Goal: Task Accomplishment & Management: Manage account settings

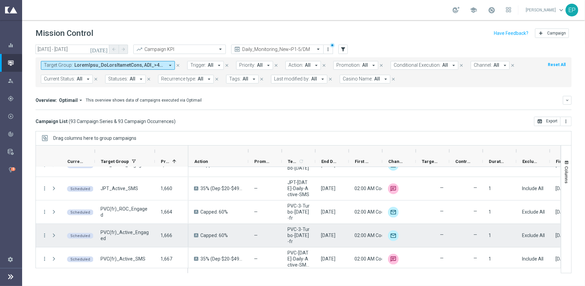
scroll to position [2079, 0]
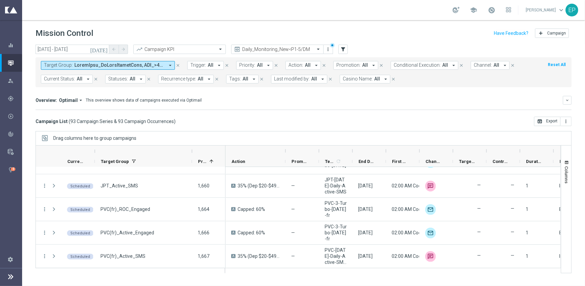
drag, startPoint x: 154, startPoint y: 150, endPoint x: 192, endPoint y: 153, distance: 37.3
click at [192, 153] on div at bounding box center [192, 151] width 3 height 11
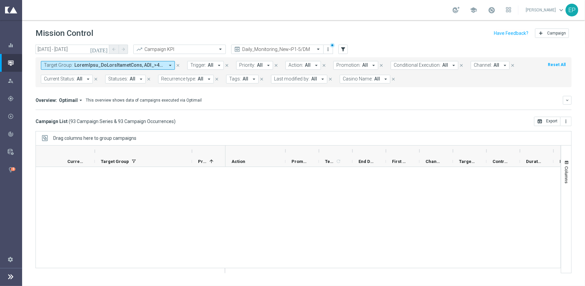
scroll to position [0, 0]
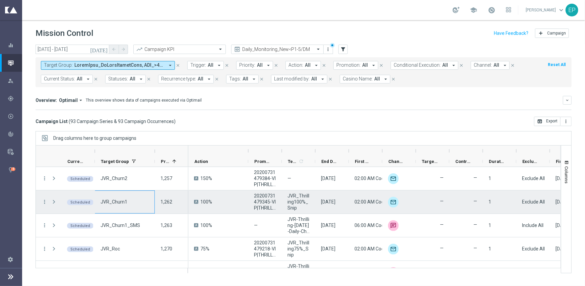
drag, startPoint x: 93, startPoint y: 205, endPoint x: 119, endPoint y: 205, distance: 25.8
click at [119, 205] on div "more_vert Scheduled JVR_Churn1 1,262" at bounding box center [112, 201] width 152 height 23
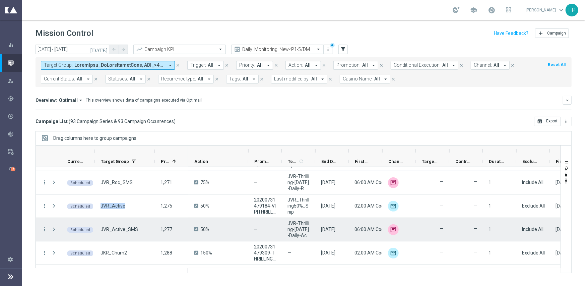
scroll to position [100, 0]
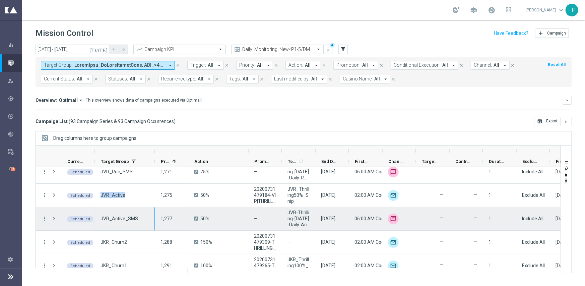
click at [121, 217] on span "JVR_Active_SMS" at bounding box center [119, 218] width 38 height 6
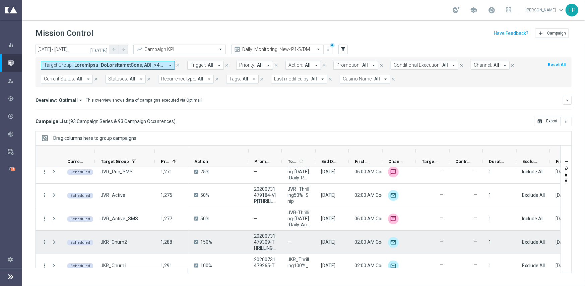
scroll to position [134, 0]
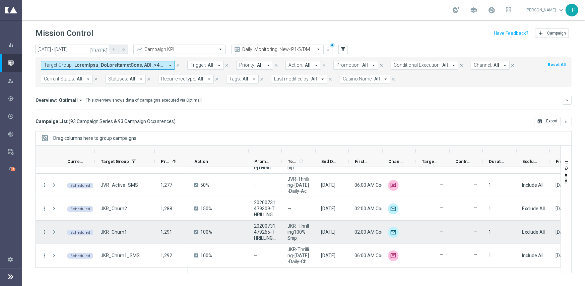
click at [115, 232] on span "JKR_Churn1" at bounding box center [113, 232] width 26 height 6
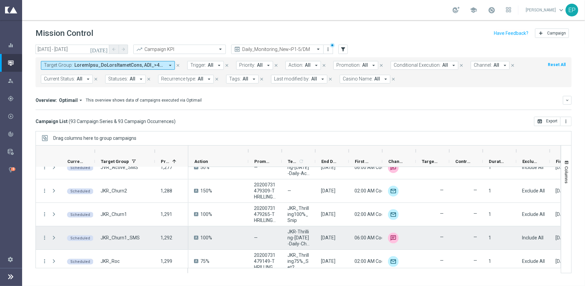
scroll to position [167, 0]
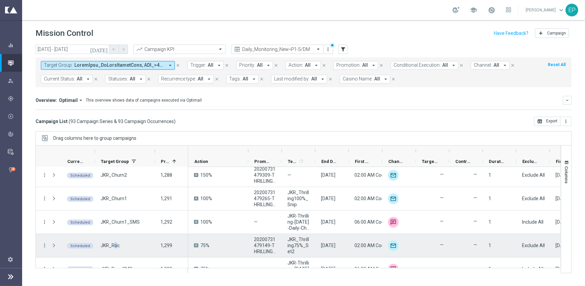
drag, startPoint x: 113, startPoint y: 245, endPoint x: 117, endPoint y: 245, distance: 4.4
click at [117, 245] on span "JKR_Roc" at bounding box center [109, 245] width 19 height 6
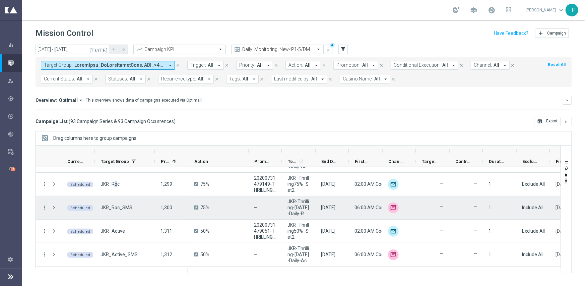
scroll to position [234, 0]
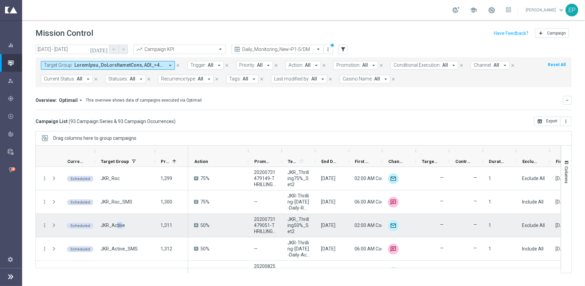
drag, startPoint x: 117, startPoint y: 225, endPoint x: 121, endPoint y: 224, distance: 3.7
click at [121, 224] on span "JKR_Active" at bounding box center [112, 225] width 24 height 6
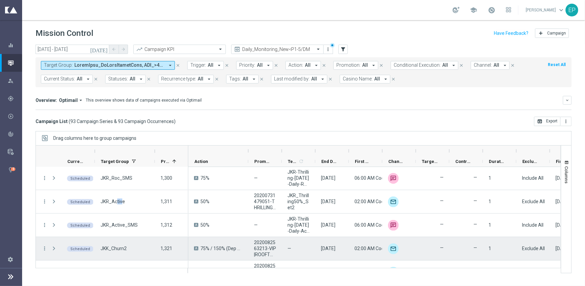
scroll to position [268, 0]
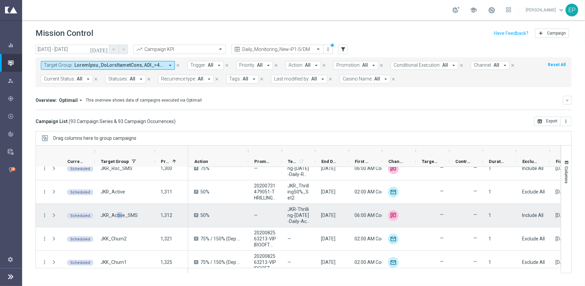
drag, startPoint x: 117, startPoint y: 217, endPoint x: 122, endPoint y: 218, distance: 5.0
click at [122, 218] on span "JKR_Active_SMS" at bounding box center [118, 215] width 37 height 6
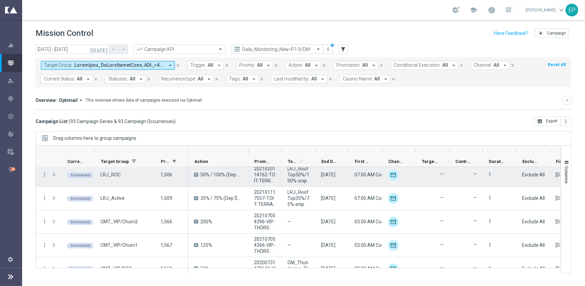
scroll to position [1239, 0]
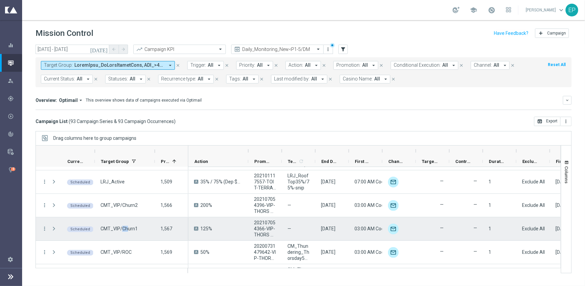
click at [128, 229] on span "CMT_VIP/Churn1" at bounding box center [118, 228] width 37 height 6
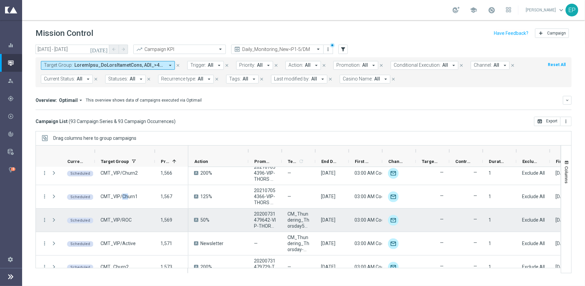
scroll to position [1273, 0]
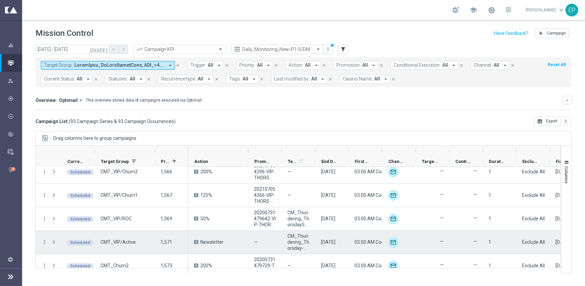
click at [131, 241] on span "CMT_VIP/Active" at bounding box center [117, 242] width 35 height 6
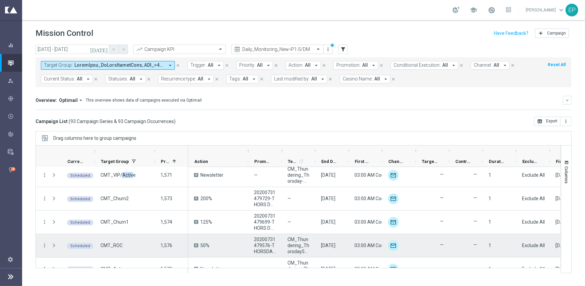
scroll to position [1373, 0]
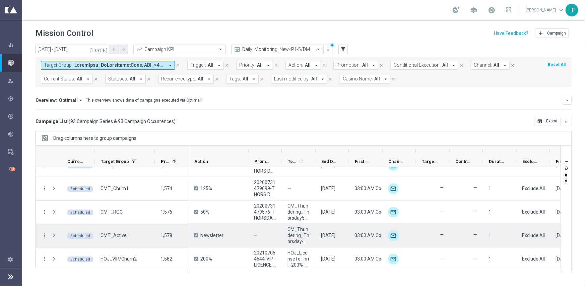
drag, startPoint x: 109, startPoint y: 234, endPoint x: 119, endPoint y: 235, distance: 10.1
click at [117, 235] on span "CMT_Active" at bounding box center [113, 235] width 26 height 6
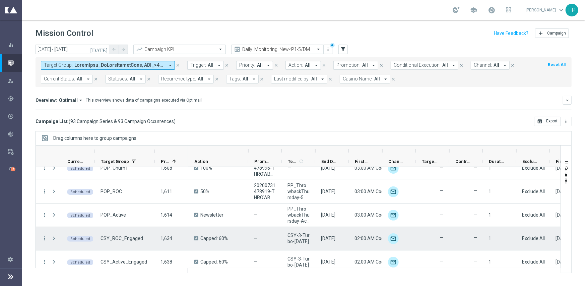
scroll to position [1775, 0]
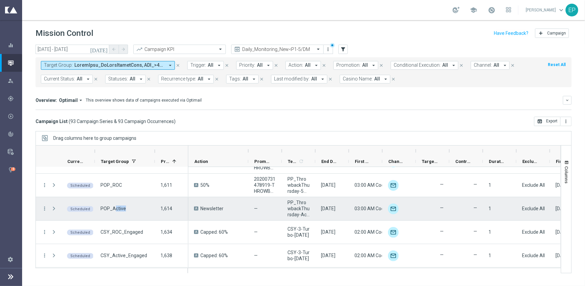
drag, startPoint x: 119, startPoint y: 209, endPoint x: 128, endPoint y: 209, distance: 9.0
click at [128, 209] on div "POP_Active" at bounding box center [125, 208] width 60 height 23
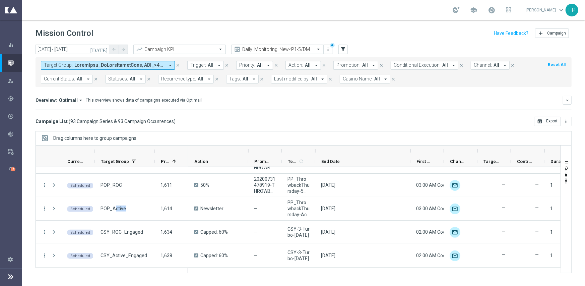
drag, startPoint x: 348, startPoint y: 148, endPoint x: 412, endPoint y: 150, distance: 64.0
click at [412, 150] on div at bounding box center [410, 150] width 3 height 11
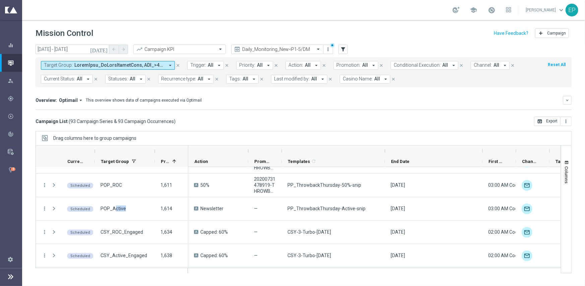
drag, startPoint x: 315, startPoint y: 151, endPoint x: 385, endPoint y: 151, distance: 70.3
click at [385, 151] on div at bounding box center [385, 150] width 3 height 11
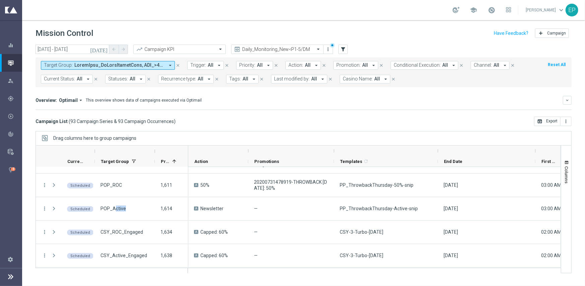
drag, startPoint x: 282, startPoint y: 151, endPoint x: 335, endPoint y: 151, distance: 52.3
click at [335, 151] on div at bounding box center [334, 150] width 3 height 11
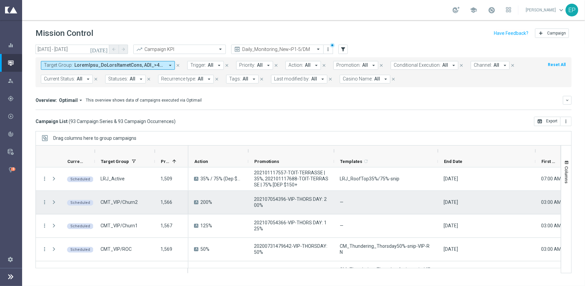
scroll to position [1276, 0]
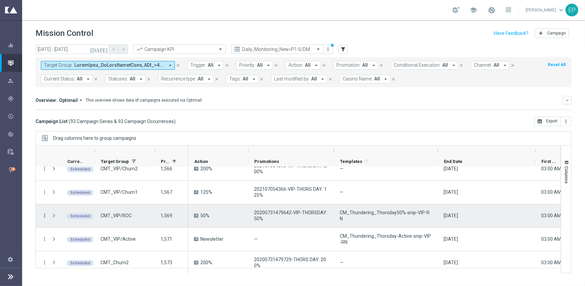
click at [45, 215] on icon "more_vert" at bounding box center [45, 215] width 6 height 6
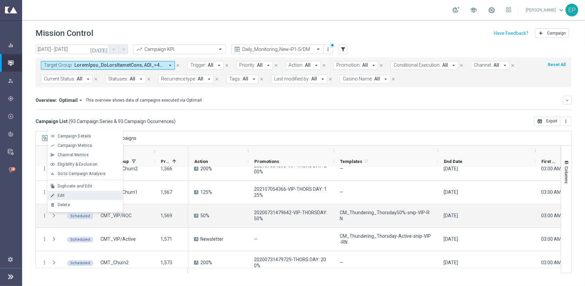
click at [83, 194] on div "Edit" at bounding box center [89, 195] width 62 height 5
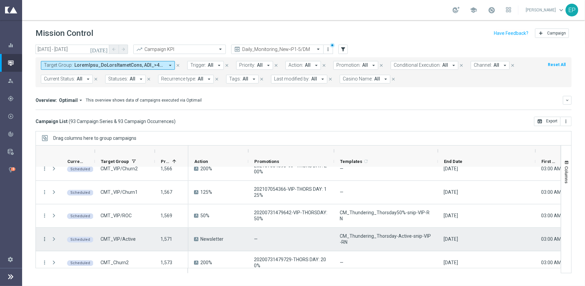
click at [45, 238] on icon "more_vert" at bounding box center [45, 239] width 6 height 6
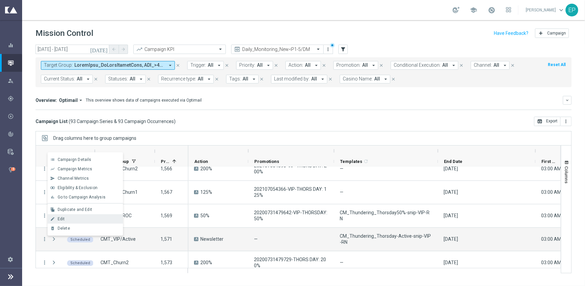
click at [59, 218] on span "Edit" at bounding box center [61, 218] width 7 height 5
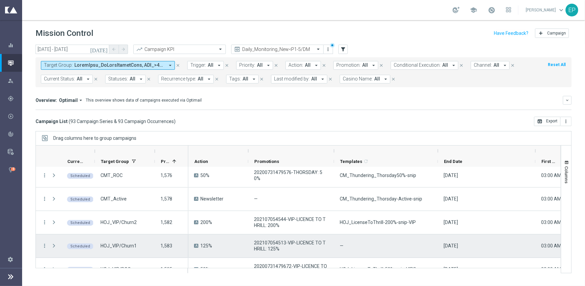
scroll to position [1443, 0]
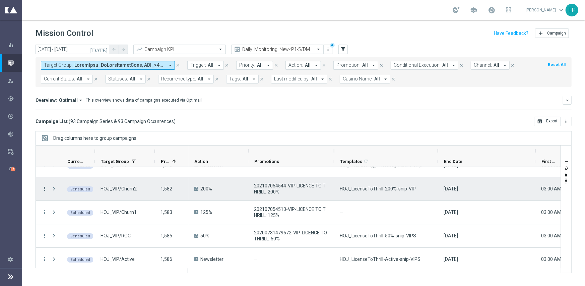
click at [43, 189] on icon "more_vert" at bounding box center [45, 189] width 6 height 6
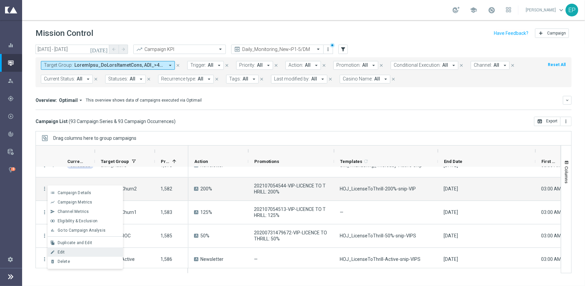
click at [78, 250] on div "Edit" at bounding box center [89, 252] width 62 height 5
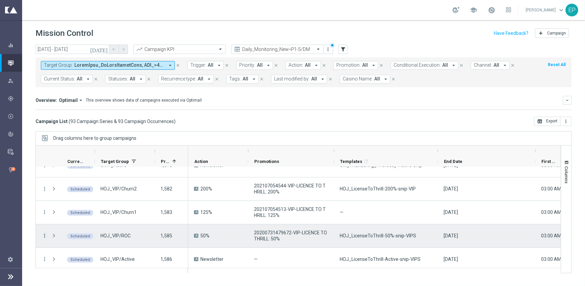
click at [45, 236] on icon "more_vert" at bounding box center [45, 235] width 6 height 6
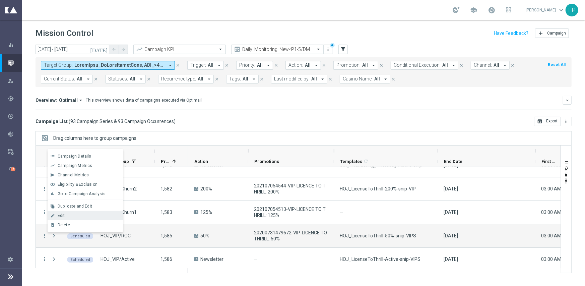
click at [70, 215] on div "Edit" at bounding box center [89, 215] width 62 height 5
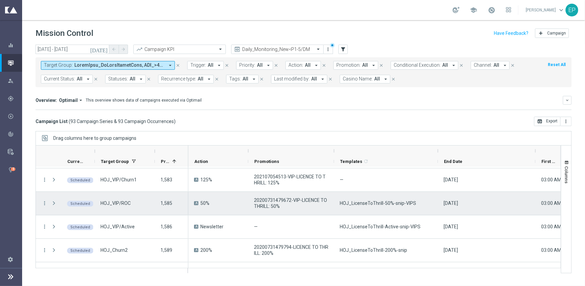
scroll to position [1477, 0]
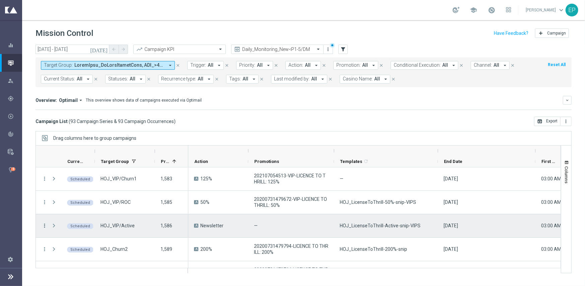
click at [44, 224] on icon "more_vert" at bounding box center [45, 225] width 6 height 6
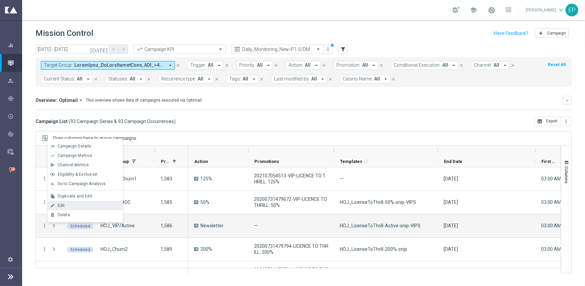
click at [72, 205] on div "Edit" at bounding box center [89, 205] width 62 height 5
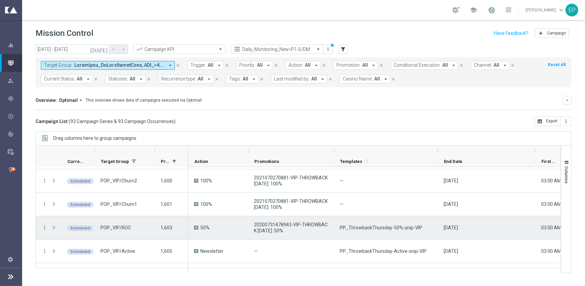
scroll to position [1644, 0]
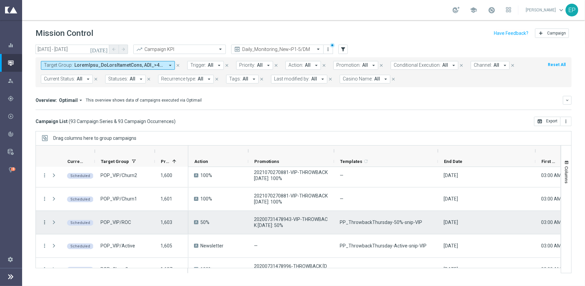
click at [44, 222] on icon "more_vert" at bounding box center [45, 222] width 6 height 6
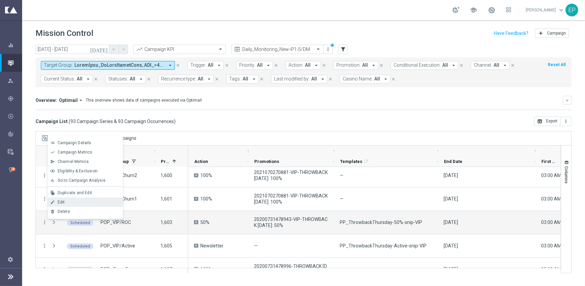
click at [77, 204] on div "Edit" at bounding box center [89, 202] width 62 height 5
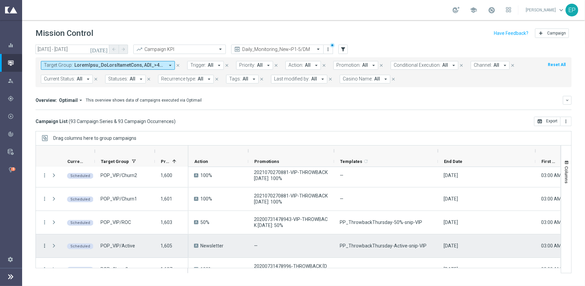
click at [45, 245] on icon "more_vert" at bounding box center [45, 245] width 6 height 6
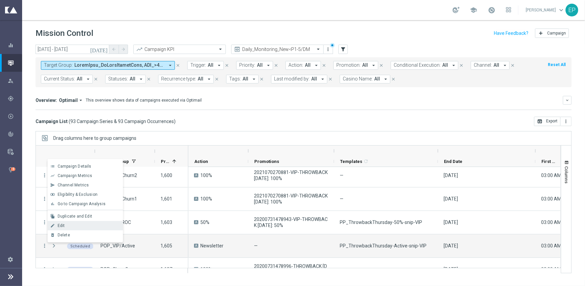
click at [64, 227] on span "Edit" at bounding box center [61, 225] width 7 height 5
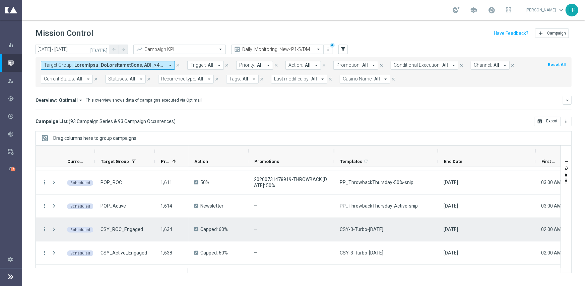
scroll to position [1778, 0]
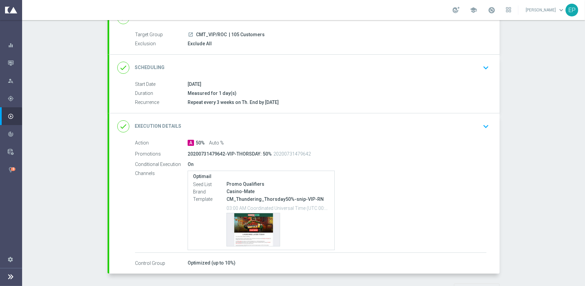
scroll to position [67, 0]
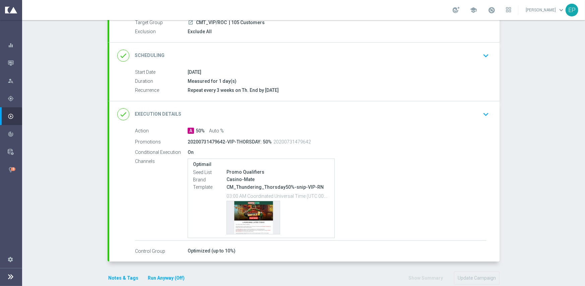
click at [336, 114] on div "done Execution Details keyboard_arrow_down" at bounding box center [304, 114] width 374 height 13
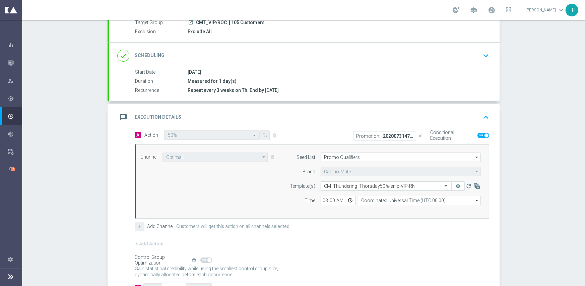
click at [378, 185] on input "text" at bounding box center [379, 186] width 110 height 6
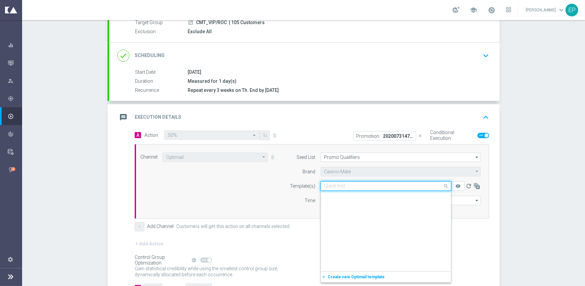
scroll to position [4841, 0]
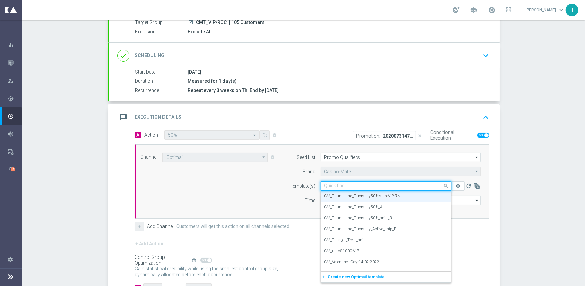
paste input "CM_Thundering_Thorsday50%-snip"
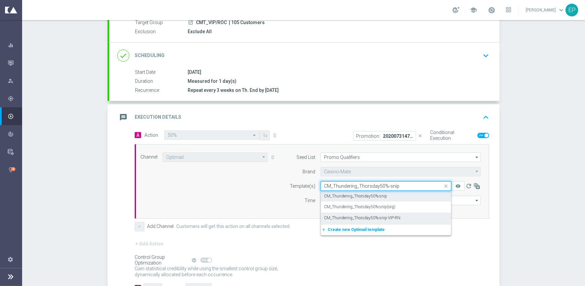
click at [375, 197] on label "CM_Thundering_Thorsday50%-snip" at bounding box center [355, 196] width 63 height 6
type input "CM_Thundering_Thorsday50%-snip"
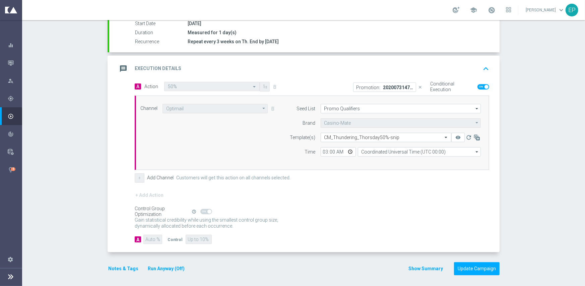
scroll to position [117, 0]
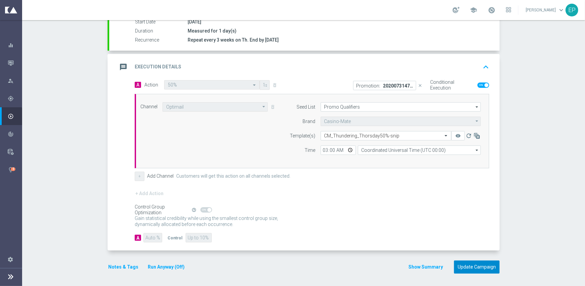
click at [475, 268] on button "Update Campaign" at bounding box center [477, 266] width 46 height 13
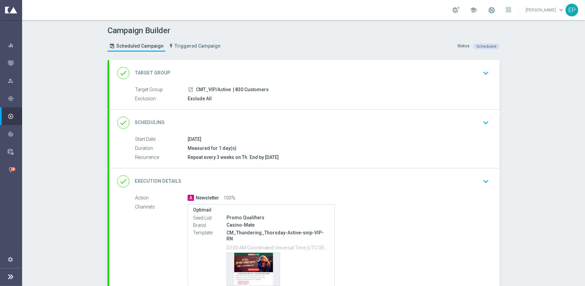
click at [379, 192] on div "done Execution Details keyboard_arrow_down" at bounding box center [304, 181] width 390 height 26
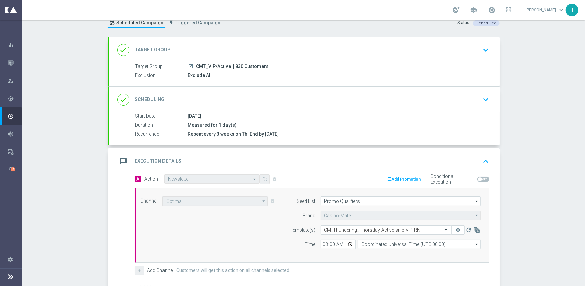
scroll to position [67, 0]
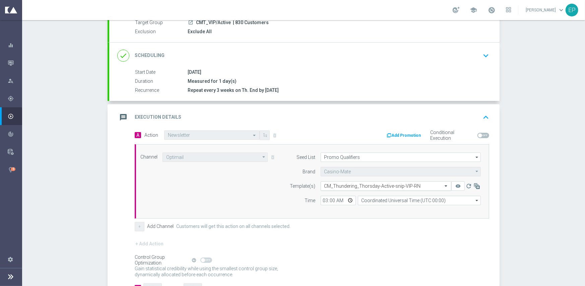
click at [365, 184] on input "text" at bounding box center [379, 186] width 110 height 6
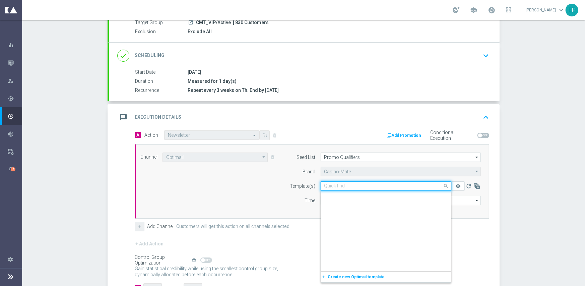
scroll to position [4631, 0]
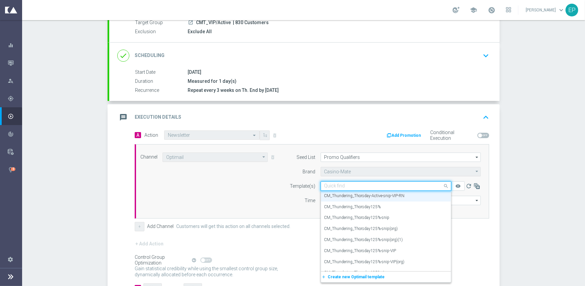
paste input "CM_Thundering_Thorsday-Active-snip"
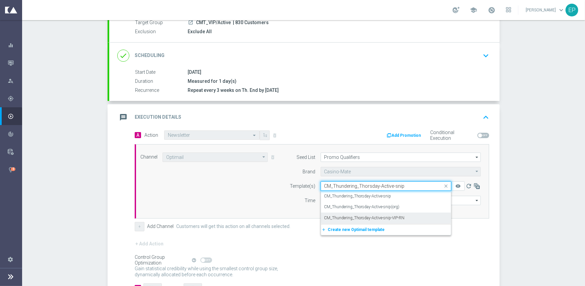
scroll to position [0, 0]
click at [366, 195] on label "CM_Thundering_Thorsday-Active-snip" at bounding box center [357, 196] width 67 height 6
type input "CM_Thundering_Thorsday-Active-snip"
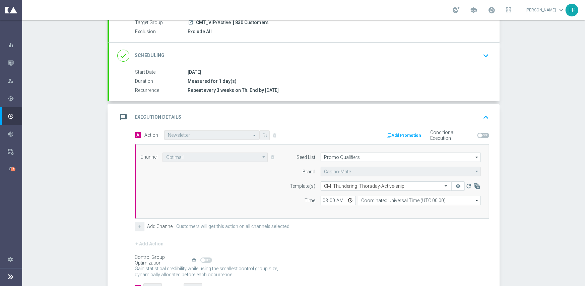
click at [374, 232] on form "A Action Select action Newsletter delete_forever Add Promotion Conditional Exec…" at bounding box center [312, 211] width 354 height 162
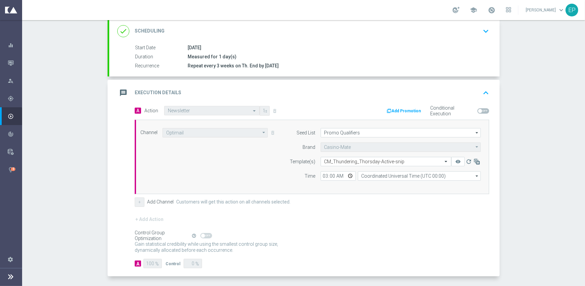
scroll to position [117, 0]
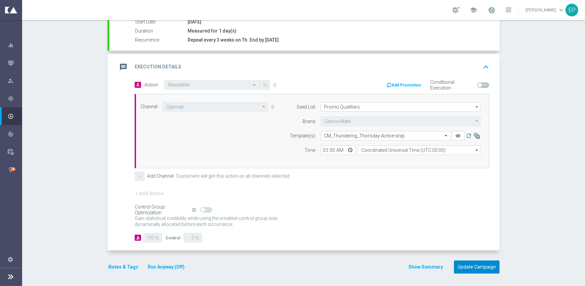
click at [476, 263] on button "Update Campaign" at bounding box center [477, 266] width 46 height 13
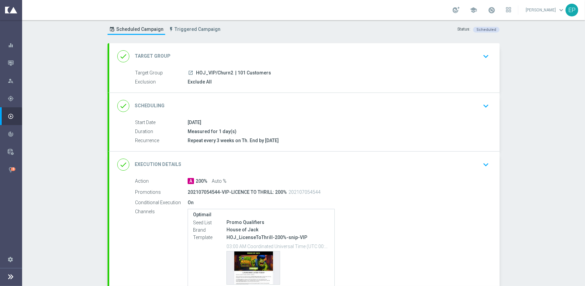
scroll to position [33, 0]
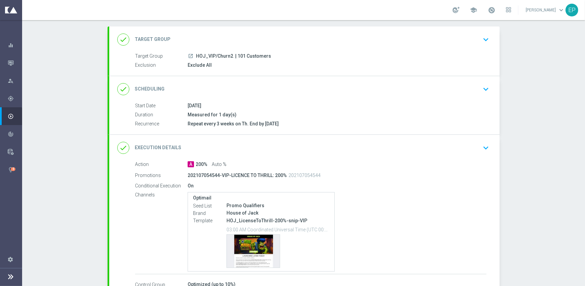
click at [338, 143] on div "done Execution Details keyboard_arrow_down" at bounding box center [304, 147] width 374 height 13
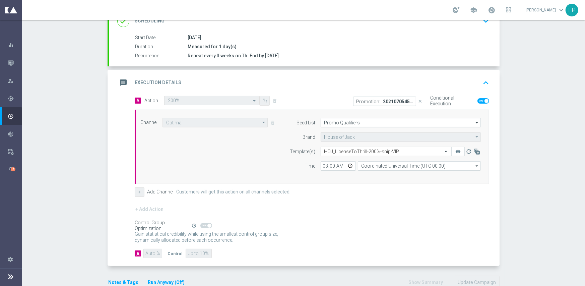
scroll to position [102, 0]
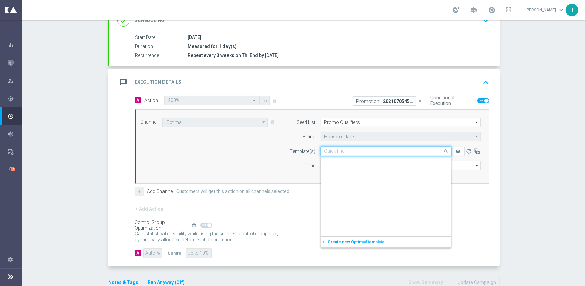
click at [378, 152] on input "text" at bounding box center [379, 151] width 110 height 6
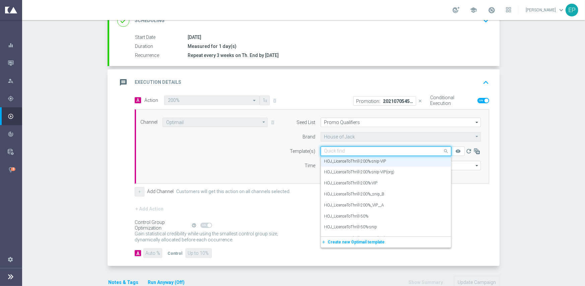
paste input "HOJ_LicenseToThrill-200%-snip-VIP"
type input "HOJ_LicenseToThrill-200%-snip-VIP"
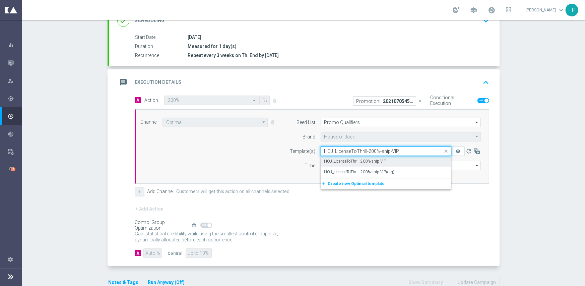
click at [386, 158] on div "HOJ_LicenseToThrill-200%-snip-VIP" at bounding box center [385, 161] width 123 height 11
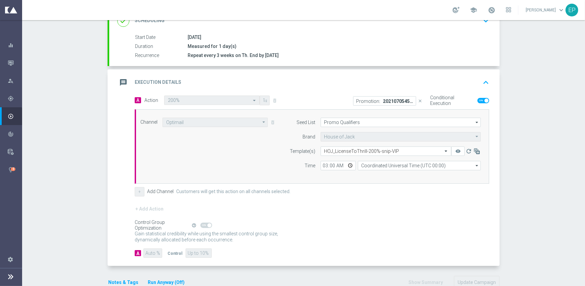
click at [368, 192] on div "+ Add Channel Customers will get this action on all channels selected." at bounding box center [312, 191] width 354 height 9
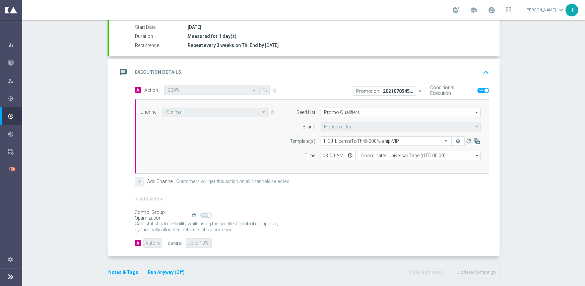
scroll to position [117, 0]
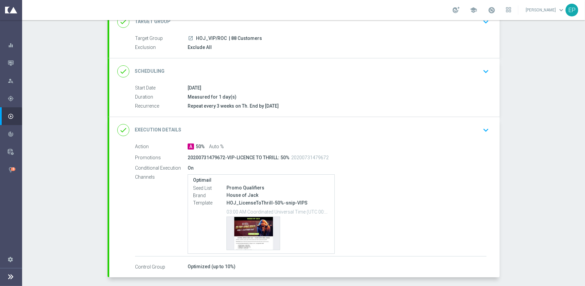
scroll to position [67, 0]
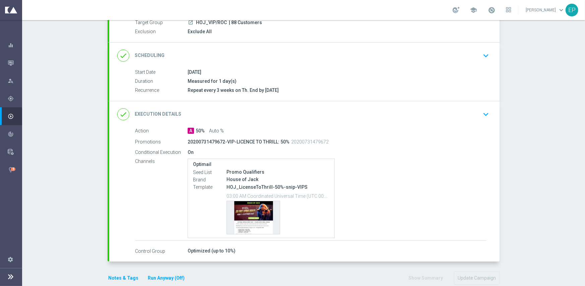
click at [327, 114] on div "done Execution Details keyboard_arrow_down" at bounding box center [304, 114] width 374 height 13
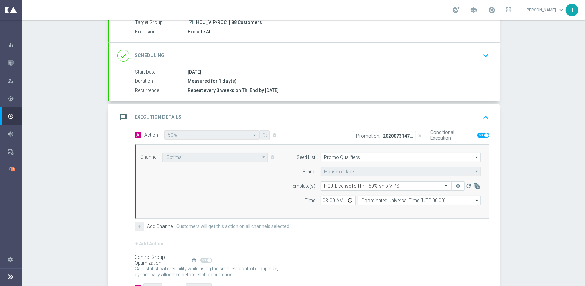
click at [372, 186] on input "text" at bounding box center [379, 186] width 110 height 6
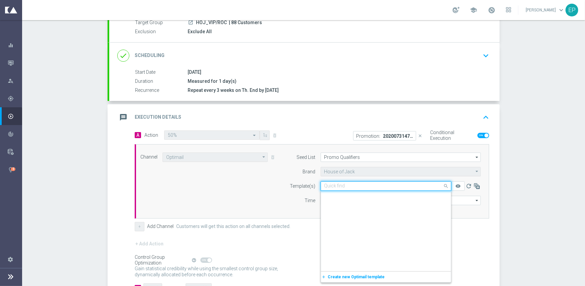
paste input "HOJ_LicenseToThrill-50%-snip"
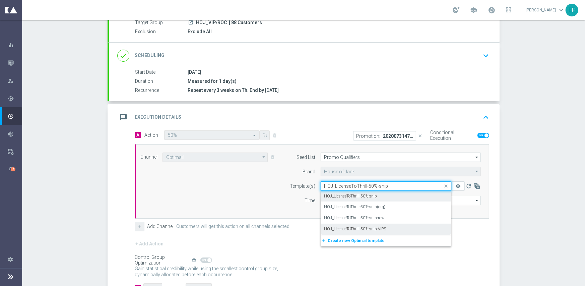
click at [370, 197] on label "HOJ_LicenseToThrill-50%-snip" at bounding box center [350, 196] width 53 height 6
type input "HOJ_LicenseToThrill-50%-snip"
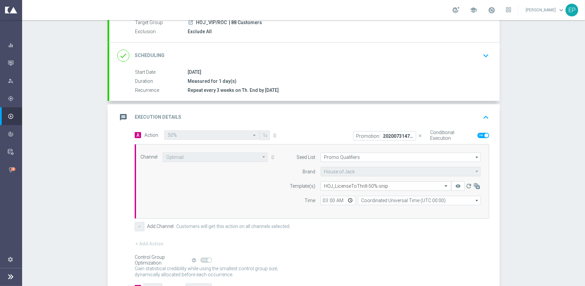
click at [372, 227] on div "+ Add Channel Customers will get this action on all channels selected." at bounding box center [312, 226] width 354 height 9
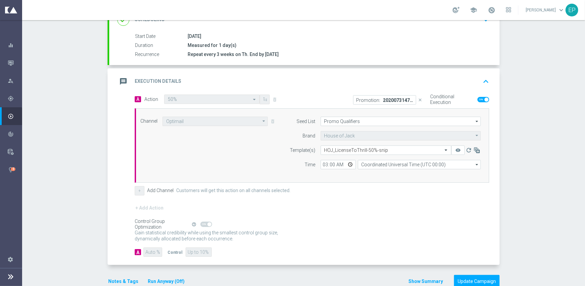
scroll to position [117, 0]
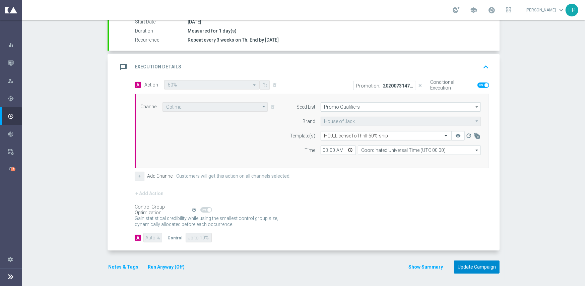
click at [472, 267] on button "Update Campaign" at bounding box center [477, 266] width 46 height 13
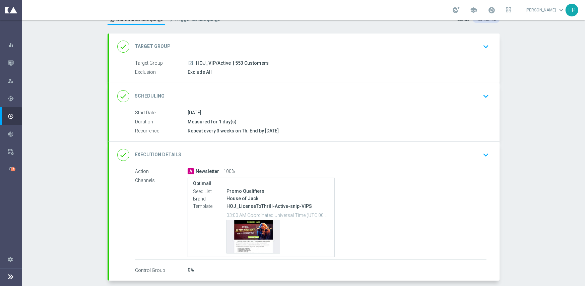
scroll to position [57, 0]
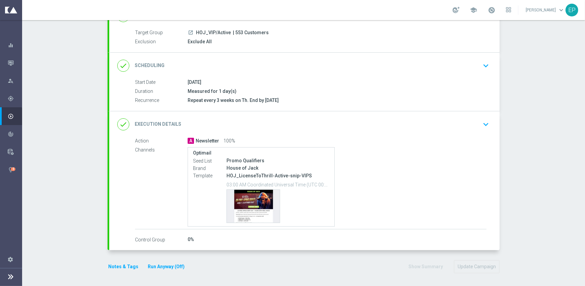
drag, startPoint x: 255, startPoint y: 112, endPoint x: 274, endPoint y: 118, distance: 19.9
click at [255, 112] on div "done Execution Details keyboard_arrow_down" at bounding box center [304, 124] width 390 height 26
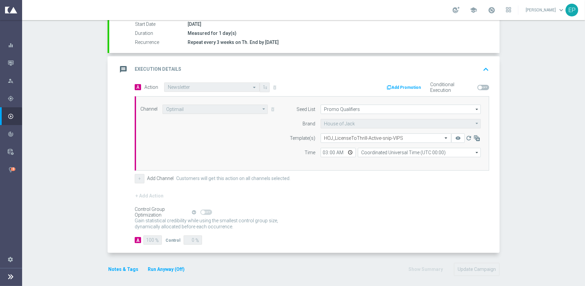
scroll to position [117, 0]
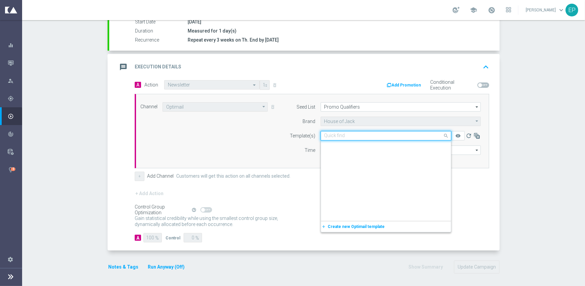
click at [374, 136] on input "text" at bounding box center [379, 136] width 110 height 6
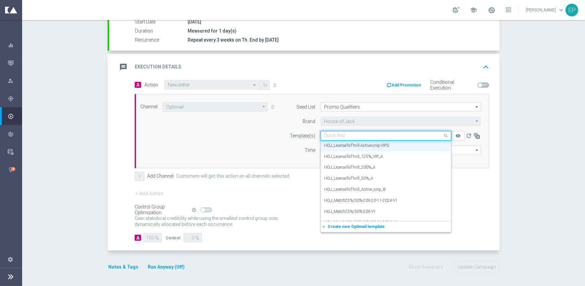
paste input "HOJ_LicenseToThrill-Active-snip"
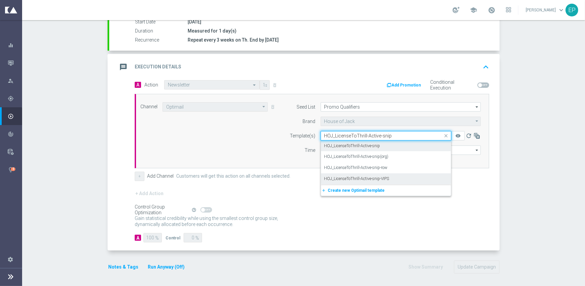
click at [355, 143] on label "HOJ_LicenseToThrill-Active-snip" at bounding box center [352, 146] width 56 height 6
type input "HOJ_LicenseToThrill-Active-snip"
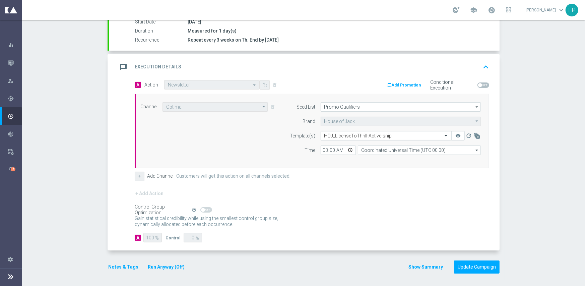
click at [372, 194] on div "+ Add Action" at bounding box center [312, 197] width 354 height 17
click at [466, 264] on button "Update Campaign" at bounding box center [477, 266] width 46 height 13
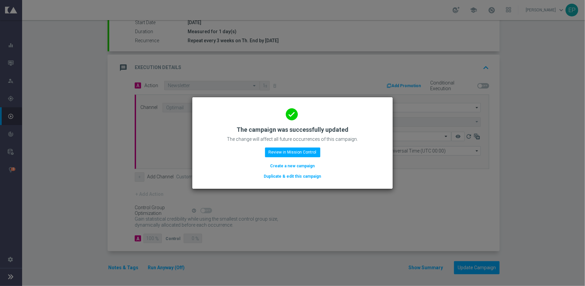
scroll to position [117, 0]
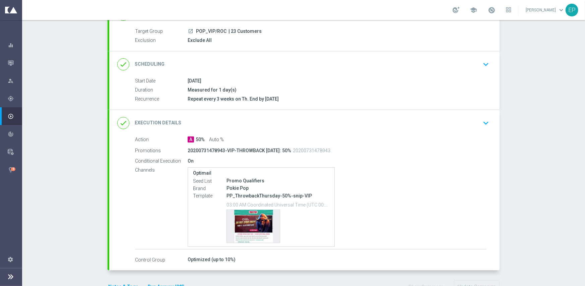
scroll to position [67, 0]
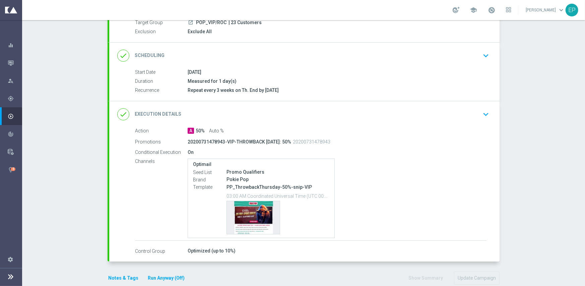
drag, startPoint x: 309, startPoint y: 111, endPoint x: 501, endPoint y: 134, distance: 193.4
click at [310, 111] on div "done Execution Details keyboard_arrow_down" at bounding box center [304, 114] width 374 height 13
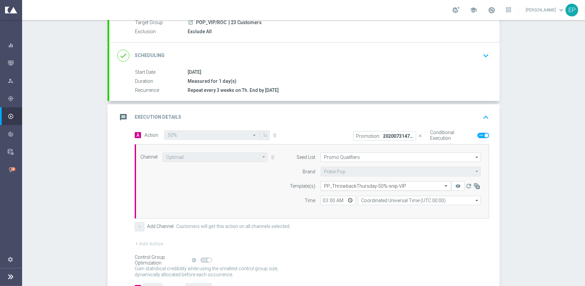
click at [391, 181] on div "Select template PP_ThrowbackThursday-50%-snip-VIP" at bounding box center [386, 185] width 131 height 9
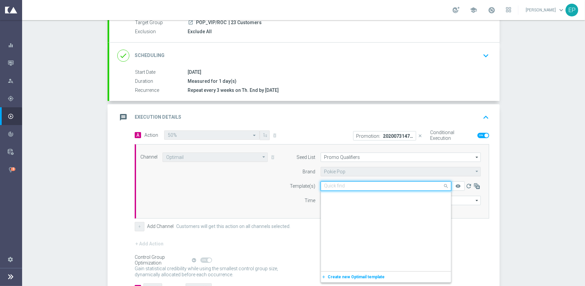
scroll to position [4742, 0]
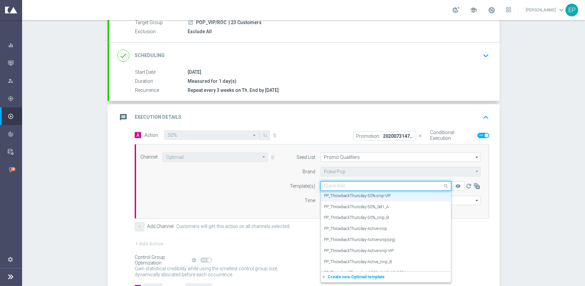
paste input "PP_ThrowbackThursday-50%-snip"
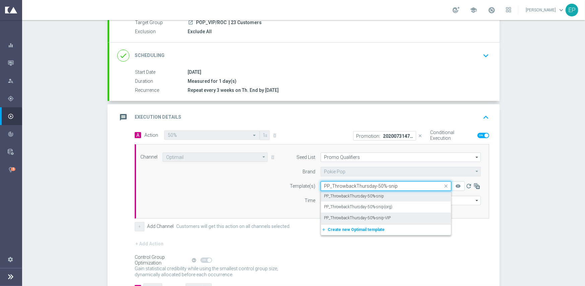
click at [371, 199] on div "PP_ThrowbackThursday-50%-snip" at bounding box center [385, 196] width 123 height 11
type input "PP_ThrowbackThursday-50%-snip"
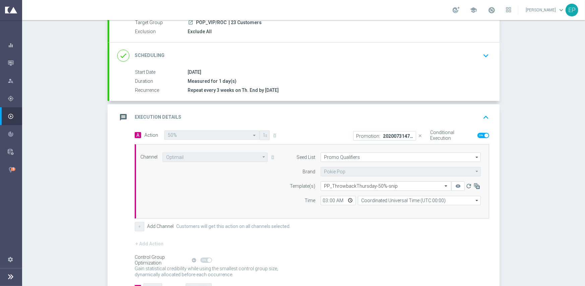
click at [400, 230] on div "+ Add Channel Customers will get this action on all channels selected." at bounding box center [312, 226] width 354 height 9
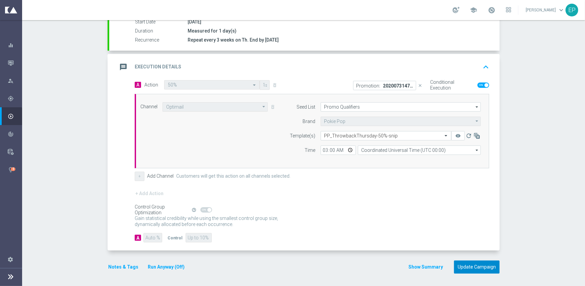
click at [472, 265] on button "Update Campaign" at bounding box center [477, 266] width 46 height 13
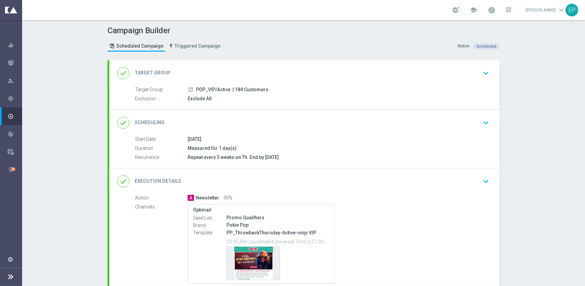
click at [344, 180] on div "done Execution Details keyboard_arrow_down" at bounding box center [304, 181] width 374 height 13
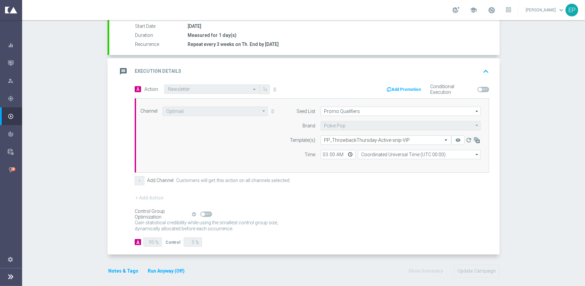
scroll to position [117, 0]
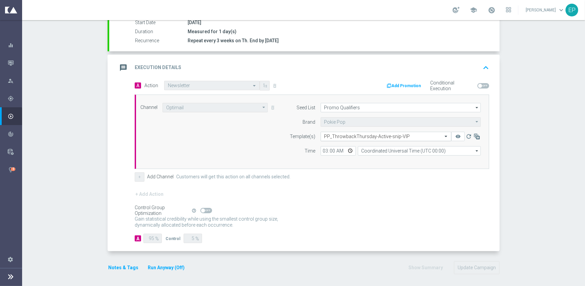
click at [352, 138] on input "text" at bounding box center [379, 137] width 110 height 6
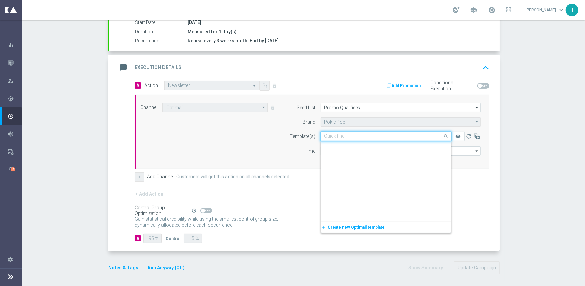
scroll to position [0, 0]
paste input "PP_ThrowbackThursday-Active-snip"
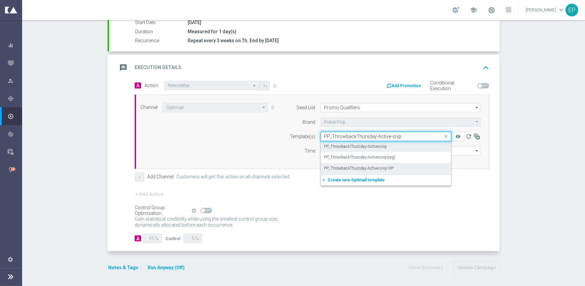
click at [368, 146] on label "PP_ThrowbackThursday-Active-snip" at bounding box center [355, 147] width 63 height 6
type input "PP_ThrowbackThursday-Active-snip"
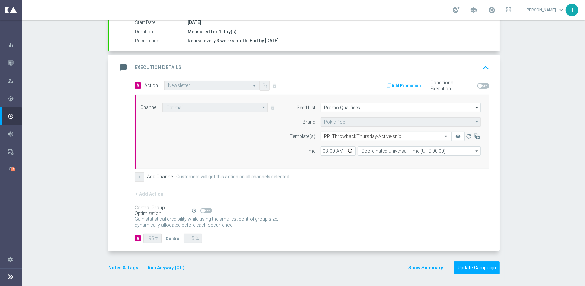
click at [367, 196] on div "+ Add Action" at bounding box center [312, 198] width 354 height 17
click at [473, 263] on button "Update Campaign" at bounding box center [477, 266] width 46 height 13
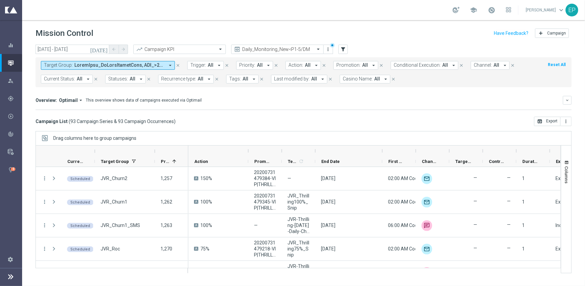
drag, startPoint x: 348, startPoint y: 150, endPoint x: 381, endPoint y: 153, distance: 33.6
click at [381, 153] on div at bounding box center [382, 150] width 3 height 11
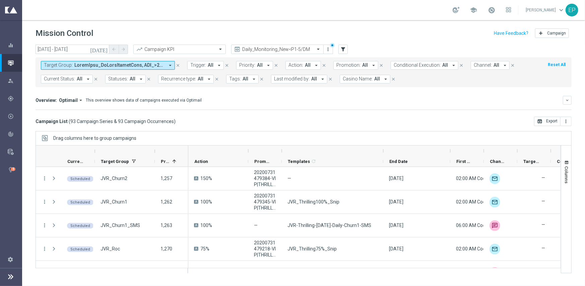
drag, startPoint x: 315, startPoint y: 151, endPoint x: 383, endPoint y: 152, distance: 68.0
click at [383, 152] on div at bounding box center [383, 150] width 3 height 11
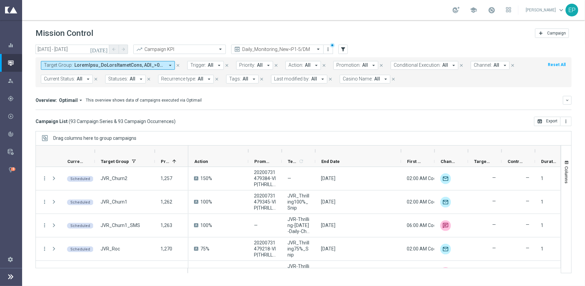
drag, startPoint x: 350, startPoint y: 148, endPoint x: 402, endPoint y: 148, distance: 52.3
click at [402, 148] on div at bounding box center [401, 150] width 3 height 11
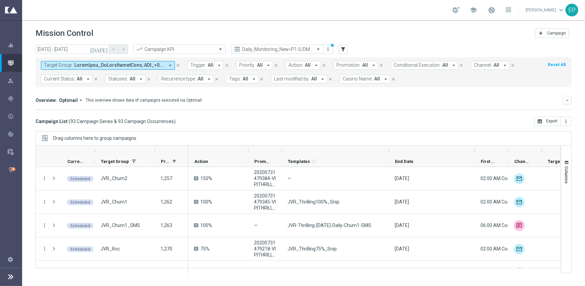
drag, startPoint x: 315, startPoint y: 152, endPoint x: 388, endPoint y: 152, distance: 73.7
click at [388, 152] on div at bounding box center [389, 150] width 3 height 11
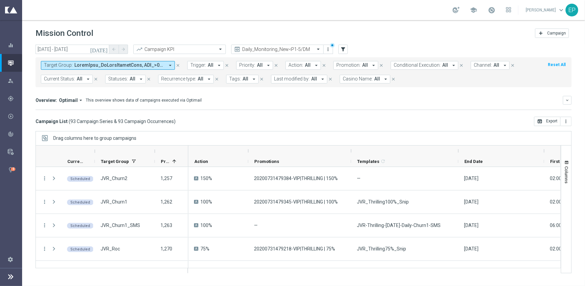
drag, startPoint x: 282, startPoint y: 149, endPoint x: 352, endPoint y: 149, distance: 69.7
click at [352, 149] on div at bounding box center [351, 150] width 3 height 11
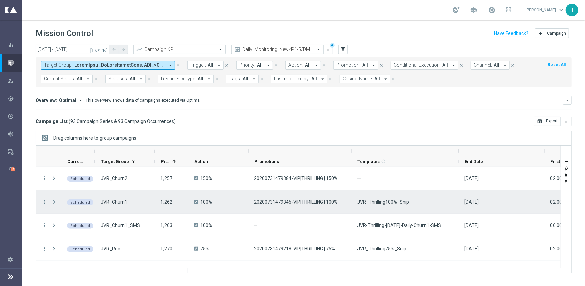
click at [385, 202] on span "JVR_Thrilling100%_Snip" at bounding box center [383, 202] width 52 height 6
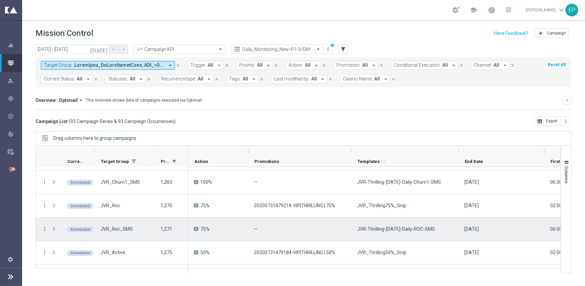
scroll to position [33, 0]
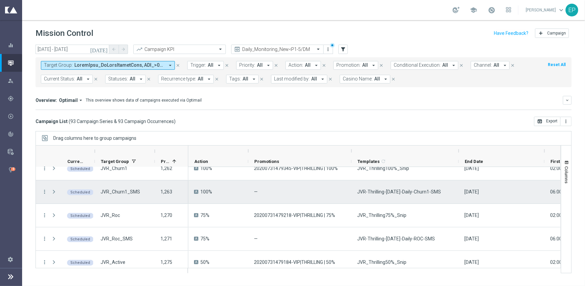
click at [389, 192] on span "JVR-Thrilling-[DATE]-Daily-Churn1-SMS" at bounding box center [399, 192] width 84 height 6
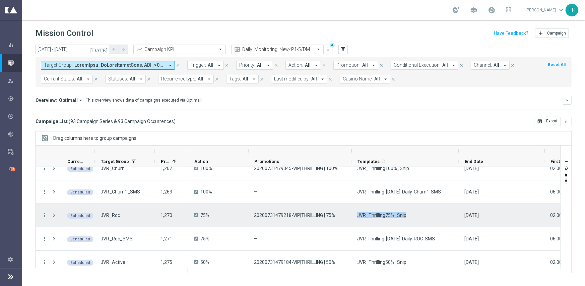
click at [390, 215] on span "JVR_Thrilling75%_Snip" at bounding box center [381, 215] width 49 height 6
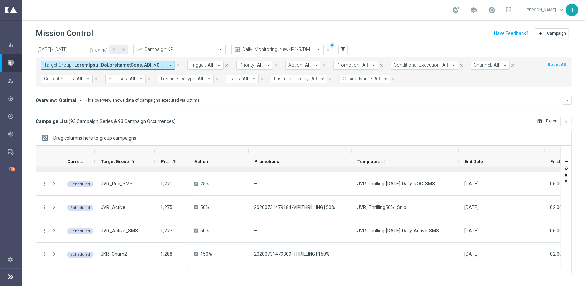
scroll to position [100, 0]
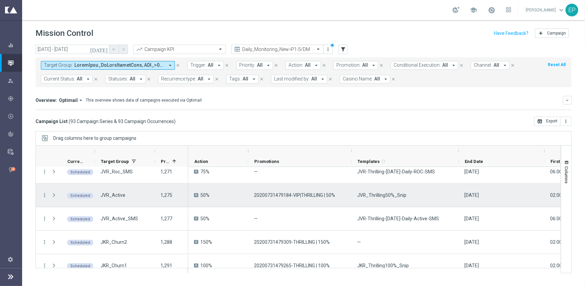
click at [377, 195] on span "JVR_Thrilling50%_Snip" at bounding box center [381, 195] width 49 height 6
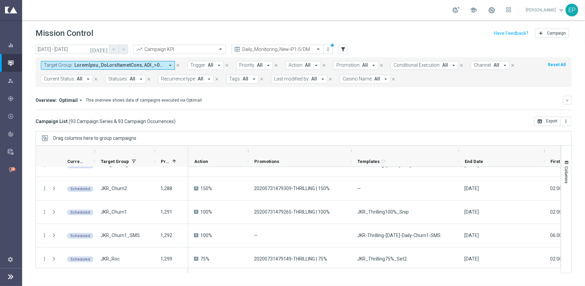
scroll to position [167, 0]
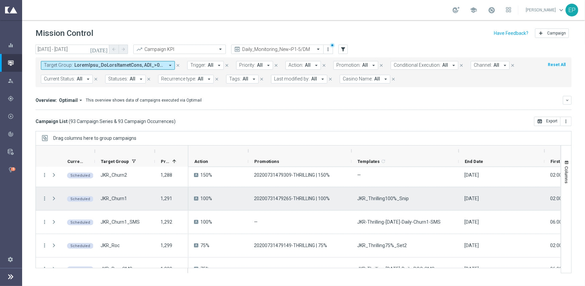
click at [381, 199] on span "JKR_Thrilling100%_Snip" at bounding box center [383, 198] width 52 height 6
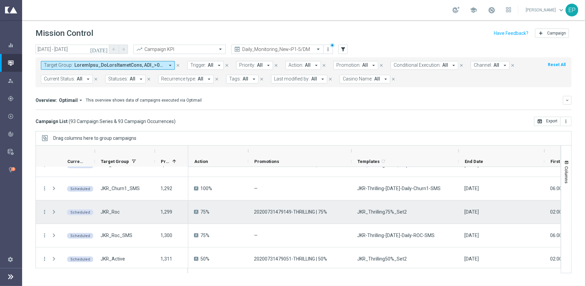
click at [384, 209] on span "JKR_Thrilling75%_Set2" at bounding box center [382, 212] width 50 height 6
click at [44, 210] on icon "more_vert" at bounding box center [45, 212] width 6 height 6
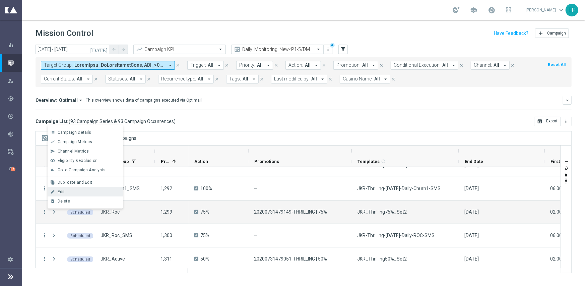
click at [67, 191] on div "Edit" at bounding box center [89, 191] width 62 height 5
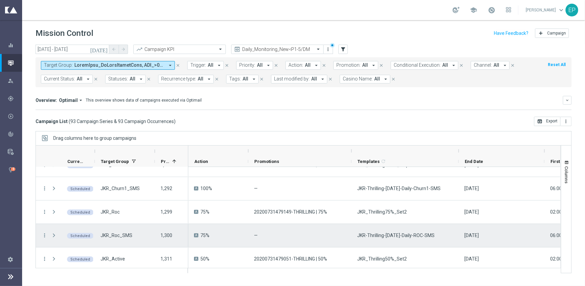
scroll to position [234, 0]
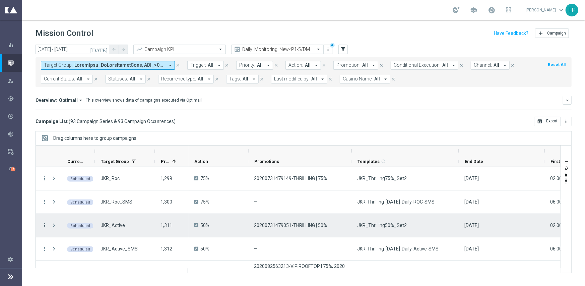
click at [45, 226] on icon "more_vert" at bounding box center [45, 225] width 6 height 6
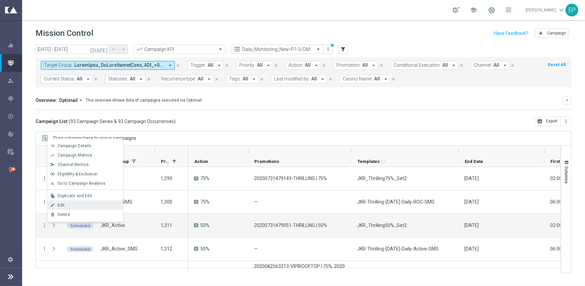
click at [61, 205] on span "Edit" at bounding box center [61, 205] width 7 height 5
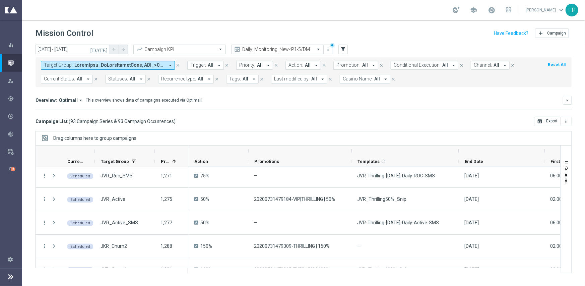
scroll to position [0, 0]
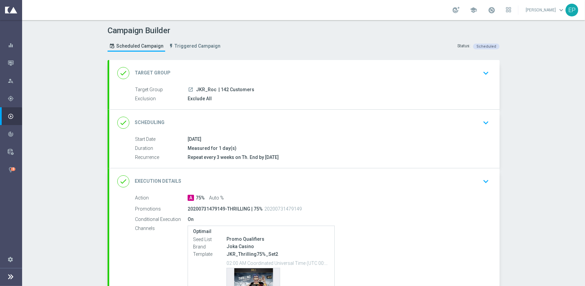
click at [271, 177] on div "done Execution Details keyboard_arrow_down" at bounding box center [304, 181] width 374 height 13
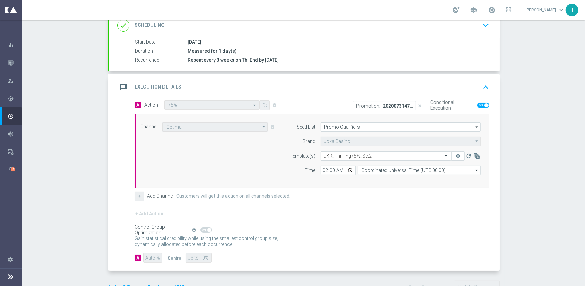
scroll to position [100, 0]
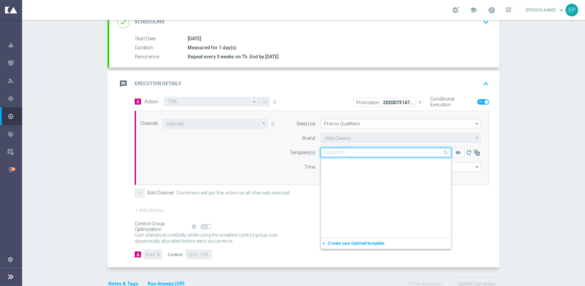
click at [376, 150] on input "text" at bounding box center [379, 153] width 110 height 6
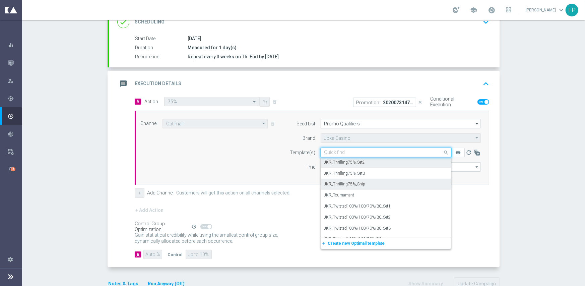
click at [368, 182] on div "JKR_Thrilling75%_Snip" at bounding box center [385, 184] width 123 height 11
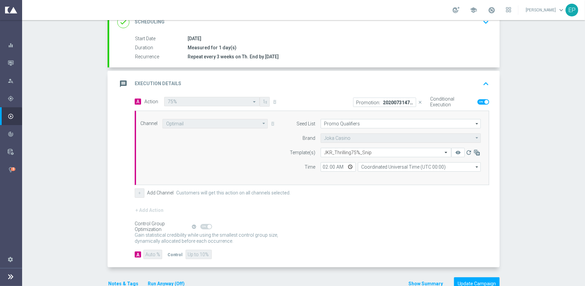
click at [380, 221] on div "+ Add Action" at bounding box center [312, 214] width 354 height 17
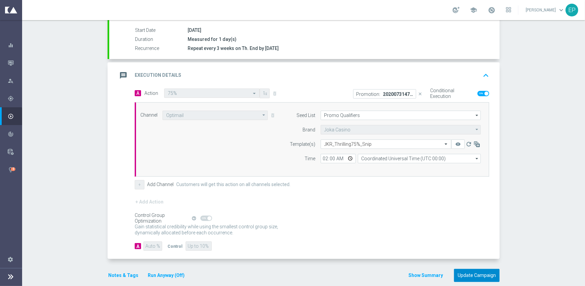
scroll to position [117, 0]
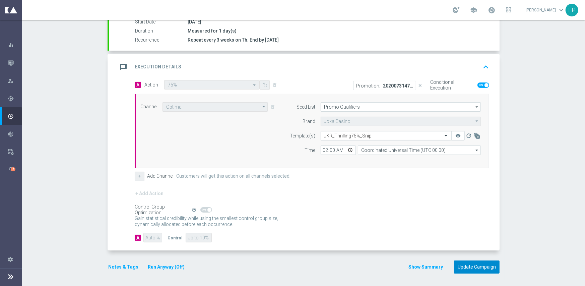
click at [474, 266] on button "Update Campaign" at bounding box center [477, 266] width 46 height 13
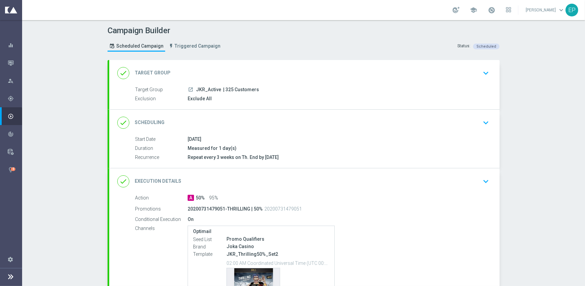
scroll to position [33, 0]
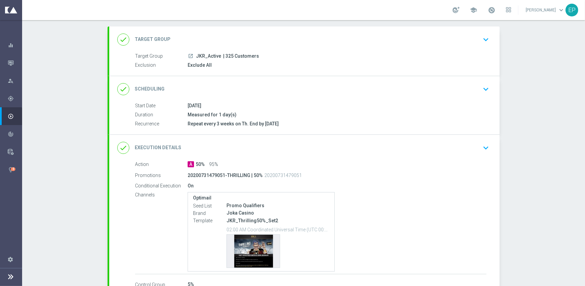
click at [333, 141] on div "done Execution Details keyboard_arrow_down" at bounding box center [304, 147] width 374 height 13
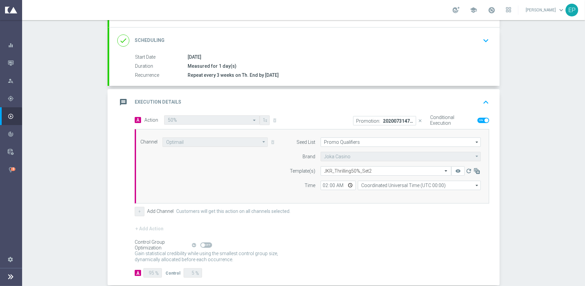
scroll to position [100, 0]
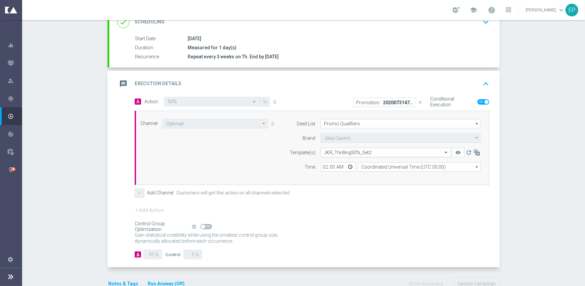
click at [367, 154] on input "text" at bounding box center [379, 153] width 110 height 6
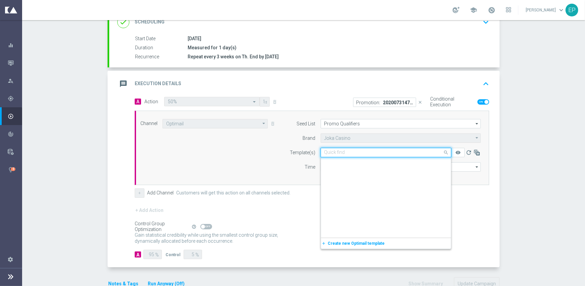
scroll to position [2354, 0]
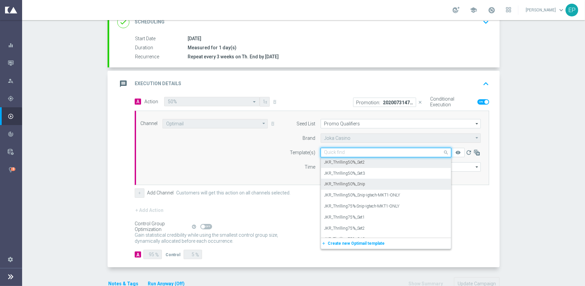
click at [367, 183] on div "JKR_Thrilling50%_Snip" at bounding box center [385, 184] width 123 height 11
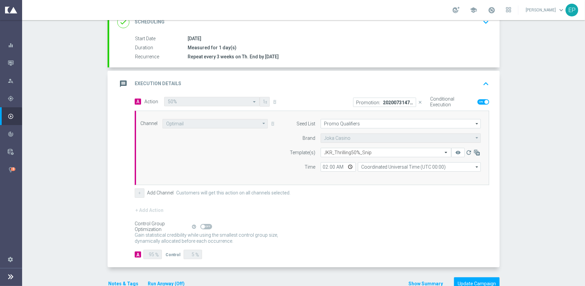
scroll to position [117, 0]
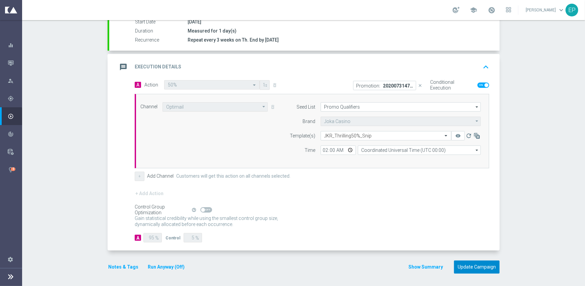
click at [468, 264] on button "Update Campaign" at bounding box center [477, 266] width 46 height 13
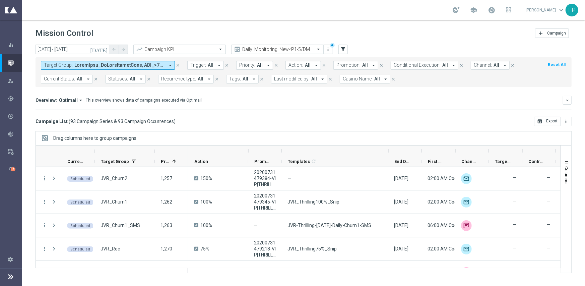
drag, startPoint x: 316, startPoint y: 154, endPoint x: 389, endPoint y: 151, distance: 73.1
click at [389, 151] on div at bounding box center [388, 150] width 3 height 11
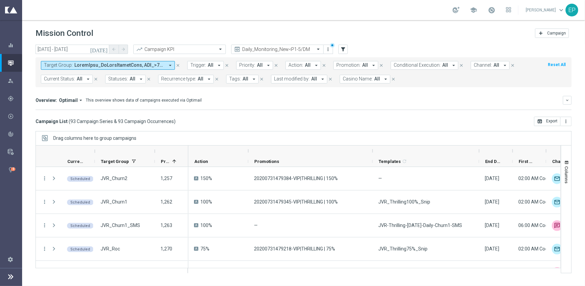
drag, startPoint x: 281, startPoint y: 149, endPoint x: 371, endPoint y: 149, distance: 90.8
click at [371, 149] on div at bounding box center [372, 150] width 3 height 11
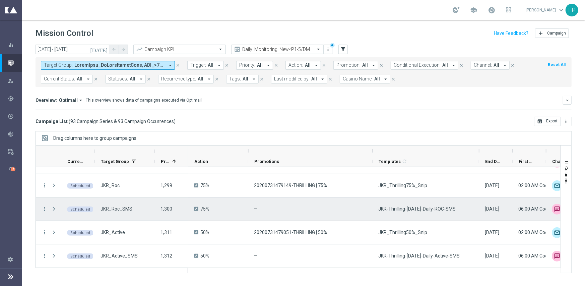
scroll to position [234, 0]
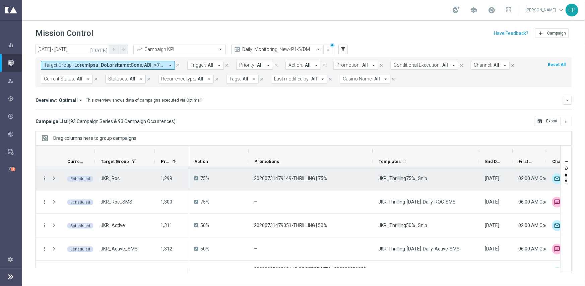
click at [406, 179] on span "JKR_Thrilling75%_Snip" at bounding box center [402, 178] width 49 height 6
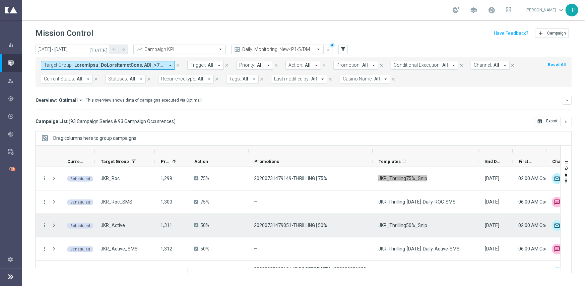
scroll to position [268, 0]
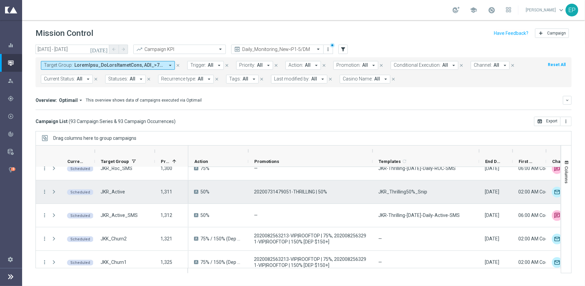
click at [410, 193] on span "JKR_Thrilling50%_Snip" at bounding box center [402, 192] width 49 height 6
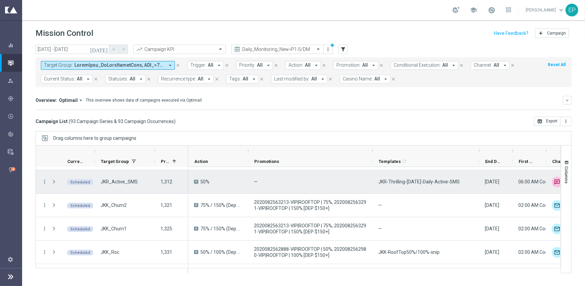
scroll to position [335, 0]
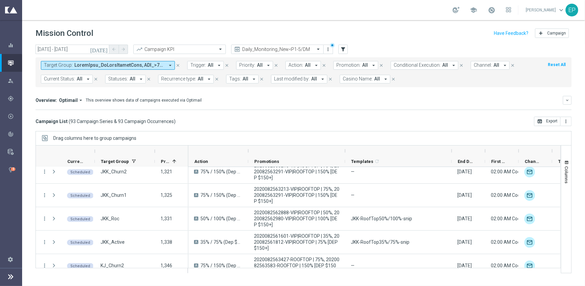
drag, startPoint x: 372, startPoint y: 148, endPoint x: 345, endPoint y: 150, distance: 27.5
click at [345, 150] on div at bounding box center [345, 150] width 3 height 11
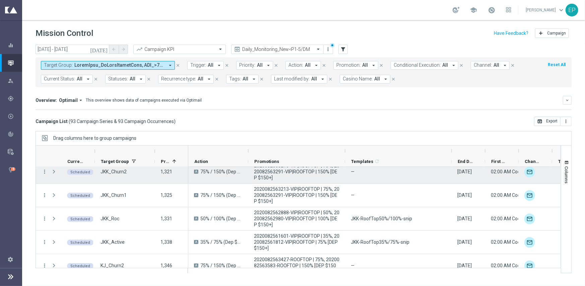
scroll to position [301, 0]
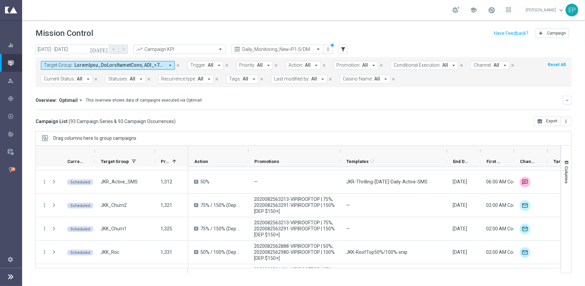
drag, startPoint x: 345, startPoint y: 151, endPoint x: 340, endPoint y: 151, distance: 4.7
click at [340, 151] on div at bounding box center [340, 150] width 3 height 11
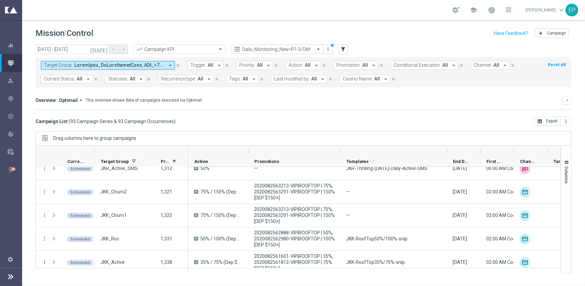
scroll to position [328, 0]
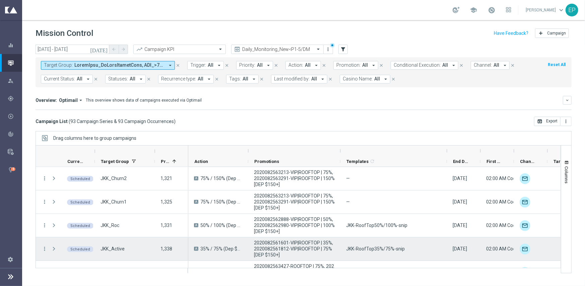
click at [368, 247] on span "JKK-RoofTop35%/75%-snip" at bounding box center [375, 249] width 59 height 6
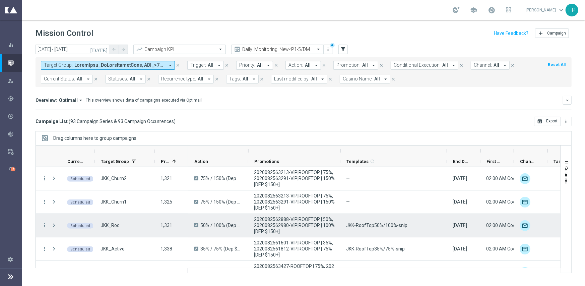
click at [386, 226] on span "JKK-RoofTop50%/100%-snip" at bounding box center [376, 225] width 61 height 6
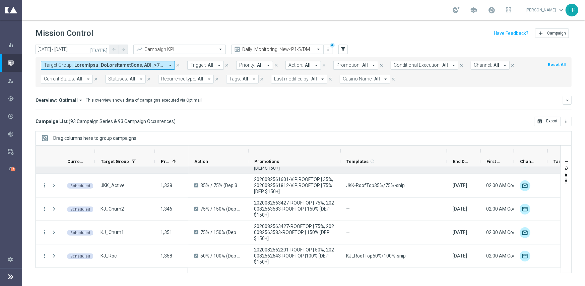
scroll to position [395, 0]
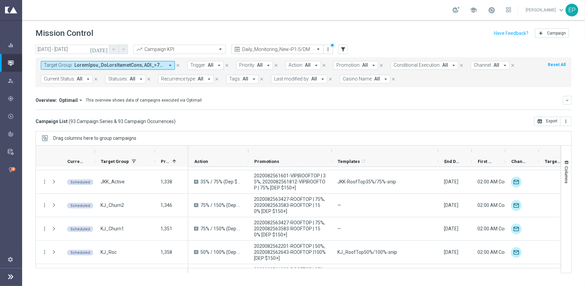
drag, startPoint x: 339, startPoint y: 151, endPoint x: 330, endPoint y: 151, distance: 8.7
click at [330, 151] on div at bounding box center [331, 150] width 3 height 11
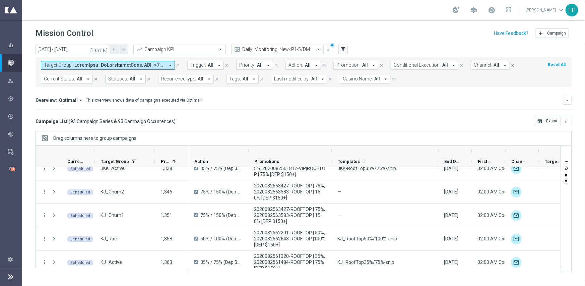
scroll to position [422, 0]
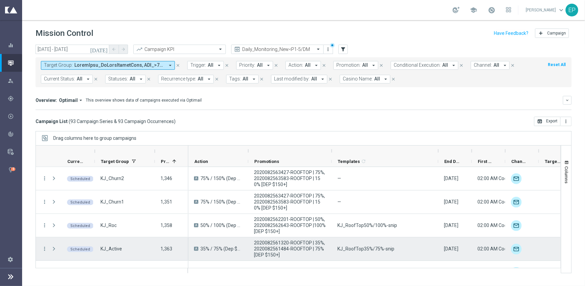
click at [360, 248] on span "KJ_RoofTop35%/75%-snip" at bounding box center [365, 249] width 57 height 6
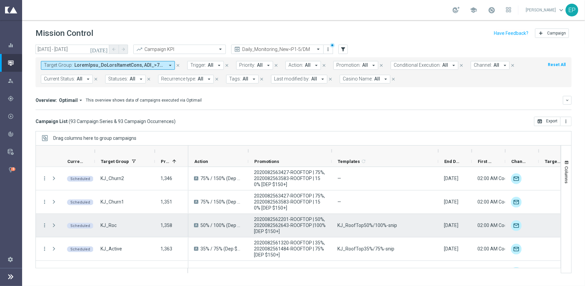
click at [365, 224] on span "KJ_RoofTop50%/100%-snip" at bounding box center [367, 225] width 60 height 6
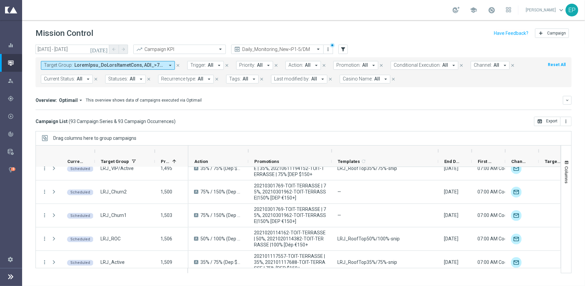
scroll to position [1172, 0]
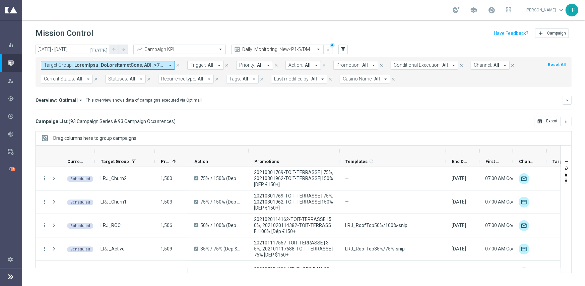
drag, startPoint x: 333, startPoint y: 151, endPoint x: 340, endPoint y: 151, distance: 7.7
click at [340, 151] on div at bounding box center [339, 150] width 3 height 11
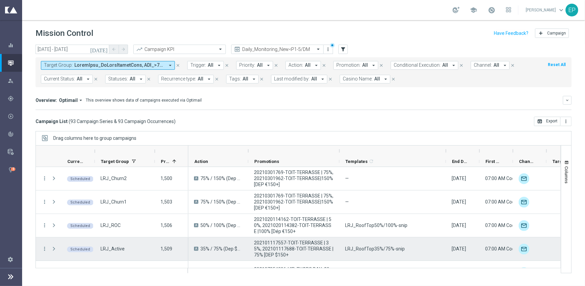
click at [388, 250] on span "LRJ_RoofTop35%/75%-snip" at bounding box center [375, 249] width 60 height 6
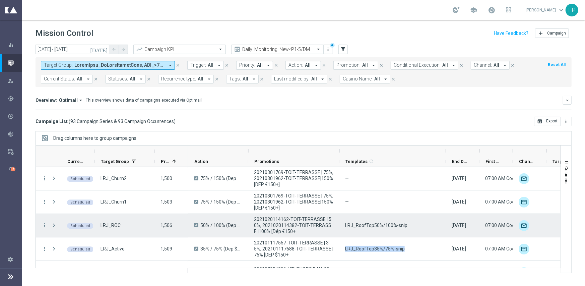
click at [373, 228] on div "LRJ_RoofTop50%/100%-snip" at bounding box center [392, 225] width 107 height 23
click at [374, 228] on div "LRJ_RoofTop50%/100%-snip" at bounding box center [392, 225] width 107 height 23
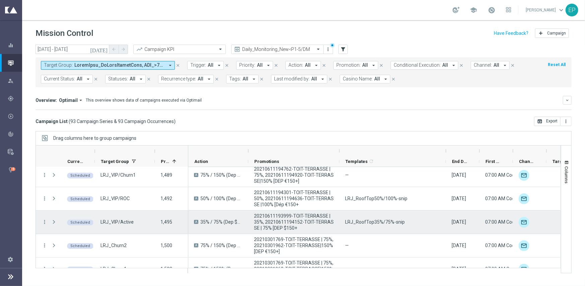
scroll to position [1072, 0]
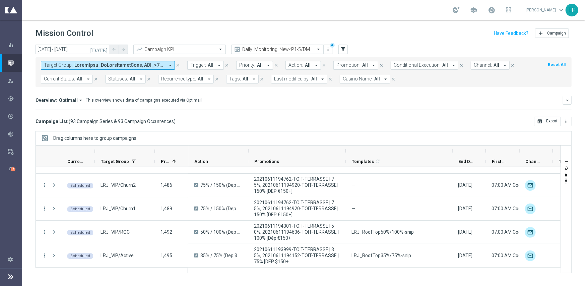
drag, startPoint x: 339, startPoint y: 150, endPoint x: 345, endPoint y: 150, distance: 6.4
click at [345, 150] on div at bounding box center [345, 150] width 3 height 11
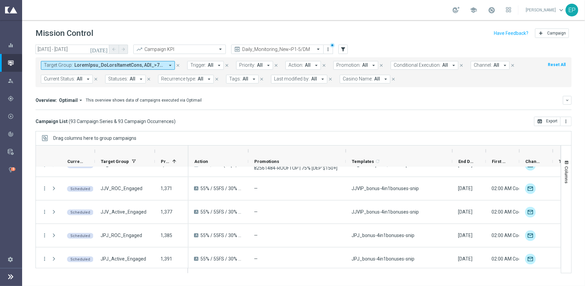
scroll to position [509, 0]
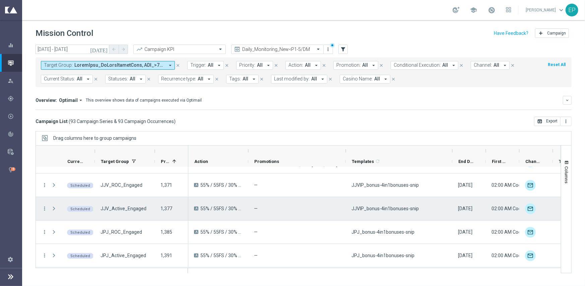
click at [376, 211] on div "JJVIP_bonus-4in1bonuses-snip" at bounding box center [399, 208] width 107 height 23
click at [377, 211] on div "JJVIP_bonus-4in1bonuses-snip" at bounding box center [399, 208] width 107 height 23
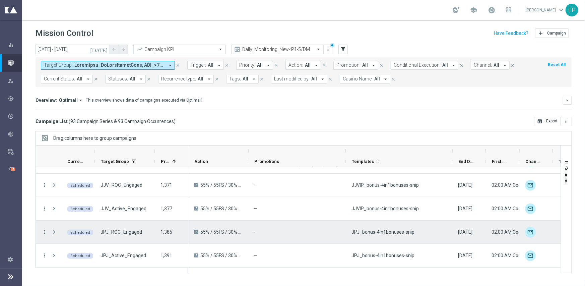
click at [378, 235] on div "JPJ_bonus-4in1bonuses-snip" at bounding box center [399, 231] width 107 height 23
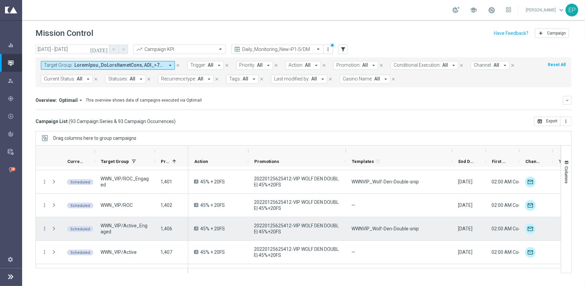
scroll to position [610, 0]
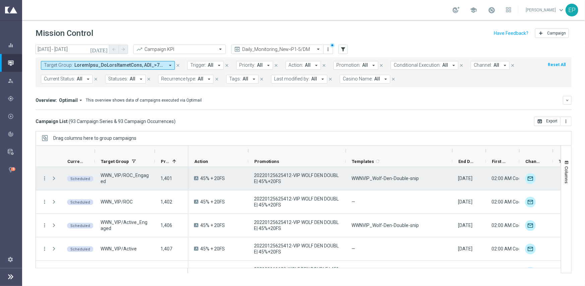
click at [396, 181] on span "WWNVIP_Wolf-Den-Double-snip" at bounding box center [384, 178] width 67 height 6
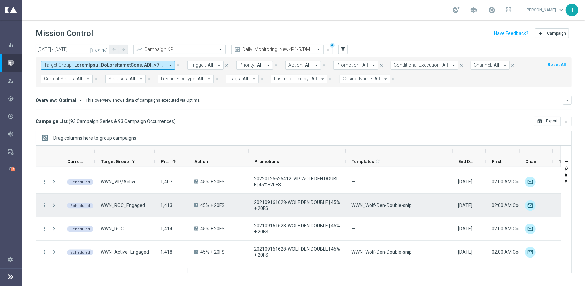
scroll to position [710, 0]
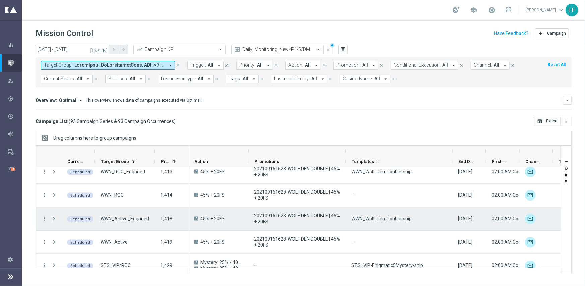
click at [391, 217] on span "WWN_Wolf-Den-Double-snip" at bounding box center [381, 218] width 60 height 6
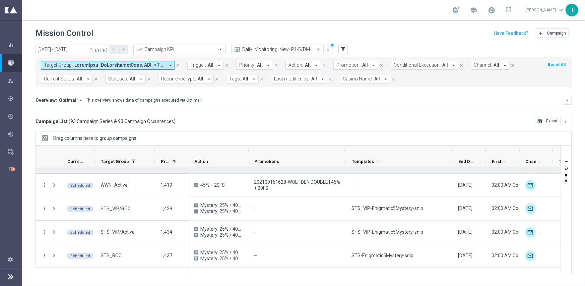
scroll to position [777, 0]
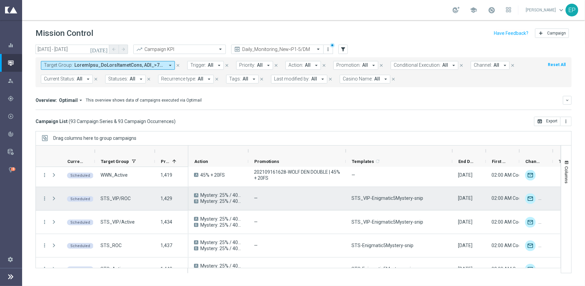
click at [385, 202] on div "STS_VIP-Enigmatic5Mystery-snip" at bounding box center [399, 198] width 107 height 23
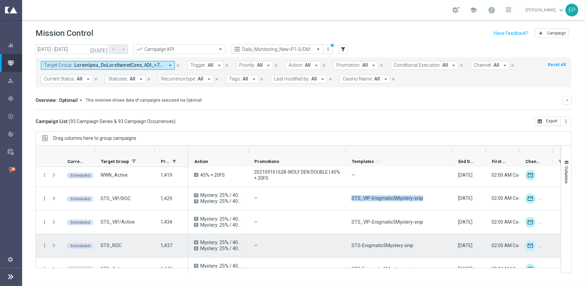
click at [377, 250] on div "STS-Enigmatic5Mystery-snip" at bounding box center [399, 245] width 107 height 23
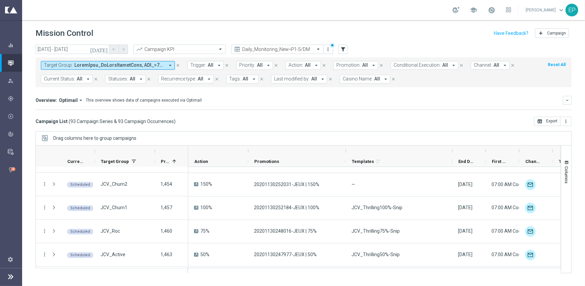
scroll to position [891, 0]
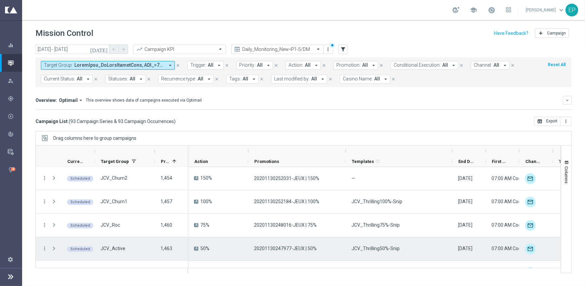
click at [377, 249] on span "JCV_Thrilling50%-Snip" at bounding box center [375, 249] width 48 height 6
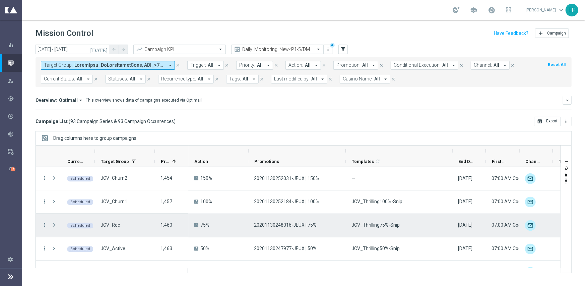
click at [371, 228] on div "JCV_Thrilling75%-Snip" at bounding box center [399, 225] width 107 height 23
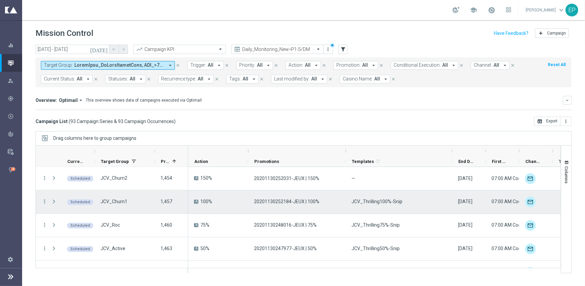
click at [378, 202] on span "JCV_Thrilling100%-Snip" at bounding box center [376, 202] width 51 height 6
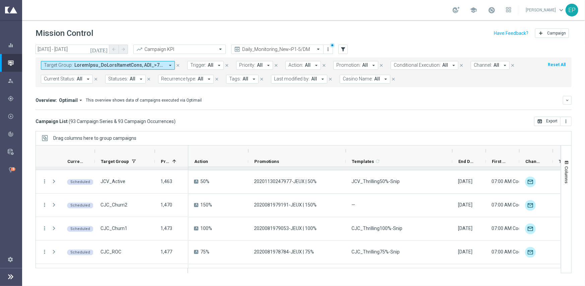
scroll to position [991, 0]
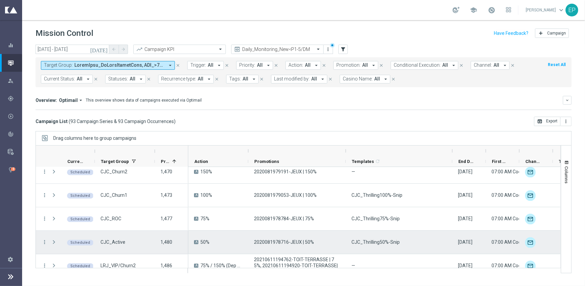
click at [374, 242] on span "CJC_Thrilling50%-Snip" at bounding box center [375, 242] width 48 height 6
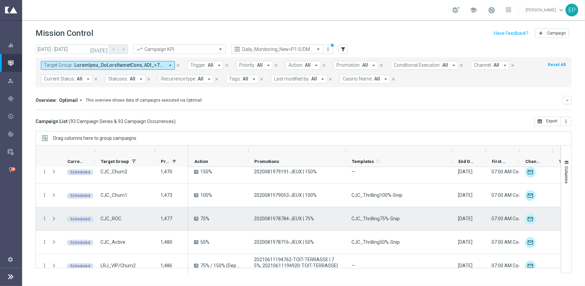
click at [378, 221] on div "CJC_Thrilling75%-Snip" at bounding box center [399, 218] width 107 height 23
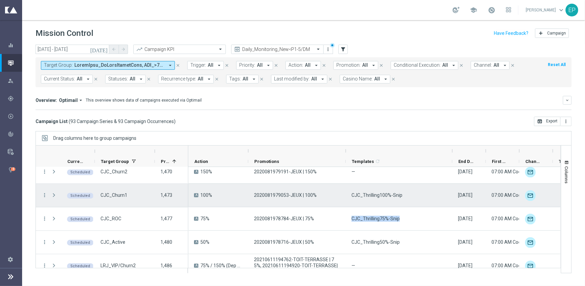
click at [372, 199] on div "CJC_Thrilling100%-Snip" at bounding box center [399, 195] width 107 height 23
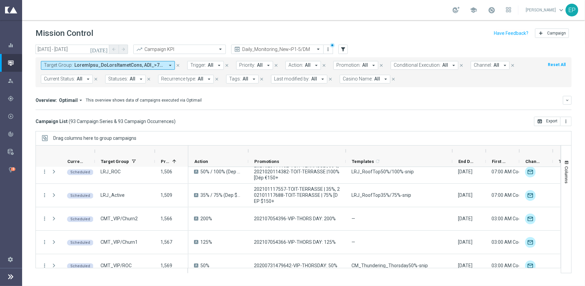
scroll to position [1259, 0]
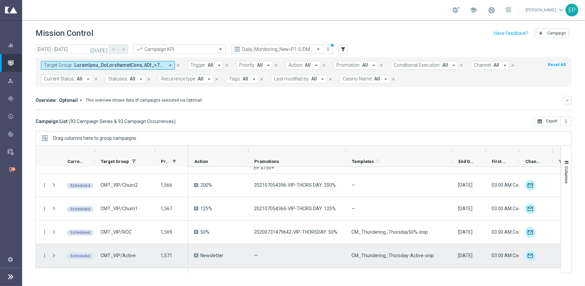
click at [423, 256] on span "CM_Thundering_Thorsday-Active-snip" at bounding box center [392, 255] width 82 height 6
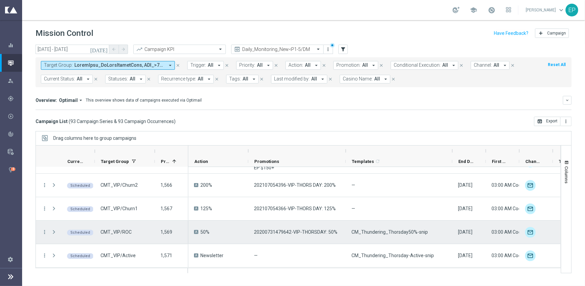
click at [378, 230] on span "CM_Thundering_Thorsday50%-snip" at bounding box center [389, 232] width 76 height 6
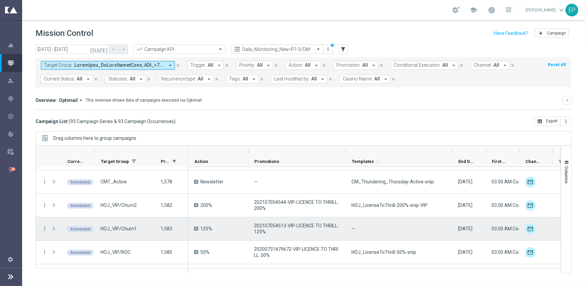
scroll to position [1460, 0]
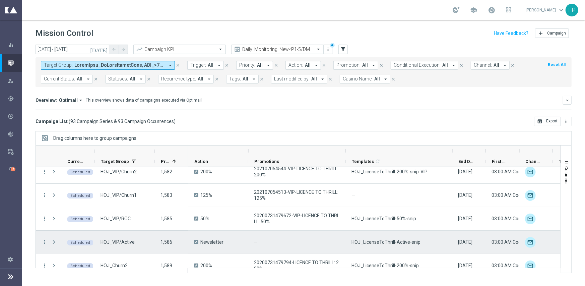
click at [381, 241] on span "HOJ_LicenseToThrill-Active-snip" at bounding box center [385, 242] width 69 height 6
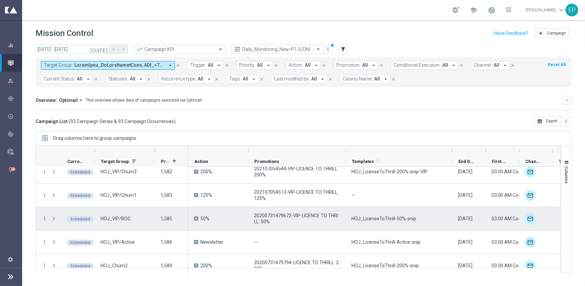
click at [379, 220] on span "HOJ_LicenseToThrill-50%-snip" at bounding box center [383, 218] width 65 height 6
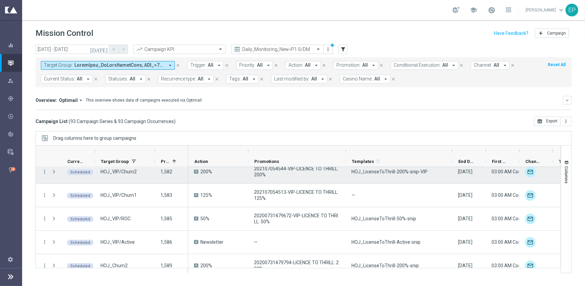
click at [396, 171] on span "HOJ_LicenseToThrill-200%-snip-VIP" at bounding box center [389, 171] width 76 height 6
click at [387, 168] on div "HOJ_LicenseToThrill-200%-snip-VIP" at bounding box center [399, 171] width 107 height 23
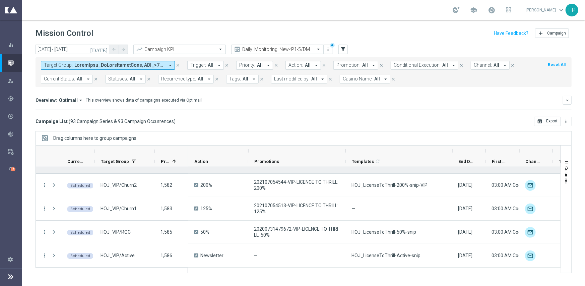
click at [387, 168] on div "CM_Thundering_Thorsday-Active-snip" at bounding box center [399, 161] width 107 height 23
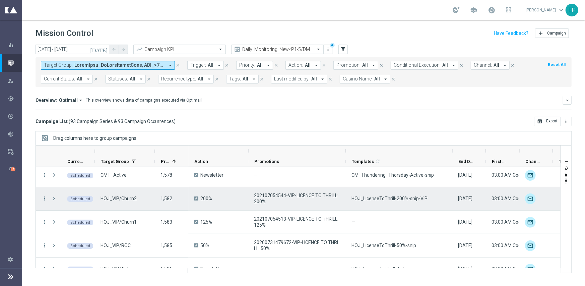
click at [389, 197] on span "HOJ_LicenseToThrill-200%-snip-VIP" at bounding box center [389, 198] width 76 height 6
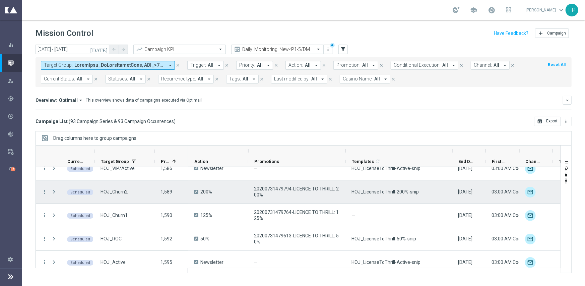
click at [397, 189] on span "HOJ_LicenseToThrill-200%-snip" at bounding box center [384, 192] width 67 height 6
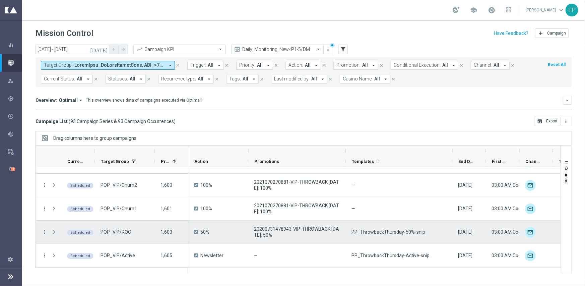
scroll to position [1668, 0]
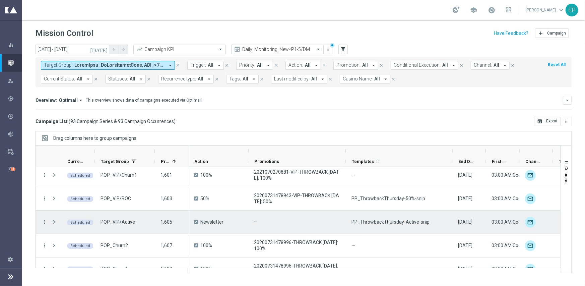
click at [404, 222] on span "PP_ThrowbackThursday-Active-snip" at bounding box center [390, 222] width 78 height 6
click at [405, 222] on span "PP_ThrowbackThursday-Active-snip" at bounding box center [390, 222] width 78 height 6
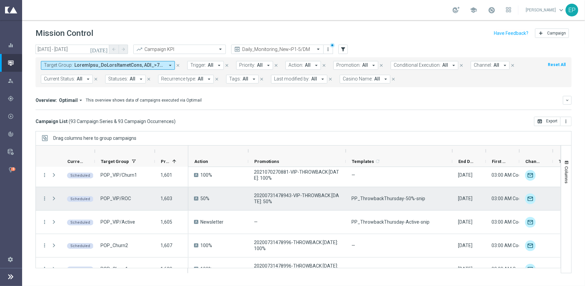
click at [376, 199] on span "PP_ThrowbackThursday-50%-snip" at bounding box center [388, 198] width 74 height 6
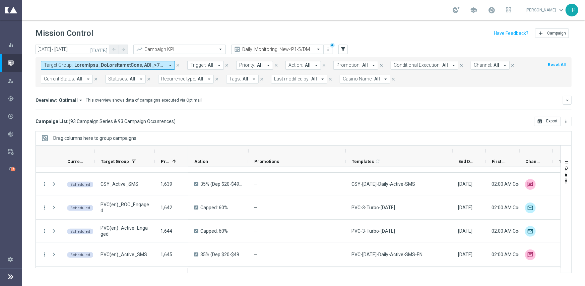
scroll to position [1835, 0]
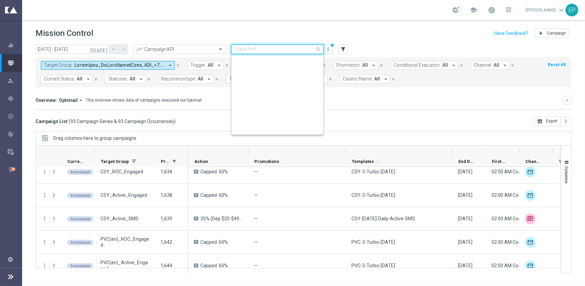
click at [268, 47] on input "text" at bounding box center [271, 50] width 72 height 6
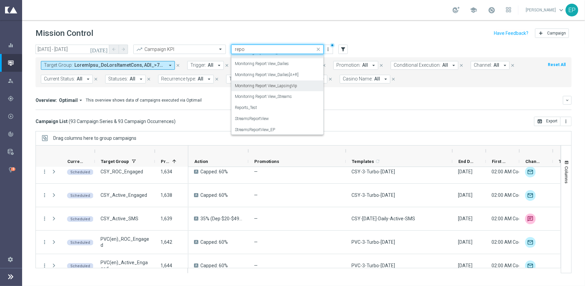
scroll to position [41, 0]
click at [297, 94] on div "Monitoring Report View_Streams" at bounding box center [277, 95] width 85 height 11
type input "repo"
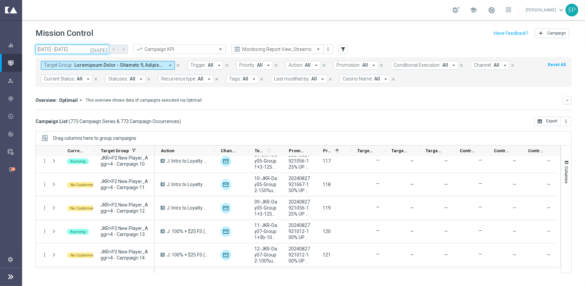
click at [77, 51] on input "02 Oct 2025 - 02 Oct 2025" at bounding box center [73, 49] width 74 height 9
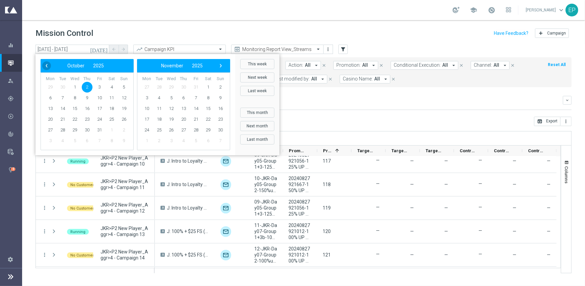
click at [47, 66] on span "‹" at bounding box center [46, 65] width 9 height 9
click at [98, 86] on span "1" at bounding box center [99, 87] width 11 height 11
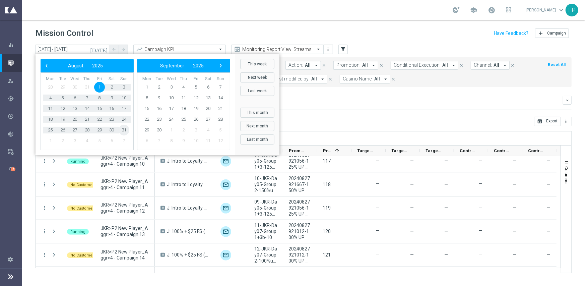
click at [124, 130] on span "31" at bounding box center [124, 130] width 11 height 11
type input "01 Aug 2025 - 31 Aug 2025"
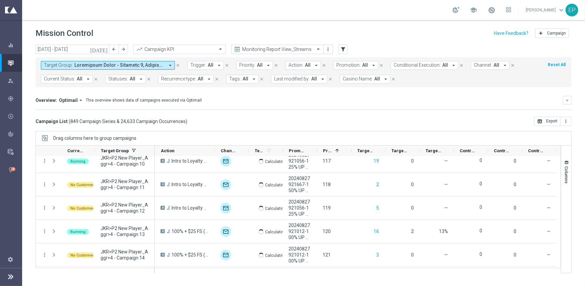
click at [131, 65] on span at bounding box center [119, 65] width 90 height 6
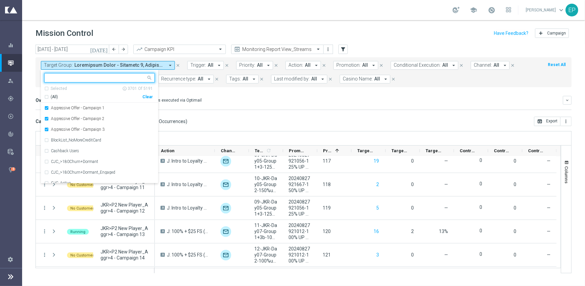
click at [0, 0] on div "Clear" at bounding box center [0, 0] width 0 height 0
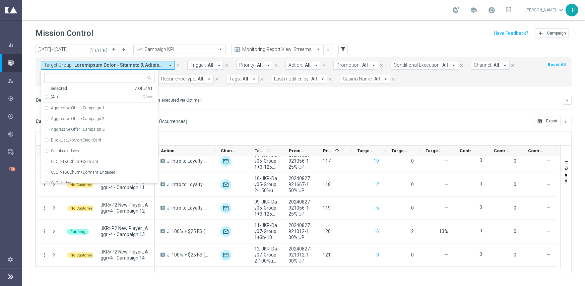
click at [79, 77] on input "text" at bounding box center [97, 78] width 98 height 6
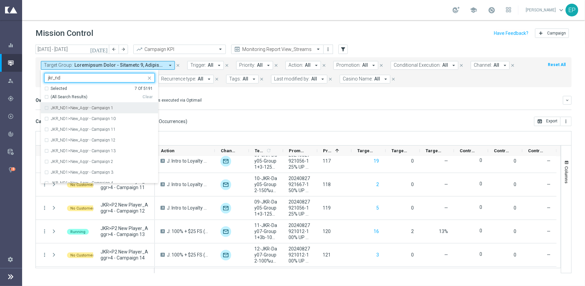
click at [65, 97] on span "(All Search Results)" at bounding box center [69, 97] width 37 height 6
type input "jkr_nd"
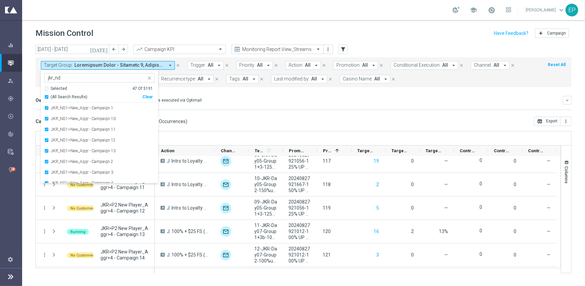
click at [245, 100] on div "Overview: Optimail arrow_drop_down This overview shows data of campaigns execut…" at bounding box center [299, 100] width 527 height 6
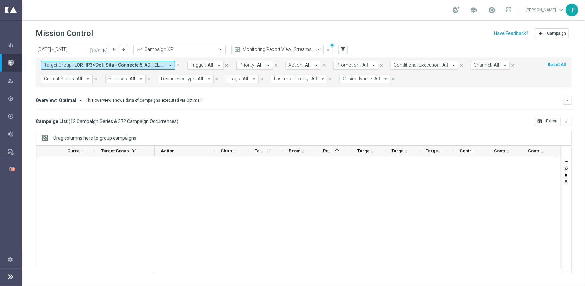
scroll to position [169, 0]
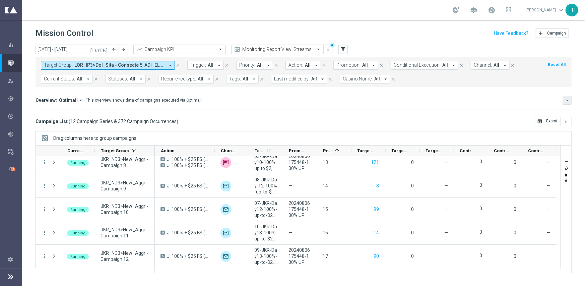
click at [566, 101] on icon "keyboard_arrow_down" at bounding box center [567, 100] width 5 height 5
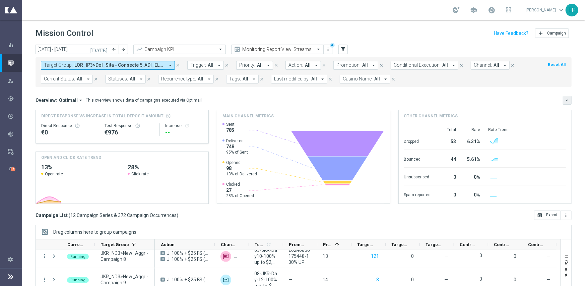
scroll to position [194, 0]
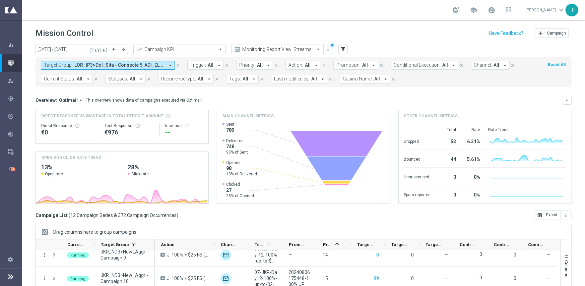
click at [82, 99] on button "Optimail arrow_drop_down" at bounding box center [71, 100] width 29 height 6
click at [63, 110] on div "Analysis" at bounding box center [65, 110] width 40 height 9
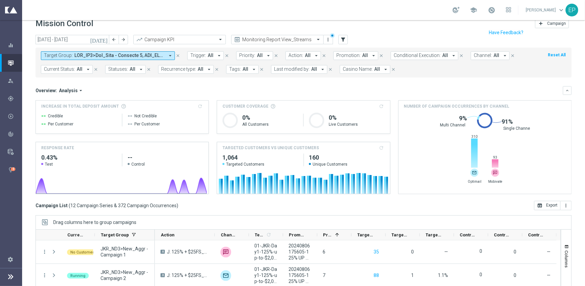
scroll to position [0, 0]
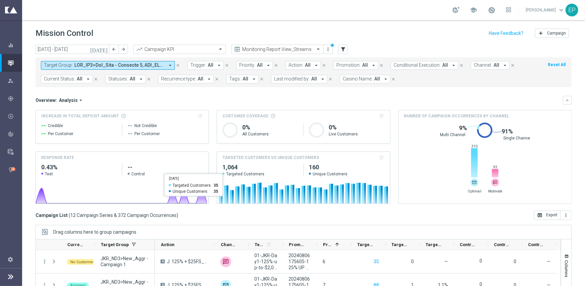
click at [88, 65] on span at bounding box center [119, 65] width 90 height 6
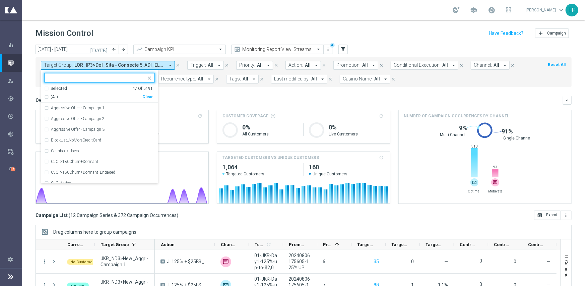
click at [0, 0] on div "Clear" at bounding box center [0, 0] width 0 height 0
click at [99, 78] on input "text" at bounding box center [97, 78] width 98 height 6
click at [71, 95] on span "(All Search Results)" at bounding box center [69, 97] width 37 height 6
type input "wwn_nd"
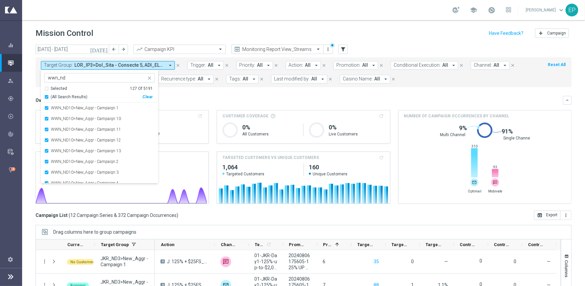
click at [256, 90] on mini-dashboard "Overview: Analysis arrow_drop_down keyboard_arrow_down Increase In Total Deposi…" at bounding box center [304, 148] width 536 height 123
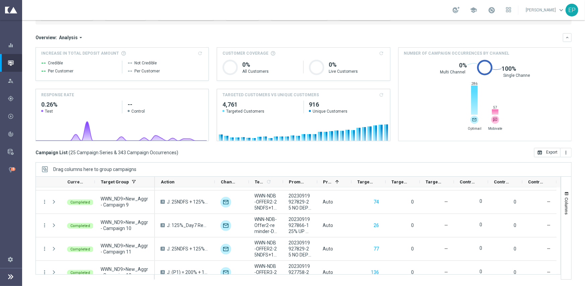
scroll to position [499, 0]
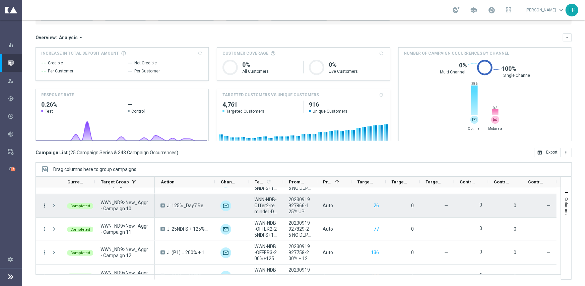
click at [45, 205] on icon "more_vert" at bounding box center [45, 205] width 6 height 6
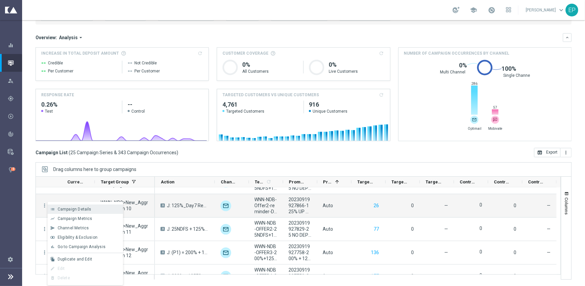
click at [79, 211] on span "Campaign Details" at bounding box center [75, 209] width 34 height 5
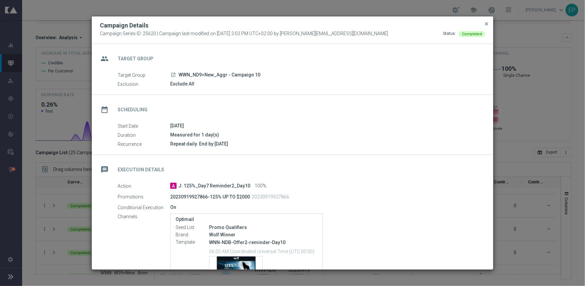
click at [485, 23] on span "close" at bounding box center [486, 23] width 5 height 5
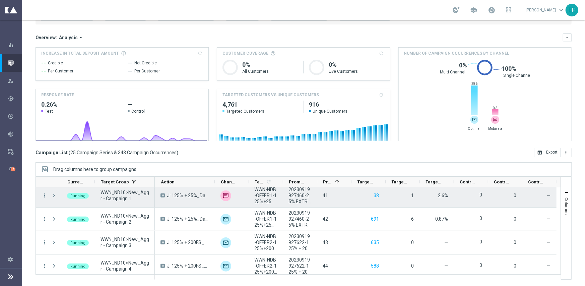
scroll to position [0, 0]
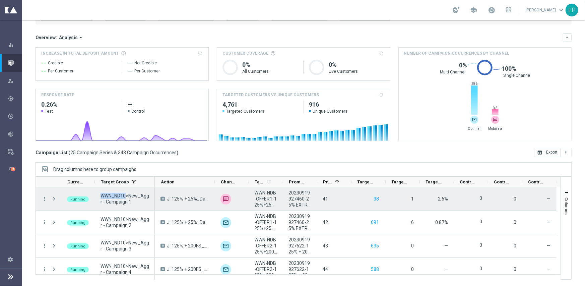
drag, startPoint x: 99, startPoint y: 194, endPoint x: 125, endPoint y: 196, distance: 25.9
click at [125, 196] on div "WWN_ND10>New_Aggr - Campaign 1" at bounding box center [125, 198] width 60 height 23
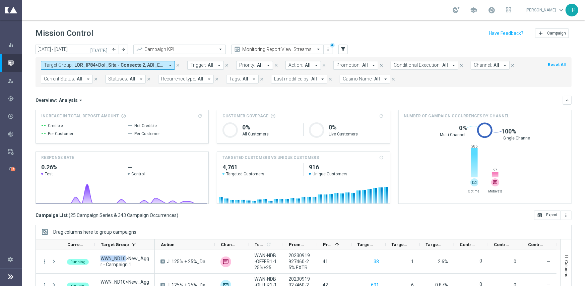
click at [90, 65] on span at bounding box center [119, 65] width 90 height 6
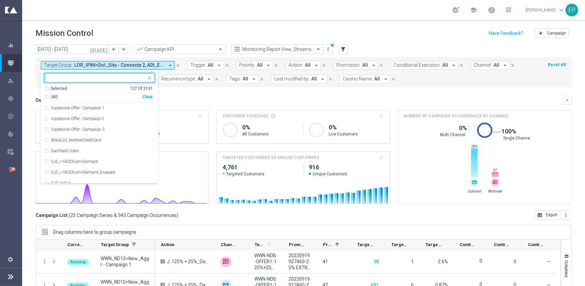
click at [0, 0] on div "Clear" at bounding box center [0, 0] width 0 height 0
click at [108, 80] on input "text" at bounding box center [97, 78] width 98 height 6
paste input "WWN_ND10>New_Aggr - Campaign 1"
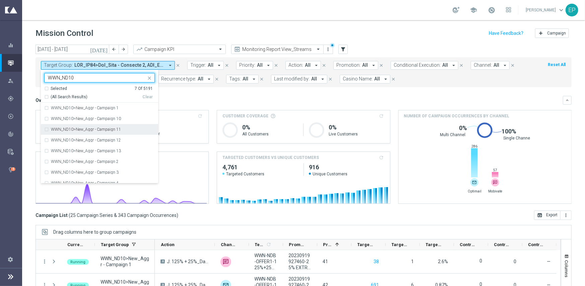
click at [70, 95] on span "(All Search Results)" at bounding box center [69, 97] width 37 height 6
type input "WWN_ND10"
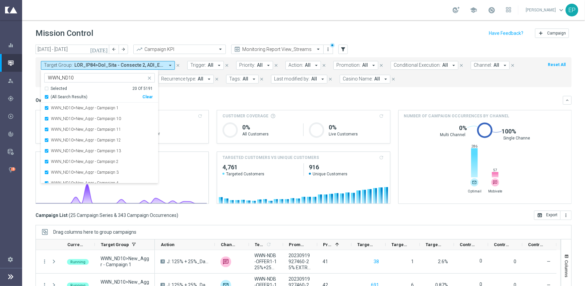
click at [202, 90] on mini-dashboard "Overview: Analysis arrow_drop_down keyboard_arrow_down Increase In Total Deposi…" at bounding box center [304, 148] width 536 height 123
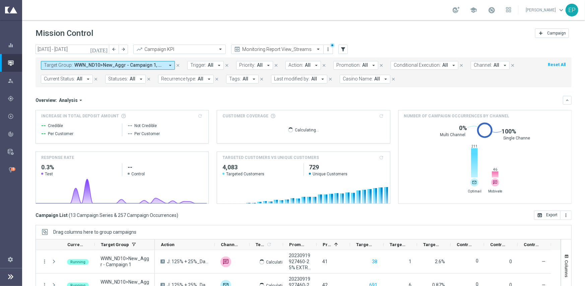
click at [113, 65] on span "WWN_ND10>New_Aggr - Campaign 1, WWN_ND10>New_Aggr - Campaign 10, WWN_ND10>New_A…" at bounding box center [119, 65] width 90 height 6
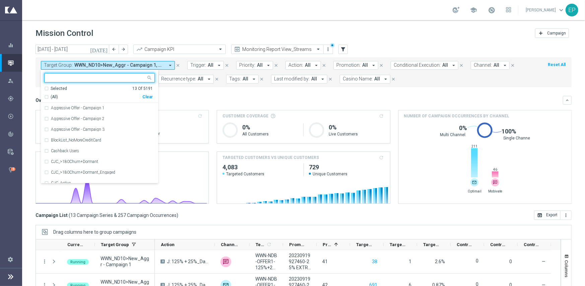
click at [0, 0] on div "Clear" at bounding box center [0, 0] width 0 height 0
click at [110, 78] on input "text" at bounding box center [97, 78] width 98 height 6
click at [73, 95] on span "(All Search Results)" at bounding box center [69, 97] width 37 height 6
type input "wwn_nd"
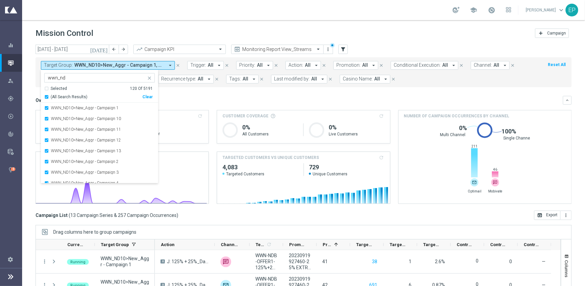
click at [208, 97] on div "Overview: Analysis arrow_drop_down" at bounding box center [299, 100] width 527 height 6
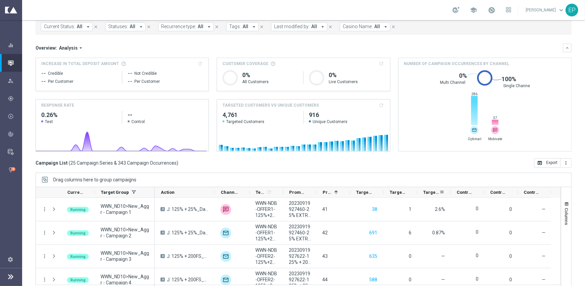
scroll to position [63, 0]
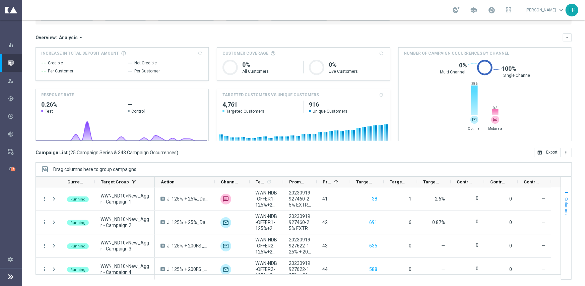
click at [564, 204] on span "Columns" at bounding box center [566, 205] width 5 height 17
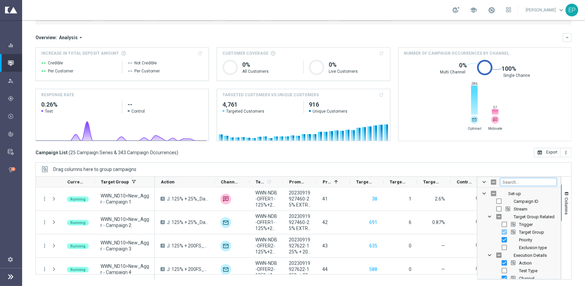
click at [519, 179] on input "Filter Columns Input" at bounding box center [528, 182] width 57 height 8
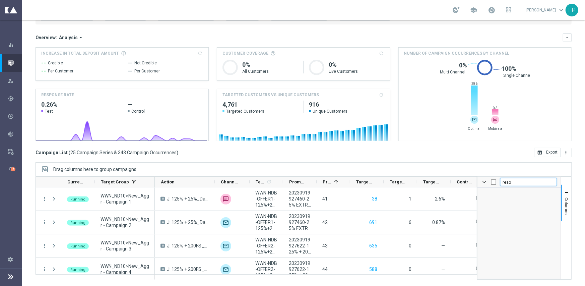
type input "res"
checkbox input "false"
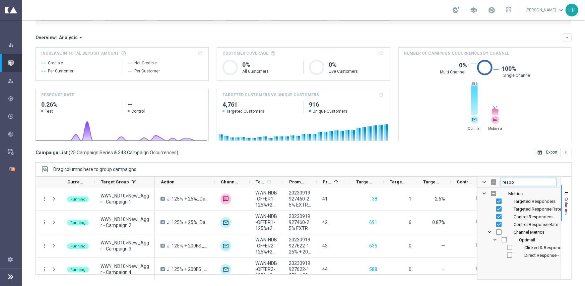
type input "respond"
click at [564, 205] on span "Columns" at bounding box center [566, 205] width 5 height 17
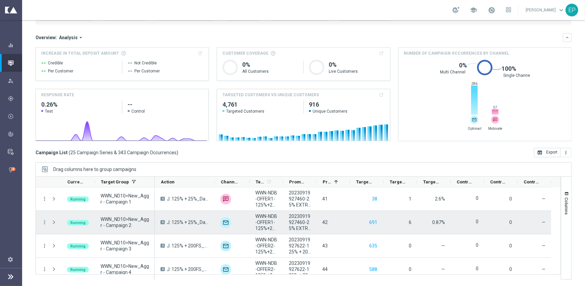
scroll to position [29, 0]
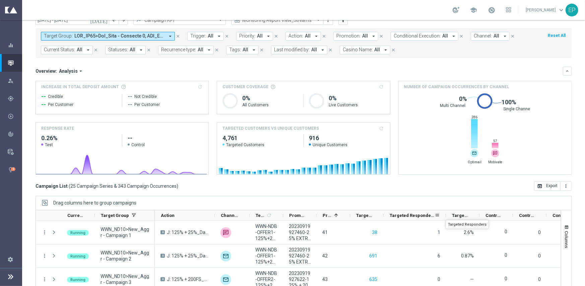
drag, startPoint x: 417, startPoint y: 213, endPoint x: 445, endPoint y: 213, distance: 28.8
click at [445, 213] on div at bounding box center [445, 215] width 3 height 10
drag, startPoint x: 445, startPoint y: 212, endPoint x: 426, endPoint y: 212, distance: 19.4
click at [426, 212] on div at bounding box center [426, 215] width 3 height 10
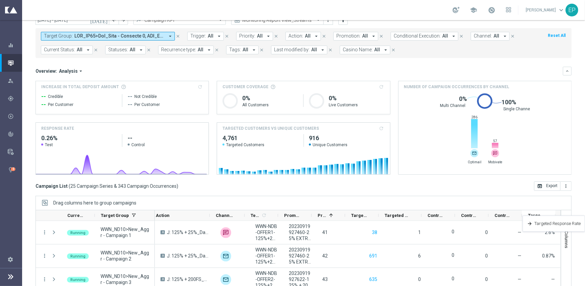
scroll to position [0, 9]
drag, startPoint x: 439, startPoint y: 214, endPoint x: 529, endPoint y: 223, distance: 90.2
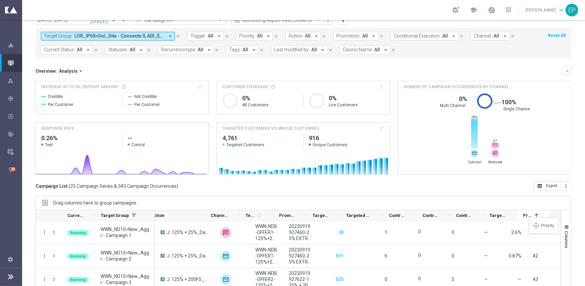
drag, startPoint x: 314, startPoint y: 215, endPoint x: 532, endPoint y: 221, distance: 218.5
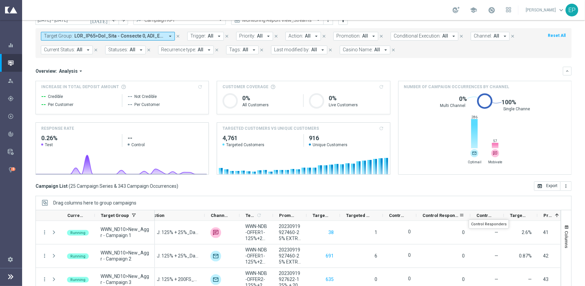
drag, startPoint x: 448, startPoint y: 213, endPoint x: 469, endPoint y: 213, distance: 20.4
click at [469, 213] on div at bounding box center [470, 215] width 3 height 10
click at [503, 215] on div at bounding box center [504, 215] width 3 height 10
drag, startPoint x: 415, startPoint y: 211, endPoint x: 439, endPoint y: 213, distance: 23.9
click at [439, 213] on div at bounding box center [440, 215] width 3 height 10
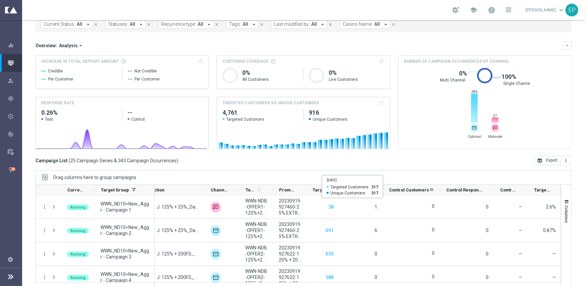
scroll to position [63, 0]
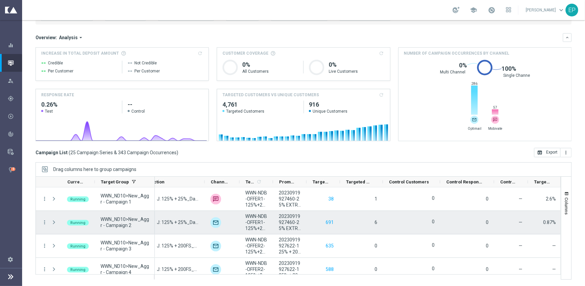
drag, startPoint x: 373, startPoint y: 222, endPoint x: 375, endPoint y: 219, distance: 3.6
click at [375, 219] on div "6" at bounding box center [361, 222] width 43 height 23
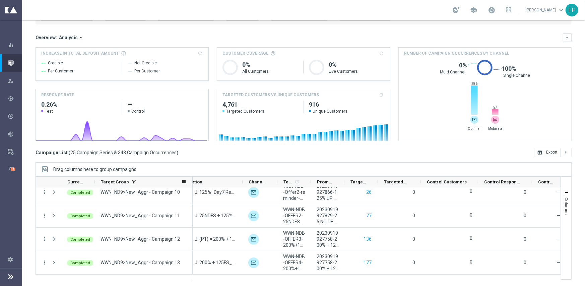
drag, startPoint x: 153, startPoint y: 178, endPoint x: 191, endPoint y: 178, distance: 37.8
click at [191, 178] on div at bounding box center [192, 182] width 3 height 10
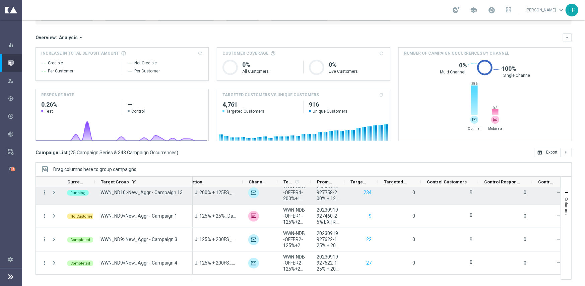
scroll to position [298, 0]
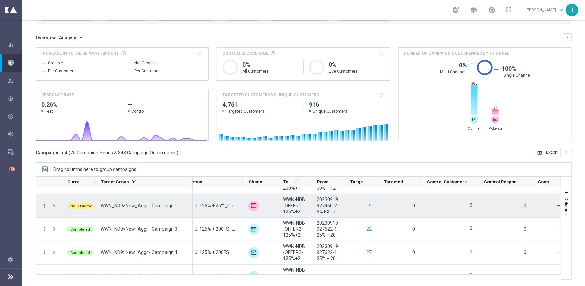
click at [45, 204] on icon "more_vert" at bounding box center [45, 205] width 6 height 6
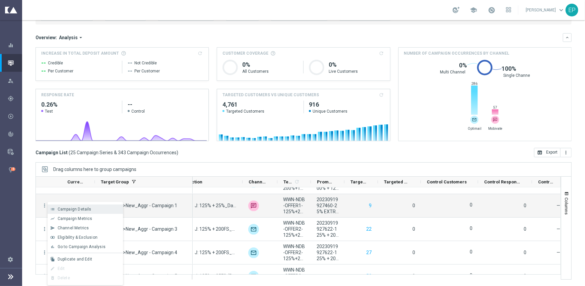
click at [64, 208] on span "Campaign Details" at bounding box center [75, 209] width 34 height 5
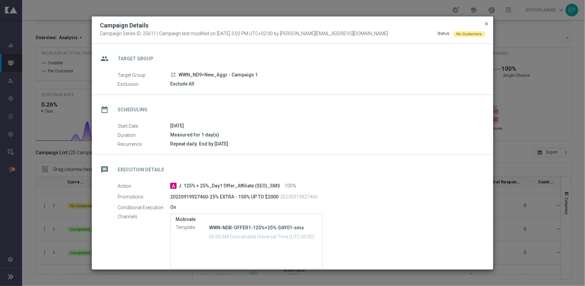
click at [488, 22] on span "close" at bounding box center [486, 23] width 5 height 5
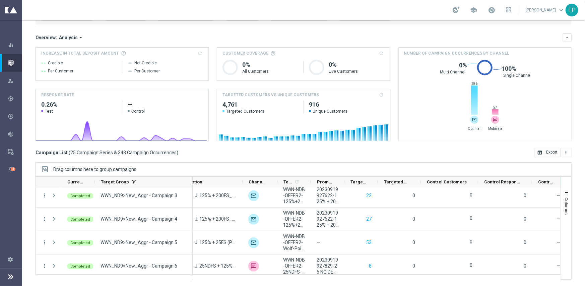
scroll to position [499, 0]
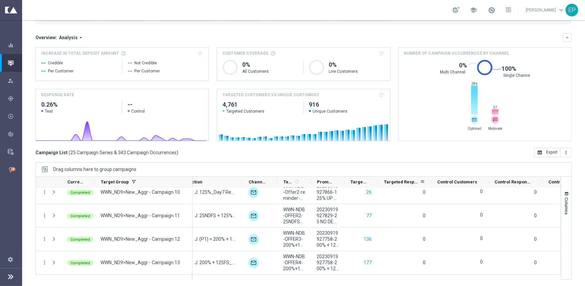
drag, startPoint x: 419, startPoint y: 179, endPoint x: 430, endPoint y: 179, distance: 10.4
click at [430, 179] on div at bounding box center [431, 182] width 3 height 10
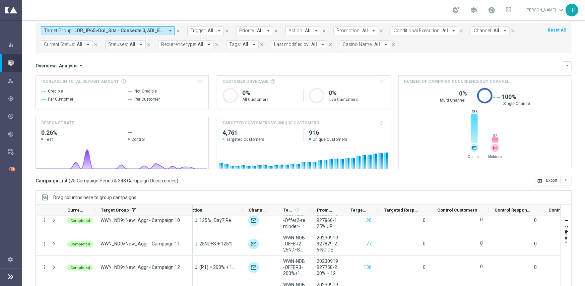
scroll to position [0, 0]
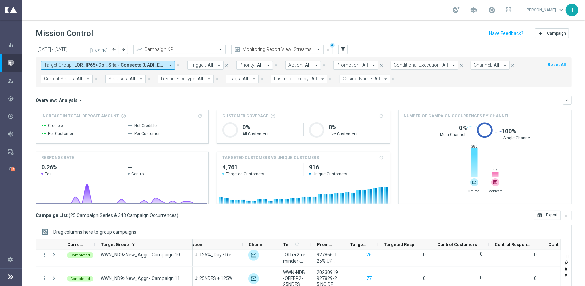
click at [87, 66] on span at bounding box center [119, 65] width 90 height 6
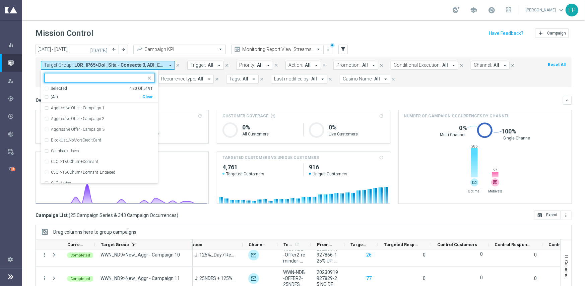
click at [147, 99] on div "(All) Clear" at bounding box center [98, 95] width 109 height 8
click at [153, 96] on div "Selected 120 Of 5191 (All) Clear" at bounding box center [99, 94] width 117 height 17
click at [0, 0] on div "Clear" at bounding box center [0, 0] width 0 height 0
click at [107, 75] on input "text" at bounding box center [97, 78] width 98 height 6
click at [67, 95] on span "(All Search Results)" at bounding box center [69, 97] width 37 height 6
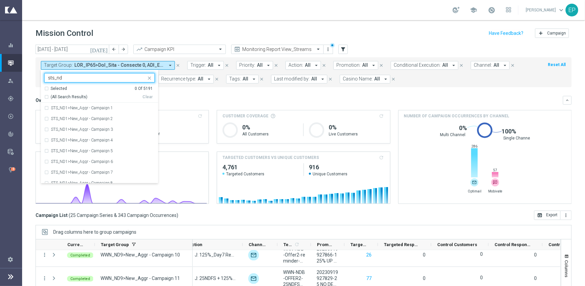
type input "sts_nd"
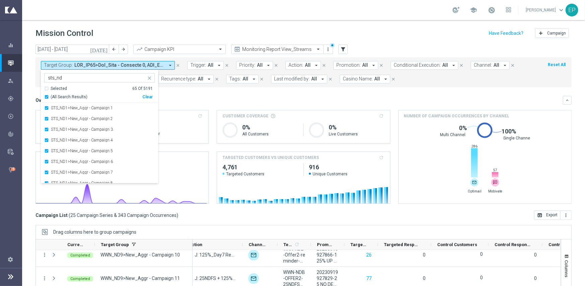
click at [204, 95] on mini-dashboard "Overview: Analysis arrow_drop_down keyboard_arrow_down Increase In Total Deposi…" at bounding box center [304, 148] width 536 height 123
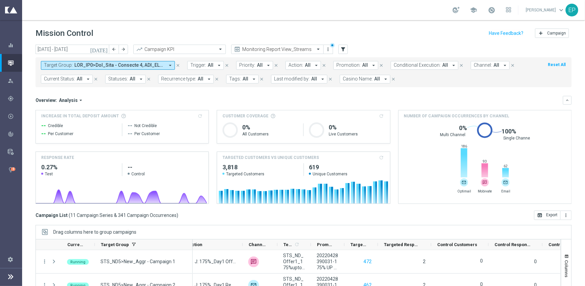
click at [116, 65] on span at bounding box center [119, 65] width 90 height 6
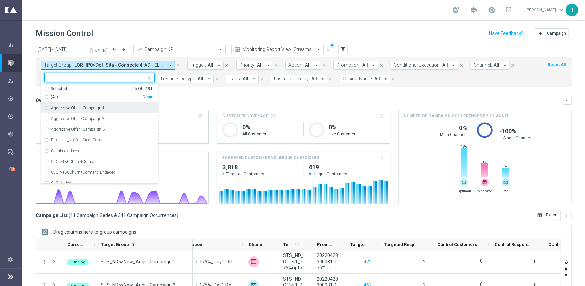
click at [0, 0] on div "Clear" at bounding box center [0, 0] width 0 height 0
click at [99, 77] on input "text" at bounding box center [97, 78] width 98 height 6
click at [60, 95] on span "(All Search Results)" at bounding box center [69, 97] width 37 height 6
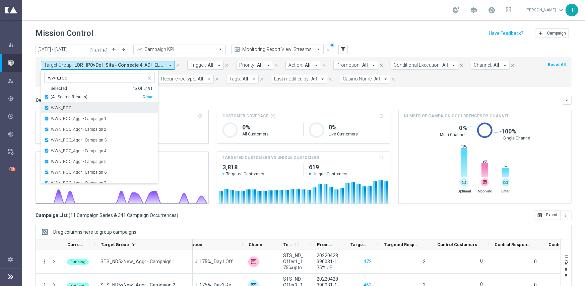
click at [63, 107] on label "WWN_ROC" at bounding box center [61, 108] width 20 height 4
click at [72, 75] on input "wwn_roc" at bounding box center [97, 78] width 98 height 6
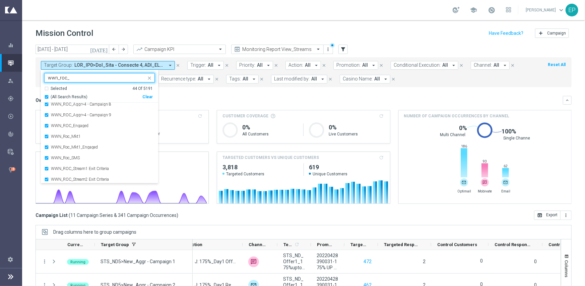
scroll to position [368, 0]
click at [84, 126] on label "WWN_ROC_Engaged" at bounding box center [70, 125] width 38 height 4
type input "wwn_roc_"
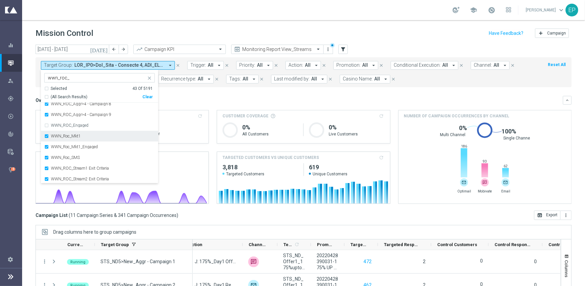
click at [73, 135] on label "WWN_Roc_Mkt1" at bounding box center [66, 136] width 30 height 4
click at [72, 146] on label "WWN_Roc_Mkt1_Engaged" at bounding box center [74, 147] width 47 height 4
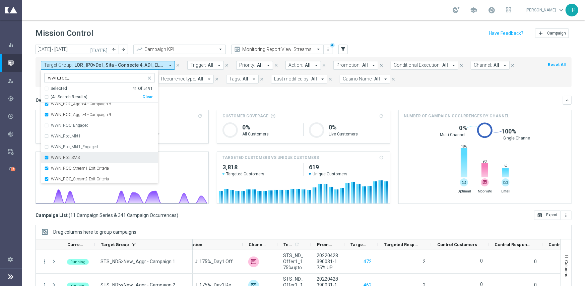
click at [71, 157] on label "WWN_Roc_SMS" at bounding box center [65, 157] width 29 height 4
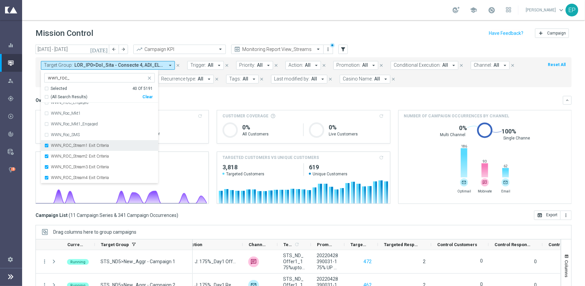
click at [94, 147] on label "WWN_ROC_Stream1 Exit Criteria" at bounding box center [80, 145] width 58 height 4
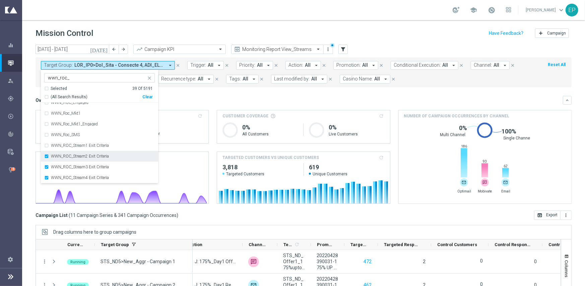
click at [92, 155] on label "WWN_ROC_Stream2 Exit Criteria" at bounding box center [80, 156] width 58 height 4
click at [92, 168] on label "WWN_ROC_Stream3 Exit Criteria" at bounding box center [80, 167] width 58 height 4
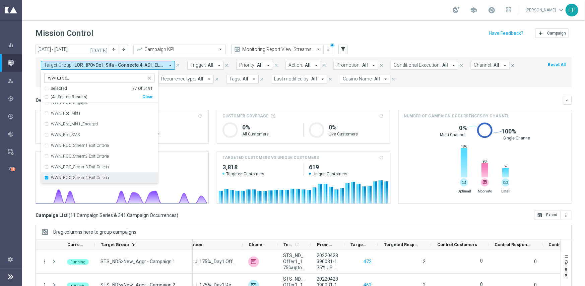
click at [93, 176] on label "WWN_ROC_Stream4 Exit Criteria" at bounding box center [80, 178] width 58 height 4
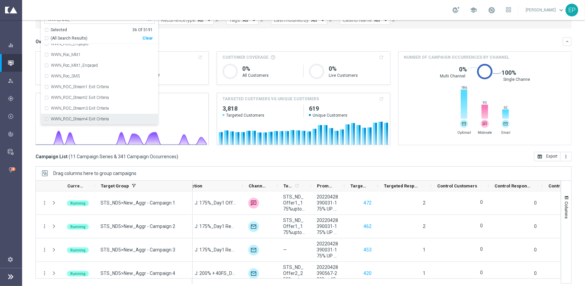
scroll to position [63, 0]
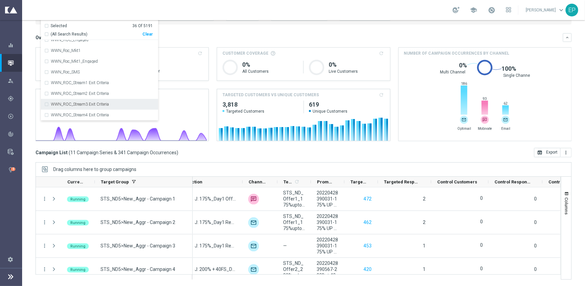
click at [198, 37] on div "Overview: Analysis arrow_drop_down" at bounding box center [299, 37] width 527 height 6
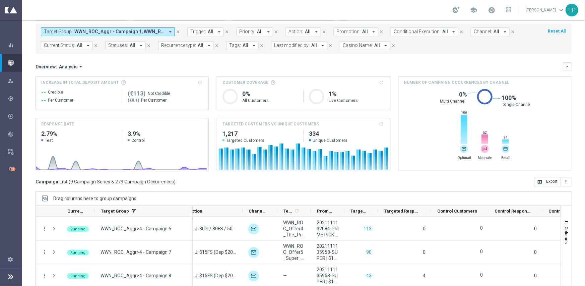
scroll to position [124, 0]
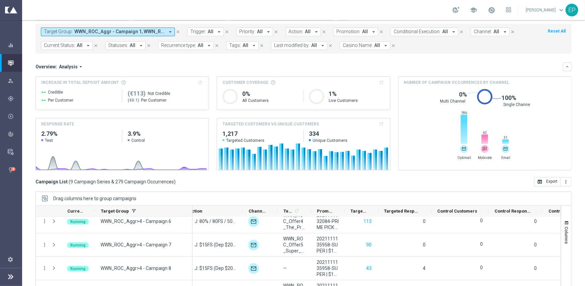
click at [102, 29] on span at bounding box center [119, 32] width 90 height 6
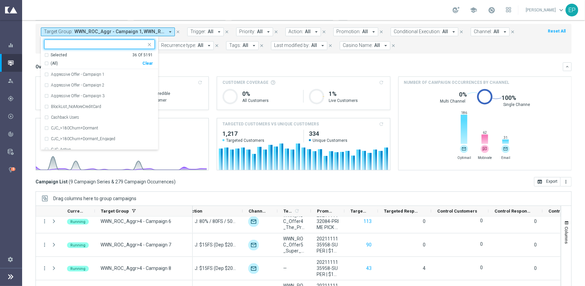
click at [0, 0] on div "Clear" at bounding box center [0, 0] width 0 height 0
click at [109, 43] on input "text" at bounding box center [97, 45] width 98 height 6
click at [67, 62] on span "(All Search Results)" at bounding box center [69, 64] width 37 height 6
type input "wwn_nd"
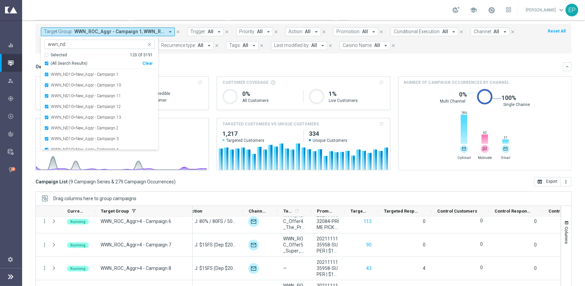
click at [204, 59] on mini-dashboard "Overview: Analysis arrow_drop_down keyboard_arrow_down Increase In Total Deposi…" at bounding box center [304, 115] width 536 height 123
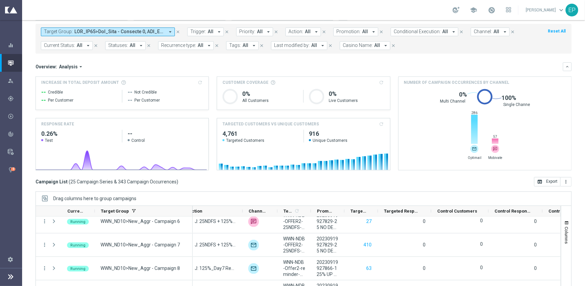
click at [364, 186] on div "today 01 Aug 2025 - 31 Aug 2025 arrow_back arrow_forward Campaign KPI trending_…" at bounding box center [303, 128] width 563 height 235
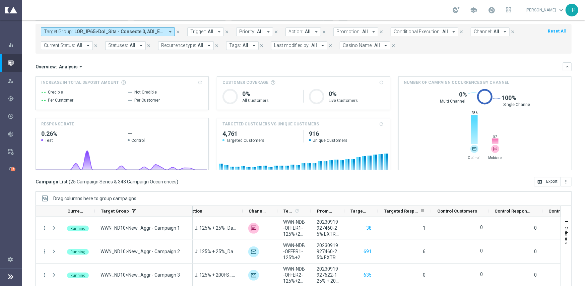
scroll to position [0, 0]
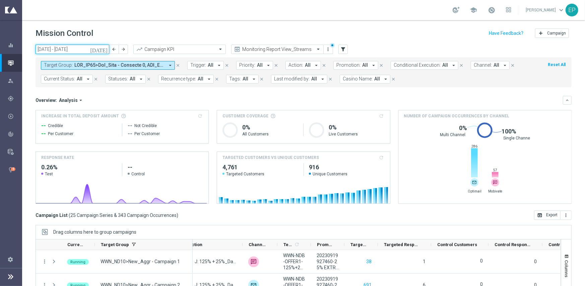
click at [80, 49] on input "01 Aug 2025 - 31 Aug 2025" at bounding box center [73, 49] width 74 height 9
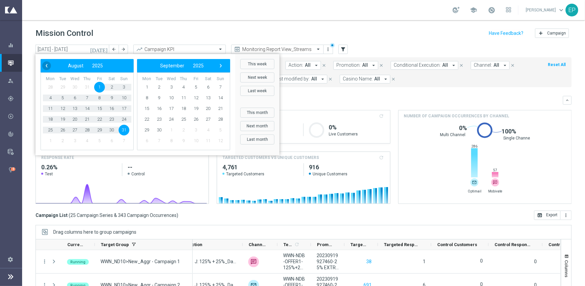
click at [47, 67] on span "‹" at bounding box center [46, 65] width 9 height 9
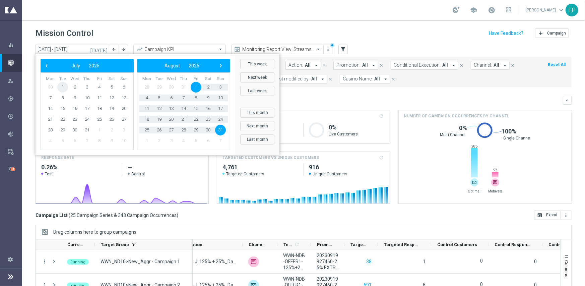
click at [64, 88] on span "1" at bounding box center [62, 87] width 11 height 11
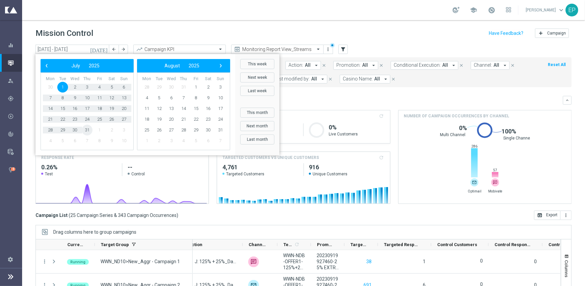
click at [85, 130] on span "31" at bounding box center [87, 130] width 11 height 11
type input "01 Jul 2025 - 31 Jul 2025"
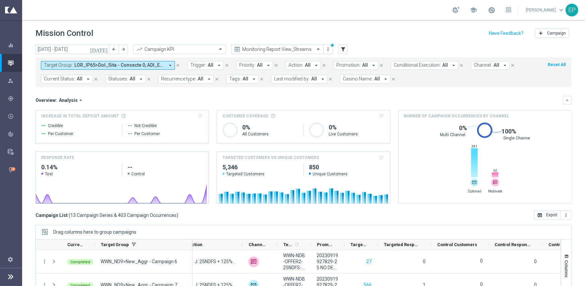
drag, startPoint x: 97, startPoint y: 62, endPoint x: 104, endPoint y: 65, distance: 7.3
click at [97, 63] on span at bounding box center [119, 65] width 90 height 6
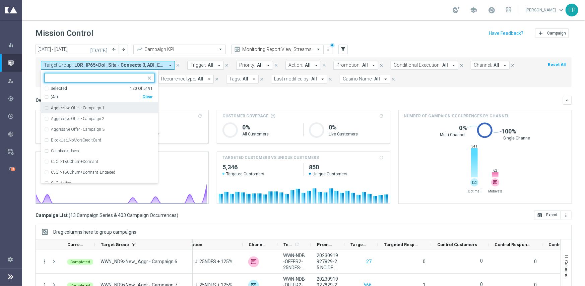
click at [0, 0] on div "Clear" at bounding box center [0, 0] width 0 height 0
click at [81, 76] on input "text" at bounding box center [97, 78] width 98 height 6
drag, startPoint x: 66, startPoint y: 94, endPoint x: 70, endPoint y: 106, distance: 12.4
click at [67, 94] on span "(All Search Results)" at bounding box center [69, 97] width 37 height 6
type input "wwn_roc"
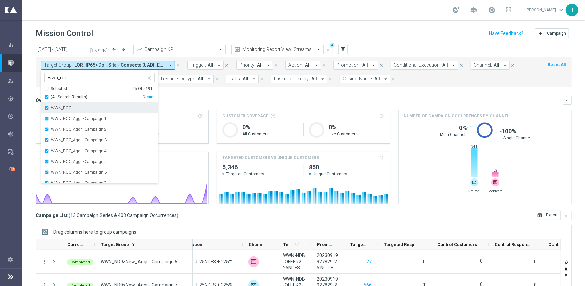
click at [70, 108] on label "WWN_ROC" at bounding box center [61, 108] width 20 height 4
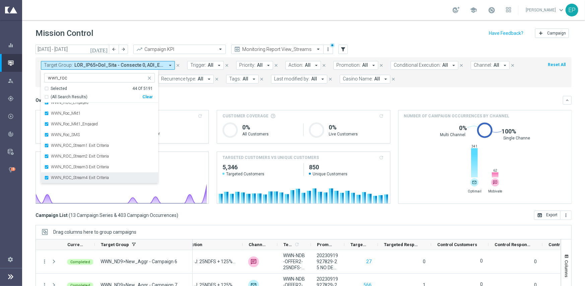
click at [104, 176] on label "WWN_ROC_Stream4 Exit Criteria" at bounding box center [80, 178] width 58 height 4
click at [104, 167] on label "WWN_ROC_Stream3 Exit Criteria" at bounding box center [80, 167] width 58 height 4
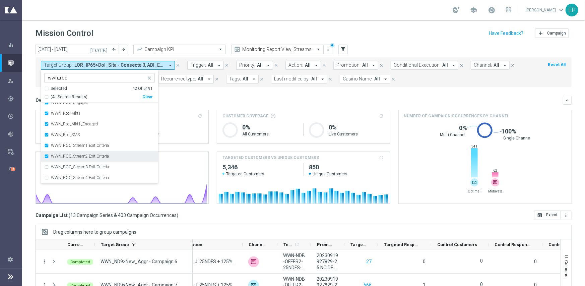
click at [104, 156] on label "WWN_ROC_Stream2 Exit Criteria" at bounding box center [80, 156] width 58 height 4
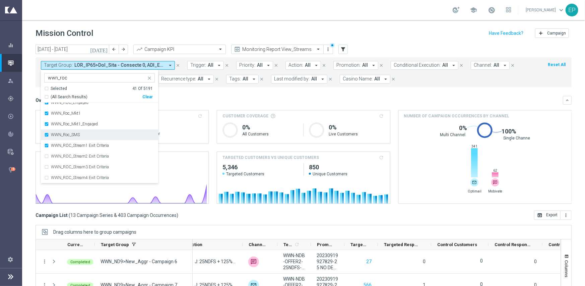
drag, startPoint x: 102, startPoint y: 148, endPoint x: 91, endPoint y: 138, distance: 14.5
click at [102, 147] on div "WWN_ROC_Stream1 Exit Criteria" at bounding box center [99, 145] width 111 height 11
click at [70, 135] on label "WWN_Roc_SMS" at bounding box center [65, 135] width 29 height 4
click at [79, 124] on label "WWN_Roc_Mkt1_Engaged" at bounding box center [74, 124] width 47 height 4
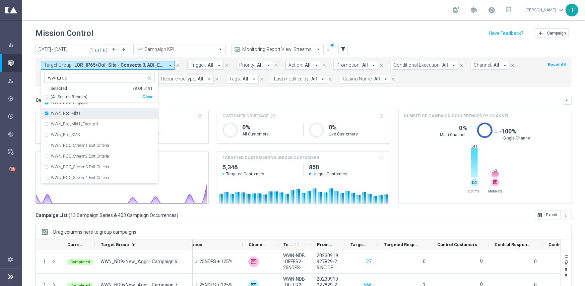
click at [71, 113] on label "WWN_Roc_Mkt1" at bounding box center [66, 113] width 30 height 4
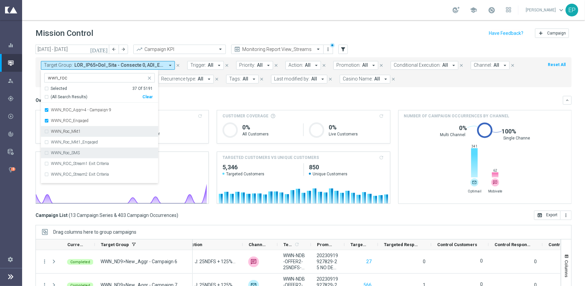
scroll to position [368, 0]
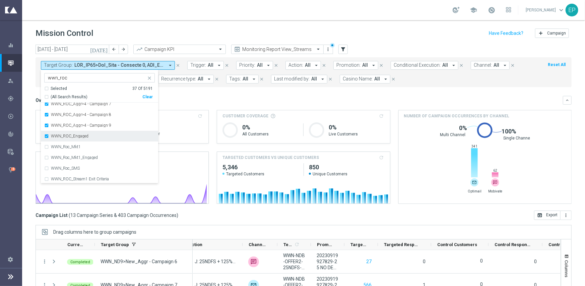
click at [86, 138] on label "WWN_ROC_Engaged" at bounding box center [70, 136] width 38 height 4
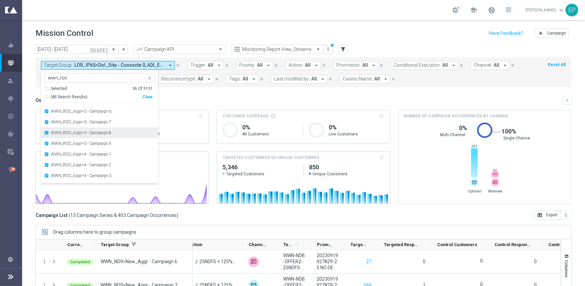
scroll to position [234, 0]
click at [217, 90] on mini-dashboard "Overview: Analysis arrow_drop_down keyboard_arrow_down Increase In Total Deposi…" at bounding box center [304, 148] width 536 height 123
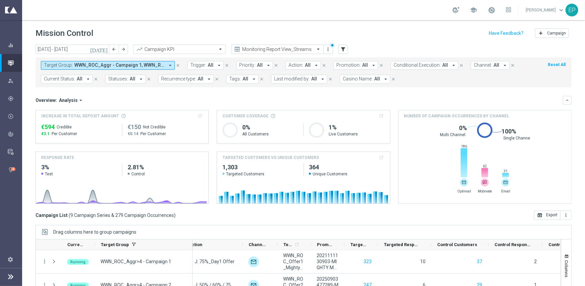
drag, startPoint x: 101, startPoint y: 65, endPoint x: 107, endPoint y: 68, distance: 6.4
click at [101, 65] on span at bounding box center [119, 65] width 90 height 6
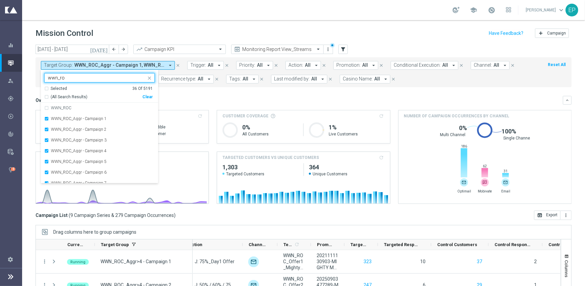
drag, startPoint x: 66, startPoint y: 96, endPoint x: 73, endPoint y: 97, distance: 7.5
click at [66, 96] on span "(All Search Results)" at bounding box center [69, 97] width 37 height 6
type input "wwn_ro"
click at [204, 95] on mini-dashboard "Overview: Analysis arrow_drop_down keyboard_arrow_down Increase In Total Deposi…" at bounding box center [304, 148] width 536 height 123
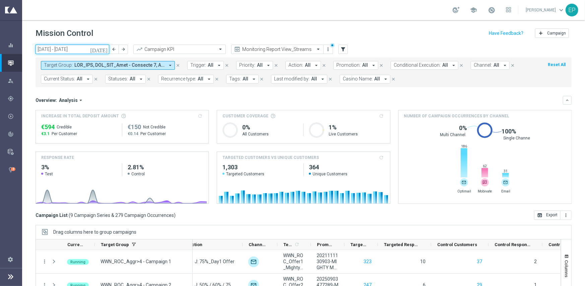
drag, startPoint x: 71, startPoint y: 49, endPoint x: 69, endPoint y: 45, distance: 4.7
click at [71, 49] on input "01 Jul 2025 - 31 Jul 2025" at bounding box center [73, 49] width 74 height 9
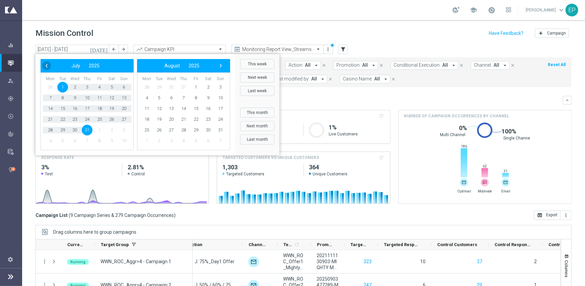
click at [47, 66] on span "‹" at bounding box center [46, 65] width 9 height 9
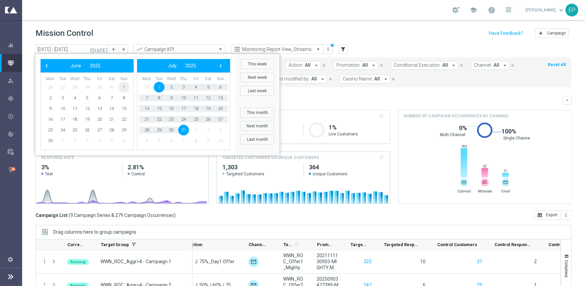
click at [125, 86] on span "1" at bounding box center [124, 87] width 11 height 11
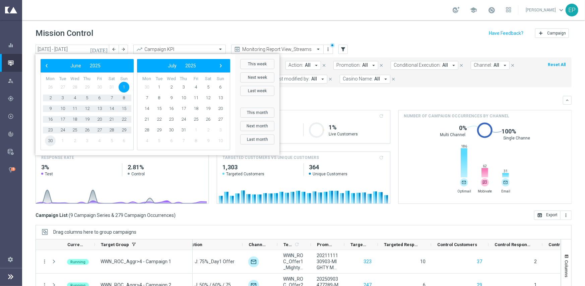
click at [51, 140] on span "30" at bounding box center [50, 140] width 11 height 11
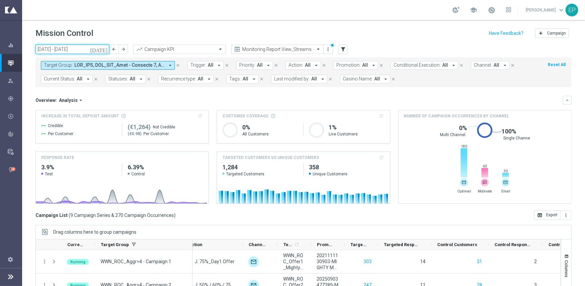
drag, startPoint x: 59, startPoint y: 49, endPoint x: 58, endPoint y: 44, distance: 5.1
click at [59, 49] on input "01 Jun 2025 - 30 Jun 2025" at bounding box center [73, 49] width 74 height 9
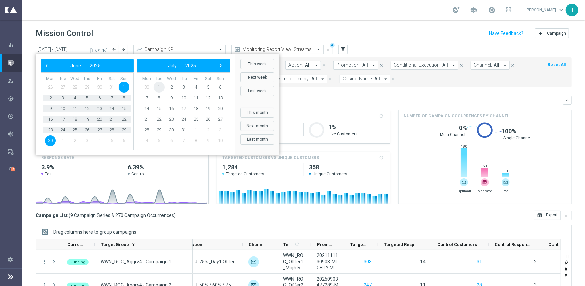
click at [159, 88] on span "1" at bounding box center [159, 87] width 11 height 11
click at [89, 128] on span "31" at bounding box center [87, 130] width 11 height 11
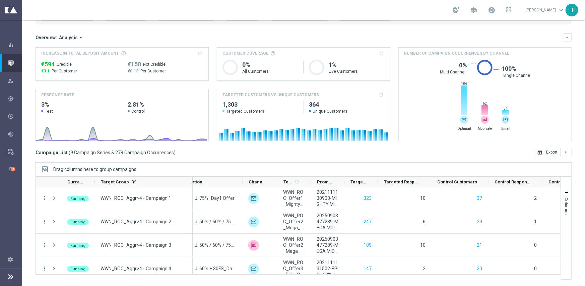
scroll to position [0, 0]
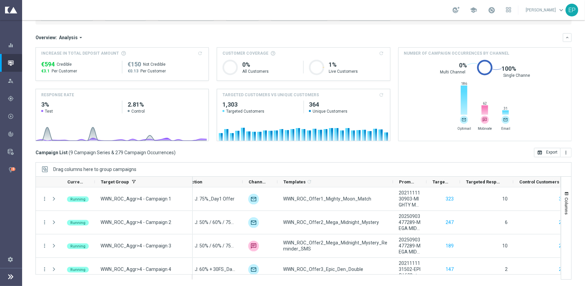
drag, startPoint x: 310, startPoint y: 182, endPoint x: 392, endPoint y: 175, distance: 82.3
click at [392, 175] on div "Drag columns here to group campaigns Drag here to set column labels" at bounding box center [304, 220] width 536 height 117
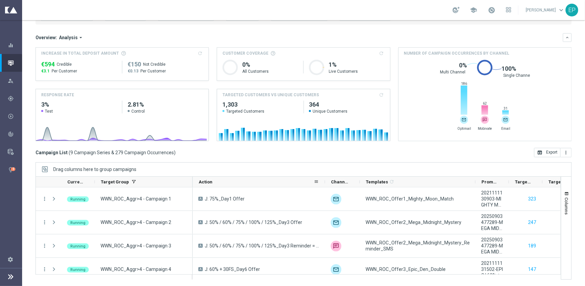
drag, startPoint x: 252, startPoint y: 179, endPoint x: 325, endPoint y: 180, distance: 72.4
click at [325, 180] on div at bounding box center [325, 182] width 3 height 10
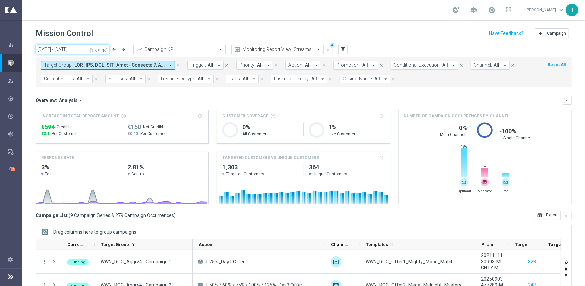
click at [71, 52] on input "01 Jul 2025 - 31 Jul 2025" at bounding box center [73, 49] width 74 height 9
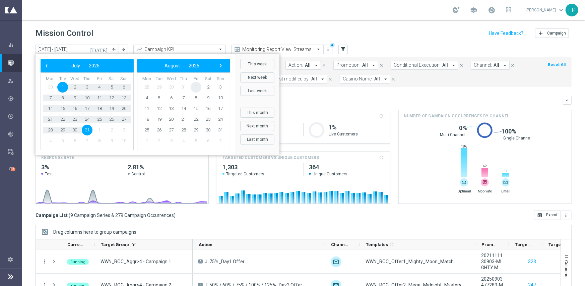
click at [194, 87] on span "1" at bounding box center [196, 87] width 11 height 11
click at [124, 129] on span "31" at bounding box center [124, 130] width 11 height 11
type input "01 Aug 2025 - 31 Aug 2025"
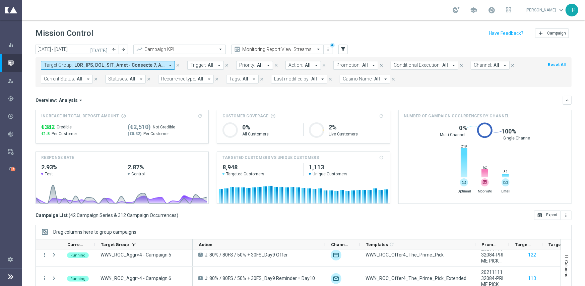
drag, startPoint x: 113, startPoint y: 64, endPoint x: 126, endPoint y: 67, distance: 13.4
click at [113, 64] on span at bounding box center [119, 65] width 90 height 6
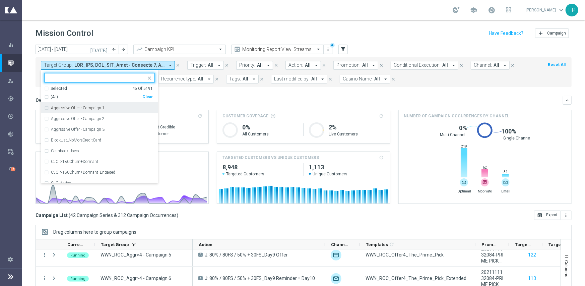
drag, startPoint x: 55, startPoint y: 88, endPoint x: 68, endPoint y: 97, distance: 15.7
click at [56, 88] on div "Selected" at bounding box center [59, 89] width 16 height 6
click at [66, 105] on div "WWN_ROC" at bounding box center [99, 107] width 111 height 11
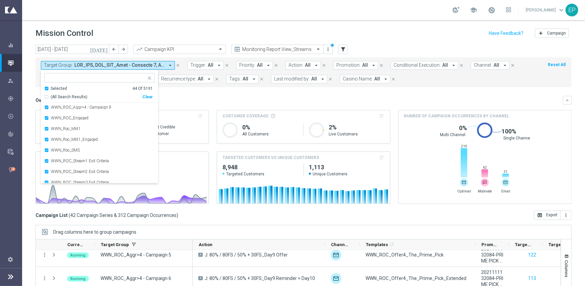
scroll to position [391, 0]
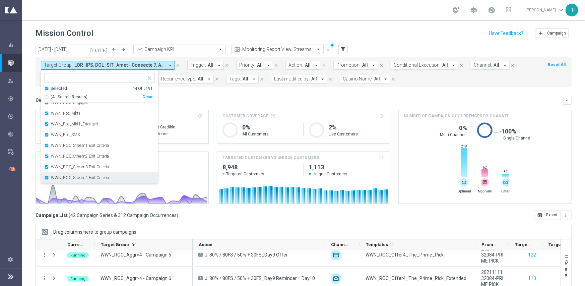
click at [80, 176] on label "WWN_ROC_Stream4 Exit Criteria" at bounding box center [80, 178] width 58 height 4
click at [79, 177] on label "WWN_ROC_Stream3 Exit Criteria" at bounding box center [80, 178] width 58 height 4
click at [79, 177] on label "WWN_ROC_Stream2 Exit Criteria" at bounding box center [80, 178] width 58 height 4
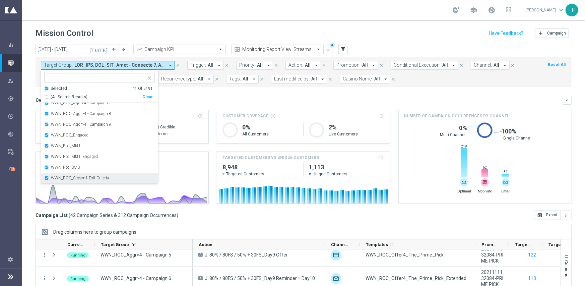
click at [79, 178] on label "WWN_ROC_Stream1 Exit Criteria" at bounding box center [80, 178] width 58 height 4
click at [79, 178] on label "WWN_Roc_SMS" at bounding box center [65, 178] width 29 height 4
click at [79, 178] on label "WWN_Roc_Mkt1_Engaged" at bounding box center [74, 178] width 47 height 4
click at [80, 176] on label "WWN_Roc_Mkt1" at bounding box center [66, 178] width 30 height 4
click at [80, 176] on label "WWN_ROC_Engaged" at bounding box center [70, 178] width 38 height 4
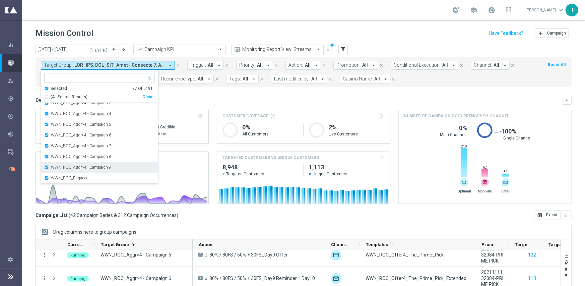
scroll to position [305, 0]
click at [206, 93] on mini-dashboard "Overview: Analysis arrow_drop_down keyboard_arrow_down Increase In Total Deposi…" at bounding box center [304, 148] width 536 height 123
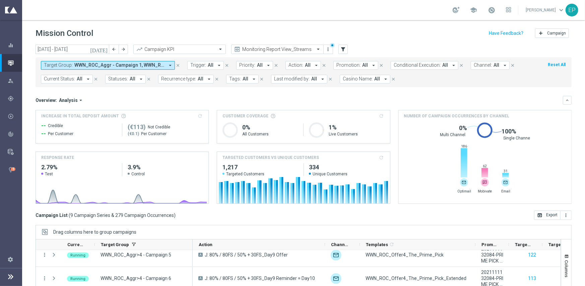
click at [84, 66] on span at bounding box center [119, 65] width 90 height 6
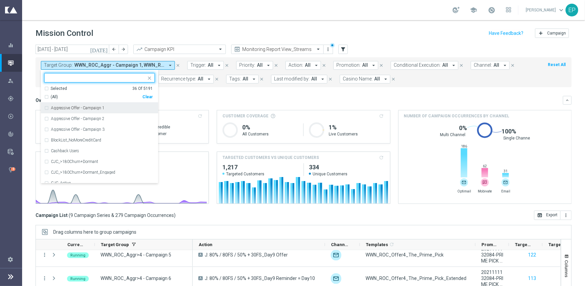
click at [0, 0] on div "Clear" at bounding box center [0, 0] width 0 height 0
click at [97, 79] on input "text" at bounding box center [97, 78] width 98 height 6
click at [74, 94] on span "(All Search Results)" at bounding box center [69, 97] width 37 height 6
type input "sts_churn1"
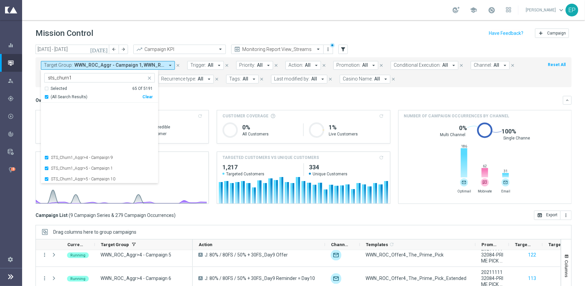
scroll to position [616, 0]
click at [210, 100] on div "Overview: Analysis arrow_drop_down" at bounding box center [299, 100] width 527 height 6
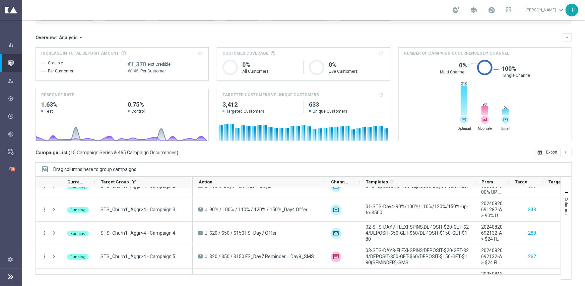
scroll to position [0, 0]
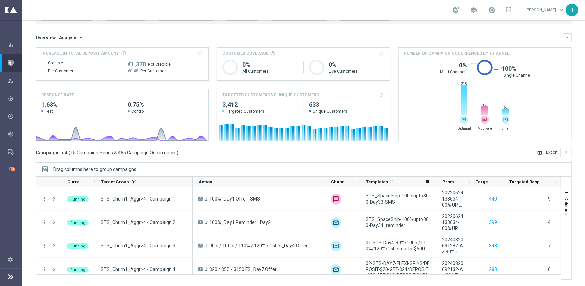
drag, startPoint x: 475, startPoint y: 181, endPoint x: 435, endPoint y: 183, distance: 39.2
click at [435, 183] on div at bounding box center [436, 182] width 3 height 10
click at [191, 180] on div at bounding box center [192, 182] width 3 height 10
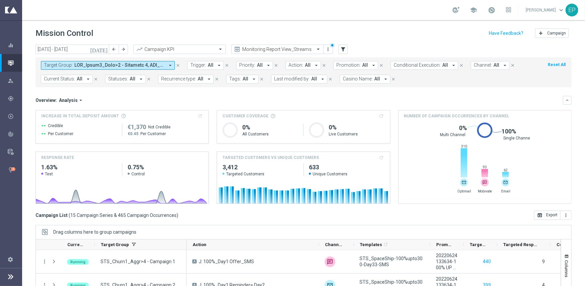
click at [74, 62] on span at bounding box center [119, 65] width 90 height 6
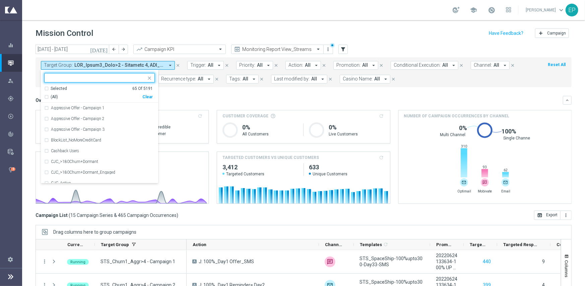
click at [0, 0] on div "Clear" at bounding box center [0, 0] width 0 height 0
click at [98, 79] on input "text" at bounding box center [97, 78] width 98 height 6
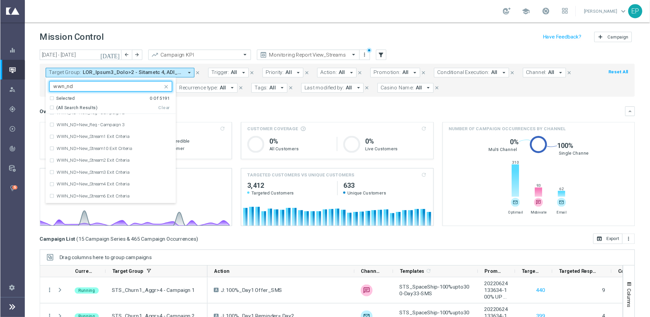
scroll to position [1206, 0]
click at [57, 95] on span "(All Search Results)" at bounding box center [69, 97] width 37 height 6
type input "wwn_nd"
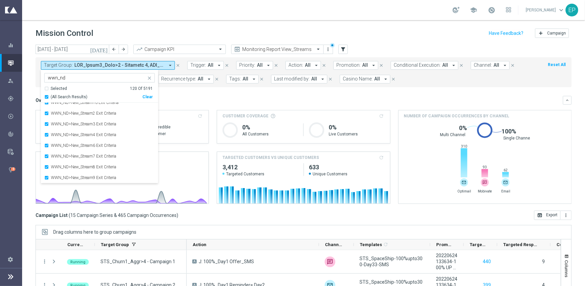
click at [194, 96] on div "Overview: Analysis arrow_drop_down keyboard_arrow_down" at bounding box center [304, 100] width 536 height 9
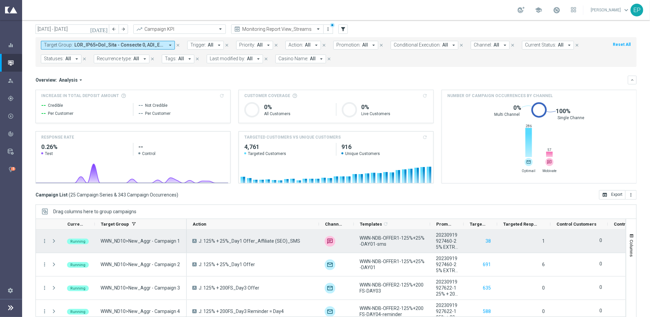
scroll to position [31, 0]
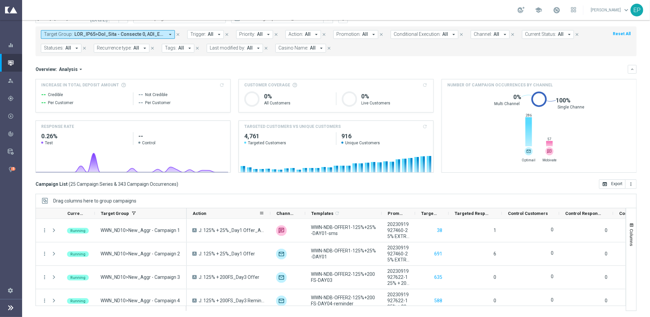
drag, startPoint x: 318, startPoint y: 213, endPoint x: 270, endPoint y: 213, distance: 48.6
click at [270, 213] on div at bounding box center [270, 213] width 3 height 10
drag, startPoint x: 447, startPoint y: 213, endPoint x: 458, endPoint y: 214, distance: 11.1
click at [458, 214] on div at bounding box center [459, 213] width 3 height 10
click at [78, 32] on span at bounding box center [119, 34] width 90 height 6
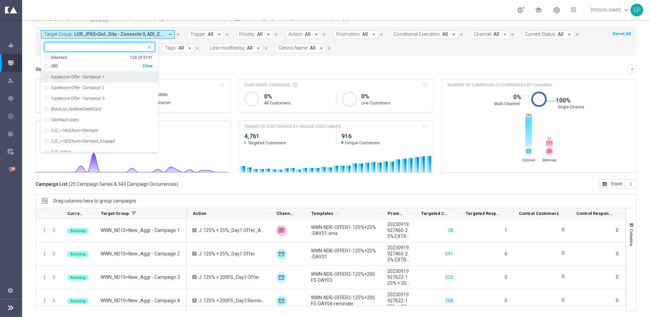
click at [0, 0] on div "Clear" at bounding box center [0, 0] width 0 height 0
click at [85, 47] on input "text" at bounding box center [97, 47] width 98 height 6
click at [60, 65] on span "(All Search Results)" at bounding box center [69, 66] width 37 height 6
type input "sts_nd"
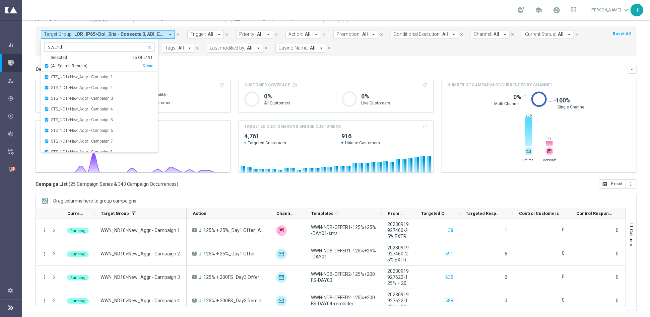
click at [204, 69] on div "Overview: Analysis arrow_drop_down" at bounding box center [332, 69] width 592 height 6
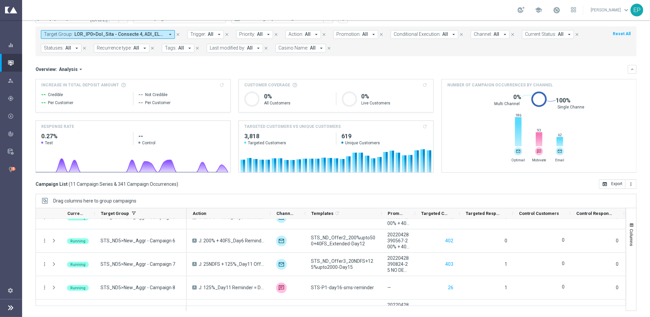
scroll to position [0, 0]
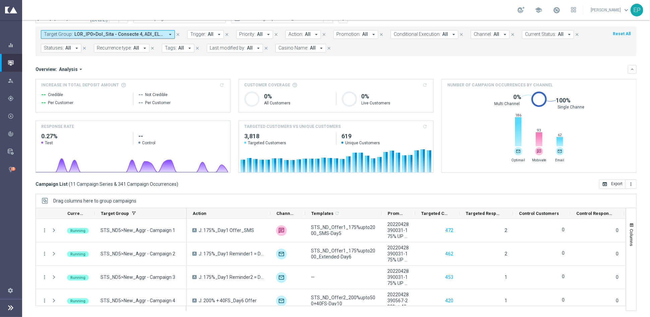
click at [95, 35] on span at bounding box center [119, 34] width 90 height 6
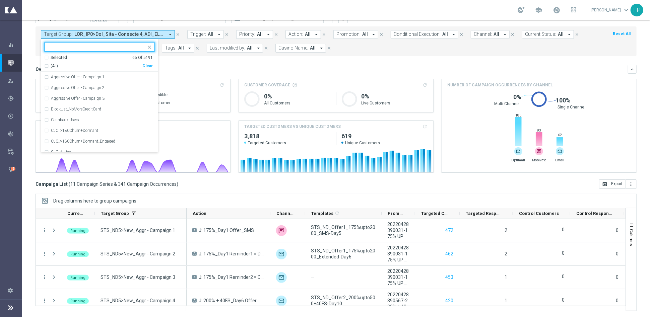
click at [0, 0] on div "Clear" at bounding box center [0, 0] width 0 height 0
click at [221, 68] on div "Overview: Analysis arrow_drop_down" at bounding box center [332, 69] width 592 height 6
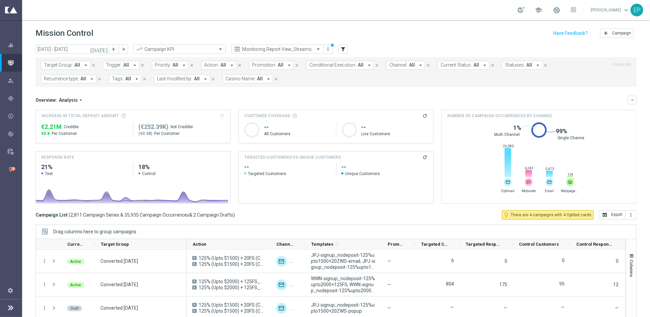
click at [73, 64] on button "Target Group: All arrow_drop_down" at bounding box center [66, 65] width 50 height 9
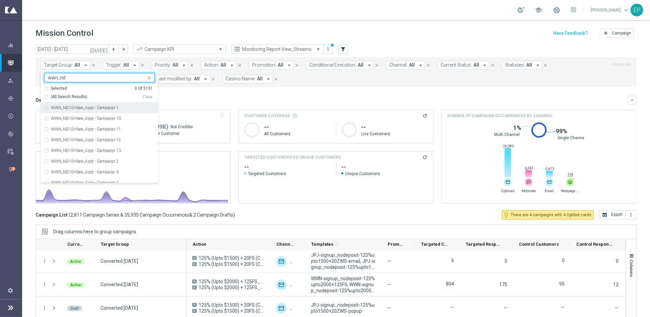
click at [56, 96] on span "(All Search Results)" at bounding box center [69, 97] width 37 height 6
type input "wwn_nd"
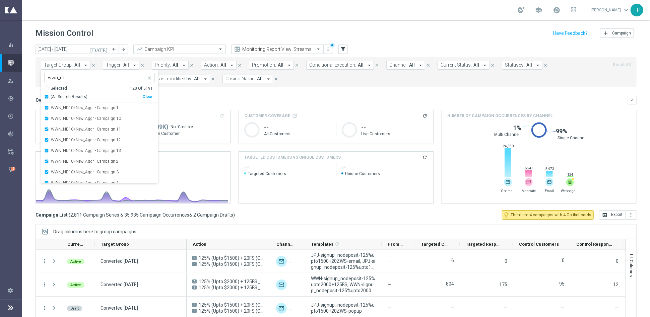
click at [236, 100] on div "Overview: Analysis arrow_drop_down" at bounding box center [332, 100] width 592 height 6
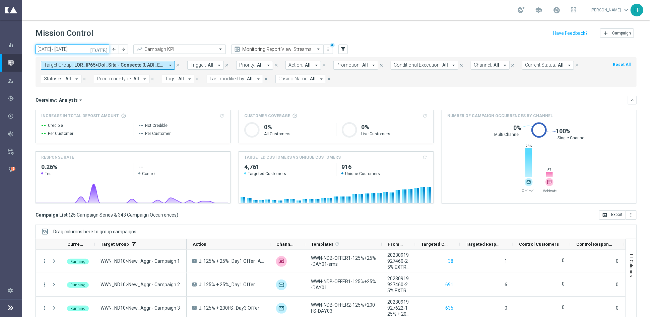
click at [69, 45] on input "01 Aug 2025 - 31 Aug 2025" at bounding box center [73, 49] width 74 height 9
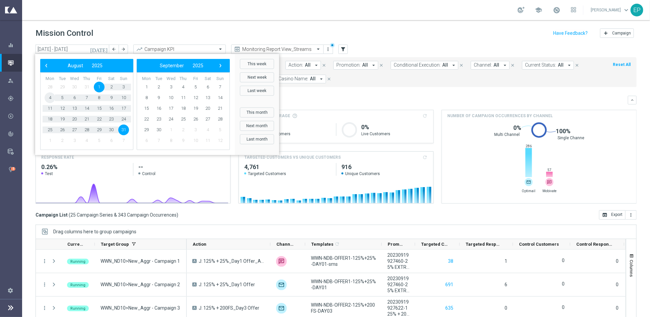
click at [47, 98] on span "4" at bounding box center [50, 97] width 11 height 11
click at [122, 130] on span "31" at bounding box center [123, 130] width 11 height 11
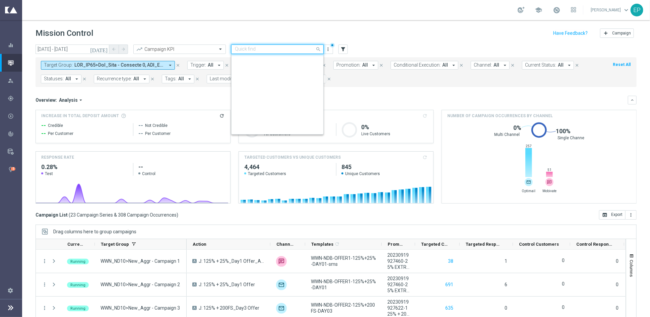
click at [302, 50] on input "text" at bounding box center [271, 50] width 72 height 6
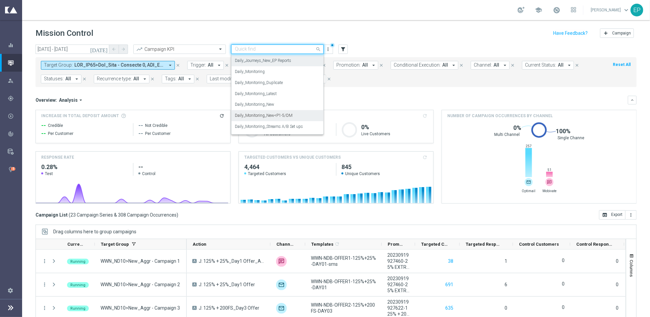
scroll to position [257, 0]
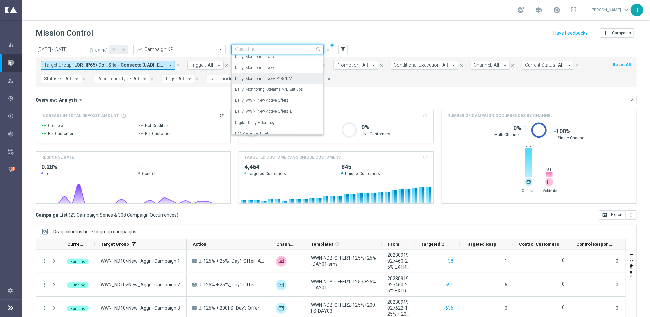
click at [280, 79] on label "Daily_Monitoring_New<P1-5/DM" at bounding box center [264, 79] width 58 height 6
click at [47, 49] on input "04 Aug 2025 - 31 Aug 2025" at bounding box center [73, 49] width 74 height 9
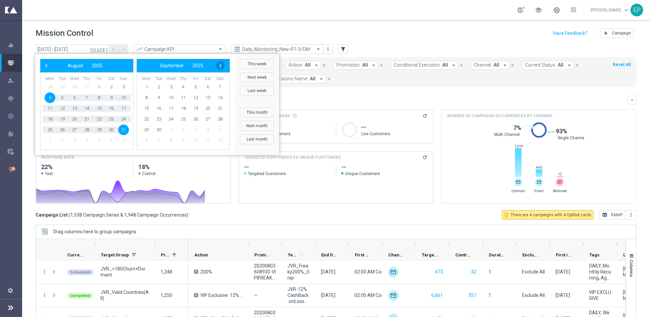
click at [219, 65] on span "›" at bounding box center [220, 65] width 9 height 9
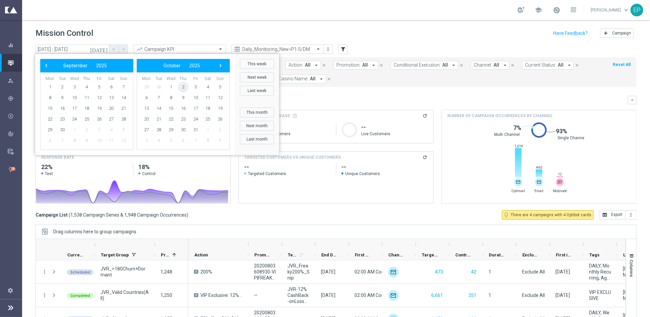
click at [183, 87] on span "2" at bounding box center [183, 87] width 11 height 11
click at [85, 87] on span "2" at bounding box center [86, 87] width 11 height 11
type input "02 Oct 2025 - 02 Oct 2025"
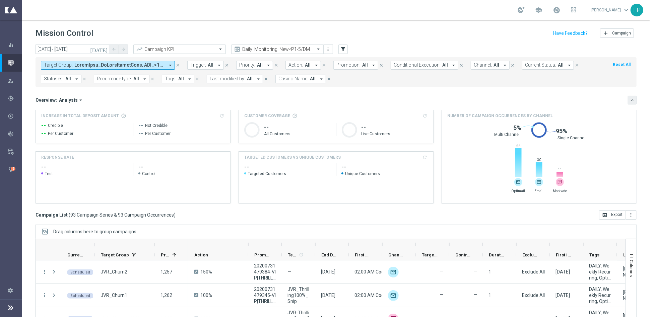
drag, startPoint x: 628, startPoint y: 100, endPoint x: 602, endPoint y: 117, distance: 31.1
click at [584, 100] on icon "keyboard_arrow_down" at bounding box center [632, 100] width 5 height 5
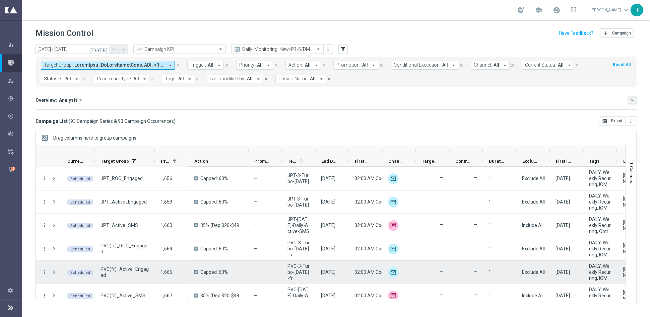
scroll to position [2033, 0]
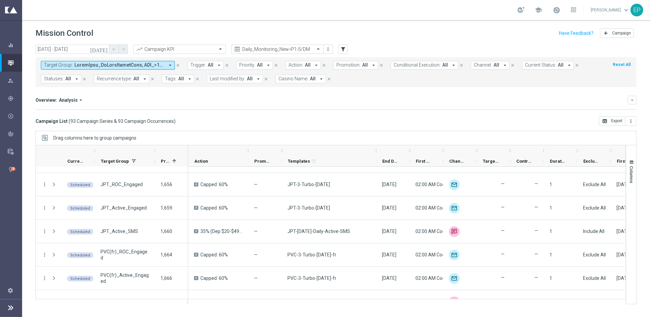
drag, startPoint x: 314, startPoint y: 154, endPoint x: 374, endPoint y: 156, distance: 59.7
click at [377, 154] on div at bounding box center [376, 150] width 3 height 11
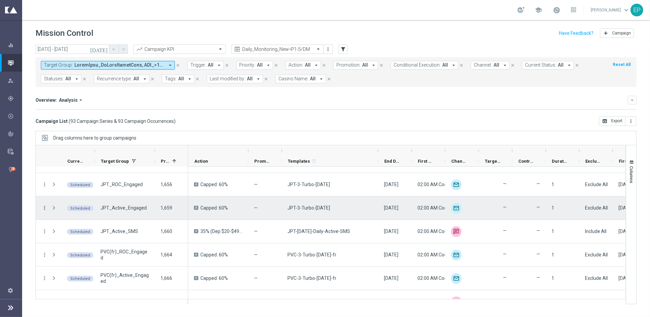
click at [44, 205] on icon "more_vert" at bounding box center [45, 208] width 6 height 6
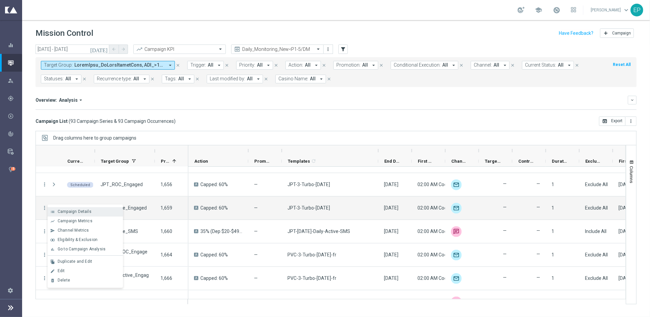
click at [78, 210] on span "Campaign Details" at bounding box center [75, 211] width 34 height 5
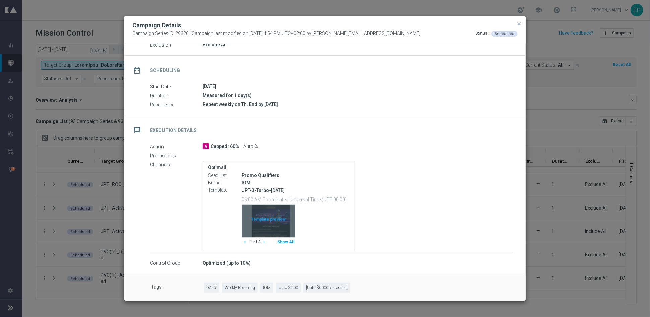
scroll to position [40, 0]
click at [269, 214] on div "Template preview" at bounding box center [268, 220] width 53 height 33
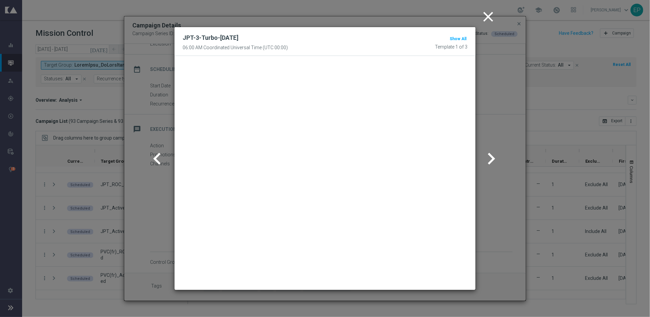
click at [486, 16] on icon "close" at bounding box center [488, 16] width 17 height 17
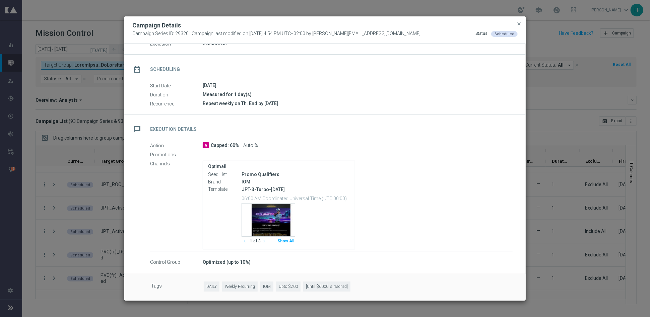
click at [520, 24] on span "close" at bounding box center [518, 23] width 5 height 5
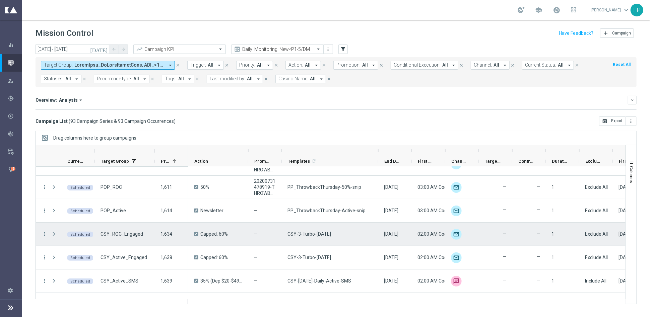
scroll to position [1810, 0]
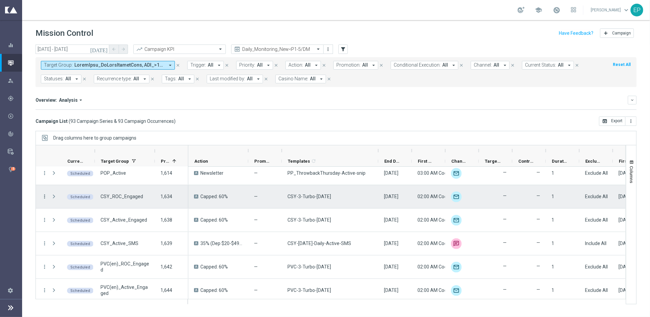
click at [46, 195] on icon "more_vert" at bounding box center [45, 197] width 6 height 6
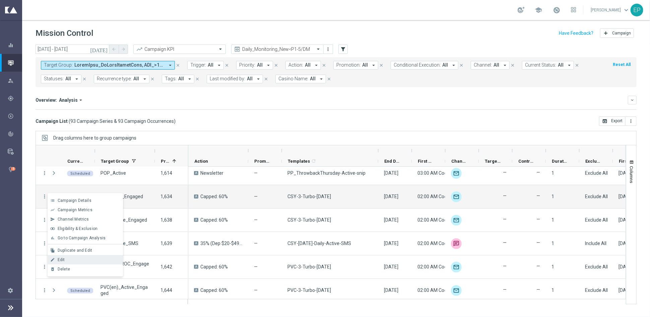
click at [88, 259] on div "Edit" at bounding box center [89, 260] width 62 height 5
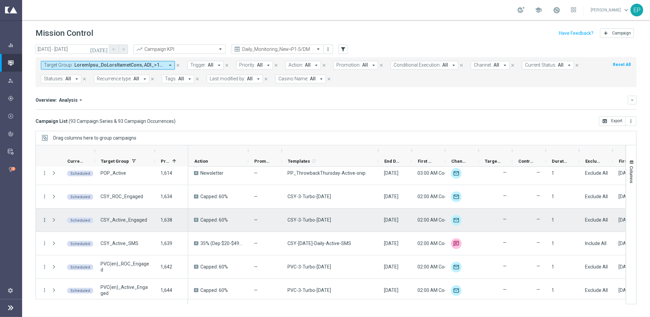
click at [43, 219] on icon "more_vert" at bounding box center [45, 220] width 6 height 6
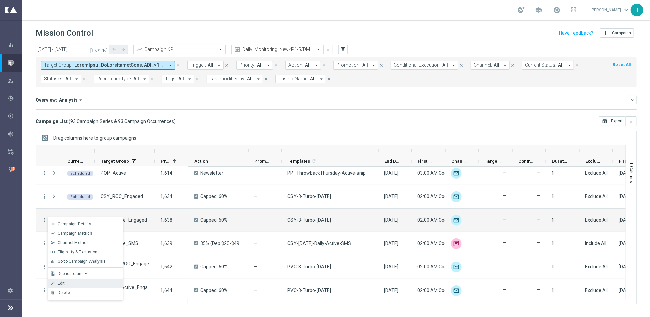
click at [92, 283] on div "Edit" at bounding box center [89, 283] width 62 height 5
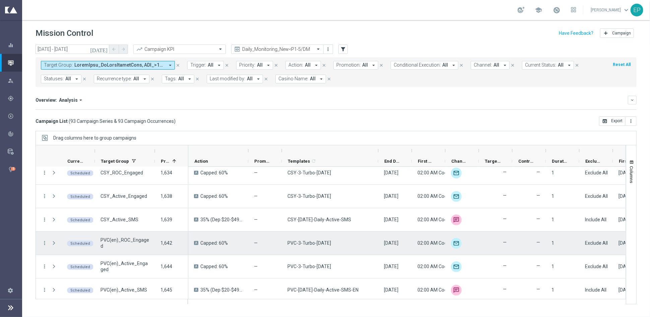
scroll to position [1848, 0]
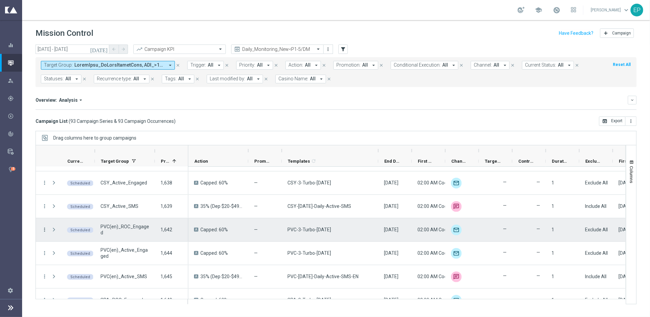
click at [44, 228] on icon "more_vert" at bounding box center [45, 230] width 6 height 6
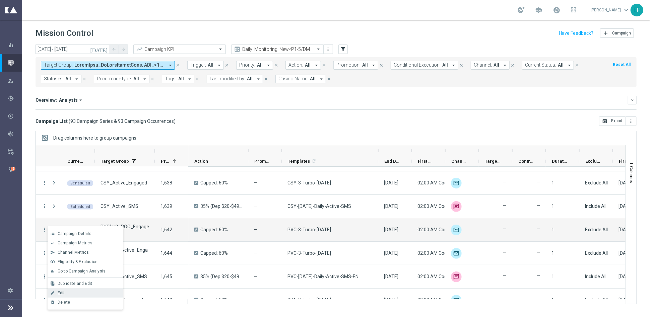
click at [85, 285] on div "edit Edit" at bounding box center [85, 292] width 75 height 9
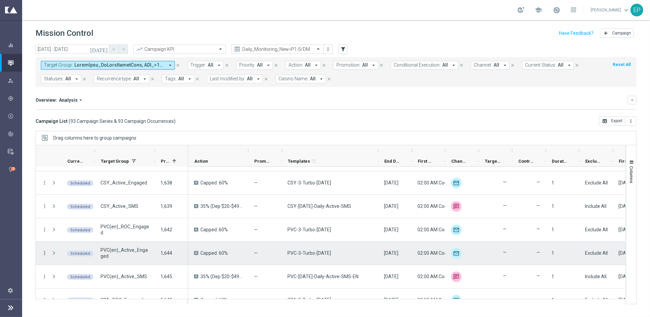
click at [45, 252] on icon "more_vert" at bounding box center [45, 253] width 6 height 6
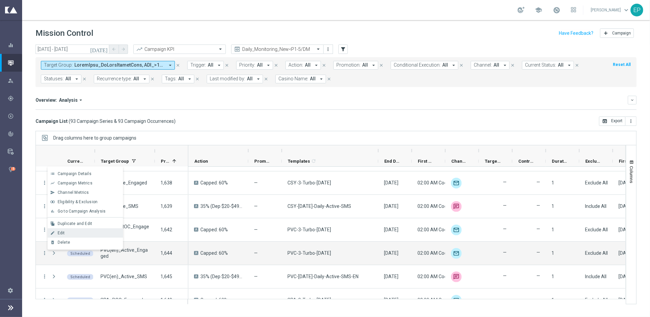
click at [60, 232] on span "Edit" at bounding box center [61, 233] width 7 height 5
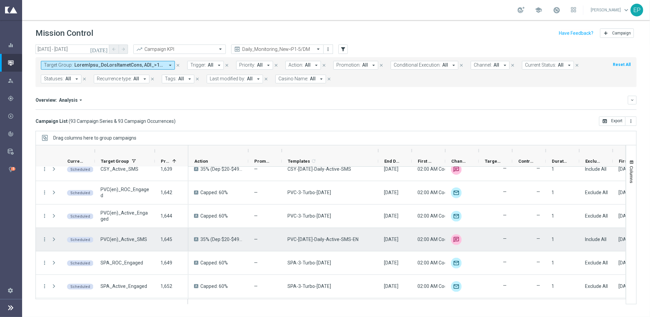
scroll to position [1922, 0]
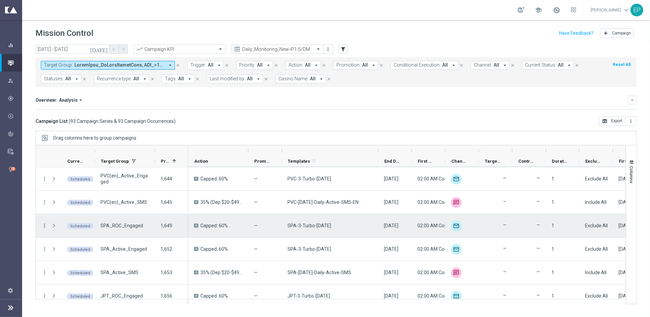
click at [45, 225] on icon "more_vert" at bounding box center [45, 226] width 6 height 6
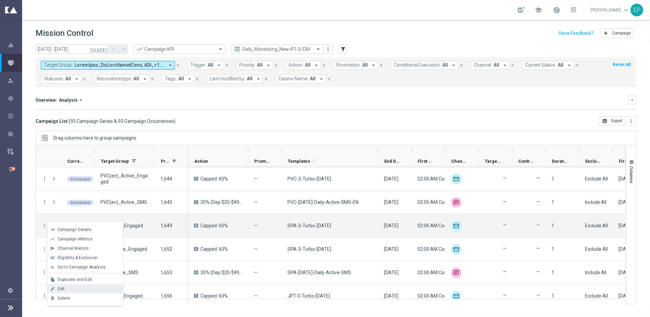
click at [76, 285] on div "Edit" at bounding box center [89, 289] width 62 height 5
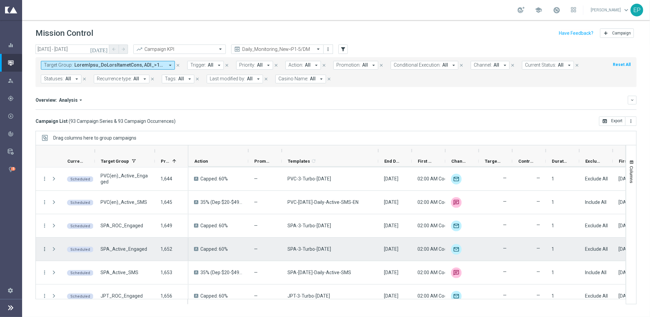
click at [46, 250] on icon "more_vert" at bounding box center [45, 249] width 6 height 6
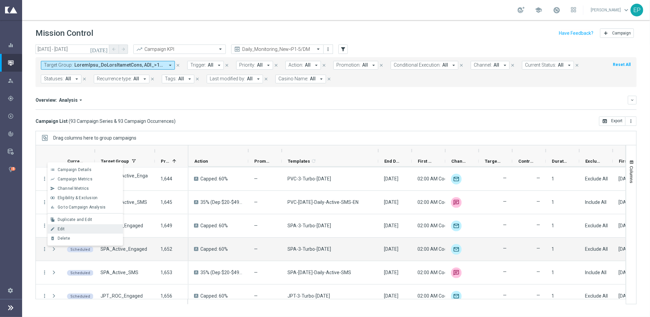
click at [72, 227] on div "Edit" at bounding box center [89, 229] width 62 height 5
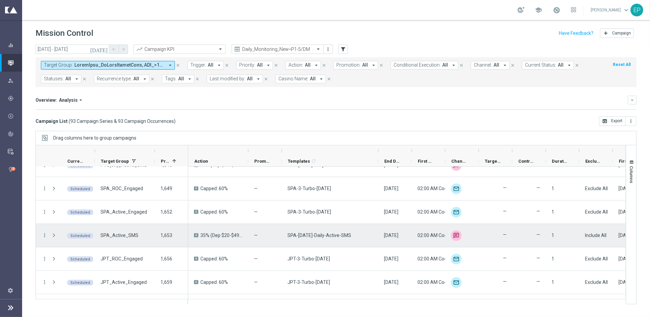
scroll to position [1996, 0]
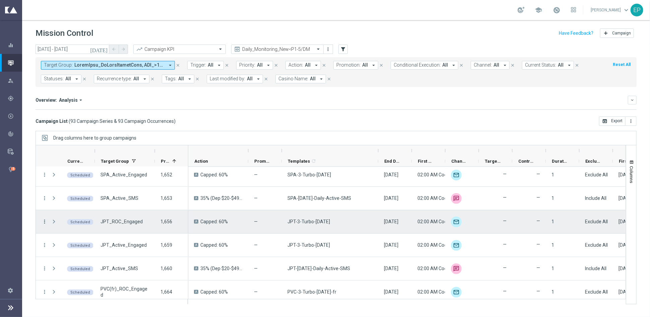
click at [42, 221] on icon "more_vert" at bounding box center [45, 222] width 6 height 6
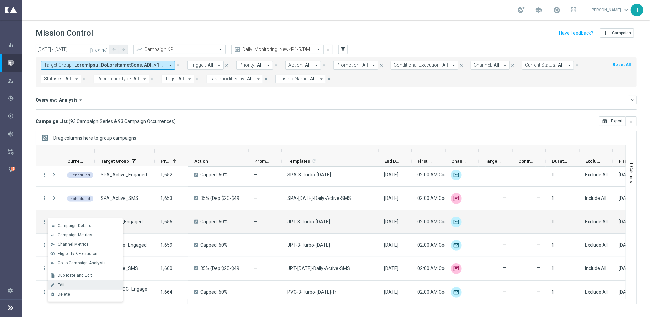
click at [75, 283] on div "Edit" at bounding box center [89, 285] width 62 height 5
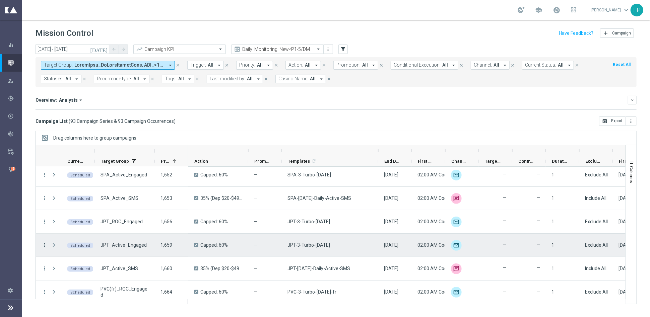
click at [45, 244] on icon "more_vert" at bounding box center [45, 245] width 6 height 6
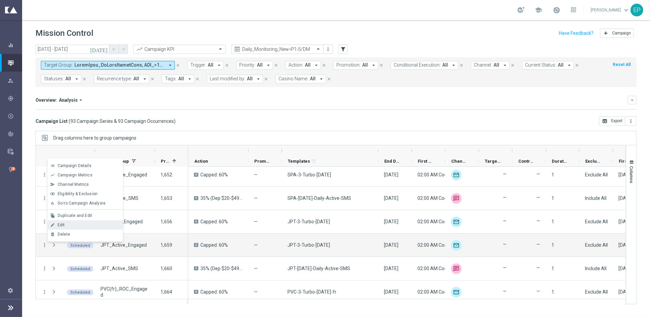
click at [64, 225] on span "Edit" at bounding box center [61, 225] width 7 height 5
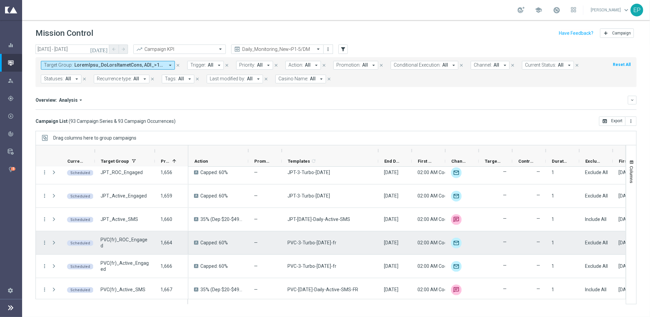
scroll to position [2048, 0]
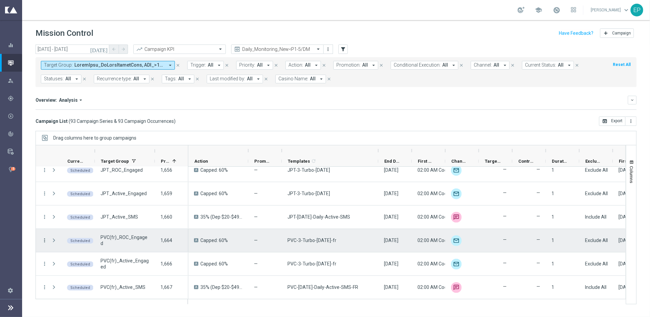
click at [42, 238] on icon "more_vert" at bounding box center [45, 240] width 6 height 6
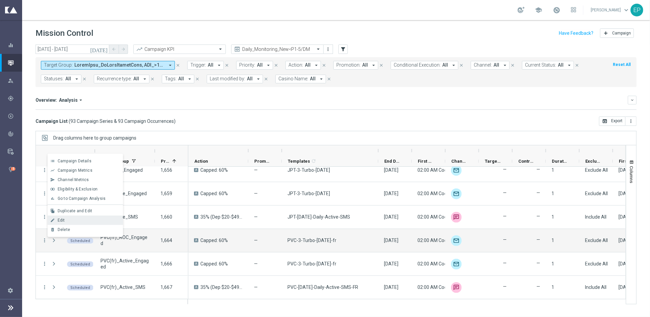
click at [64, 220] on span "Edit" at bounding box center [61, 220] width 7 height 5
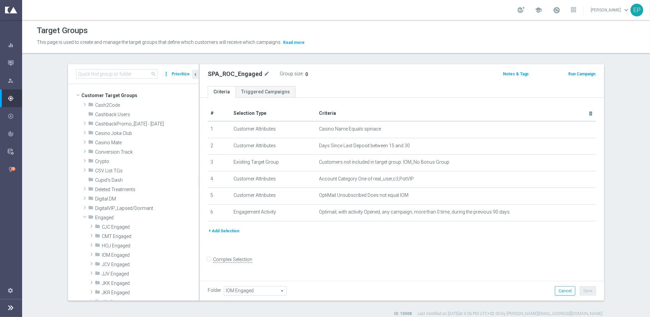
scroll to position [55, 0]
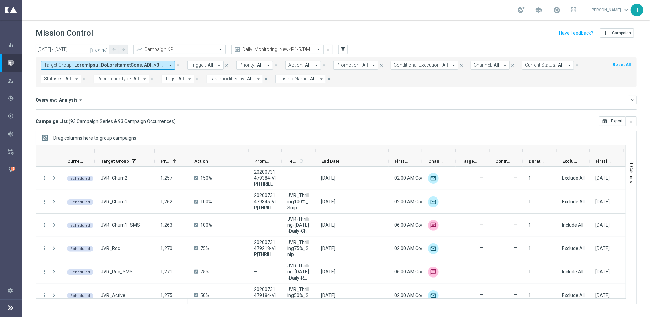
drag, startPoint x: 350, startPoint y: 151, endPoint x: 389, endPoint y: 149, distance: 39.6
click at [389, 149] on div at bounding box center [388, 150] width 3 height 11
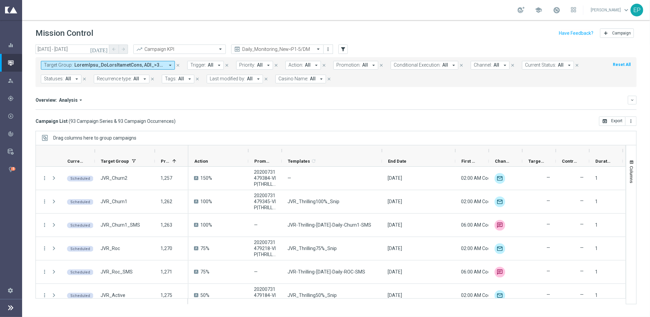
drag, startPoint x: 316, startPoint y: 152, endPoint x: 382, endPoint y: 149, distance: 66.7
click at [382, 149] on div at bounding box center [381, 150] width 3 height 11
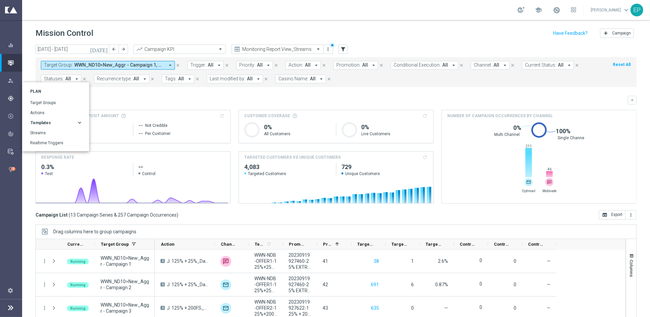
click at [45, 121] on span "Templates" at bounding box center [40, 123] width 20 height 4
click at [44, 132] on link "Optimail" at bounding box center [56, 132] width 47 height 5
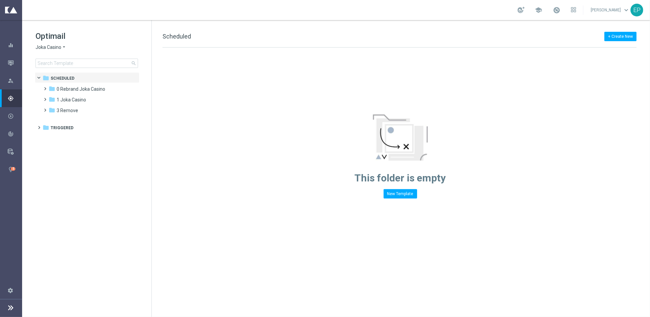
click at [65, 47] on icon "arrow_drop_down" at bounding box center [63, 47] width 5 height 6
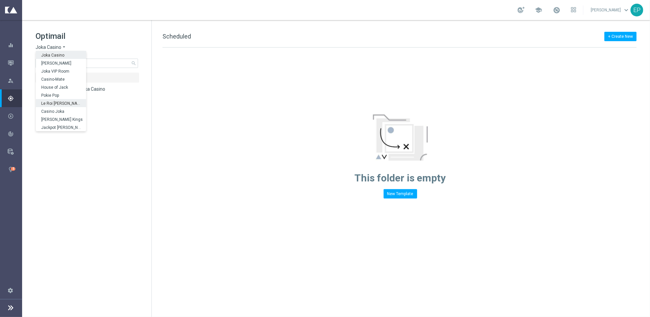
scroll to position [24, 0]
click at [50, 127] on div "IOM" at bounding box center [61, 128] width 50 height 8
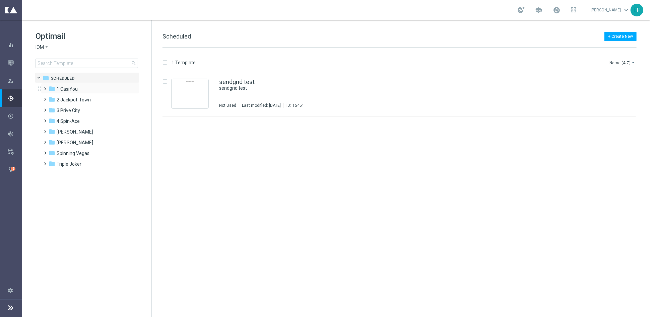
click at [45, 87] on span at bounding box center [44, 85] width 3 height 3
click at [82, 110] on span "Daily (CSY) Snippet" at bounding box center [83, 111] width 41 height 6
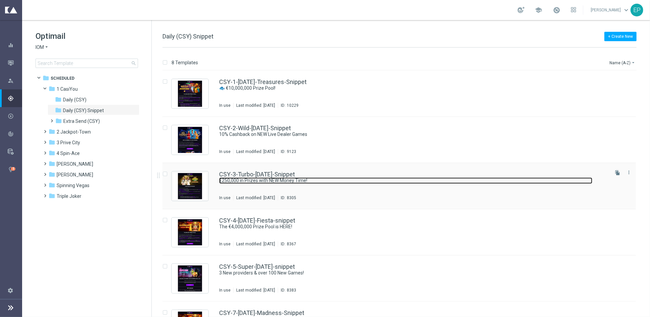
click at [269, 181] on link "€250,000 in Prizes with NEW Money Time!" at bounding box center [405, 181] width 373 height 6
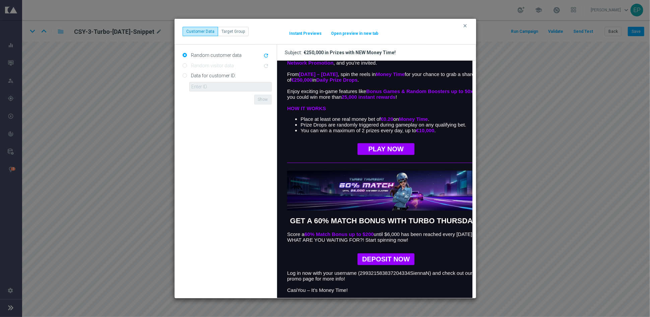
scroll to position [152, 0]
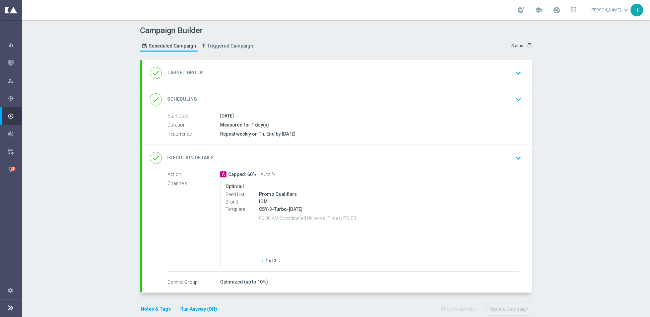
type input "CSY_ROC_Engaged"
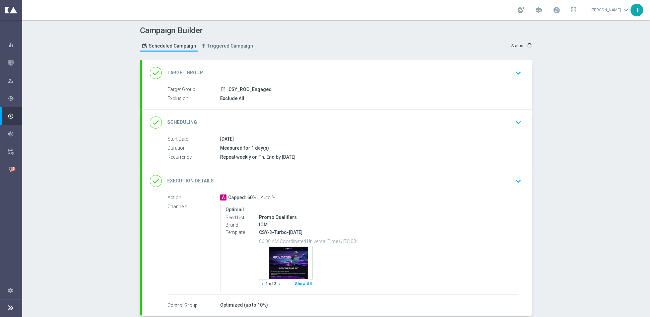
scroll to position [33, 0]
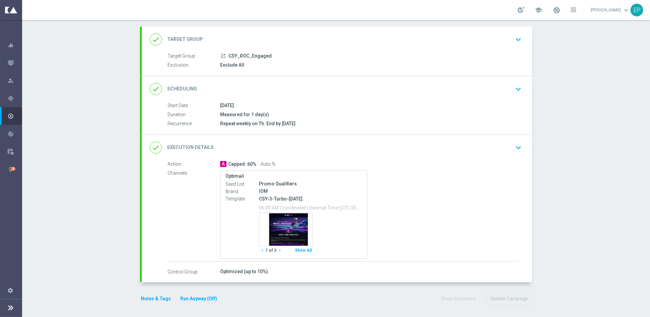
click at [334, 138] on div "done Execution Details keyboard_arrow_down" at bounding box center [337, 148] width 390 height 26
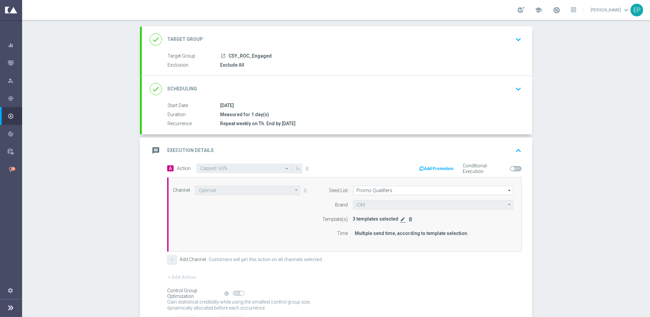
click at [400, 220] on icon "edit" at bounding box center [402, 219] width 5 height 5
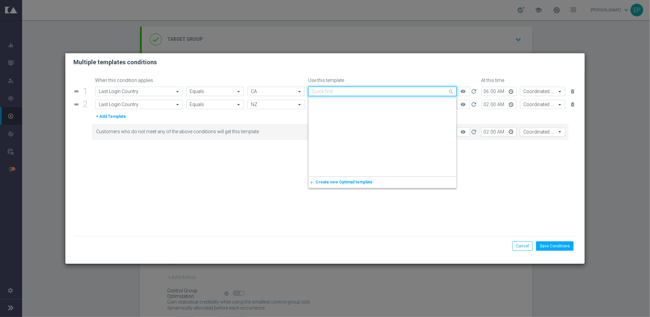
click at [400, 92] on input "text" at bounding box center [375, 92] width 127 height 6
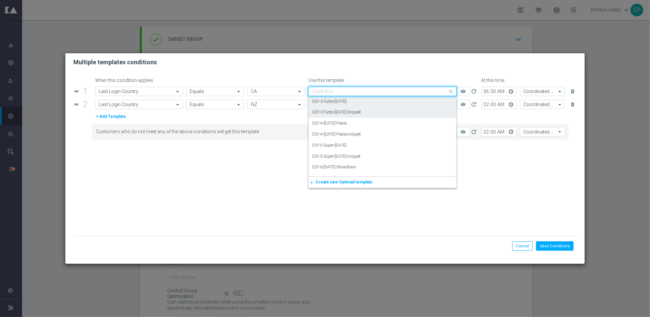
click at [393, 111] on div "CSY-3-Turbo-[DATE]-Snippet" at bounding box center [382, 112] width 141 height 11
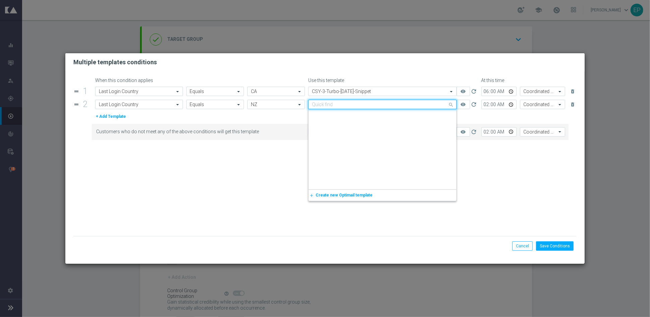
click at [396, 104] on input "text" at bounding box center [375, 105] width 127 height 6
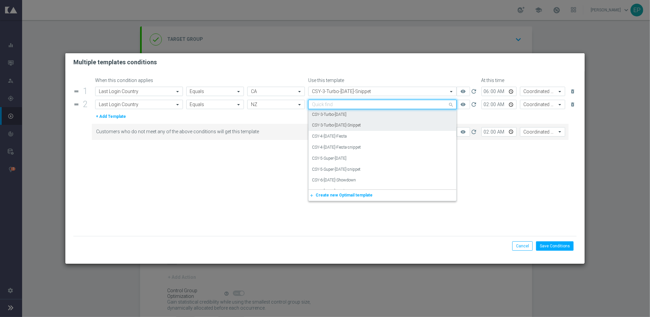
click at [394, 124] on div "CSY-3-Turbo-[DATE]-Snippet" at bounding box center [382, 125] width 141 height 11
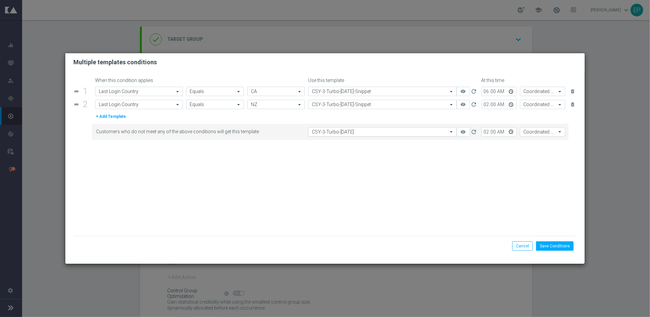
click at [379, 129] on input "text" at bounding box center [375, 132] width 127 height 6
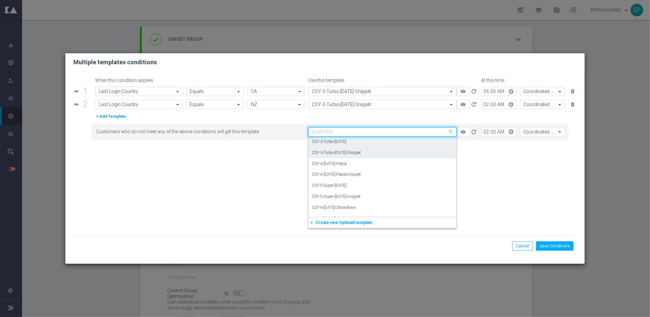
click at [393, 149] on div "CSY-3-Turbo-Thursday-Snippet" at bounding box center [382, 152] width 141 height 11
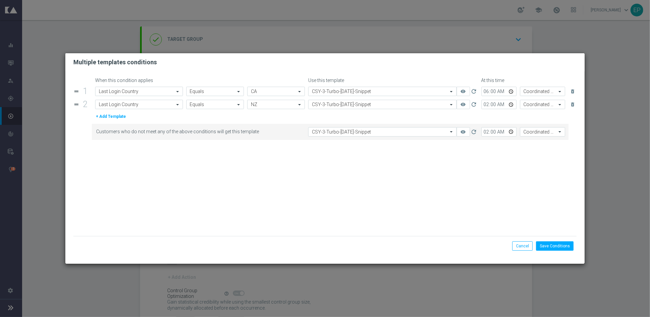
click at [391, 171] on form "When this condition applies Use this template At this time drag_handle 1 Attrib…" at bounding box center [324, 157] width 503 height 159
click at [561, 244] on button "Save Conditions" at bounding box center [555, 245] width 38 height 9
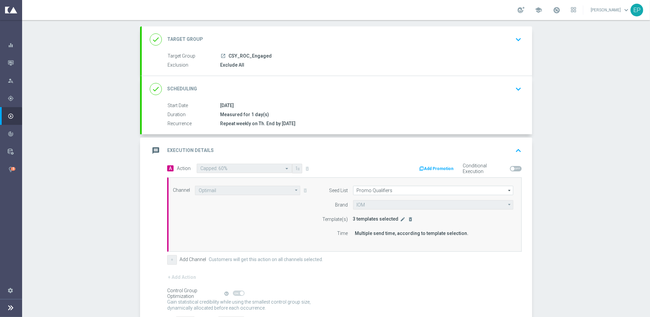
scroll to position [86, 0]
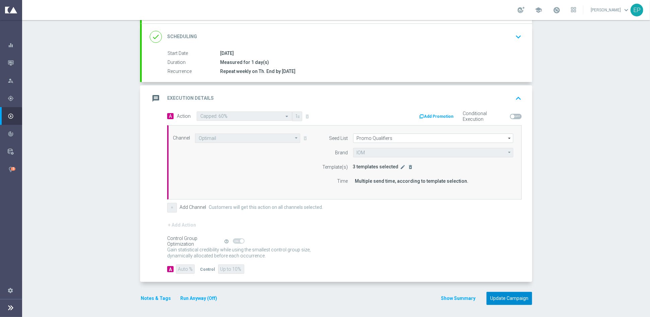
drag, startPoint x: 511, startPoint y: 299, endPoint x: 508, endPoint y: 248, distance: 50.7
click at [512, 299] on button "Update Campaign" at bounding box center [509, 298] width 46 height 13
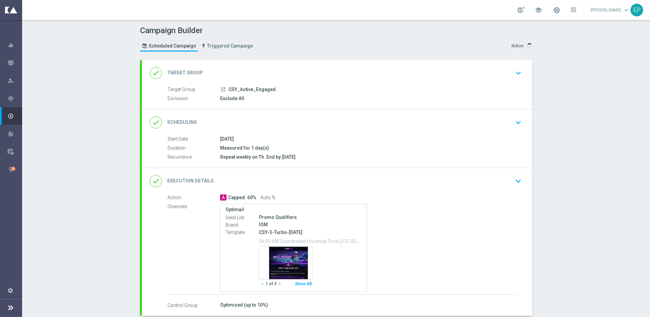
click at [335, 180] on div "done Execution Details keyboard_arrow_down" at bounding box center [337, 181] width 374 height 13
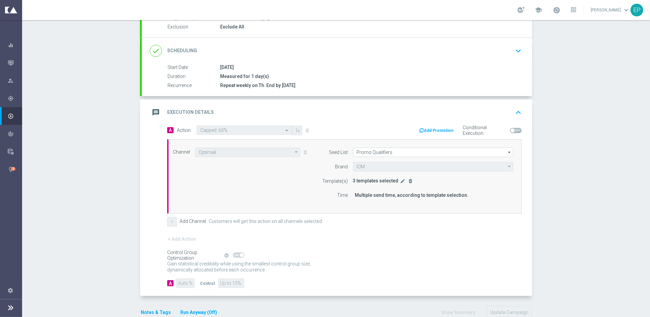
scroll to position [86, 0]
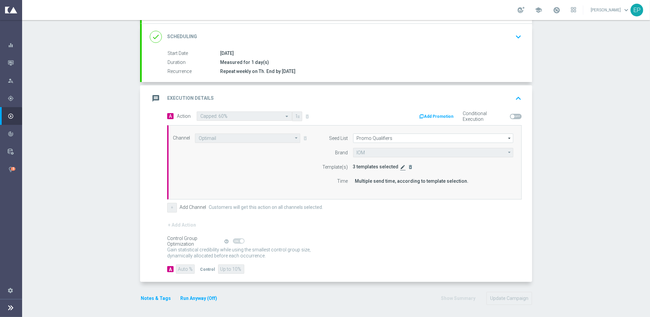
click at [400, 166] on icon "edit" at bounding box center [402, 166] width 5 height 5
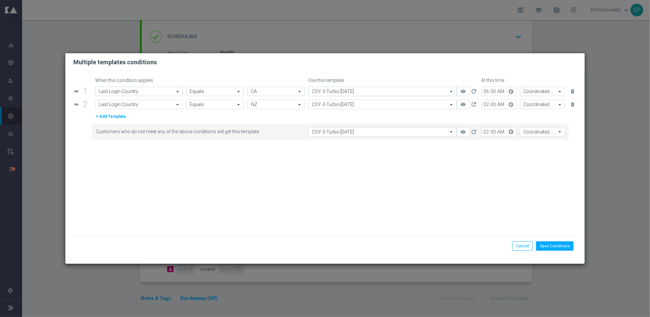
click at [381, 91] on input "text" at bounding box center [375, 92] width 127 height 6
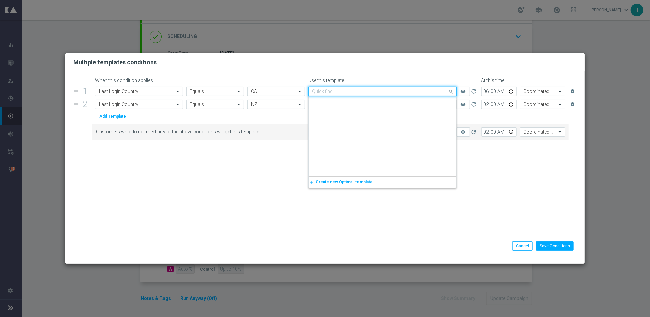
scroll to position [2211, 0]
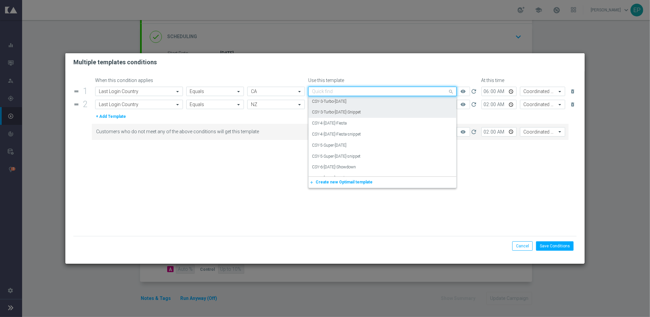
click at [381, 108] on div "CSY-3-Turbo-[DATE]-Snippet" at bounding box center [382, 112] width 141 height 11
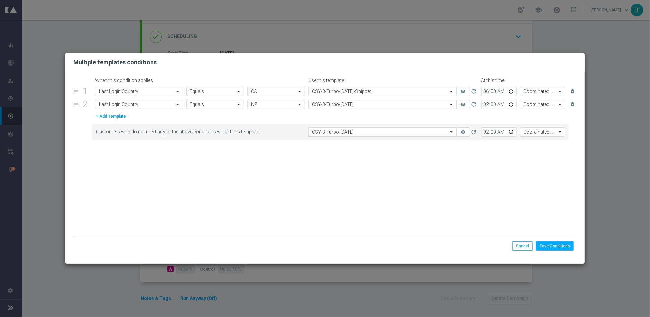
click at [383, 103] on input "text" at bounding box center [375, 105] width 127 height 6
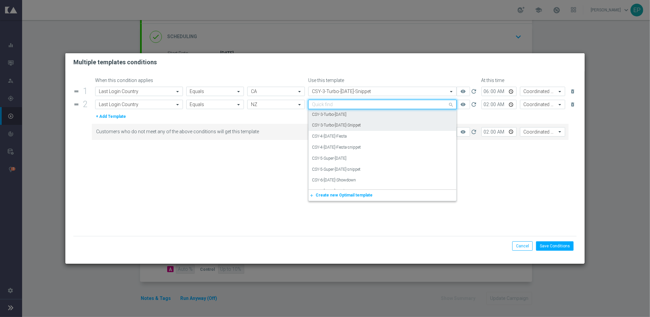
click at [383, 124] on div "CSY-3-Turbo-[DATE]-Snippet" at bounding box center [382, 125] width 141 height 11
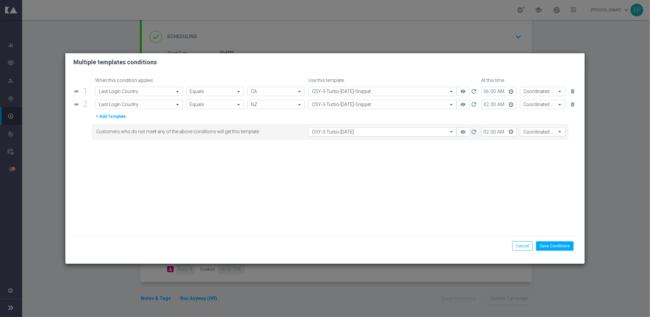
click at [379, 130] on input "text" at bounding box center [375, 132] width 127 height 6
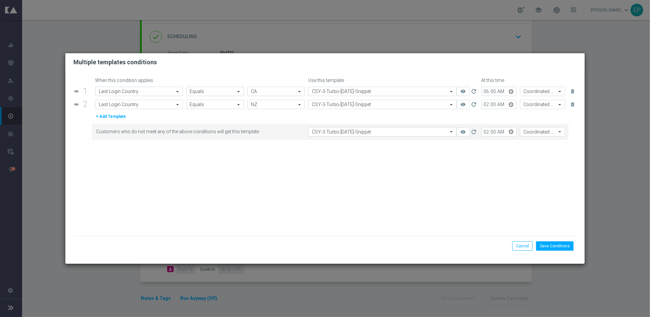
click at [401, 186] on form "When this condition applies Use this template At this time drag_handle 1 Attrib…" at bounding box center [324, 157] width 503 height 159
click at [561, 243] on button "Save Conditions" at bounding box center [555, 245] width 38 height 9
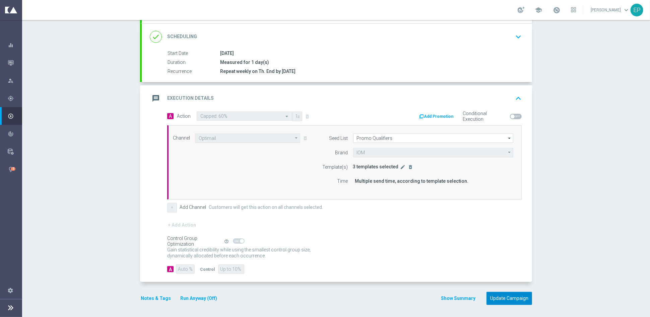
click at [507, 295] on button "Update Campaign" at bounding box center [509, 298] width 46 height 13
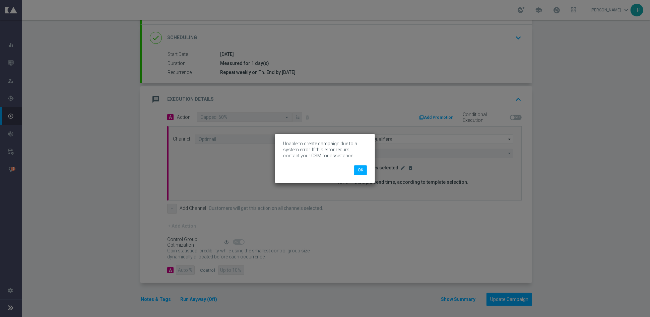
scroll to position [86, 0]
click at [365, 167] on button "OK" at bounding box center [360, 169] width 13 height 9
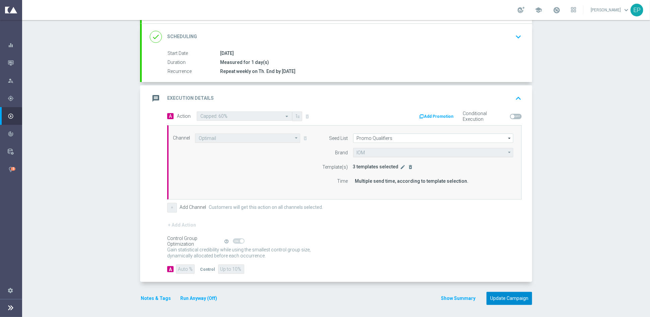
click at [507, 298] on button "Update Campaign" at bounding box center [509, 298] width 46 height 13
click at [414, 222] on div at bounding box center [318, 158] width 650 height 317
click at [399, 239] on div at bounding box center [318, 158] width 650 height 317
click at [534, 153] on div at bounding box center [318, 158] width 650 height 317
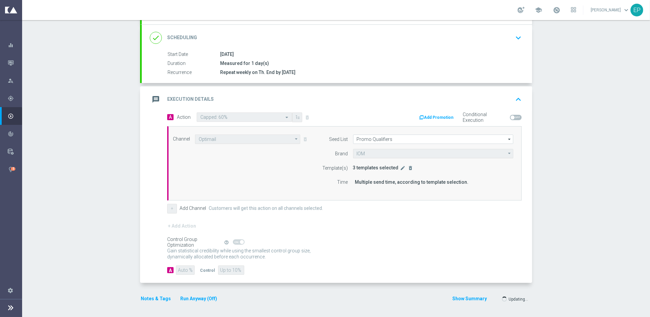
click at [365, 89] on div at bounding box center [318, 158] width 650 height 317
click at [363, 33] on div at bounding box center [318, 158] width 650 height 317
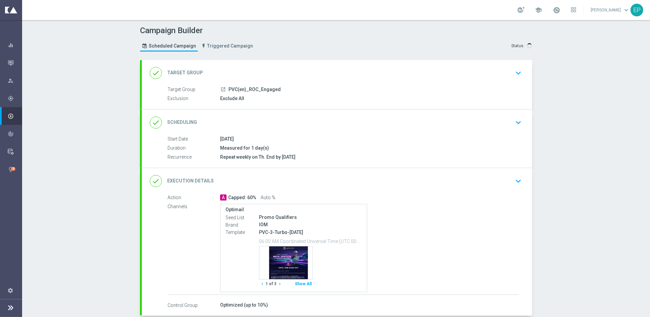
click at [357, 182] on div "done Execution Details keyboard_arrow_down" at bounding box center [337, 181] width 374 height 13
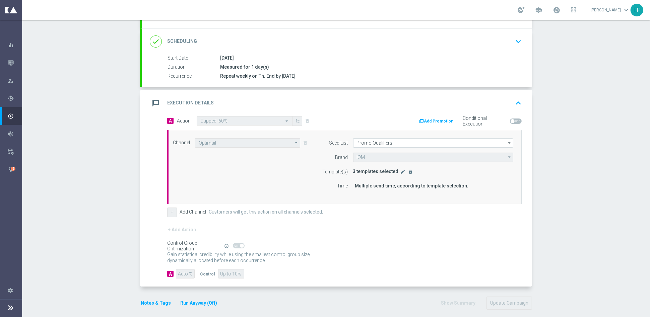
scroll to position [86, 0]
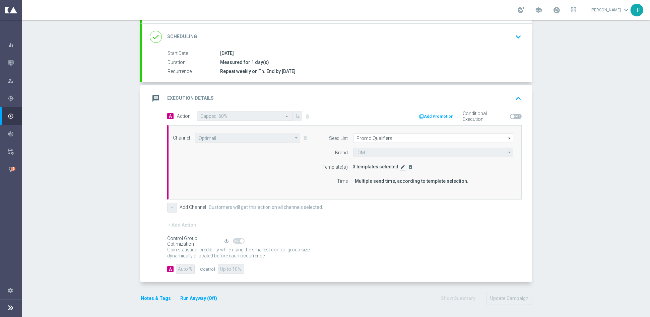
click at [400, 165] on icon "edit" at bounding box center [402, 166] width 5 height 5
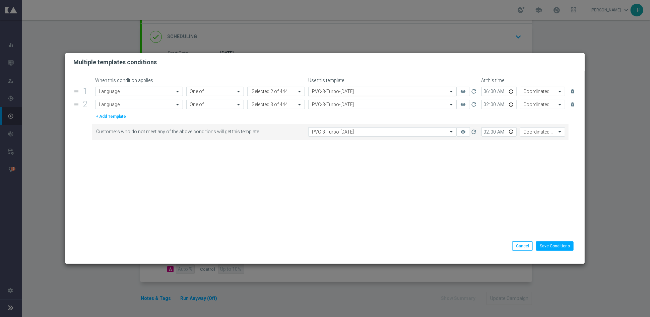
click at [380, 94] on input "text" at bounding box center [375, 92] width 127 height 6
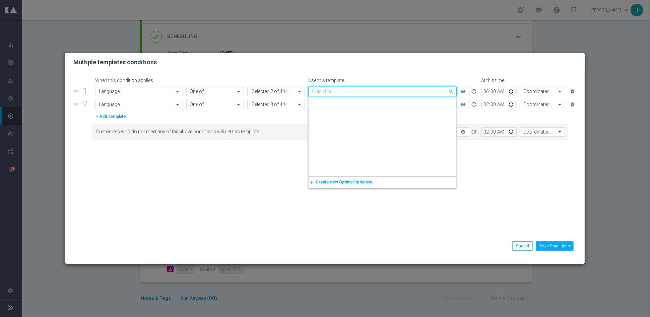
scroll to position [3393, 0]
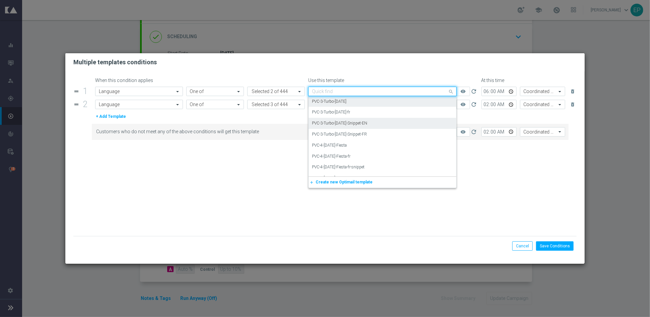
drag, startPoint x: 263, startPoint y: 165, endPoint x: 270, endPoint y: 163, distance: 6.9
click at [263, 166] on form "When this condition applies Use this template At this time drag_handle 1 Attrib…" at bounding box center [324, 157] width 503 height 159
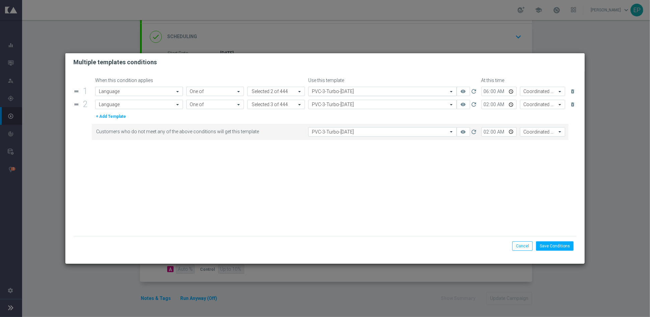
click at [366, 92] on input "text" at bounding box center [375, 92] width 127 height 6
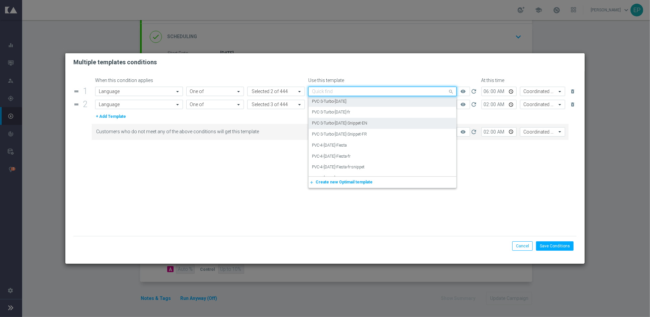
click at [378, 125] on div "PVC-3-Turbo-[DATE]-Snippet-EN" at bounding box center [382, 123] width 141 height 11
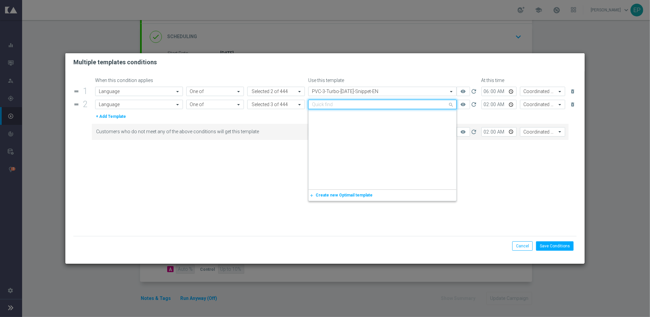
click at [377, 104] on input "text" at bounding box center [375, 105] width 127 height 6
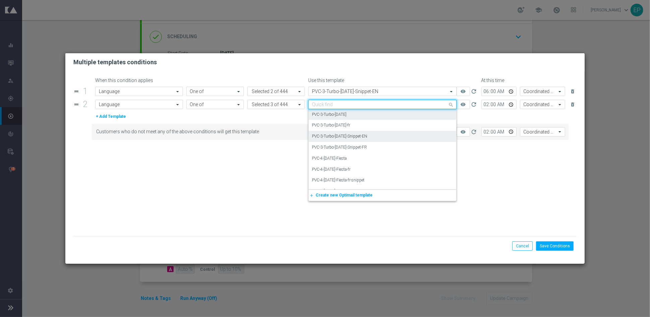
click at [374, 135] on div "PVC-3-Turbo-[DATE]-Snippet-EN" at bounding box center [382, 136] width 141 height 11
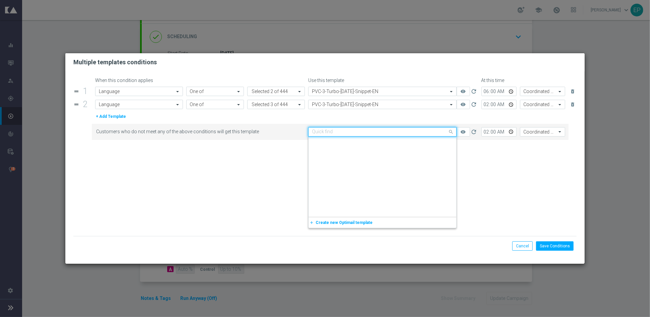
click at [379, 132] on input "text" at bounding box center [375, 132] width 127 height 6
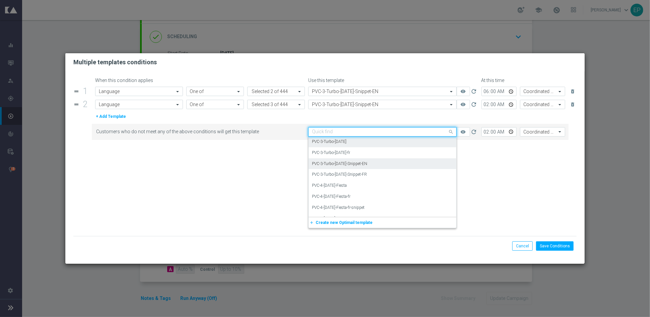
click at [377, 163] on div "PVC-3-Turbo-[DATE]-Snippet-EN" at bounding box center [382, 163] width 141 height 11
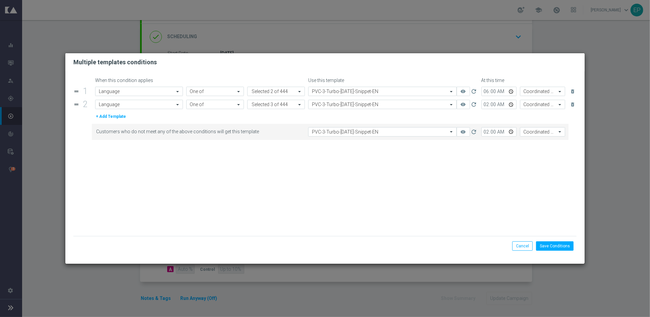
click at [394, 171] on form "When this condition applies Use this template At this time drag_handle 1 Attrib…" at bounding box center [324, 157] width 503 height 159
drag, startPoint x: 556, startPoint y: 245, endPoint x: 539, endPoint y: 211, distance: 37.9
click at [556, 245] on button "Save Conditions" at bounding box center [555, 245] width 38 height 9
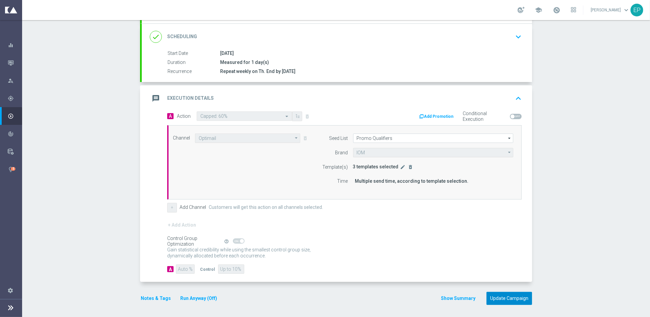
click at [499, 295] on button "Update Campaign" at bounding box center [509, 298] width 46 height 13
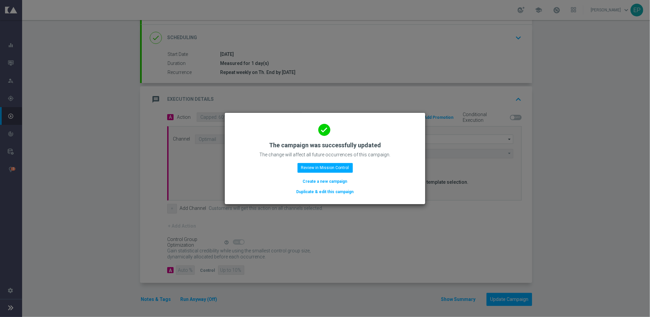
scroll to position [86, 0]
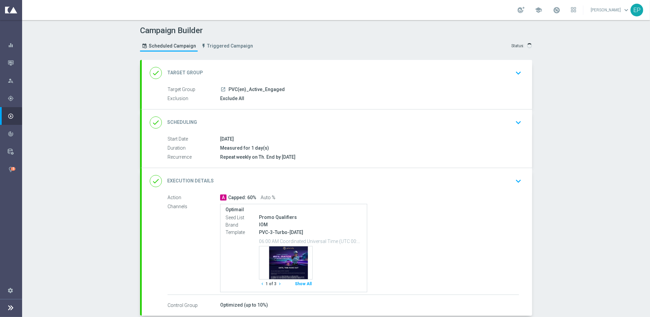
click at [346, 185] on div "done Execution Details keyboard_arrow_down" at bounding box center [337, 181] width 374 height 13
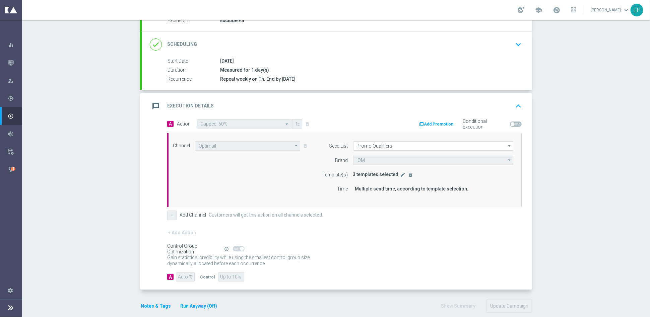
scroll to position [78, 0]
click at [400, 174] on icon "edit" at bounding box center [402, 174] width 5 height 5
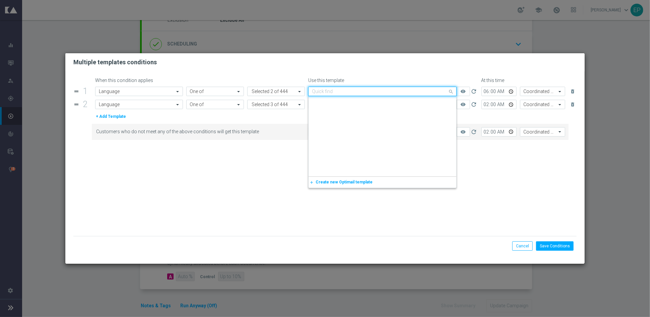
click at [353, 91] on input "text" at bounding box center [375, 92] width 127 height 6
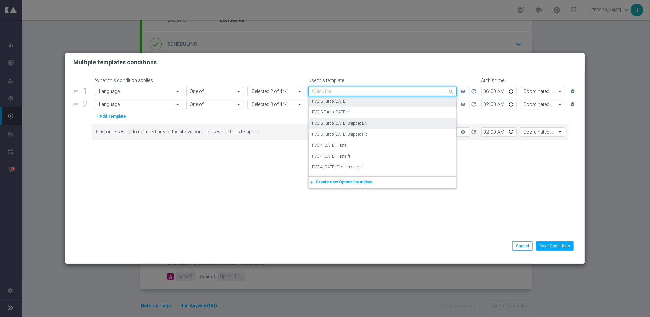
click at [373, 120] on div "PVC-3-Turbo-[DATE]-Snippet-EN" at bounding box center [382, 123] width 141 height 11
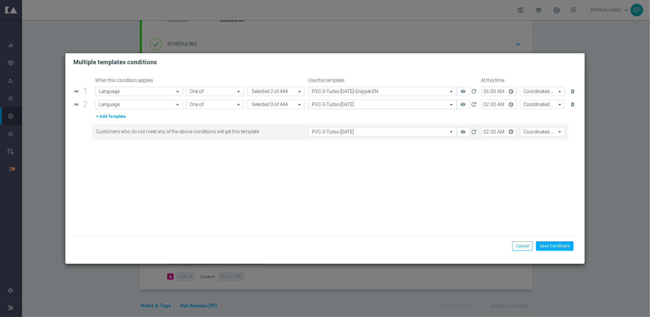
click at [361, 104] on input "text" at bounding box center [375, 105] width 127 height 6
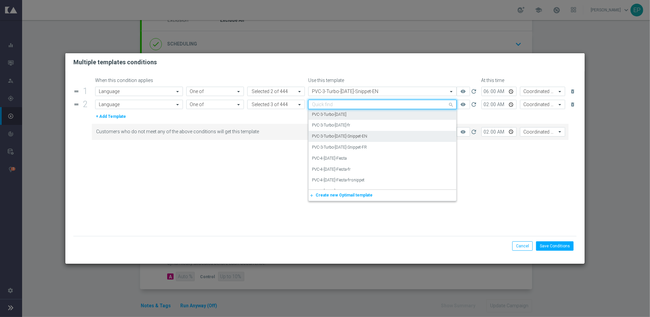
click at [376, 134] on div "PVC-3-Turbo-[DATE]-Snippet-EN" at bounding box center [382, 136] width 141 height 11
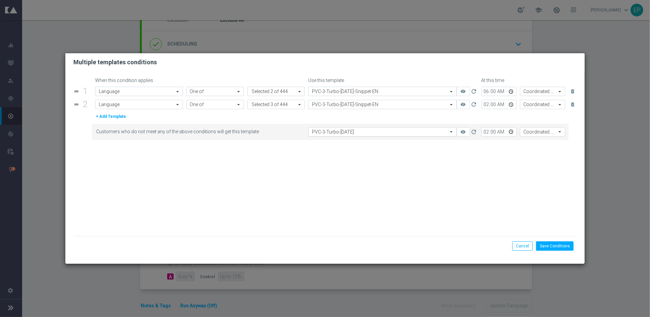
click at [373, 134] on input "text" at bounding box center [375, 132] width 127 height 6
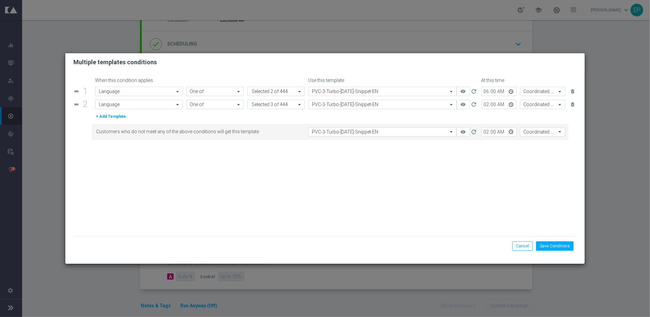
drag, startPoint x: 406, startPoint y: 189, endPoint x: 408, endPoint y: 186, distance: 3.8
click at [407, 189] on form "When this condition applies Use this template At this time drag_handle 1 Attrib…" at bounding box center [324, 157] width 503 height 159
click at [555, 242] on button "Save Conditions" at bounding box center [555, 245] width 38 height 9
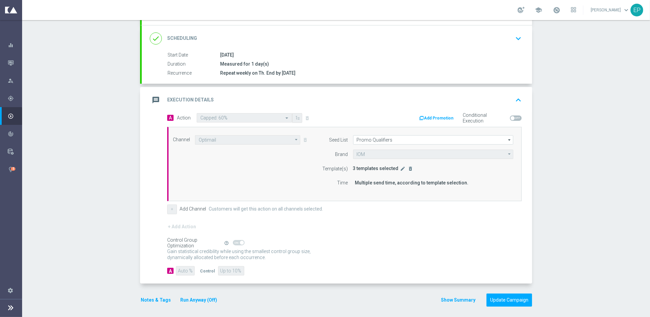
scroll to position [86, 0]
click at [508, 293] on button "Update Campaign" at bounding box center [509, 298] width 46 height 13
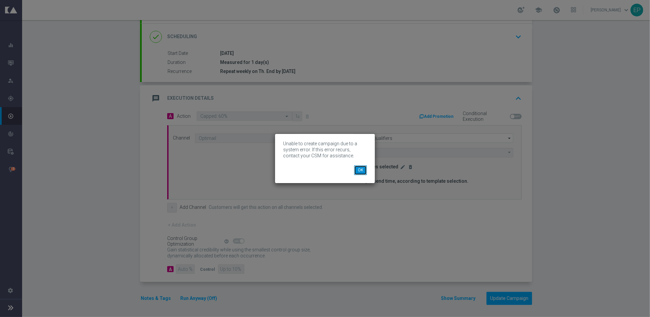
click at [362, 171] on button "OK" at bounding box center [360, 169] width 13 height 9
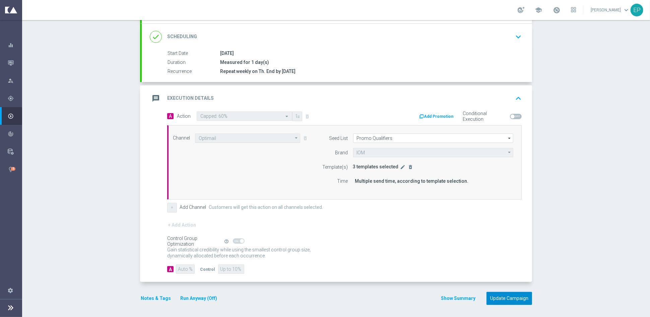
click at [507, 295] on button "Update Campaign" at bounding box center [509, 298] width 46 height 13
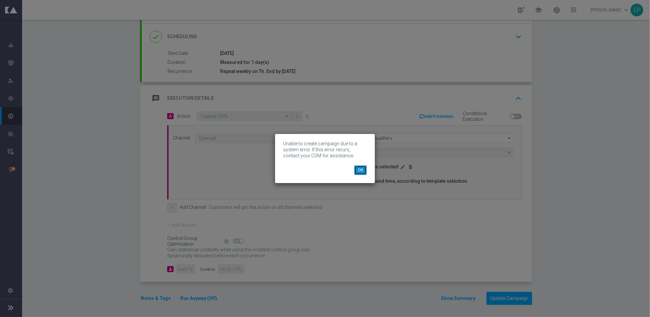
click at [359, 170] on button "OK" at bounding box center [360, 169] width 13 height 9
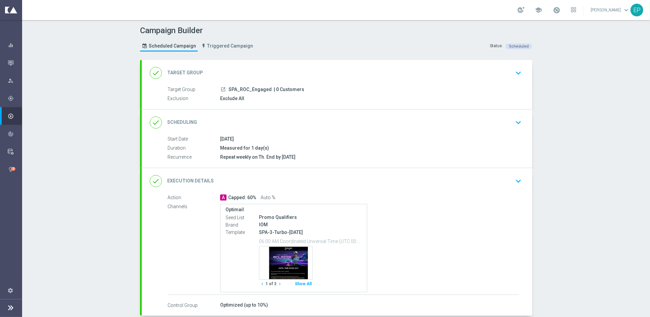
drag, startPoint x: 343, startPoint y: 176, endPoint x: 343, endPoint y: 157, distance: 18.4
click at [343, 176] on div "done Execution Details keyboard_arrow_down" at bounding box center [337, 181] width 374 height 13
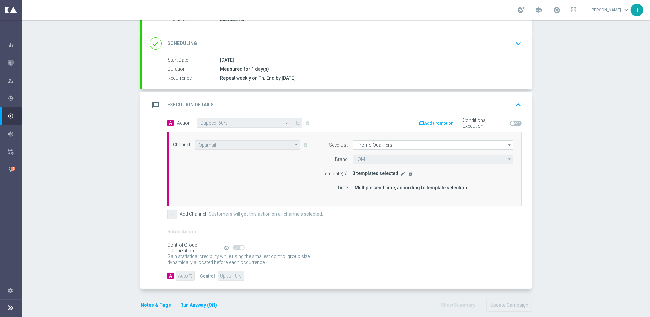
scroll to position [86, 0]
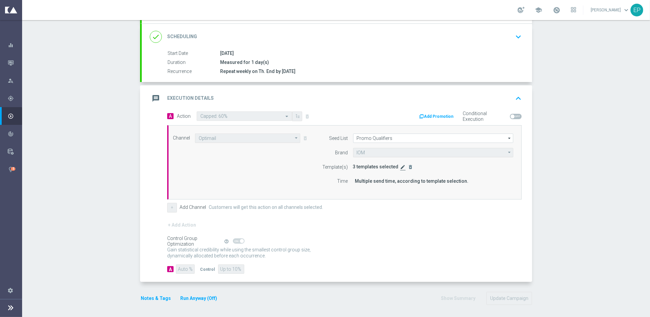
click at [400, 167] on icon "edit" at bounding box center [402, 166] width 5 height 5
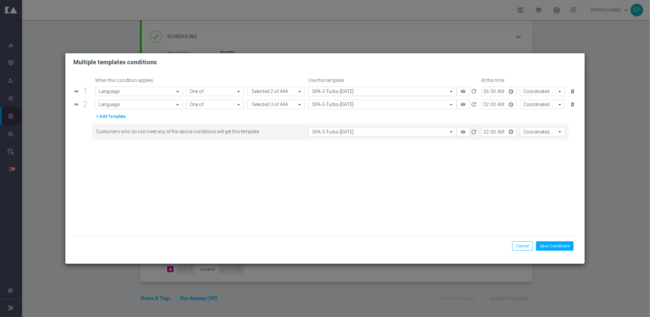
click at [377, 90] on input "text" at bounding box center [375, 92] width 127 height 6
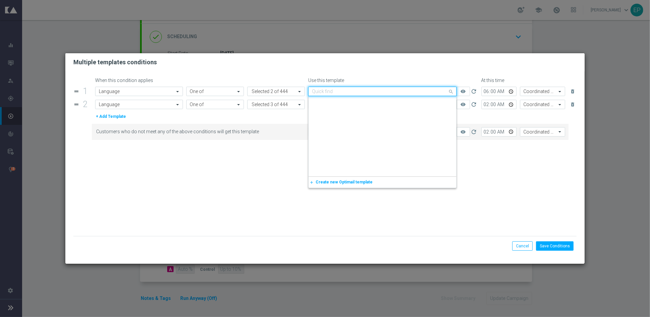
scroll to position [4598, 0]
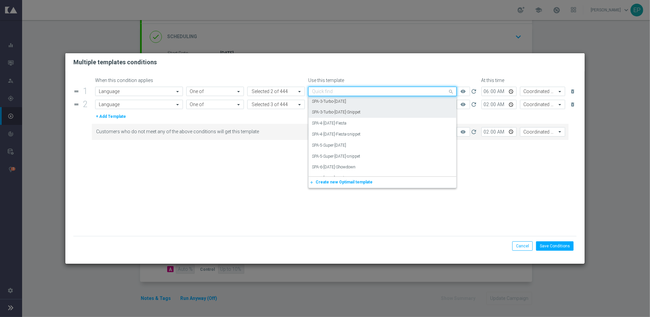
click at [375, 108] on div "SPA-3-Turbo-[DATE]-Snippet" at bounding box center [382, 112] width 141 height 11
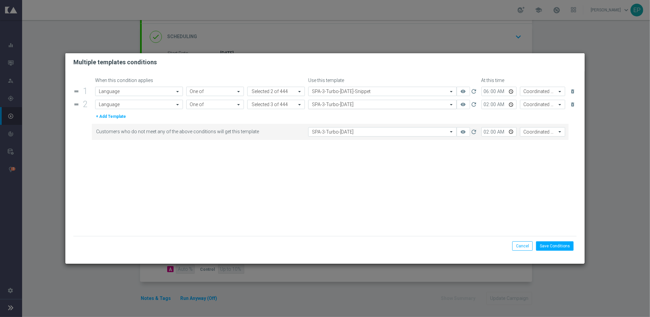
click at [377, 105] on input "text" at bounding box center [375, 105] width 127 height 6
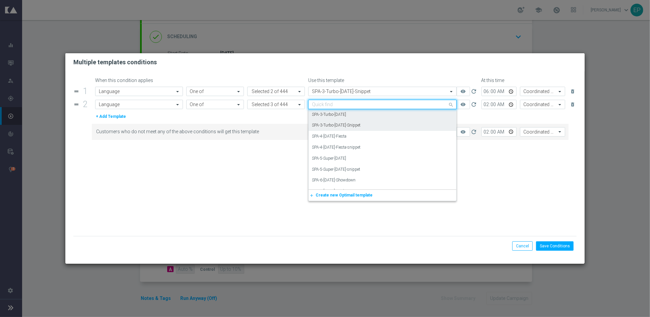
click at [374, 127] on div "SPA-3-Turbo-[DATE]-Snippet" at bounding box center [382, 125] width 141 height 11
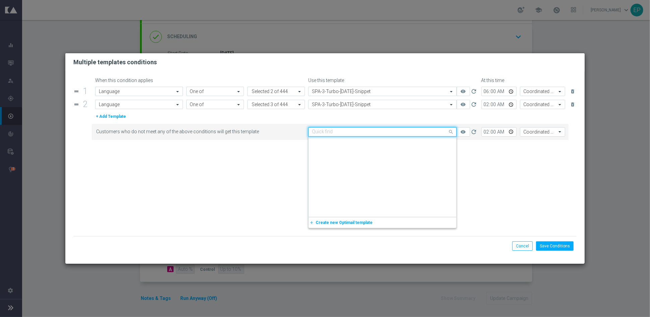
click at [373, 134] on input "text" at bounding box center [375, 132] width 127 height 6
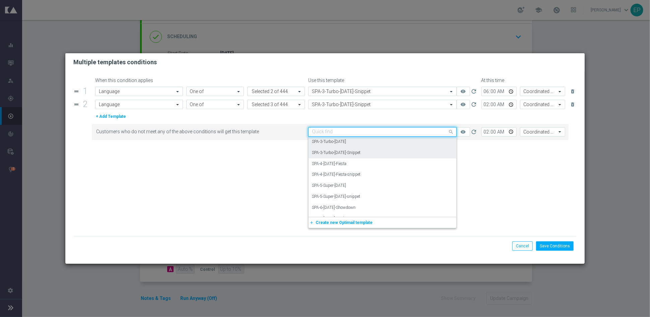
click at [373, 153] on div "SPA-3-Turbo-[DATE]-Snippet" at bounding box center [382, 152] width 141 height 11
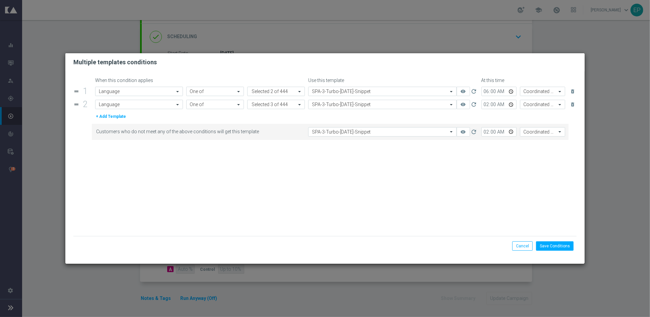
click at [381, 174] on form "When this condition applies Use this template At this time drag_handle 1 Attrib…" at bounding box center [324, 157] width 503 height 159
click at [561, 248] on button "Save Conditions" at bounding box center [555, 245] width 38 height 9
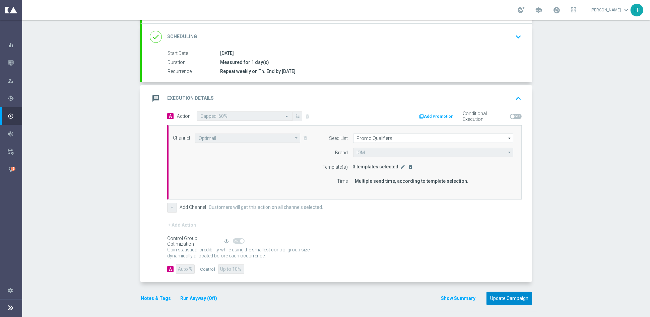
click at [518, 296] on button "Update Campaign" at bounding box center [509, 298] width 46 height 13
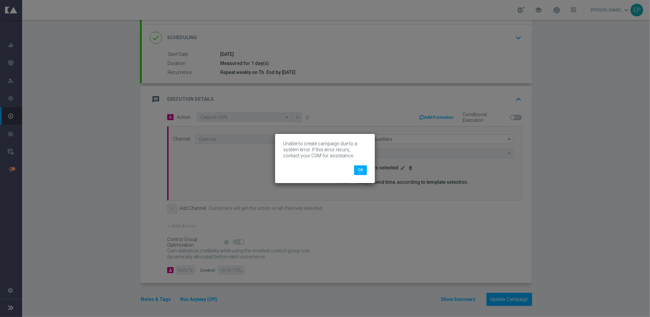
scroll to position [86, 0]
click at [363, 171] on button "OK" at bounding box center [360, 169] width 13 height 9
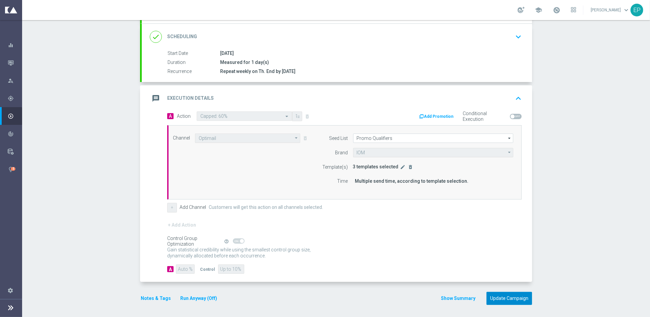
click at [501, 294] on button "Update Campaign" at bounding box center [509, 298] width 46 height 13
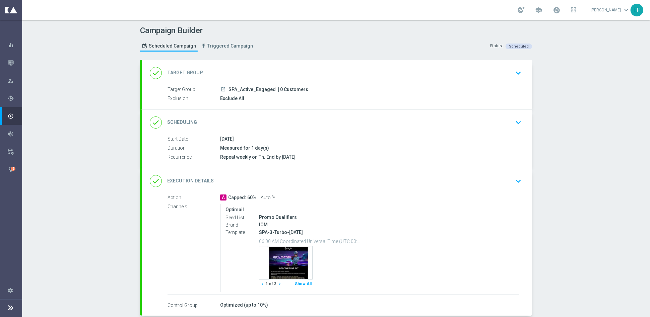
click at [351, 183] on div "done Execution Details keyboard_arrow_down" at bounding box center [337, 181] width 374 height 13
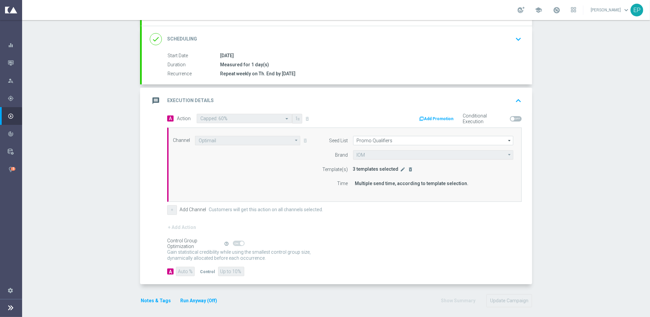
scroll to position [86, 0]
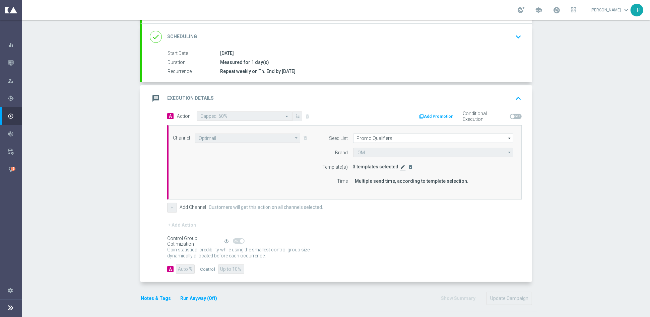
click at [400, 167] on icon "edit" at bounding box center [402, 166] width 5 height 5
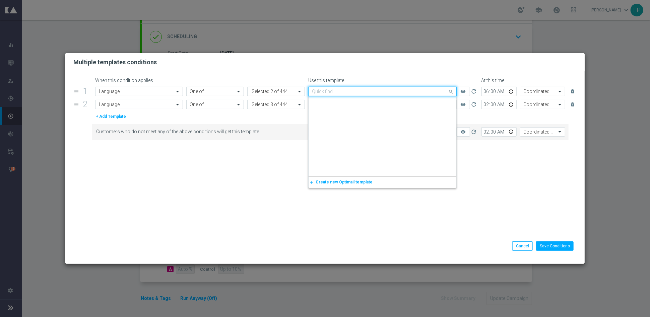
click at [363, 92] on input "text" at bounding box center [375, 92] width 127 height 6
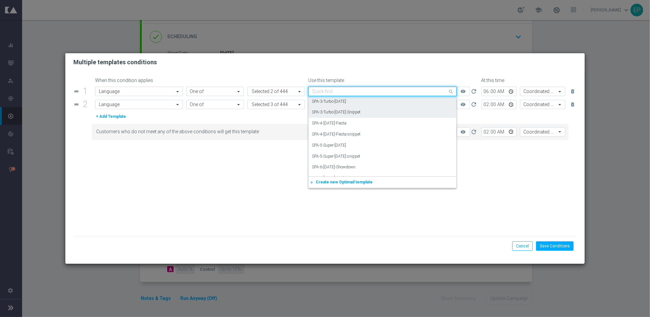
click at [368, 112] on div "SPA-3-Turbo-[DATE]-Snippet" at bounding box center [382, 112] width 141 height 11
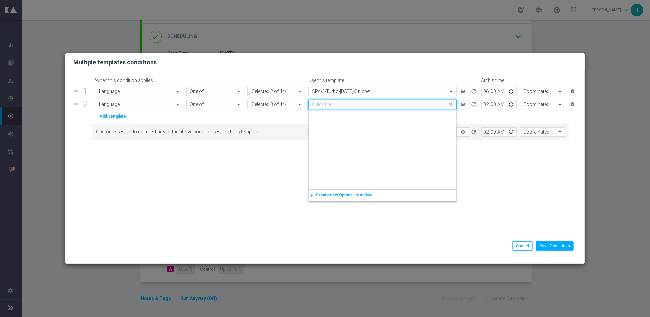
drag, startPoint x: 368, startPoint y: 106, endPoint x: 369, endPoint y: 114, distance: 8.7
click at [369, 106] on input "text" at bounding box center [375, 105] width 127 height 6
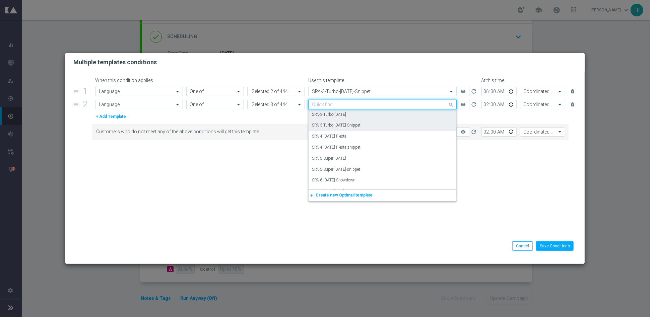
click at [369, 126] on div "SPA-3-Turbo-[DATE]-Snippet" at bounding box center [382, 125] width 141 height 11
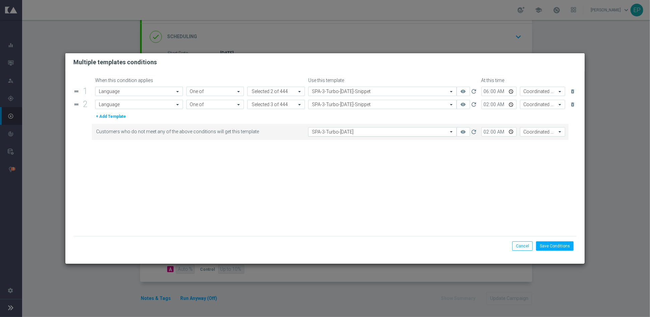
click at [366, 134] on input "text" at bounding box center [375, 132] width 127 height 6
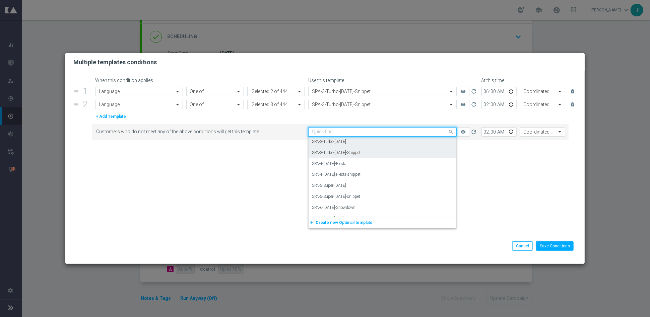
click at [369, 152] on div "SPA-3-Turbo-Thursday-Snippet" at bounding box center [382, 152] width 141 height 11
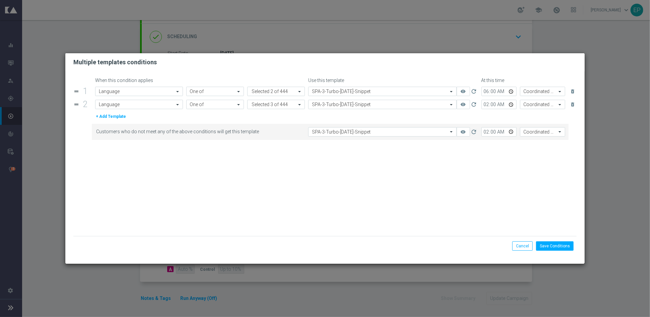
click at [439, 196] on form "When this condition applies Use this template At this time drag_handle 1 Attrib…" at bounding box center [324, 157] width 503 height 159
click at [555, 245] on button "Save Conditions" at bounding box center [555, 245] width 38 height 9
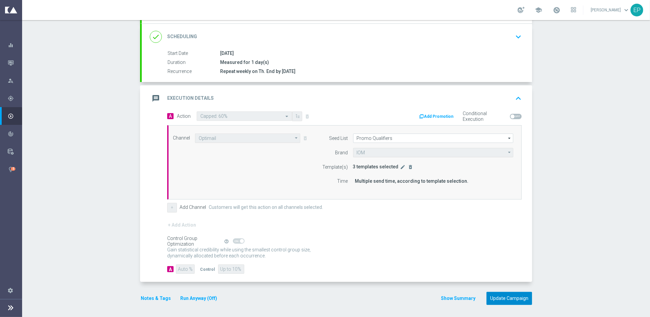
drag, startPoint x: 505, startPoint y: 297, endPoint x: 507, endPoint y: 288, distance: 9.9
click at [506, 297] on button "Update Campaign" at bounding box center [509, 298] width 46 height 13
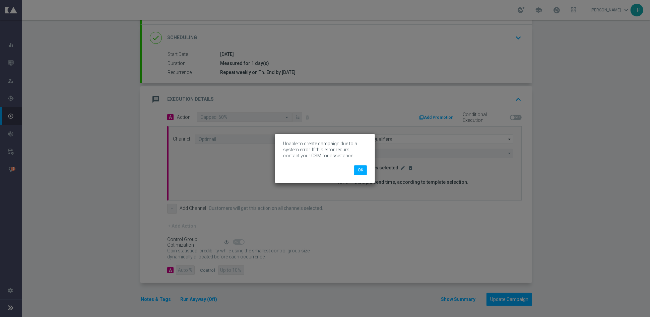
scroll to position [86, 0]
click at [360, 169] on button "OK" at bounding box center [360, 169] width 13 height 9
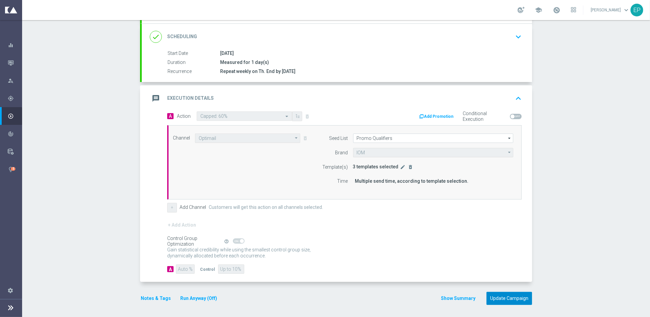
click at [500, 297] on button "Update Campaign" at bounding box center [509, 298] width 46 height 13
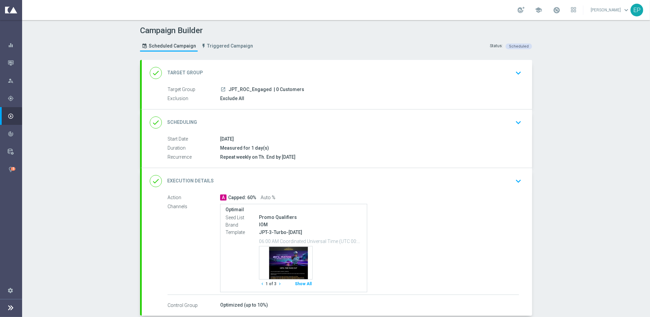
click at [364, 185] on div "done Execution Details keyboard_arrow_down" at bounding box center [337, 181] width 374 height 13
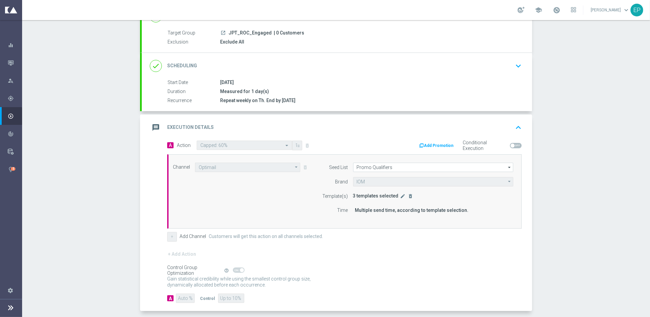
scroll to position [57, 0]
click at [400, 195] on icon "edit" at bounding box center [402, 195] width 5 height 5
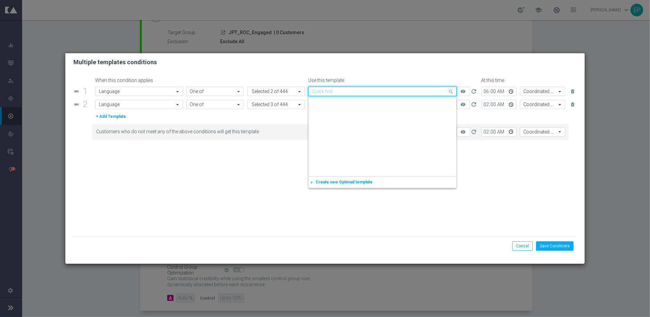
click at [358, 92] on input "text" at bounding box center [375, 92] width 127 height 6
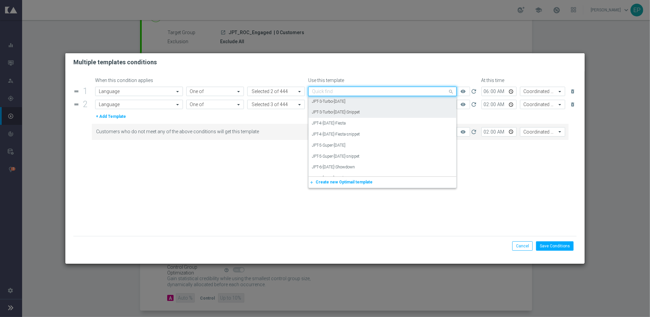
click at [360, 110] on label "JPT-3-Turbo-[DATE]-Snippet" at bounding box center [336, 113] width 48 height 6
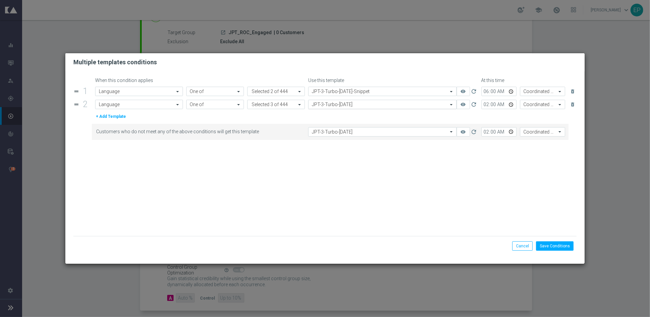
click at [361, 104] on input "text" at bounding box center [375, 105] width 127 height 6
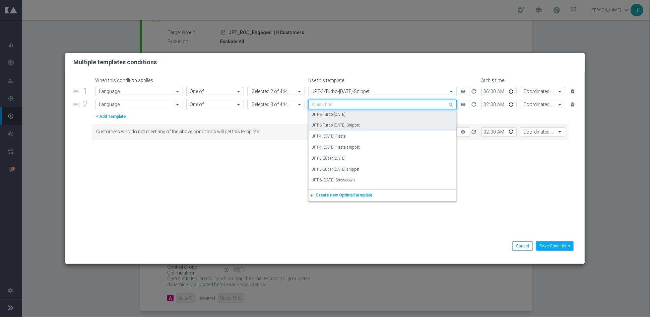
click at [360, 125] on label "JPT-3-Turbo-[DATE]-Snippet" at bounding box center [336, 126] width 48 height 6
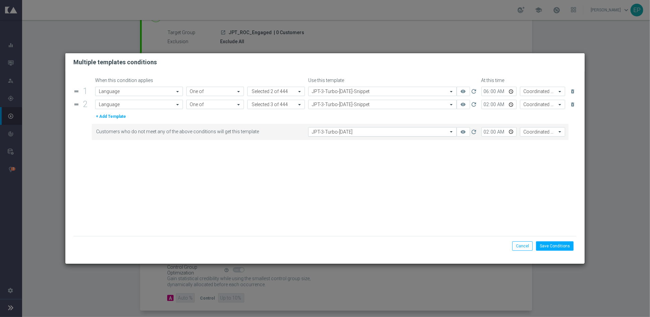
click at [363, 134] on input "text" at bounding box center [375, 132] width 127 height 6
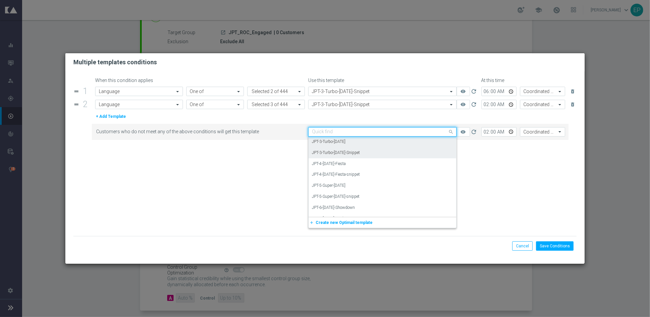
click at [360, 151] on label "JPT-3-Turbo-Thursday-Snippet" at bounding box center [336, 153] width 48 height 6
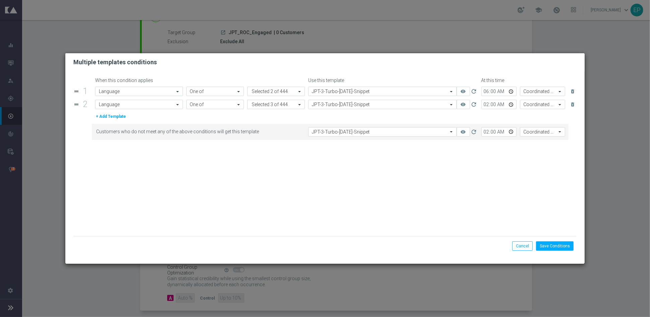
click at [416, 188] on form "When this condition applies Use this template At this time drag_handle 1 Attrib…" at bounding box center [324, 157] width 503 height 159
click at [554, 247] on button "Save Conditions" at bounding box center [555, 245] width 38 height 9
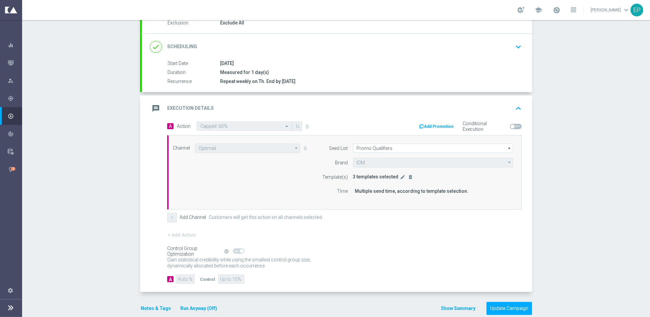
scroll to position [86, 0]
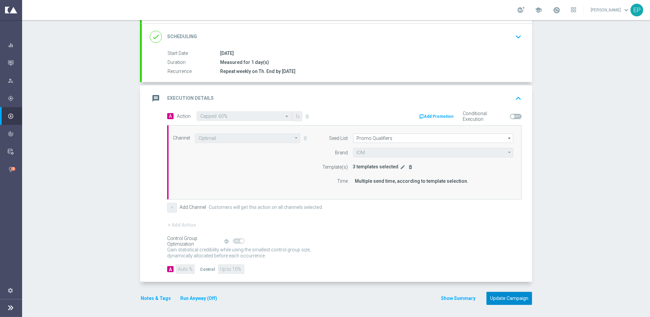
click at [507, 294] on button "Update Campaign" at bounding box center [509, 298] width 46 height 13
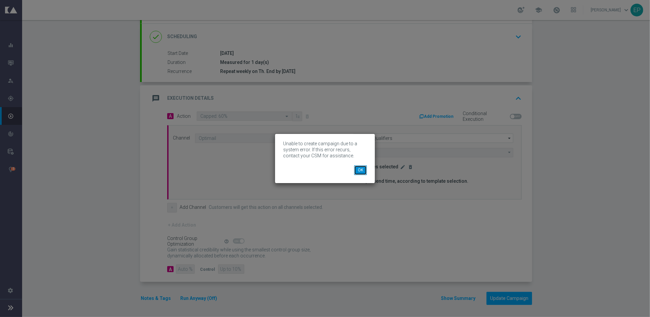
drag, startPoint x: 360, startPoint y: 170, endPoint x: 358, endPoint y: 158, distance: 12.2
click at [361, 170] on button "OK" at bounding box center [360, 169] width 13 height 9
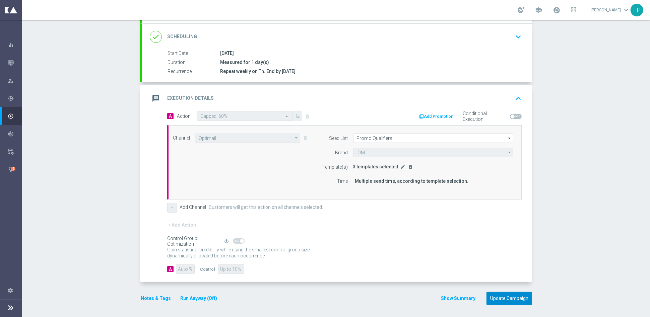
click at [509, 296] on button "Update Campaign" at bounding box center [509, 298] width 46 height 13
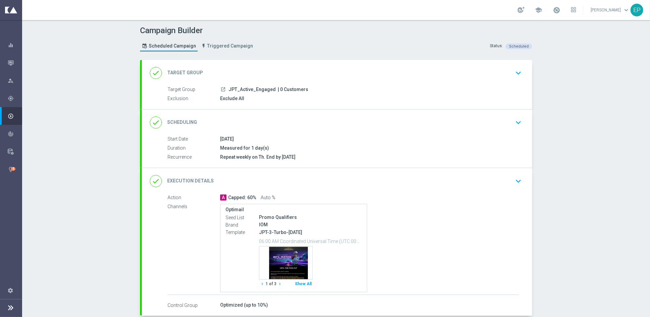
click at [322, 177] on div "done Execution Details keyboard_arrow_down" at bounding box center [337, 181] width 374 height 13
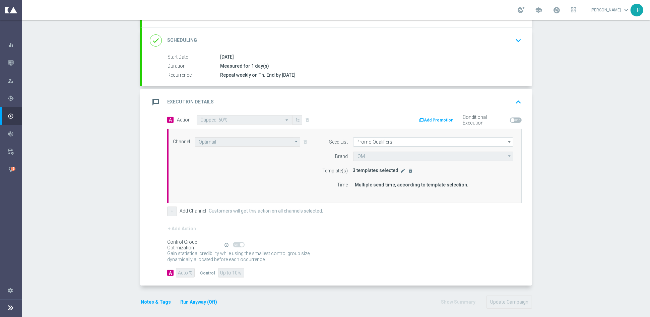
scroll to position [86, 0]
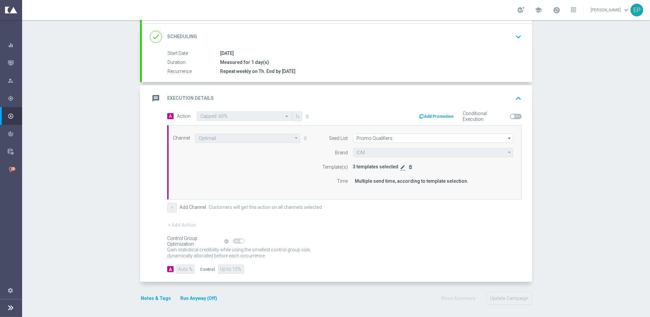
click at [400, 167] on icon "edit" at bounding box center [402, 166] width 5 height 5
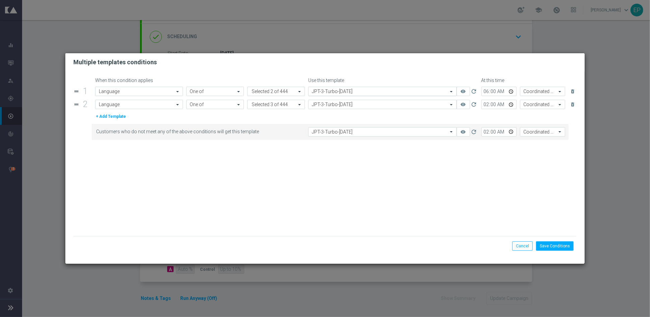
click at [375, 93] on input "text" at bounding box center [375, 92] width 127 height 6
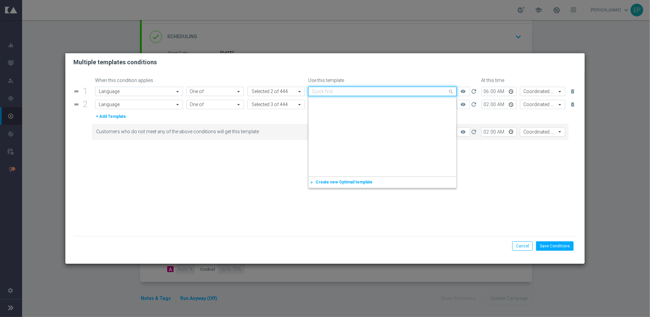
scroll to position [2796, 0]
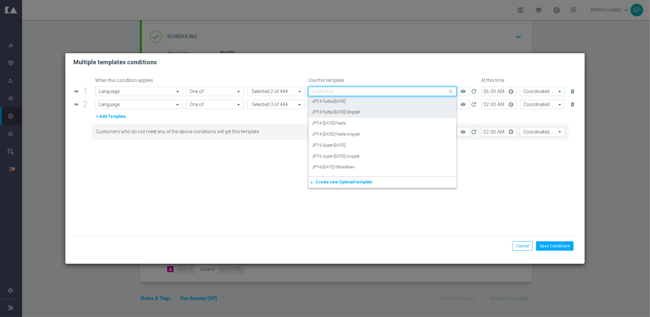
click at [373, 112] on div "JPT-3-Turbo-[DATE]-Snippet" at bounding box center [382, 112] width 141 height 11
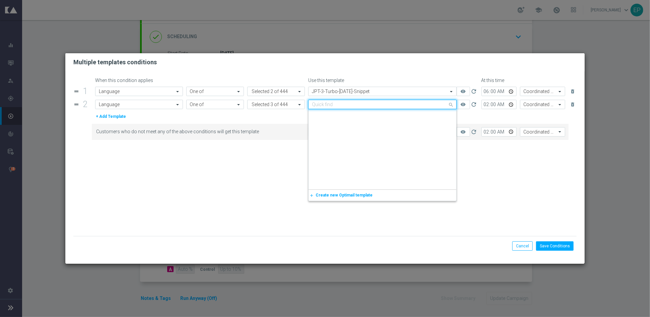
click at [376, 105] on input "text" at bounding box center [375, 105] width 127 height 6
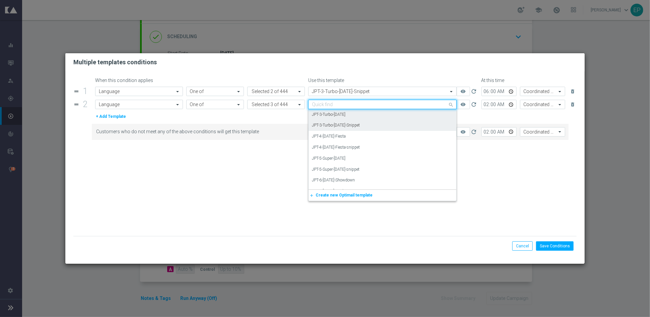
click at [374, 123] on div "JPT-3-Turbo-[DATE]-Snippet" at bounding box center [382, 125] width 141 height 11
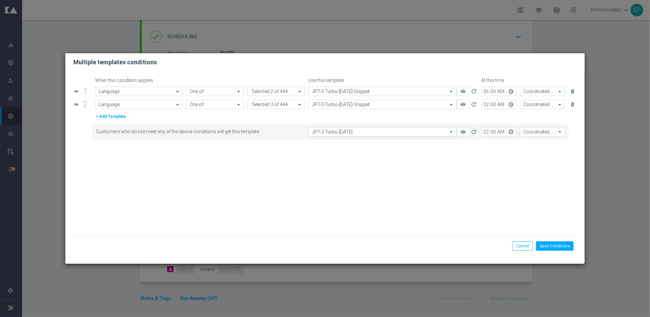
click at [372, 131] on input "text" at bounding box center [375, 132] width 127 height 6
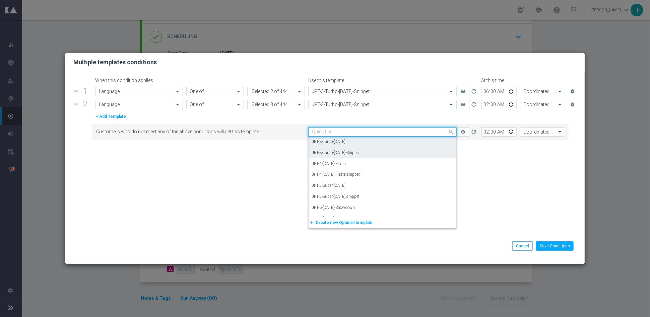
click at [371, 153] on div "JPT-3-Turbo-[DATE]-Snippet" at bounding box center [382, 152] width 141 height 11
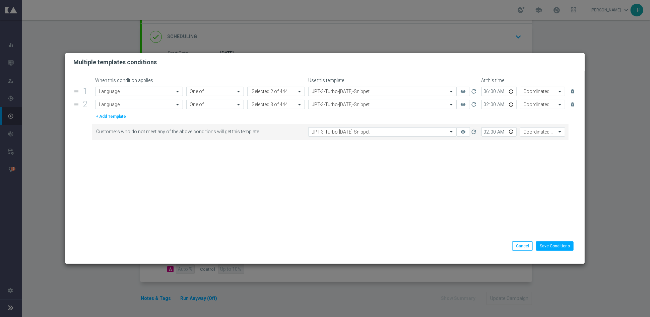
click at [376, 189] on form "When this condition applies Use this template At this time drag_handle 1 Attrib…" at bounding box center [324, 157] width 503 height 159
click at [567, 247] on button "Save Conditions" at bounding box center [555, 245] width 38 height 9
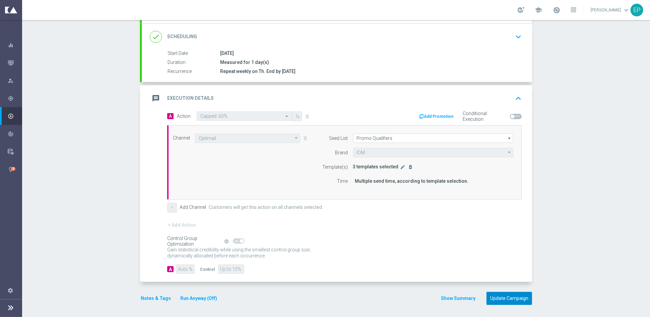
click at [498, 299] on button "Update Campaign" at bounding box center [509, 298] width 46 height 13
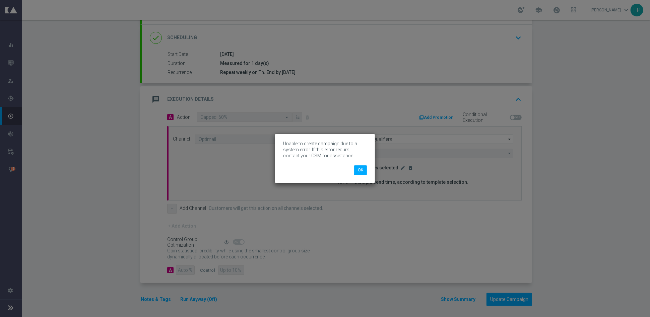
scroll to position [86, 0]
click at [358, 169] on button "OK" at bounding box center [360, 169] width 13 height 9
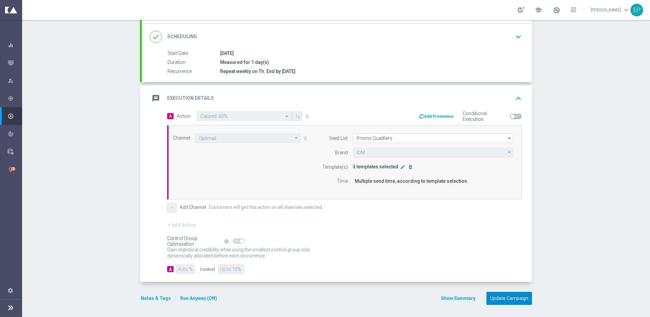
click at [499, 298] on button "Update Campaign" at bounding box center [509, 298] width 46 height 13
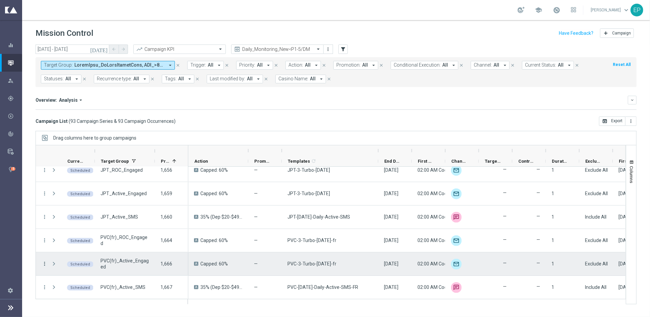
click at [45, 264] on icon "more_vert" at bounding box center [45, 264] width 6 height 6
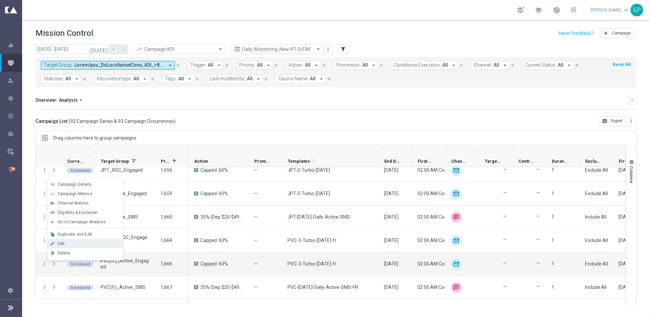
click at [64, 245] on span "Edit" at bounding box center [61, 243] width 7 height 5
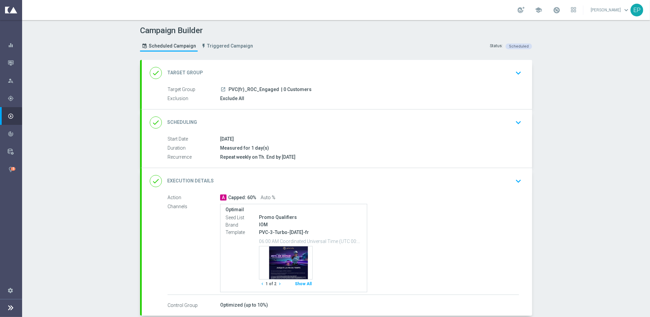
click at [314, 181] on div "done Execution Details keyboard_arrow_down" at bounding box center [337, 181] width 374 height 13
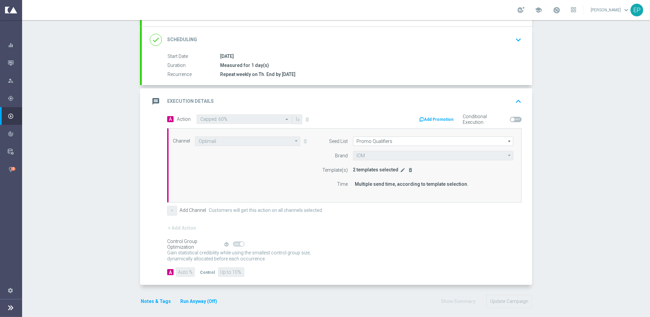
scroll to position [86, 0]
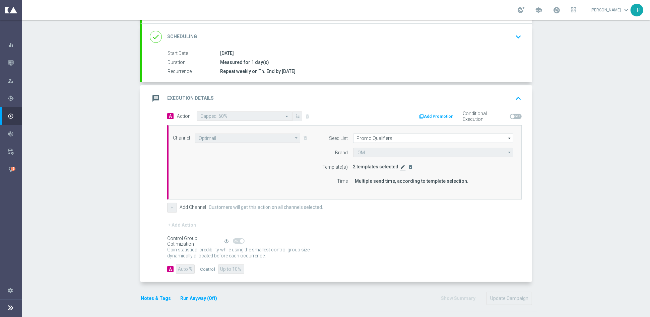
click at [400, 167] on icon "edit" at bounding box center [402, 166] width 5 height 5
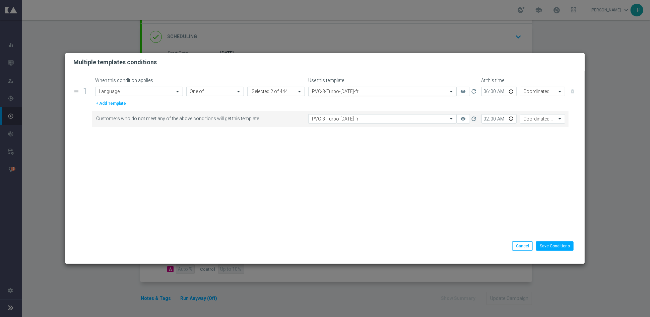
click at [373, 91] on input "text" at bounding box center [375, 92] width 127 height 6
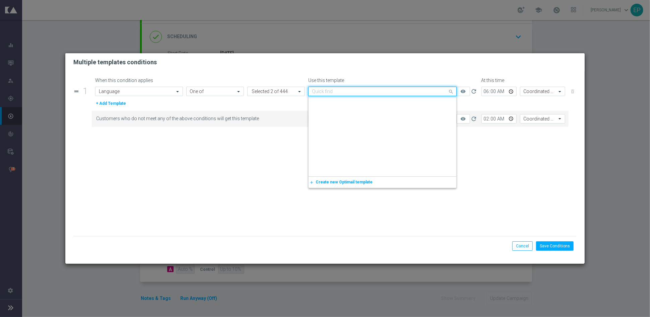
scroll to position [3404, 0]
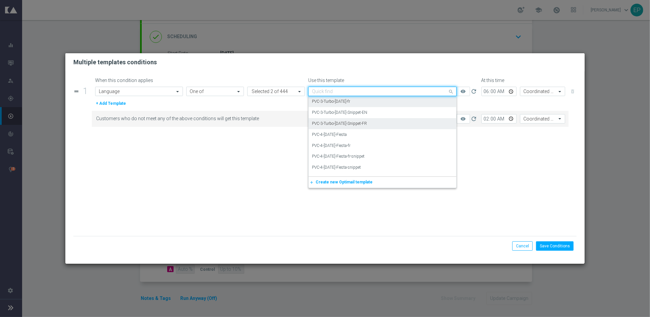
click at [387, 122] on div "PVC-3-Turbo-[DATE]-Snippet-FR" at bounding box center [382, 123] width 141 height 11
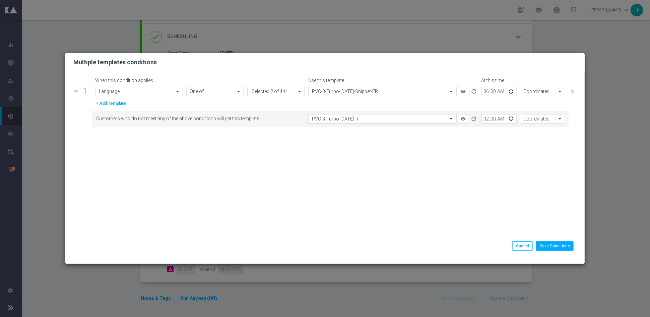
click at [376, 119] on input "text" at bounding box center [375, 119] width 127 height 6
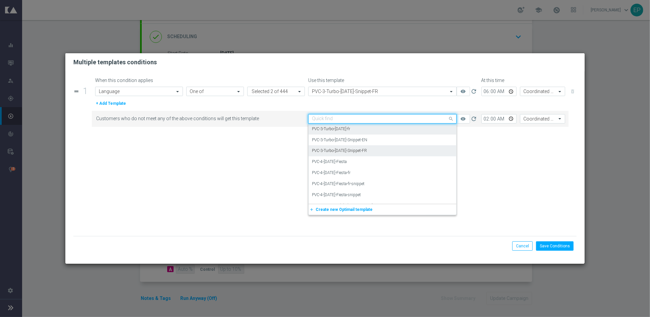
click at [378, 153] on div "PVC-3-Turbo-[DATE]-Snippet-FR" at bounding box center [382, 150] width 141 height 11
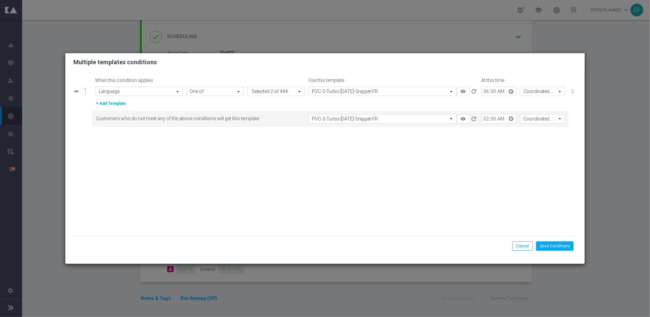
click at [381, 176] on form "When this condition applies Use this template At this time drag_handle 1 Attrib…" at bounding box center [324, 157] width 503 height 159
click at [554, 243] on button "Save Conditions" at bounding box center [555, 245] width 38 height 9
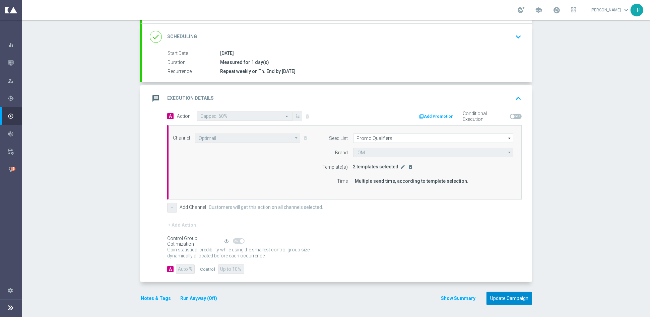
click at [503, 301] on button "Update Campaign" at bounding box center [509, 298] width 46 height 13
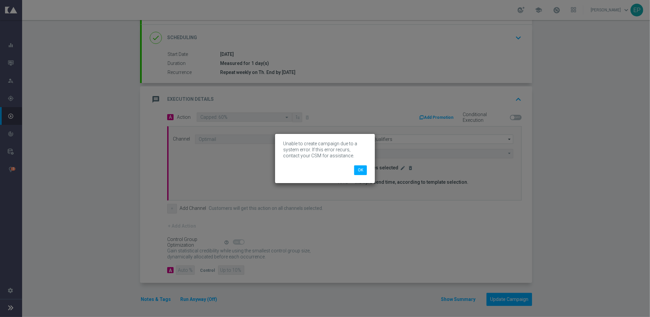
scroll to position [86, 0]
click at [360, 172] on button "OK" at bounding box center [360, 169] width 13 height 9
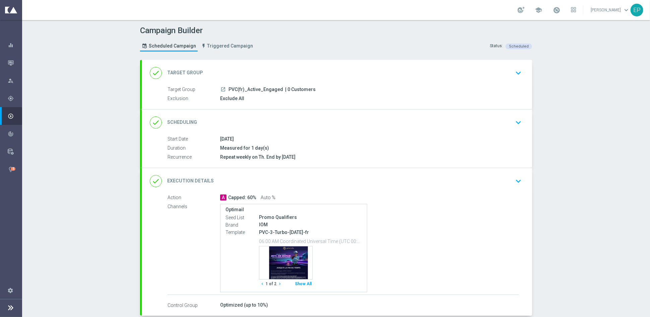
click at [331, 175] on div "done Execution Details keyboard_arrow_down" at bounding box center [337, 181] width 374 height 13
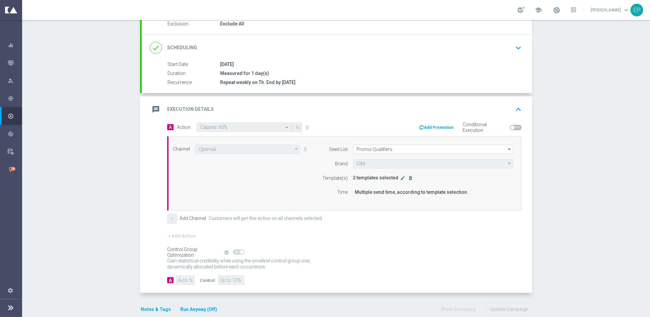
scroll to position [84, 0]
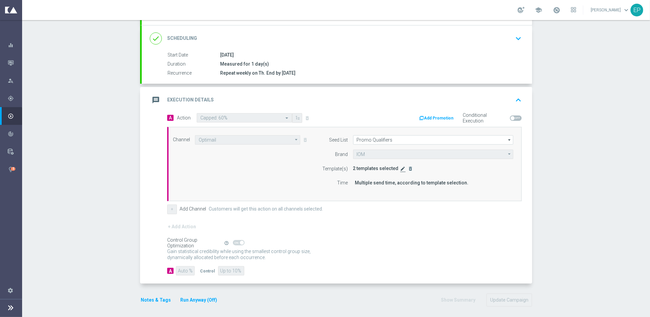
click at [400, 168] on icon "edit" at bounding box center [402, 168] width 5 height 5
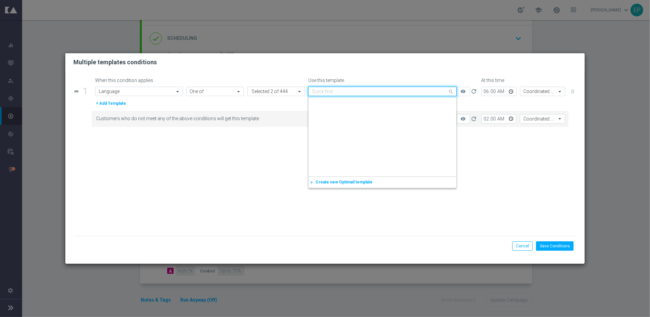
click at [359, 90] on input "text" at bounding box center [375, 92] width 127 height 6
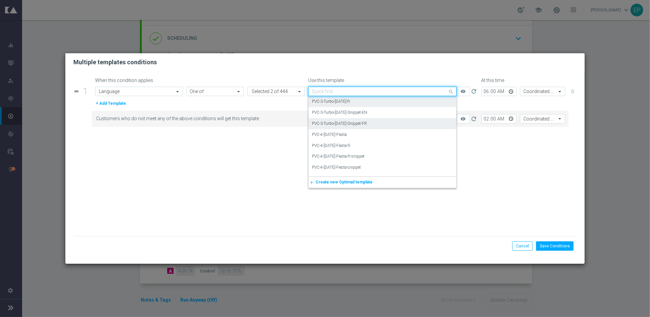
click at [381, 125] on div "PVC-3-Turbo-[DATE]-Snippet-FR" at bounding box center [382, 123] width 141 height 11
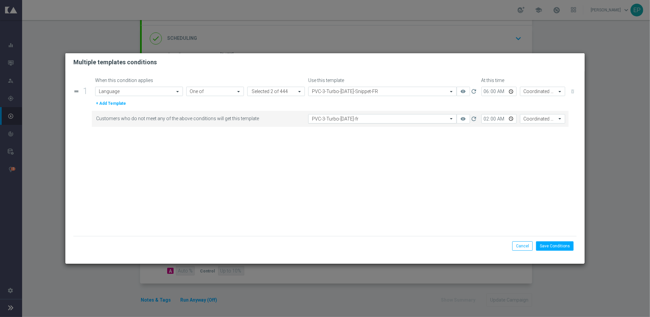
click at [384, 117] on input "text" at bounding box center [375, 119] width 127 height 6
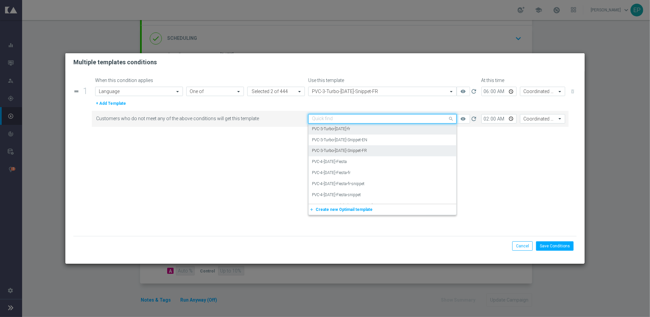
click at [385, 150] on div "PVC-3-Turbo-[DATE]-Snippet-FR" at bounding box center [382, 150] width 141 height 11
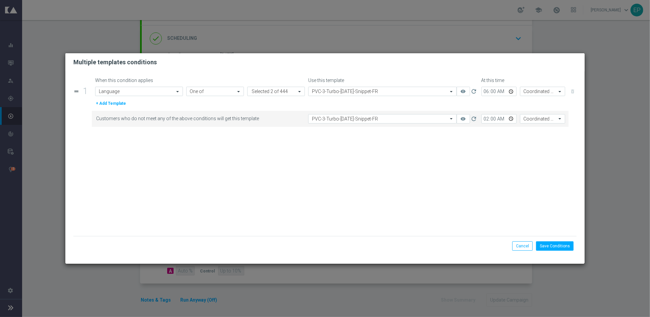
click at [388, 185] on form "When this condition applies Use this template At this time drag_handle 1 Attrib…" at bounding box center [324, 157] width 503 height 159
click at [553, 248] on button "Save Conditions" at bounding box center [555, 245] width 38 height 9
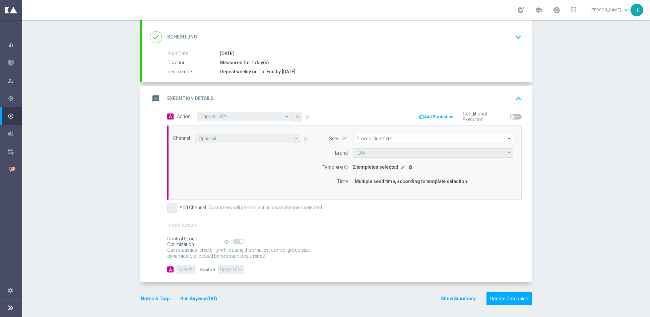
scroll to position [86, 0]
click at [502, 298] on button "Update Campaign" at bounding box center [509, 298] width 46 height 13
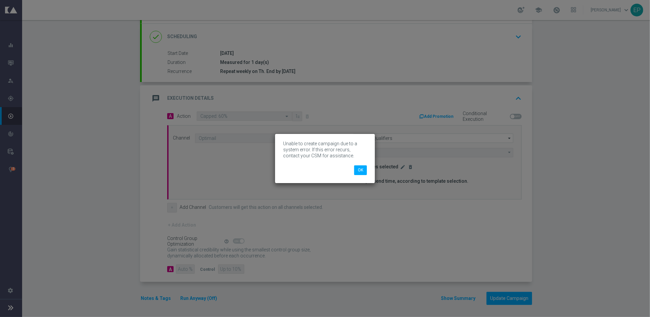
click at [359, 176] on div "Unable to create campaign due to a system error. If this error recurs, contact …" at bounding box center [325, 158] width 100 height 49
click at [361, 169] on button "OK" at bounding box center [360, 169] width 13 height 9
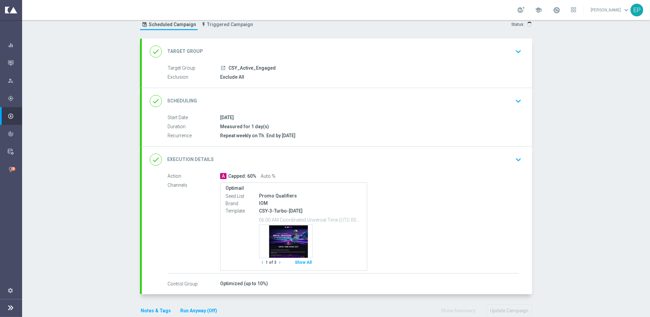
scroll to position [33, 0]
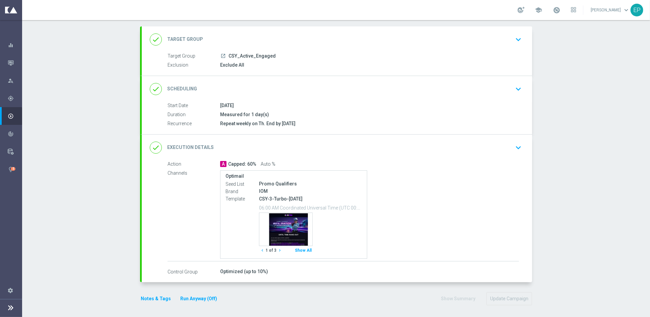
click at [335, 145] on div "done Execution Details keyboard_arrow_down" at bounding box center [337, 147] width 374 height 13
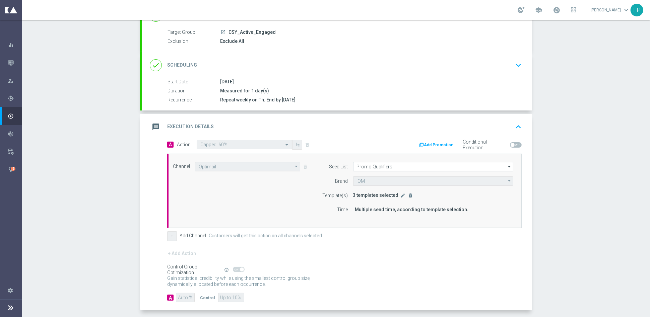
scroll to position [86, 0]
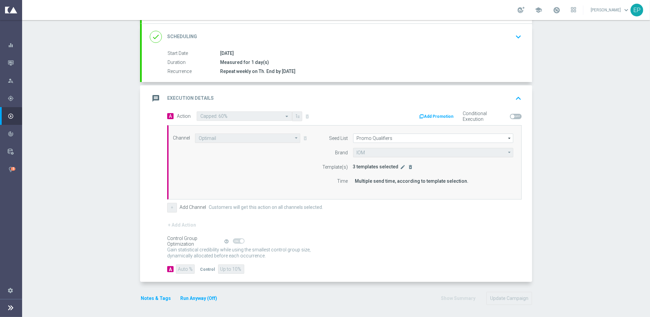
click at [394, 165] on span "3 templates selected" at bounding box center [376, 166] width 46 height 5
click at [400, 166] on icon "edit" at bounding box center [402, 166] width 5 height 5
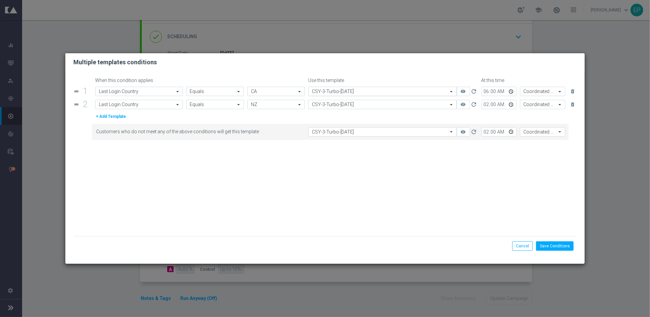
click at [384, 92] on input "text" at bounding box center [375, 92] width 127 height 6
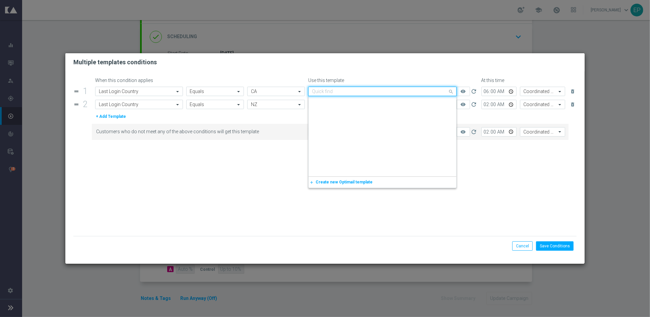
scroll to position [2211, 0]
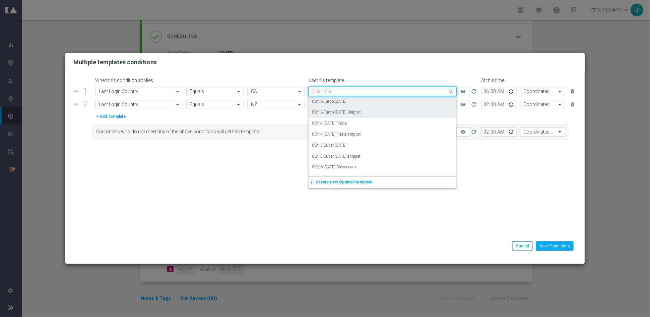
click at [380, 110] on div "CSY-3-Turbo-[DATE]-Snippet" at bounding box center [382, 112] width 141 height 11
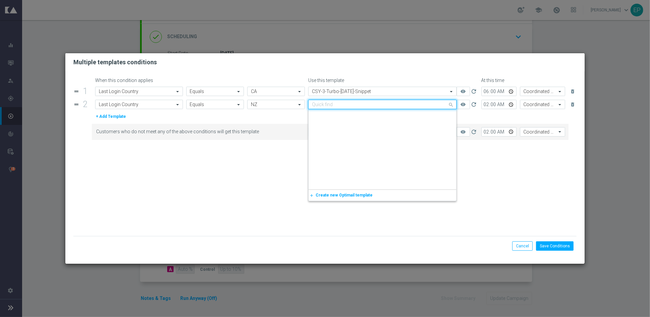
click at [380, 103] on input "text" at bounding box center [375, 105] width 127 height 6
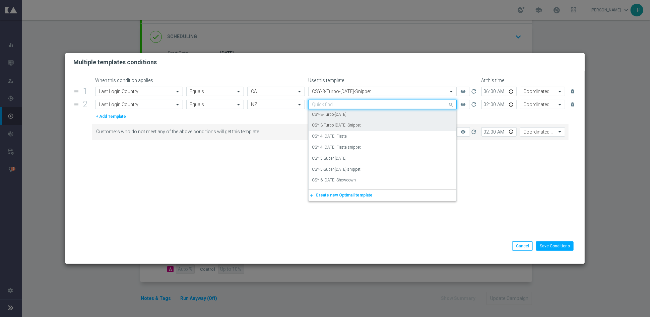
click at [378, 122] on div "CSY-3-Turbo-[DATE]-Snippet" at bounding box center [382, 125] width 141 height 11
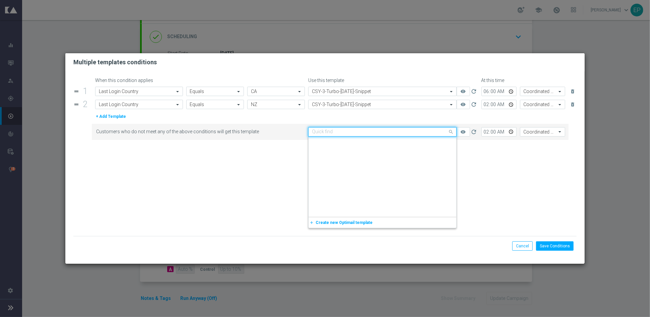
click at [373, 134] on input "text" at bounding box center [375, 132] width 127 height 6
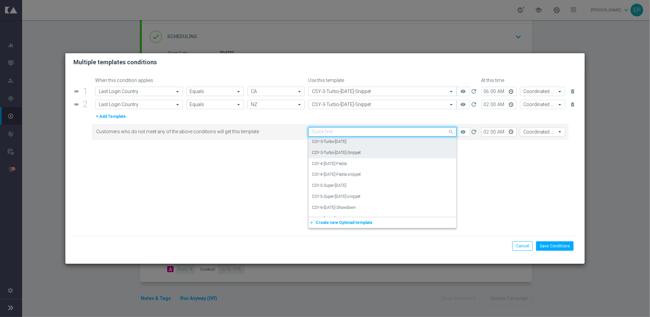
click at [370, 151] on div "CSY-3-Turbo-[DATE]-Snippet" at bounding box center [382, 152] width 141 height 11
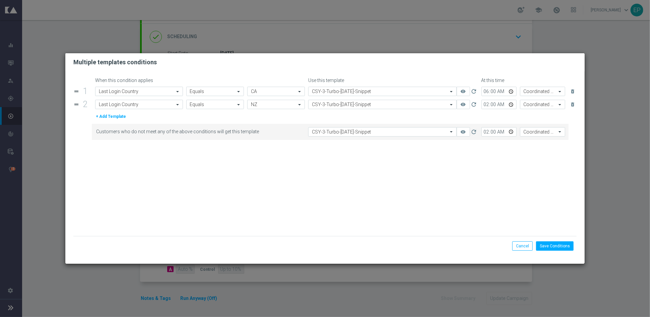
click at [407, 166] on form "When this condition applies Use this template At this time drag_handle 1 Attrib…" at bounding box center [324, 157] width 503 height 159
click at [547, 243] on button "Save Conditions" at bounding box center [555, 245] width 38 height 9
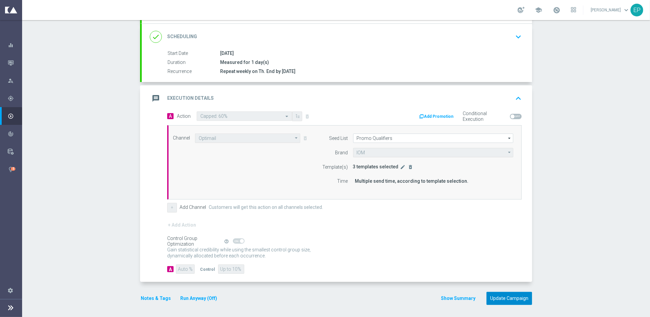
click at [507, 298] on button "Update Campaign" at bounding box center [509, 298] width 46 height 13
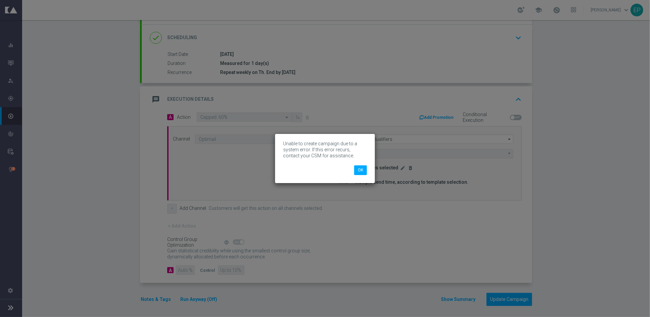
scroll to position [86, 0]
click at [363, 168] on button "OK" at bounding box center [360, 169] width 13 height 9
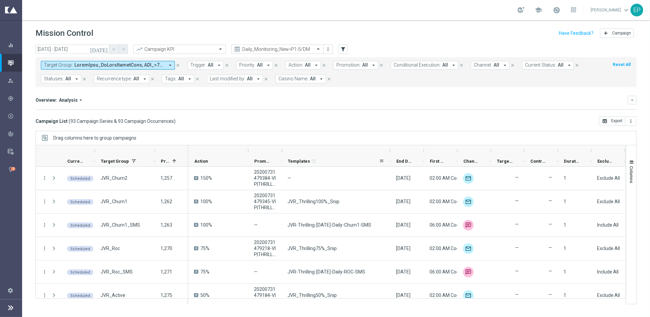
drag, startPoint x: 315, startPoint y: 154, endPoint x: 390, endPoint y: 158, distance: 75.1
click at [390, 158] on div "Action" at bounding box center [540, 155] width 704 height 21
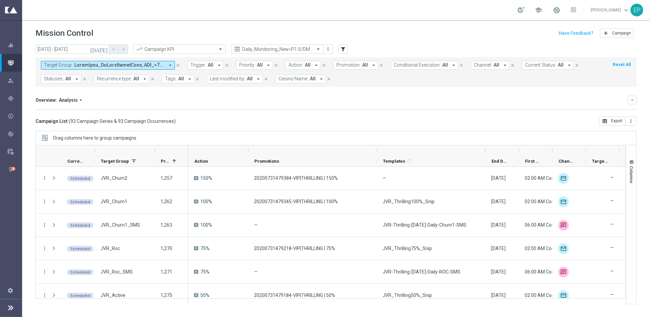
drag, startPoint x: 281, startPoint y: 149, endPoint x: 376, endPoint y: 152, distance: 95.2
click at [376, 152] on div at bounding box center [376, 150] width 3 height 11
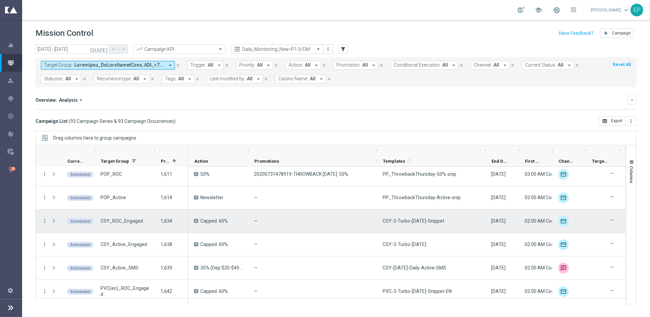
scroll to position [1786, 0]
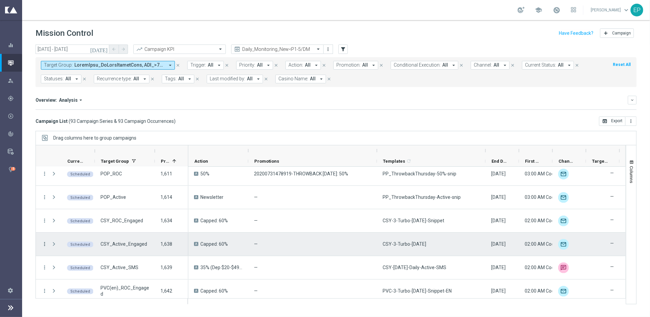
click at [45, 241] on icon "more_vert" at bounding box center [45, 244] width 6 height 6
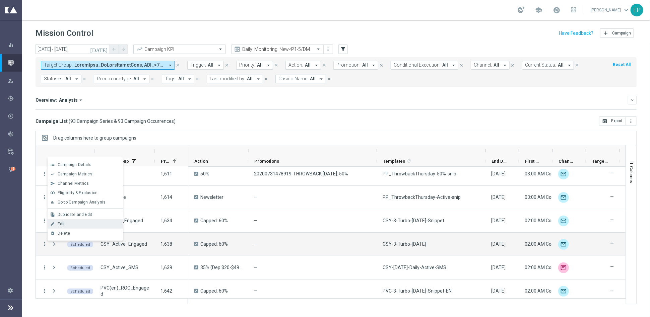
click at [67, 223] on div "Edit" at bounding box center [89, 224] width 62 height 5
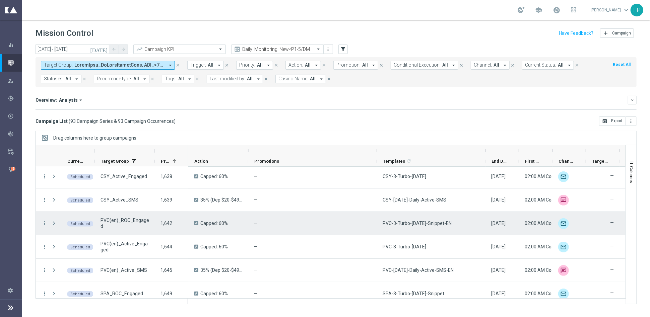
scroll to position [1861, 0]
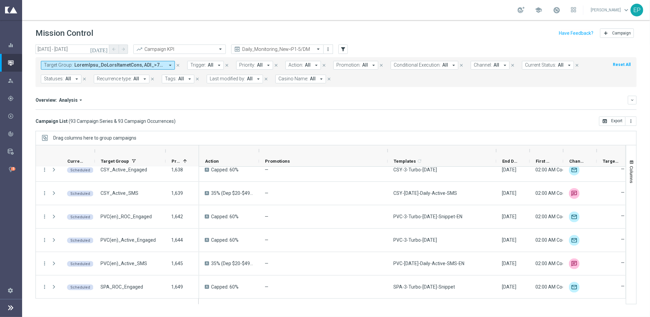
drag, startPoint x: 153, startPoint y: 155, endPoint x: 164, endPoint y: 155, distance: 10.7
click at [164, 155] on div at bounding box center [117, 155] width 163 height 21
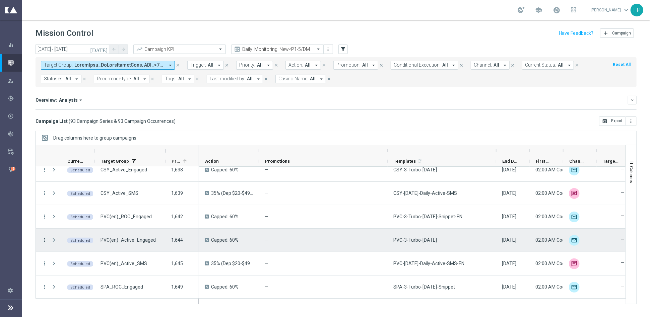
click at [44, 241] on icon "more_vert" at bounding box center [45, 240] width 6 height 6
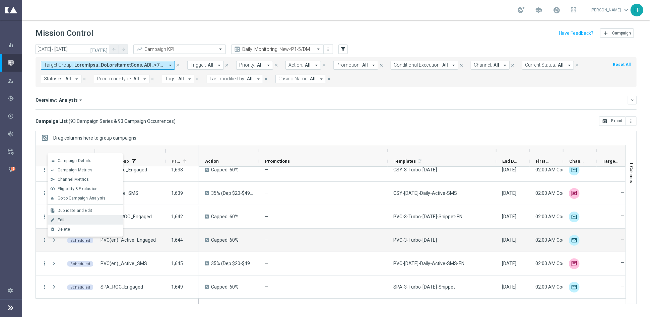
click at [72, 218] on div "Edit" at bounding box center [89, 220] width 62 height 5
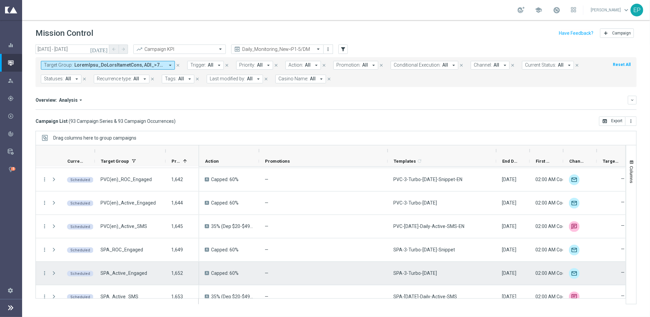
scroll to position [1935, 0]
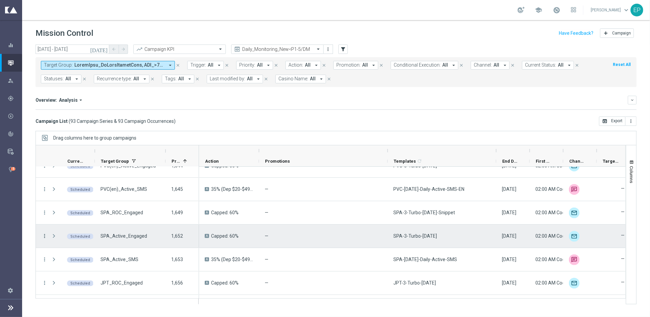
click at [43, 236] on icon "more_vert" at bounding box center [45, 236] width 6 height 6
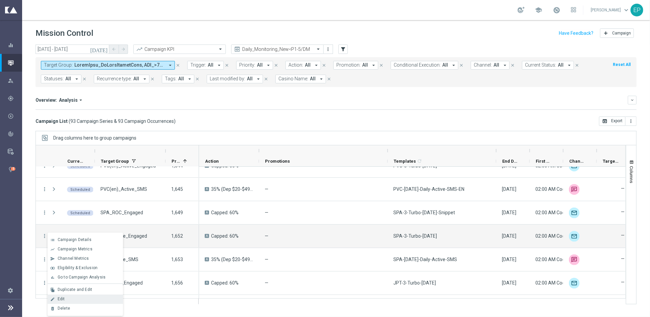
click at [78, 299] on div "Edit" at bounding box center [89, 299] width 62 height 5
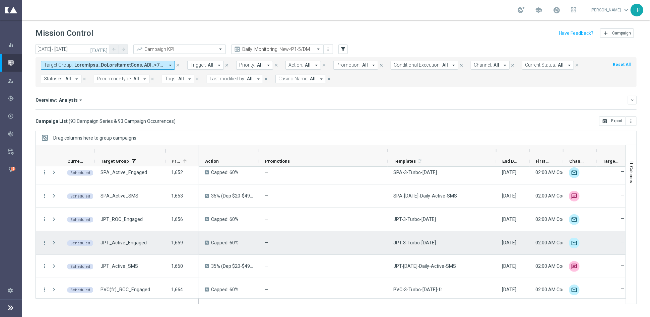
scroll to position [2010, 0]
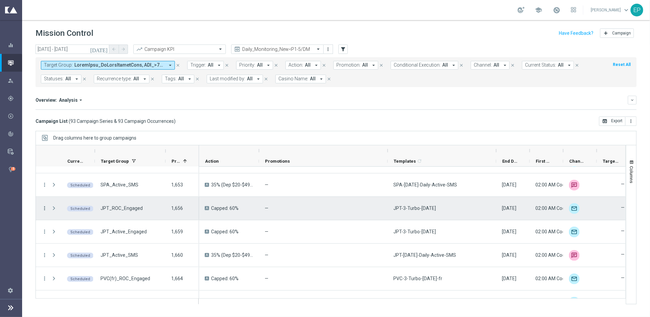
click at [44, 207] on icon "more_vert" at bounding box center [45, 208] width 6 height 6
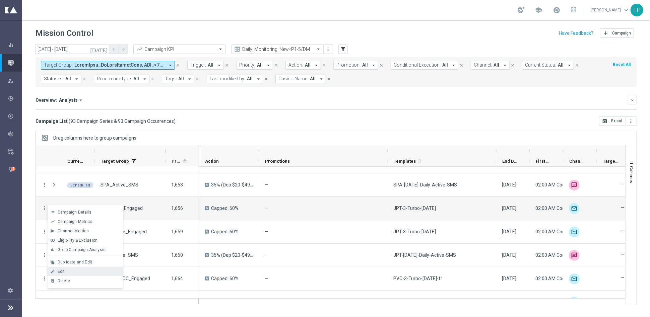
click at [97, 270] on div "Edit" at bounding box center [89, 271] width 62 height 5
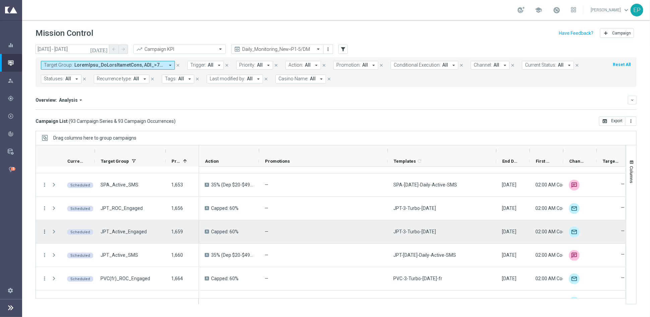
click at [44, 230] on icon "more_vert" at bounding box center [45, 232] width 6 height 6
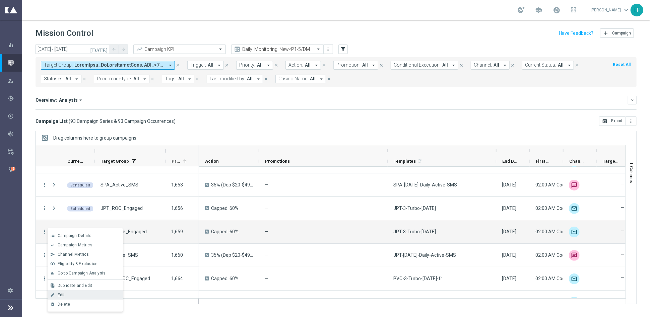
click at [68, 295] on div "Edit" at bounding box center [89, 295] width 62 height 5
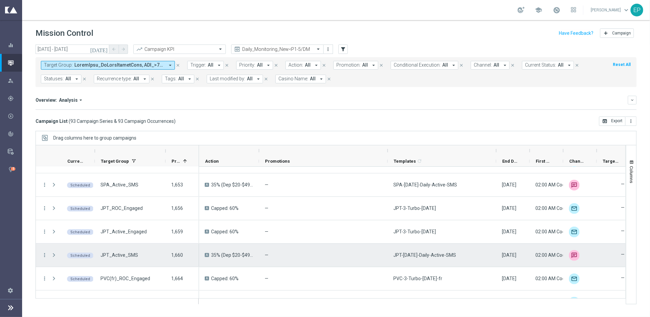
scroll to position [2047, 0]
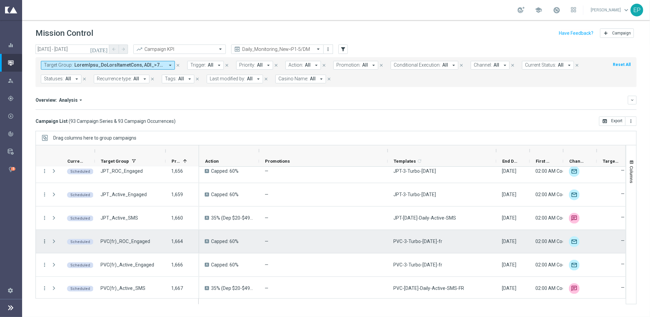
click at [46, 240] on icon "more_vert" at bounding box center [45, 241] width 6 height 6
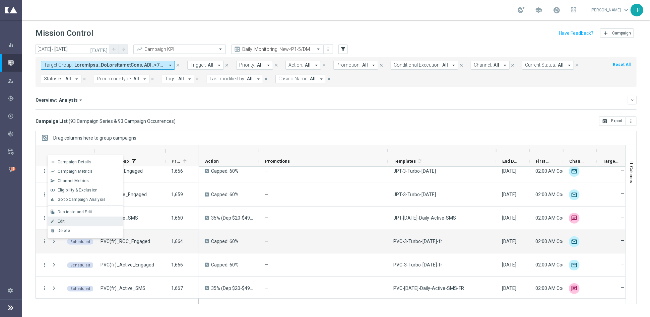
click at [73, 219] on div "Edit" at bounding box center [89, 221] width 62 height 5
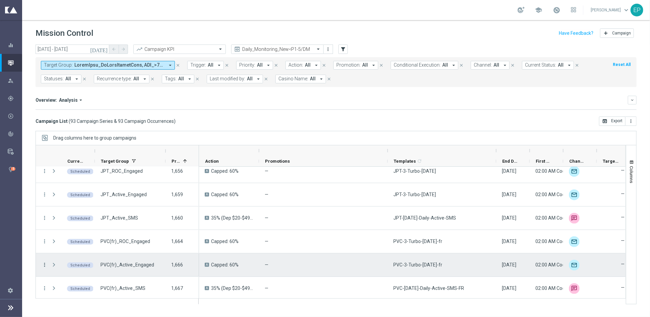
click at [46, 265] on icon "more_vert" at bounding box center [45, 265] width 6 height 6
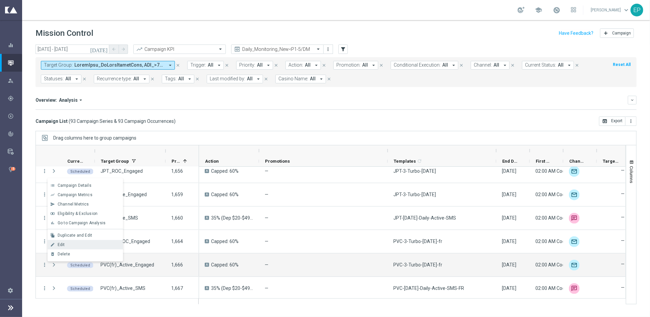
click at [63, 247] on span "Edit" at bounding box center [61, 244] width 7 height 5
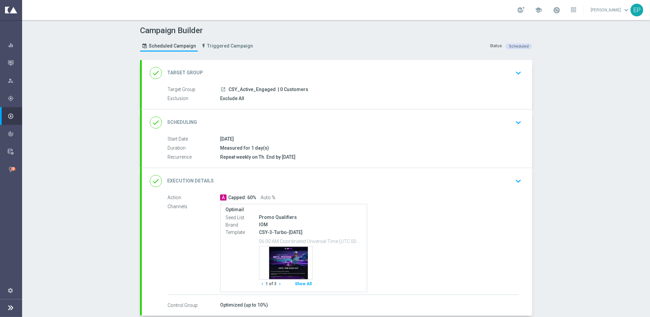
click at [316, 182] on div "done Execution Details keyboard_arrow_down" at bounding box center [337, 181] width 374 height 13
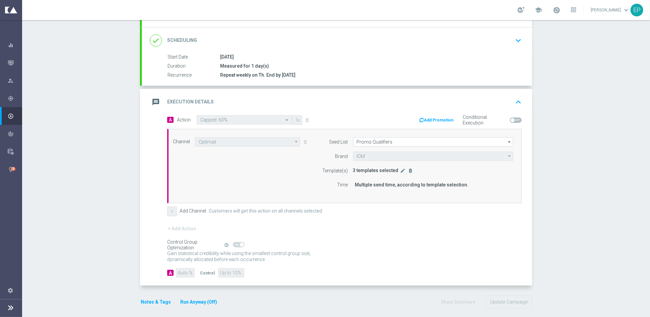
scroll to position [86, 0]
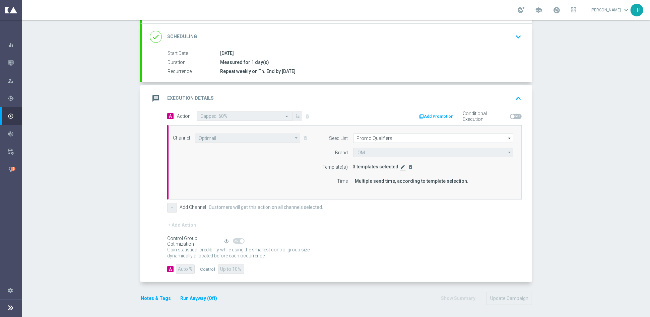
click at [400, 165] on icon "edit" at bounding box center [402, 166] width 5 height 5
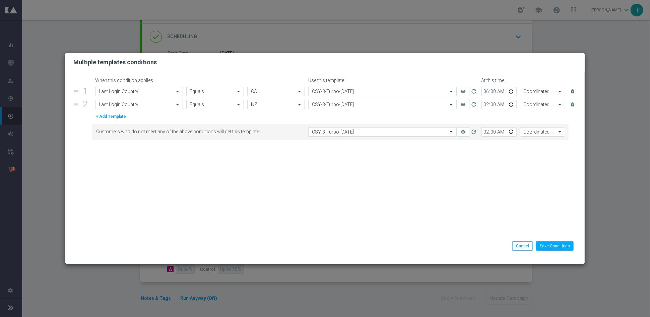
click at [366, 92] on input "text" at bounding box center [375, 92] width 127 height 6
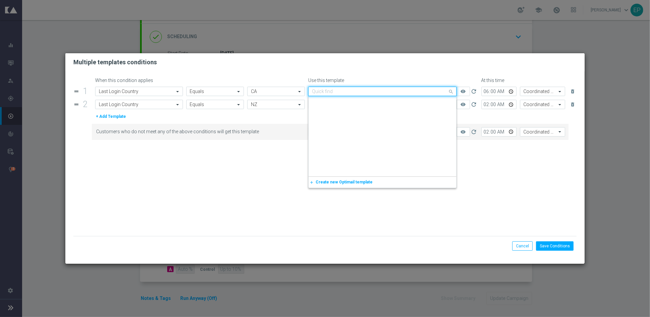
scroll to position [2211, 0]
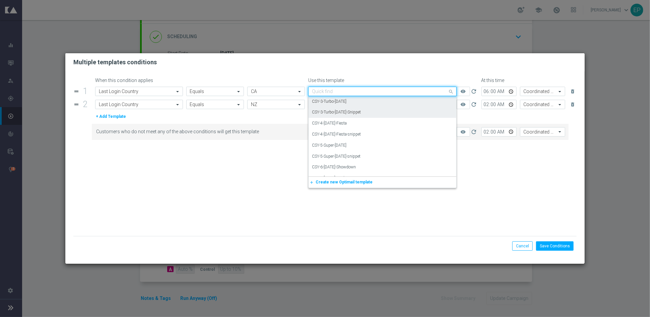
click at [364, 108] on div "CSY-3-Turbo-[DATE]-Snippet" at bounding box center [382, 112] width 141 height 11
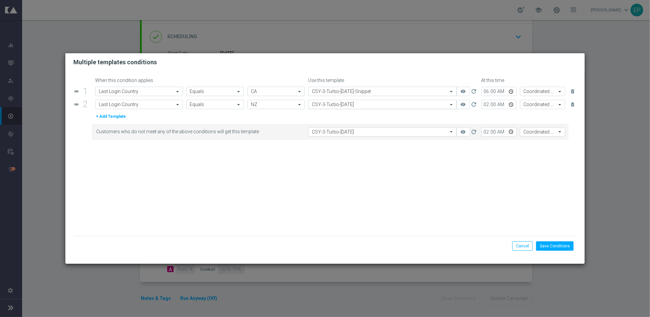
click at [370, 104] on input "text" at bounding box center [375, 105] width 127 height 6
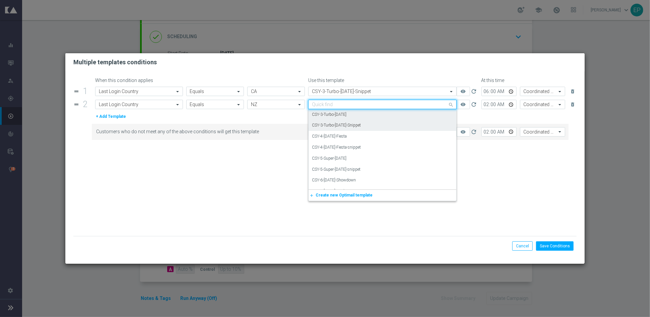
click at [368, 121] on div "CSY-3-Turbo-[DATE]-Snippet" at bounding box center [382, 125] width 141 height 11
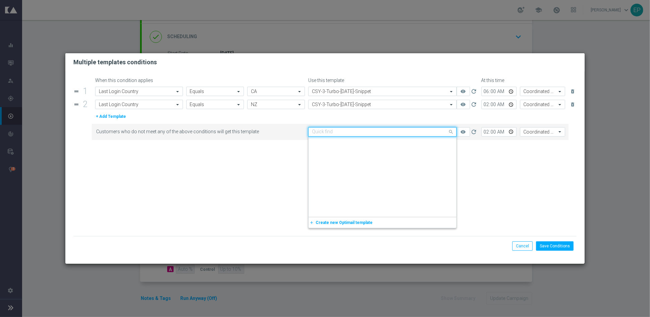
click at [367, 129] on input "text" at bounding box center [375, 132] width 127 height 6
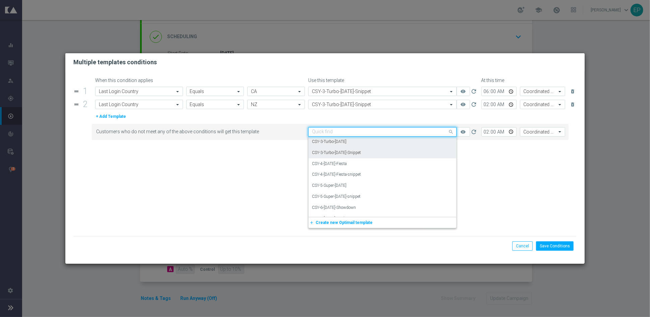
click at [371, 151] on div "CSY-3-Turbo-[DATE]-Snippet" at bounding box center [382, 152] width 141 height 11
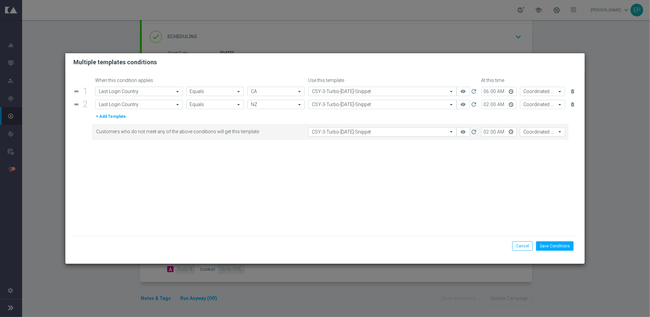
click at [412, 181] on form "When this condition applies Use this template At this time drag_handle 1 Attrib…" at bounding box center [324, 157] width 503 height 159
click at [554, 244] on button "Save Conditions" at bounding box center [555, 245] width 38 height 9
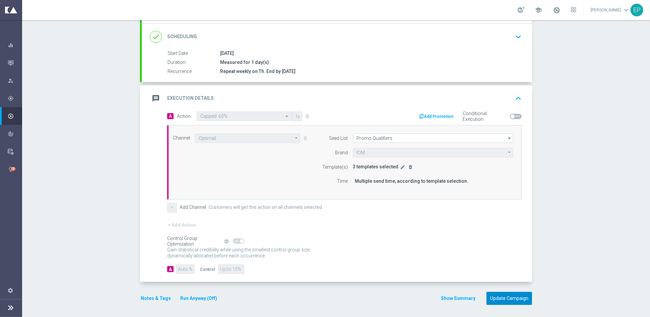
click at [503, 292] on button "Update Campaign" at bounding box center [509, 298] width 46 height 13
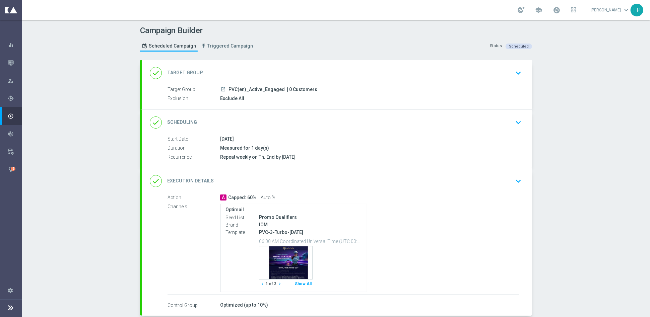
click at [318, 179] on div "done Execution Details keyboard_arrow_down" at bounding box center [337, 181] width 374 height 13
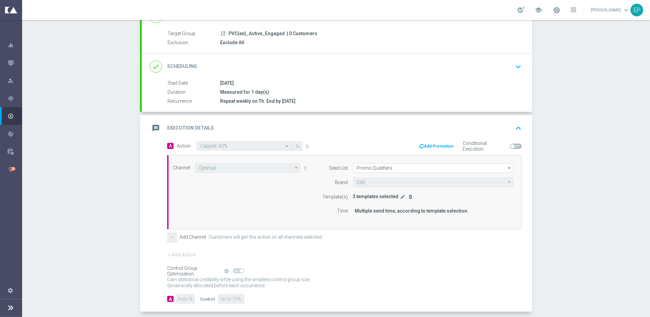
scroll to position [74, 0]
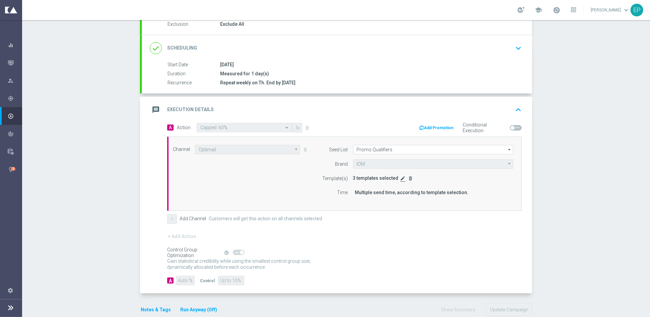
click at [400, 178] on icon "edit" at bounding box center [402, 178] width 5 height 5
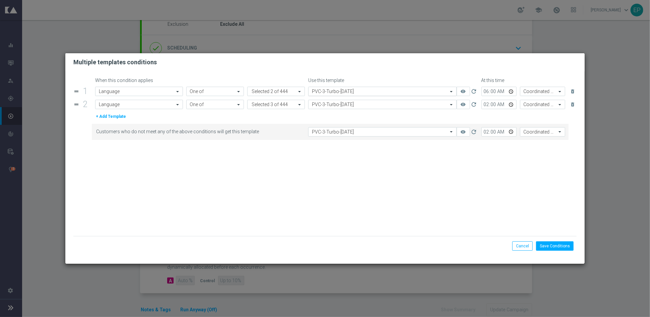
click at [378, 93] on input "text" at bounding box center [375, 92] width 127 height 6
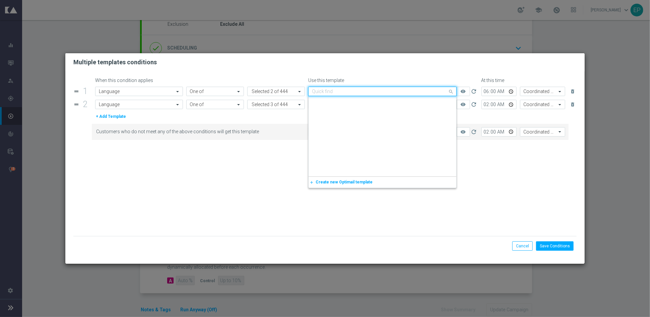
scroll to position [3393, 0]
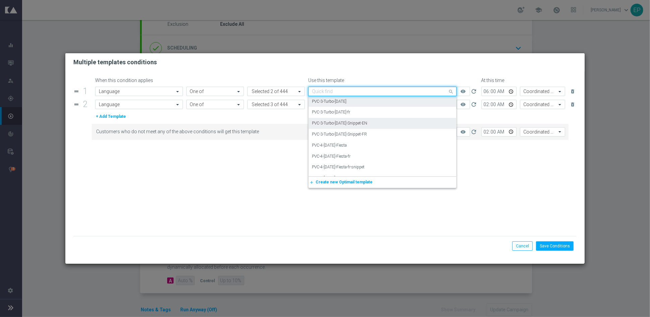
click at [385, 124] on div "PVC-3-Turbo-Thursday-Snippet-EN" at bounding box center [382, 123] width 141 height 11
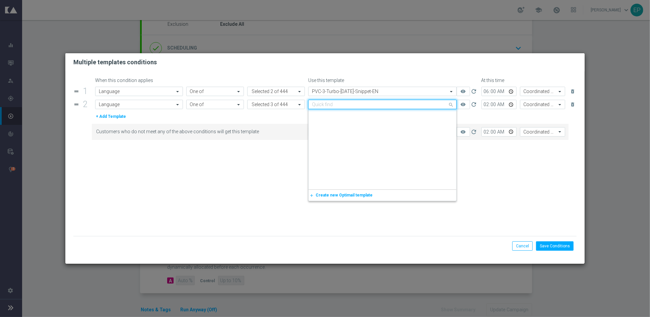
click at [383, 103] on input "text" at bounding box center [375, 105] width 127 height 6
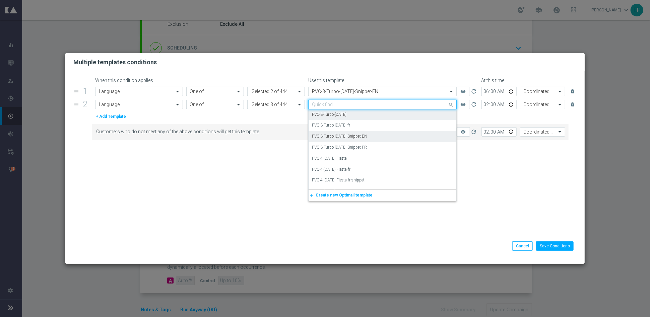
click at [375, 135] on div "PVC-3-Turbo-Thursday-Snippet-EN" at bounding box center [382, 136] width 141 height 11
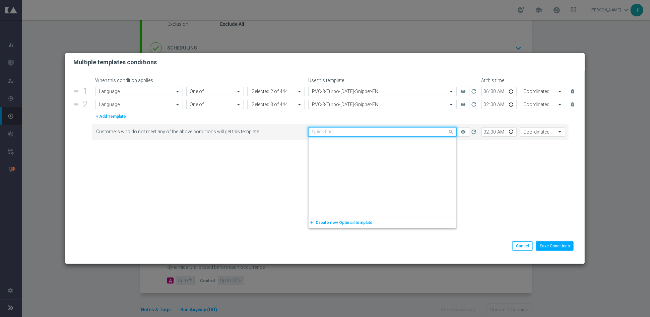
click at [377, 132] on input "text" at bounding box center [375, 132] width 127 height 6
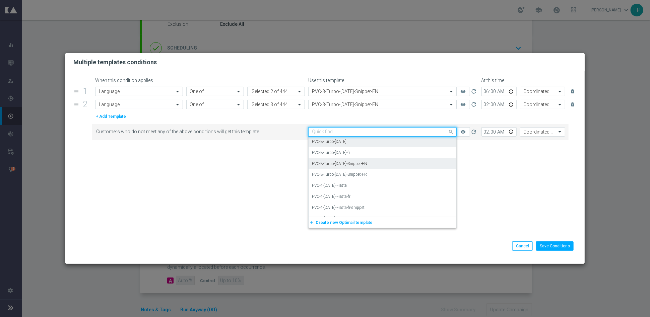
click at [367, 161] on label "PVC-3-Turbo-Thursday-Snippet-EN" at bounding box center [339, 164] width 55 height 6
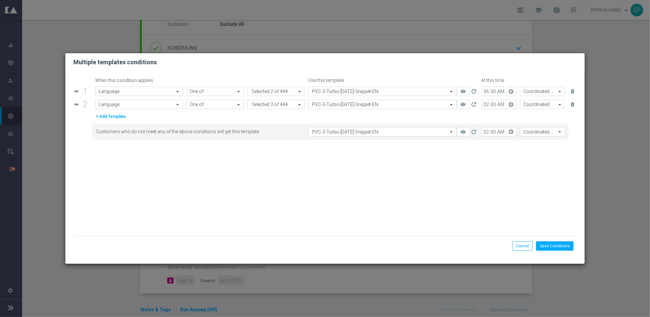
click at [407, 177] on form "When this condition applies Use this template At this time drag_handle 1 Attrib…" at bounding box center [324, 157] width 503 height 159
click at [554, 247] on button "Save Conditions" at bounding box center [555, 245] width 38 height 9
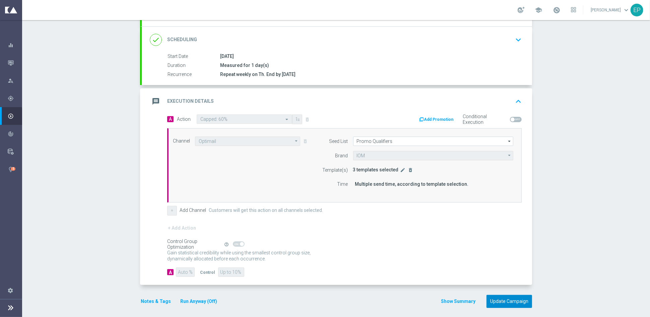
scroll to position [86, 0]
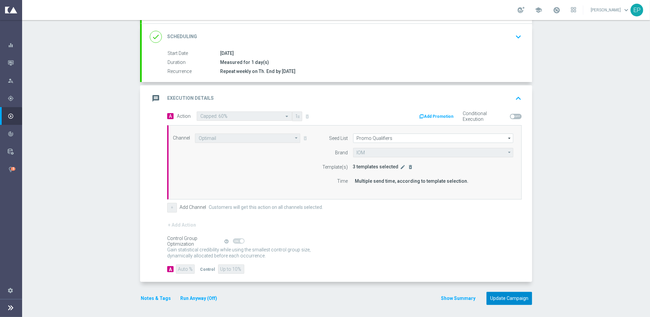
click at [496, 300] on button "Update Campaign" at bounding box center [509, 298] width 46 height 13
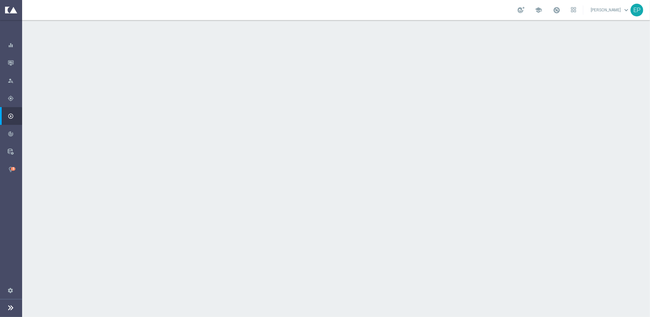
click at [334, 181] on div "done Execution Details keyboard_arrow_down" at bounding box center [337, 181] width 374 height 13
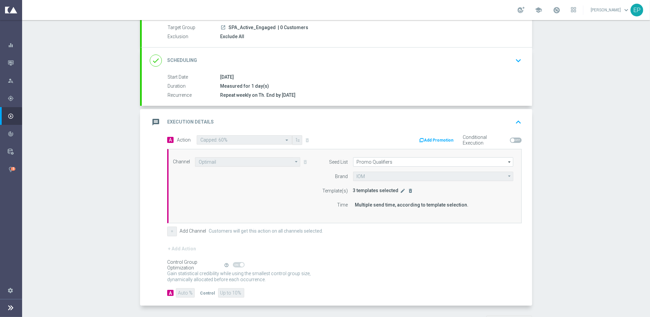
scroll to position [74, 0]
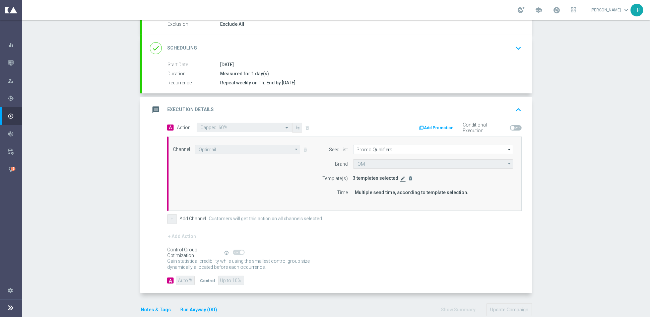
click at [400, 177] on icon "edit" at bounding box center [402, 178] width 5 height 5
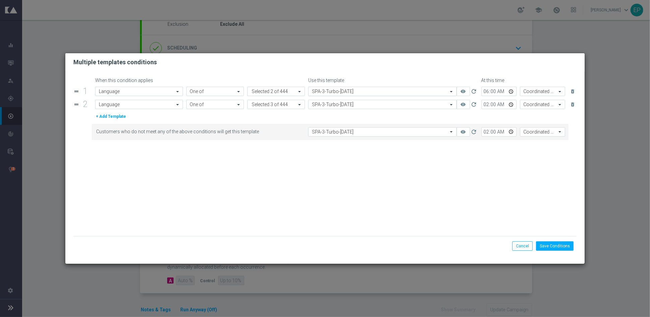
click at [375, 91] on input "text" at bounding box center [375, 92] width 127 height 6
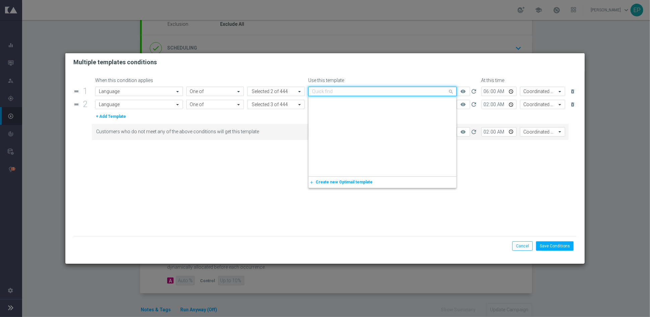
scroll to position [4598, 0]
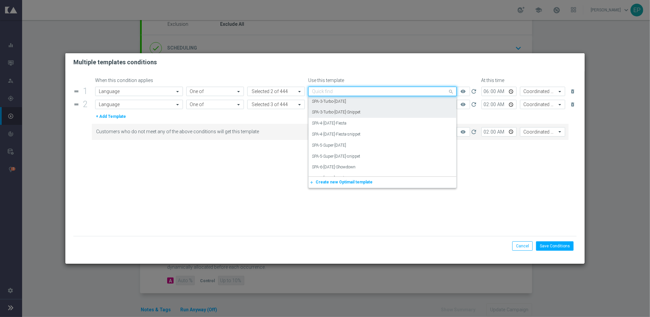
click at [366, 111] on div "SPA-3-Turbo-[DATE]-Snippet" at bounding box center [382, 112] width 141 height 11
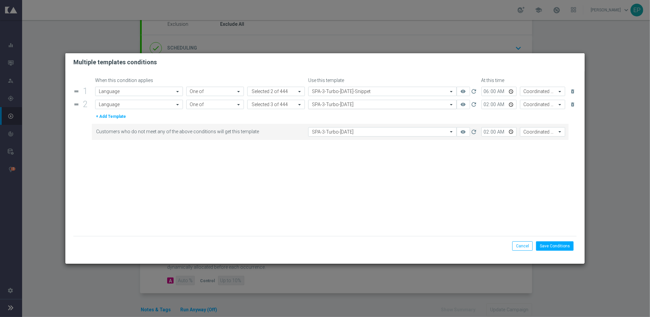
click at [371, 102] on input "text" at bounding box center [375, 105] width 127 height 6
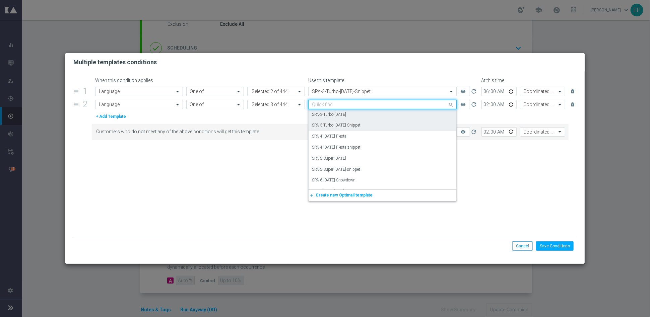
click at [366, 123] on div "SPA-3-Turbo-[DATE]-Snippet" at bounding box center [382, 125] width 141 height 11
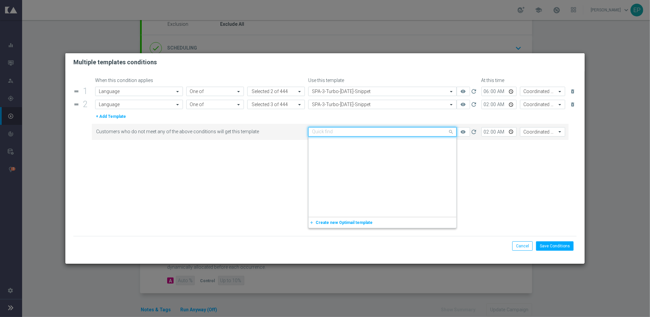
click at [367, 132] on input "text" at bounding box center [375, 132] width 127 height 6
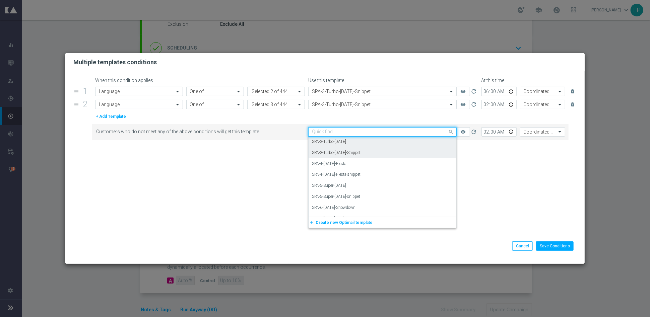
click at [367, 150] on div "SPA-3-Turbo-[DATE]-Snippet" at bounding box center [382, 152] width 141 height 11
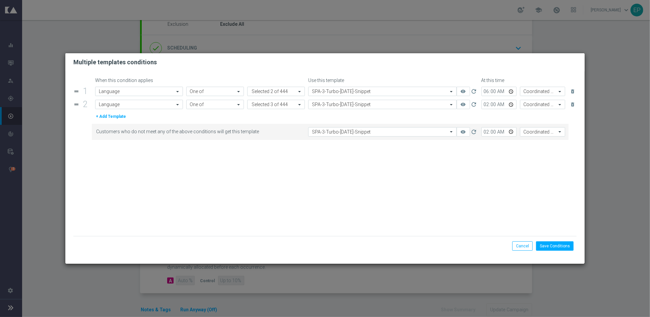
click at [400, 174] on form "When this condition applies Use this template At this time drag_handle 1 Attrib…" at bounding box center [324, 157] width 503 height 159
click at [554, 247] on button "Save Conditions" at bounding box center [555, 245] width 38 height 9
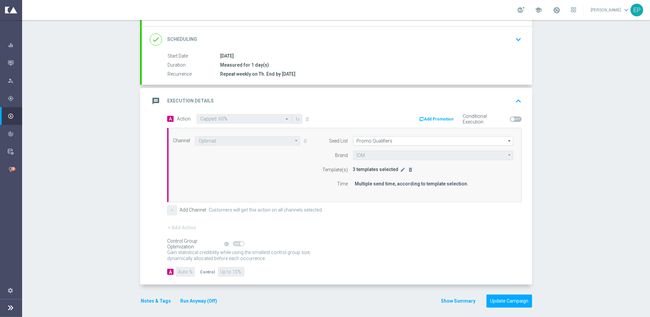
scroll to position [86, 0]
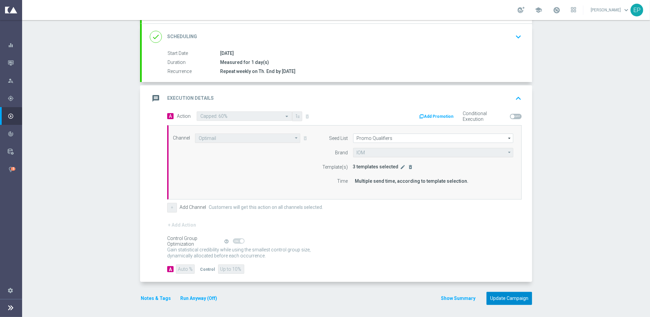
click at [503, 298] on button "Update Campaign" at bounding box center [509, 298] width 46 height 13
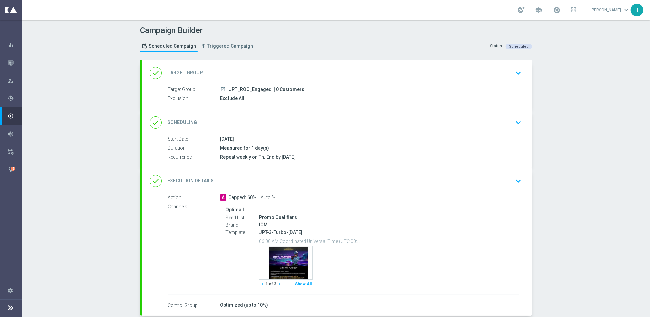
click at [363, 178] on div "done Execution Details keyboard_arrow_down" at bounding box center [337, 181] width 374 height 13
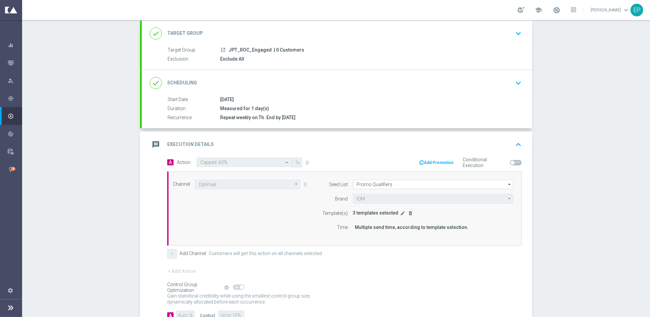
scroll to position [86, 0]
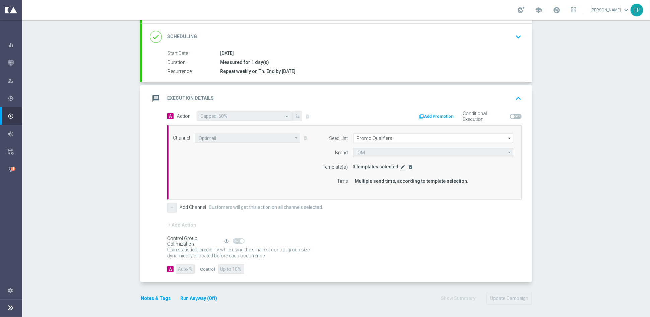
click at [400, 165] on icon "edit" at bounding box center [402, 166] width 5 height 5
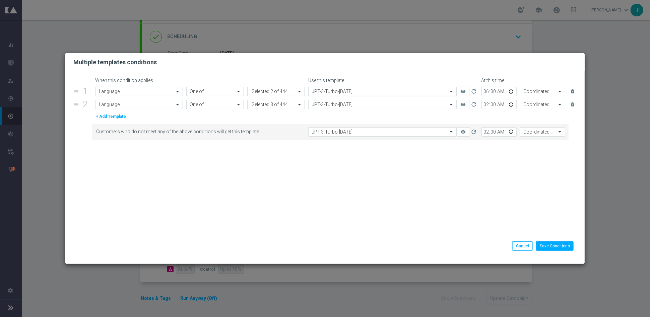
click at [373, 91] on input "text" at bounding box center [375, 92] width 127 height 6
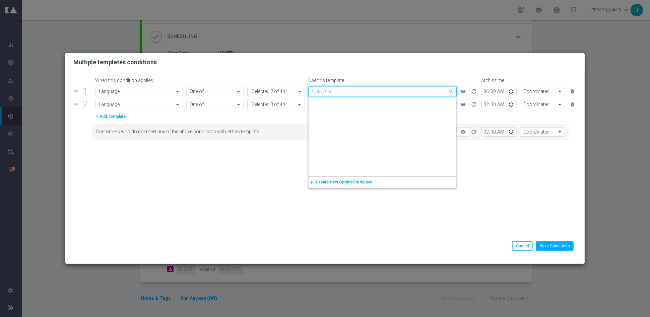
scroll to position [2796, 0]
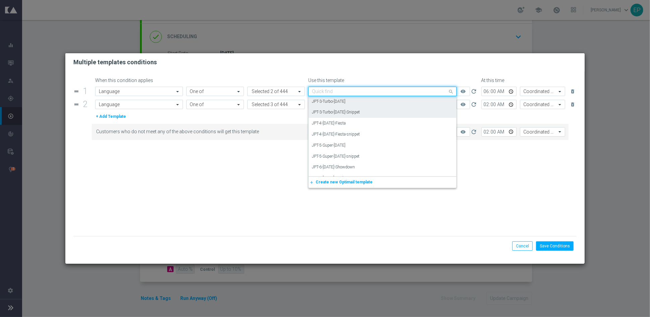
click at [373, 109] on div "JPT-3-Turbo-[DATE]-Snippet" at bounding box center [382, 112] width 141 height 11
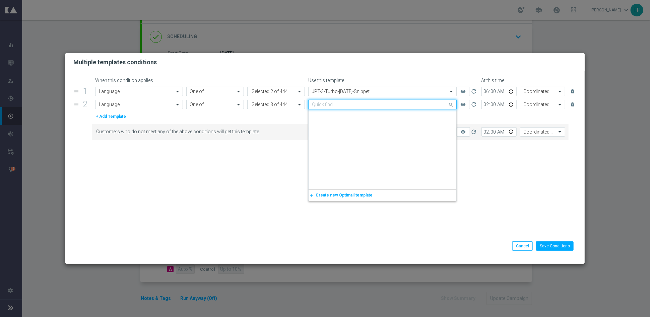
click at [374, 105] on input "text" at bounding box center [375, 105] width 127 height 6
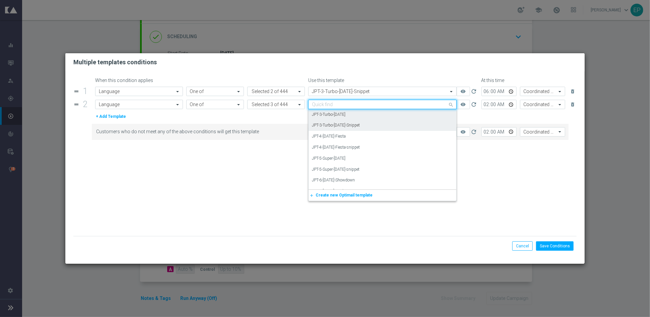
click at [376, 126] on div "JPT-3-Turbo-Thursday-Snippet" at bounding box center [382, 125] width 141 height 11
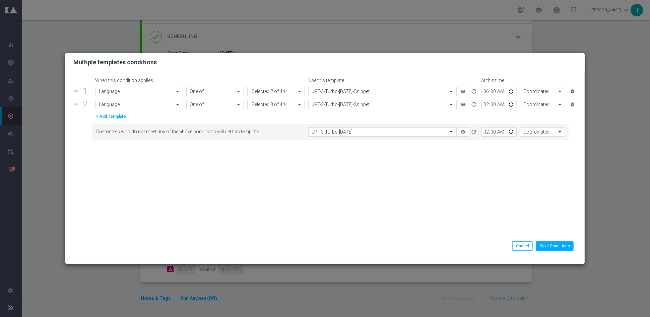
click at [373, 129] on input "text" at bounding box center [375, 132] width 127 height 6
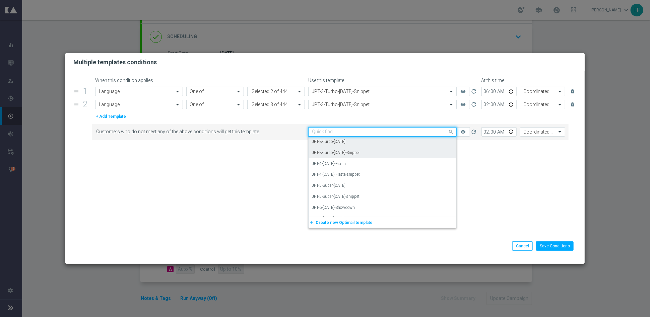
click at [373, 150] on div "JPT-3-Turbo-[DATE]-Snippet" at bounding box center [382, 152] width 141 height 11
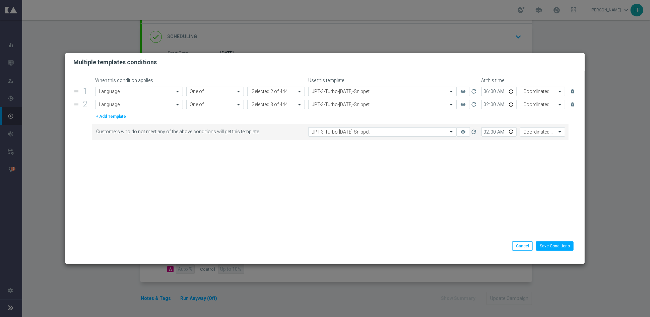
click at [406, 162] on form "When this condition applies Use this template At this time drag_handle 1 Attrib…" at bounding box center [324, 157] width 503 height 159
click at [557, 247] on button "Save Conditions" at bounding box center [555, 245] width 38 height 9
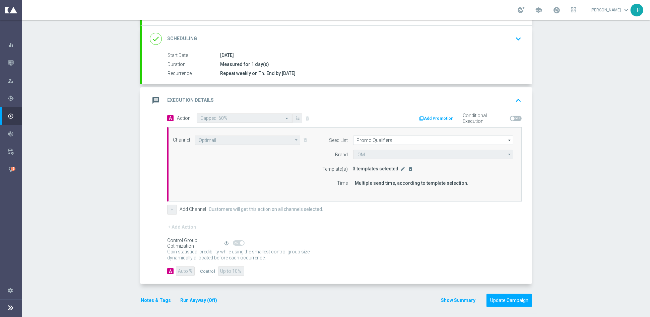
scroll to position [86, 0]
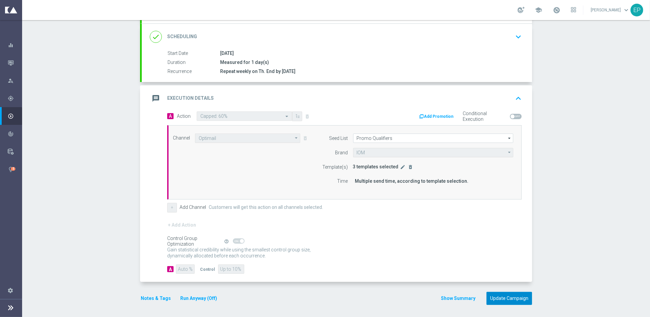
click at [503, 297] on button "Update Campaign" at bounding box center [509, 298] width 46 height 13
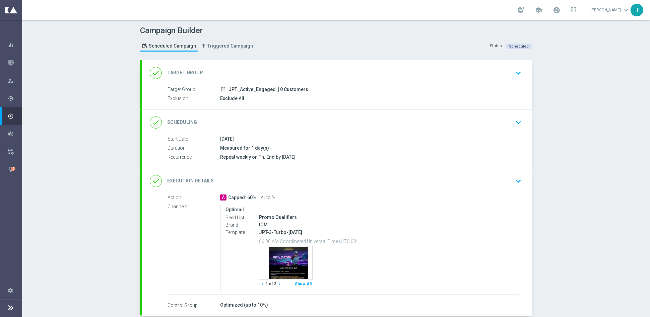
click at [363, 180] on div "done Execution Details keyboard_arrow_down" at bounding box center [337, 181] width 374 height 13
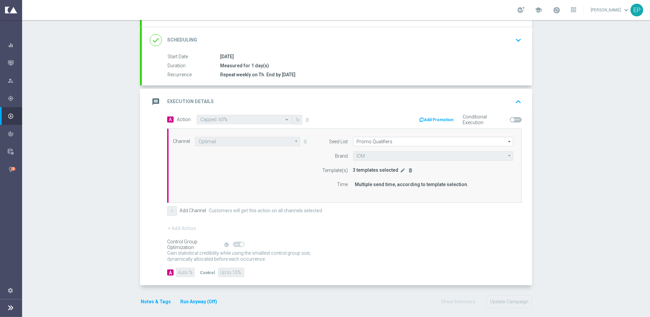
scroll to position [86, 0]
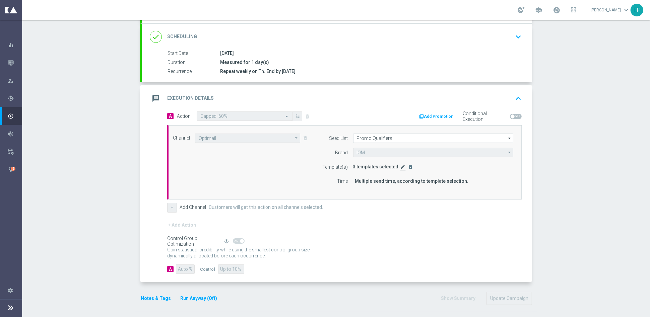
click at [400, 165] on icon "edit" at bounding box center [402, 166] width 5 height 5
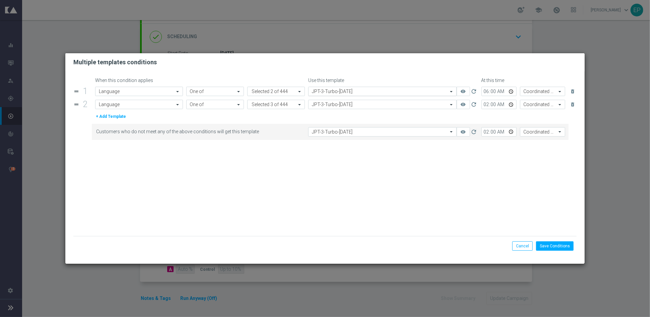
click at [382, 91] on input "text" at bounding box center [375, 92] width 127 height 6
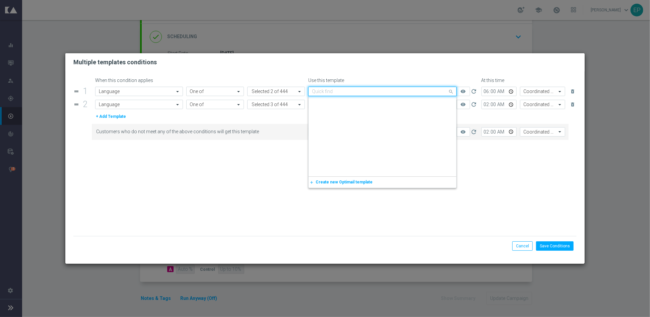
scroll to position [2796, 0]
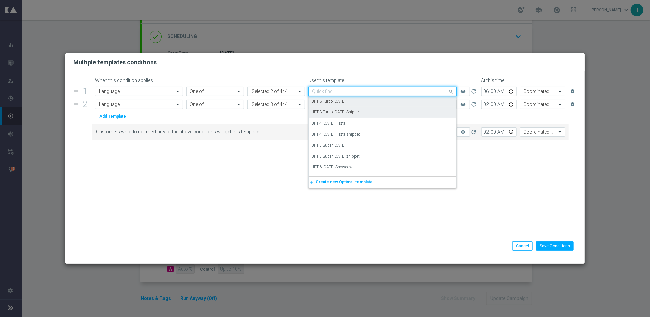
click at [374, 112] on div "JPT-3-Turbo-[DATE]-Snippet" at bounding box center [382, 112] width 141 height 11
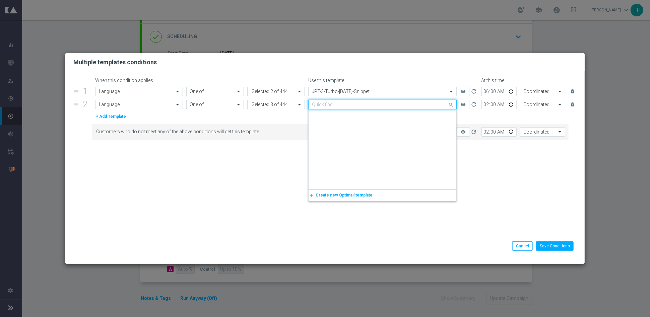
click at [374, 105] on input "text" at bounding box center [375, 105] width 127 height 6
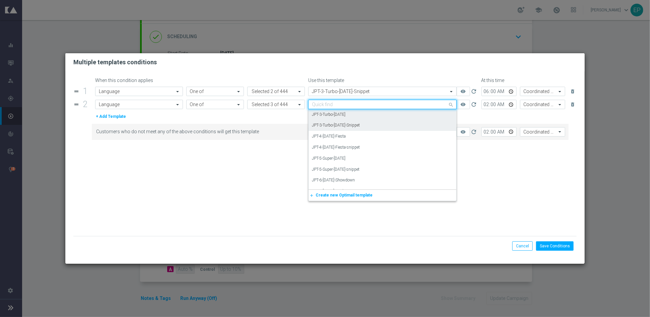
click at [369, 123] on div "JPT-3-Turbo-[DATE]-Snippet" at bounding box center [382, 125] width 141 height 11
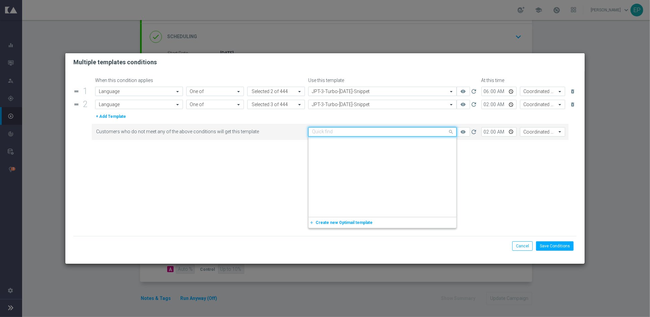
click at [369, 131] on input "text" at bounding box center [375, 132] width 127 height 6
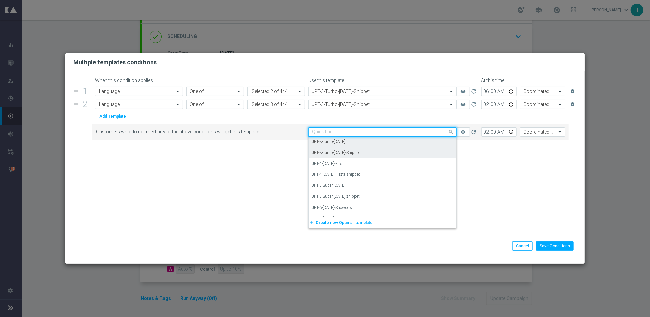
click at [379, 152] on div "JPT-3-Turbo-[DATE]-Snippet" at bounding box center [382, 152] width 141 height 11
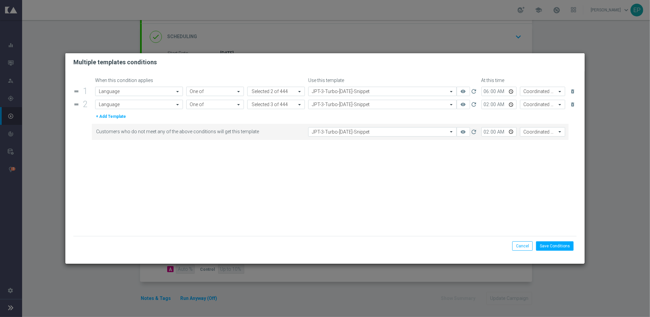
click at [400, 179] on form "When this condition applies Use this template At this time drag_handle 1 Attrib…" at bounding box center [324, 157] width 503 height 159
click at [558, 246] on button "Save Conditions" at bounding box center [555, 245] width 38 height 9
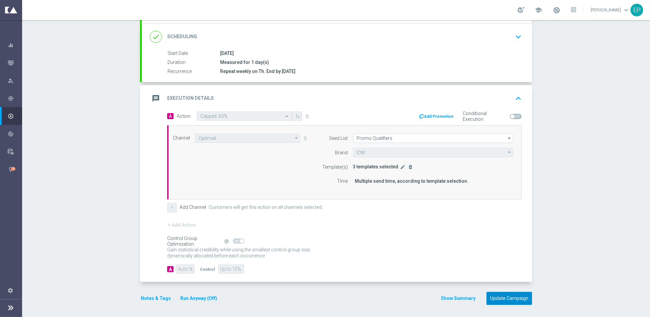
click at [508, 297] on button "Update Campaign" at bounding box center [509, 298] width 46 height 13
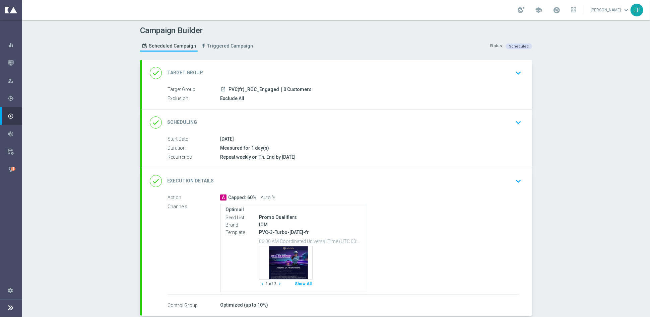
click at [377, 181] on div "done Execution Details keyboard_arrow_down" at bounding box center [337, 181] width 374 height 13
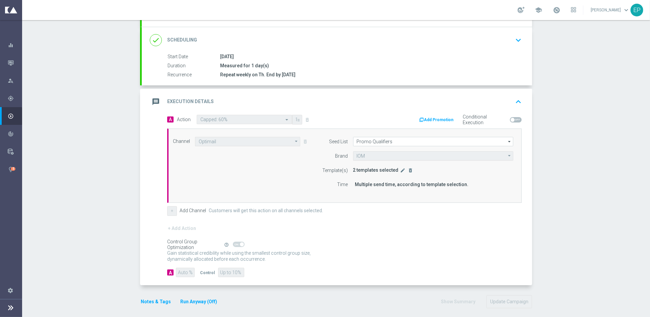
scroll to position [86, 0]
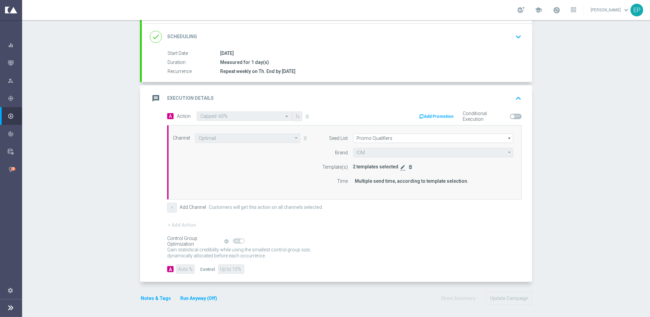
click at [400, 166] on icon "edit" at bounding box center [402, 166] width 5 height 5
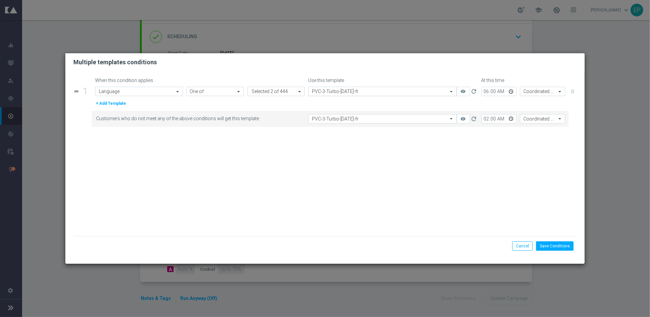
click at [396, 91] on input "text" at bounding box center [375, 92] width 127 height 6
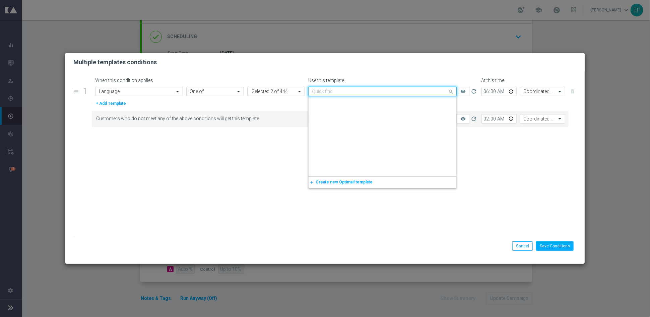
scroll to position [3404, 0]
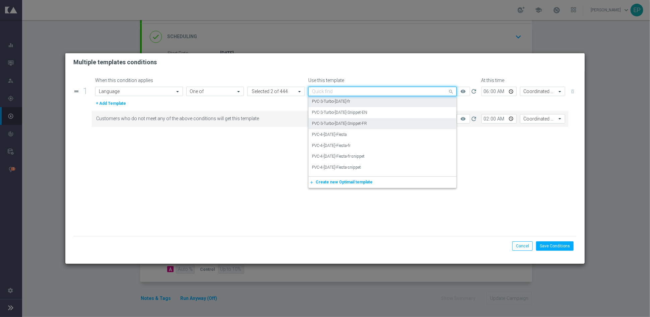
click at [392, 120] on div "PVC-3-Turbo-[DATE]-Snippet-FR" at bounding box center [382, 123] width 141 height 11
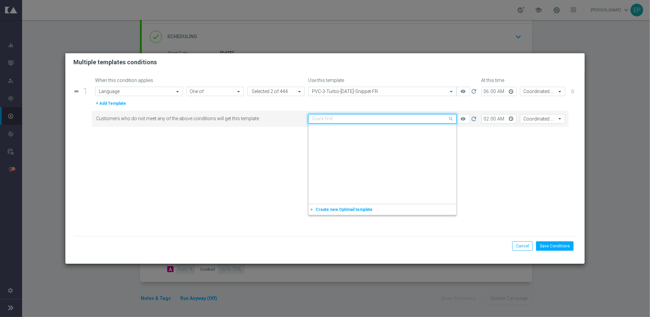
click at [394, 119] on input "text" at bounding box center [375, 119] width 127 height 6
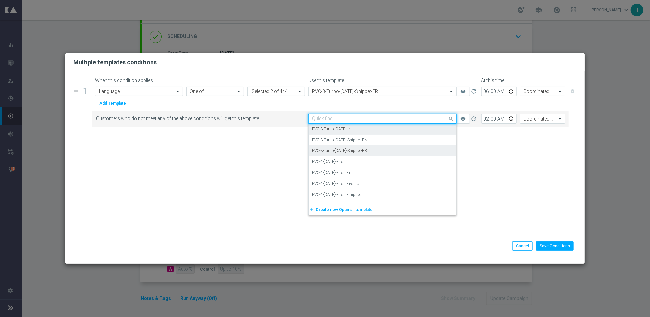
click at [388, 148] on div "PVC-3-Turbo-[DATE]-Snippet-FR" at bounding box center [382, 150] width 141 height 11
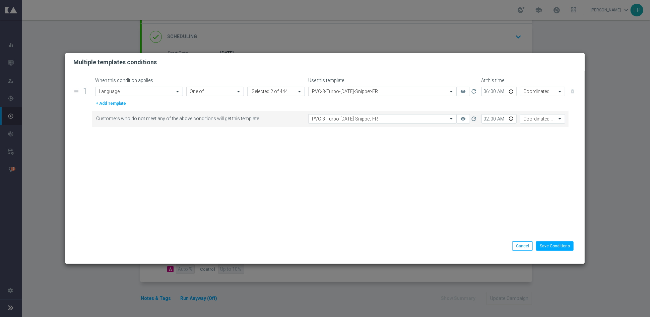
click at [396, 184] on form "When this condition applies Use this template At this time drag_handle 1 Attrib…" at bounding box center [324, 157] width 503 height 159
click at [554, 244] on button "Save Conditions" at bounding box center [555, 245] width 38 height 9
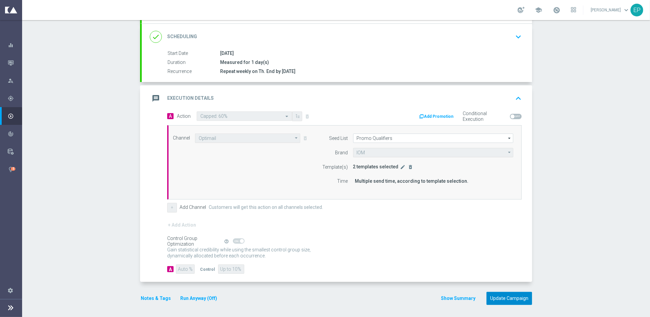
click at [498, 297] on button "Update Campaign" at bounding box center [509, 298] width 46 height 13
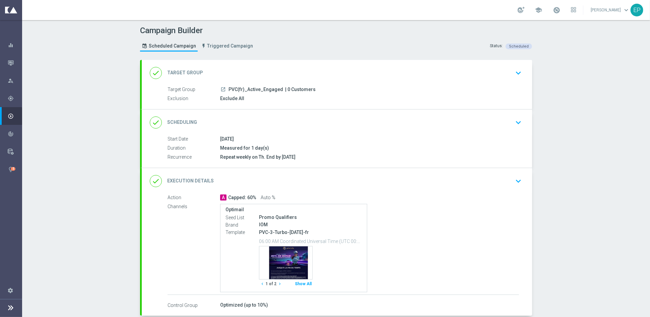
click at [332, 184] on div "done Execution Details keyboard_arrow_down" at bounding box center [337, 181] width 374 height 13
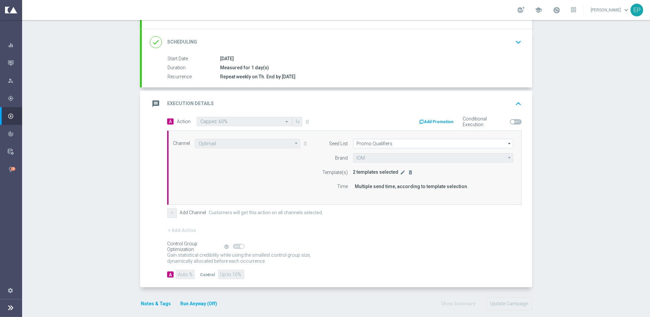
scroll to position [86, 0]
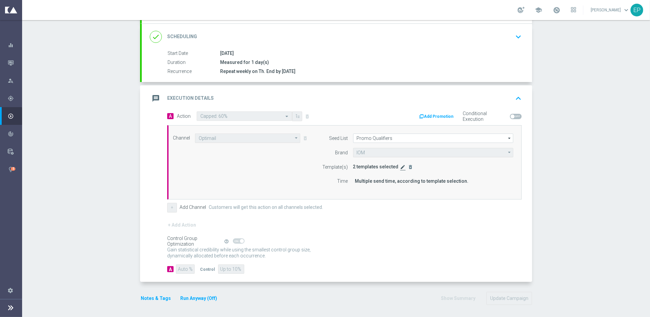
click at [400, 166] on icon "edit" at bounding box center [402, 166] width 5 height 5
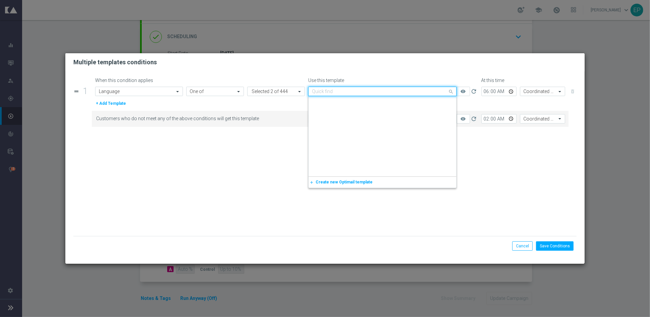
click at [388, 90] on input "text" at bounding box center [375, 92] width 127 height 6
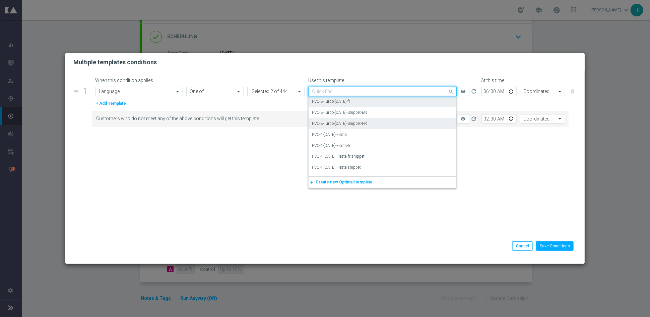
click at [376, 121] on div "PVC-3-Turbo-[DATE]-Snippet-FR" at bounding box center [382, 123] width 141 height 11
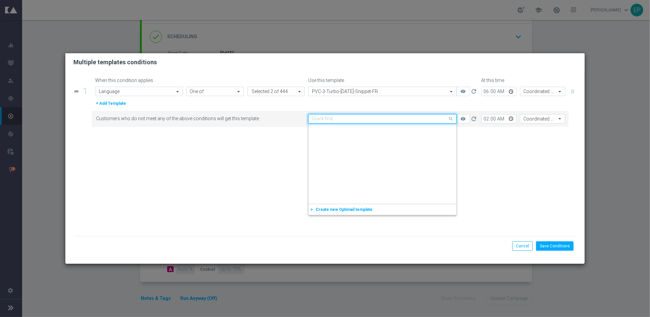
click at [377, 120] on input "text" at bounding box center [375, 119] width 127 height 6
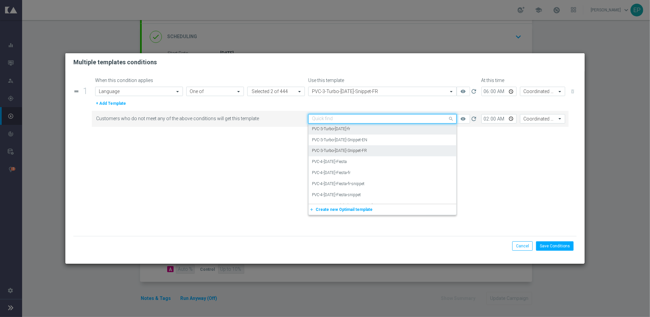
click at [376, 148] on div "PVC-3-Turbo-[DATE]-Snippet-FR" at bounding box center [382, 150] width 141 height 11
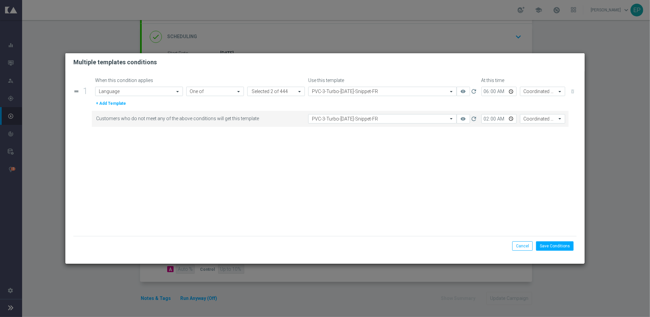
click at [424, 177] on form "When this condition applies Use this template At this time drag_handle 1 Attrib…" at bounding box center [324, 157] width 503 height 159
click at [548, 247] on button "Save Conditions" at bounding box center [555, 245] width 38 height 9
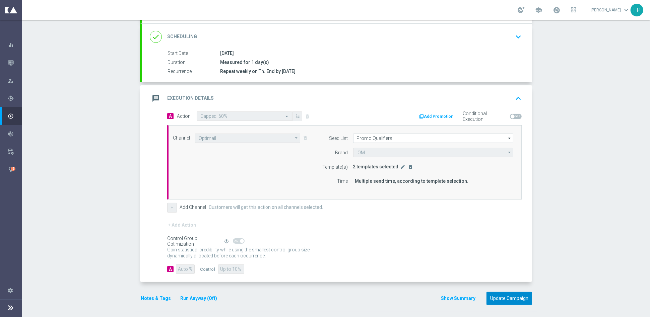
click at [509, 297] on button "Update Campaign" at bounding box center [509, 298] width 46 height 13
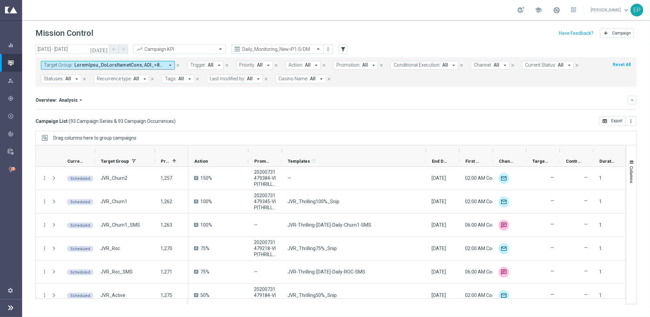
drag, startPoint x: 316, startPoint y: 152, endPoint x: 426, endPoint y: 153, distance: 110.5
click at [426, 153] on div at bounding box center [425, 150] width 3 height 11
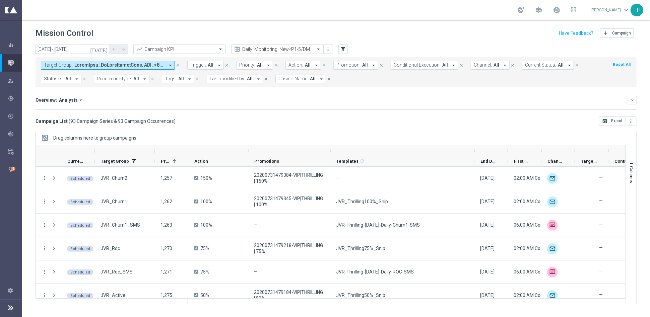
drag, startPoint x: 281, startPoint y: 152, endPoint x: 348, endPoint y: 156, distance: 67.1
click at [332, 153] on div at bounding box center [330, 150] width 3 height 11
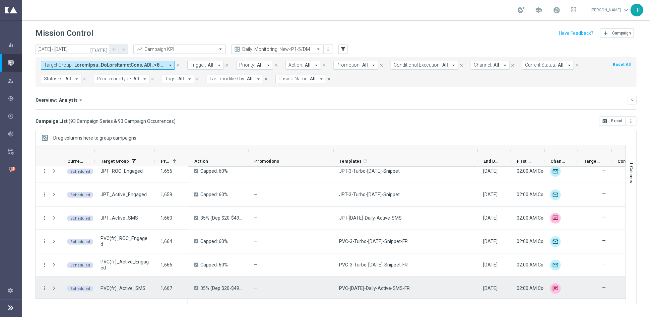
scroll to position [2049, 0]
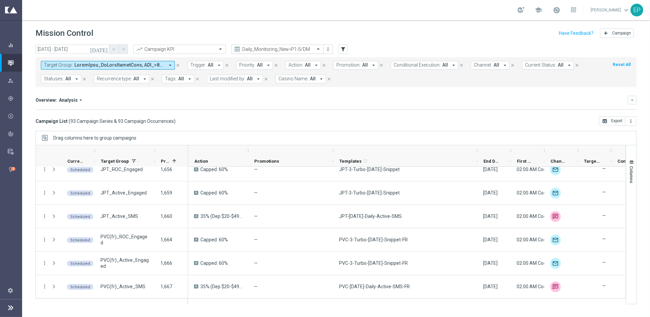
click at [277, 50] on input "text" at bounding box center [271, 50] width 72 height 6
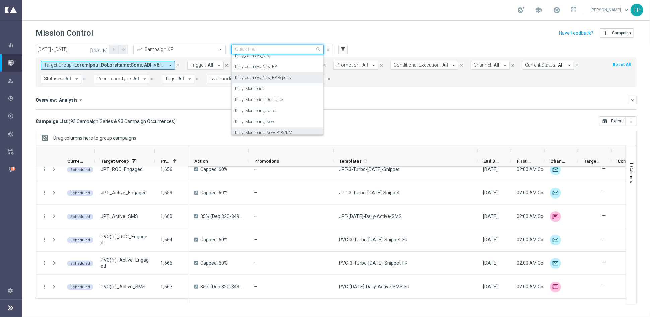
scroll to position [164, 0]
click at [259, 92] on label "Daily_Journeys_New" at bounding box center [253, 93] width 36 height 6
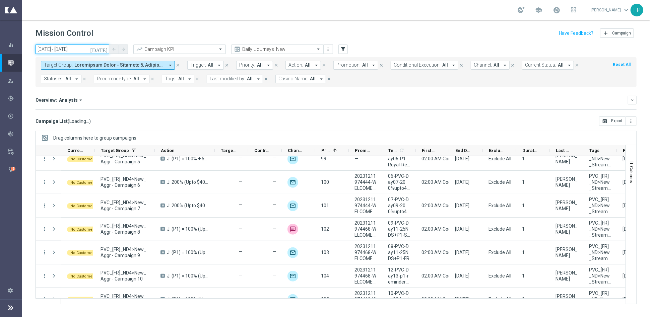
click at [63, 50] on input "[DATE] - [DATE]" at bounding box center [73, 49] width 74 height 9
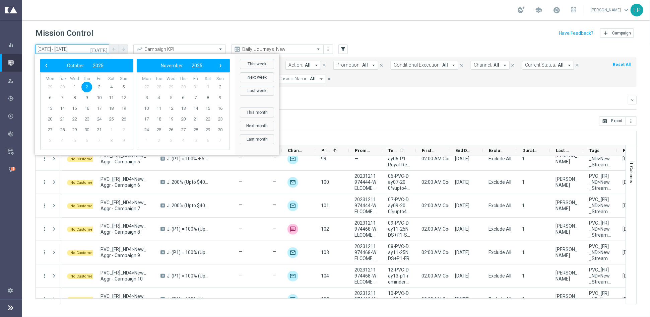
scroll to position [2035, 0]
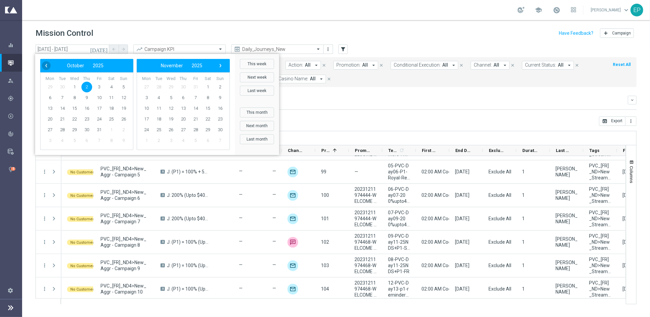
click at [44, 65] on span "‹" at bounding box center [46, 65] width 9 height 9
click at [50, 87] on span "1" at bounding box center [50, 87] width 11 height 11
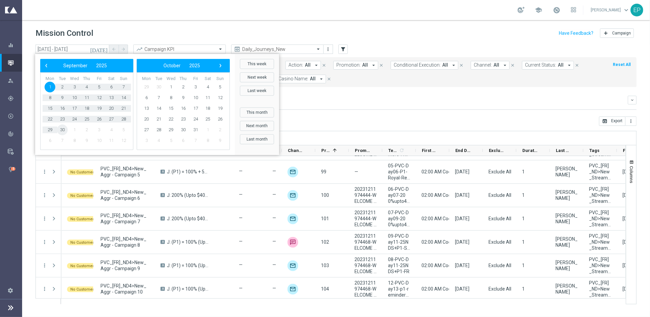
click at [62, 130] on span "30" at bounding box center [62, 130] width 11 height 11
type input "[DATE] - [DATE]"
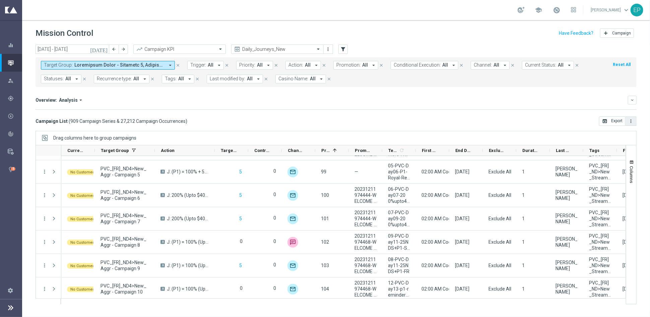
click at [631, 121] on icon "more_vert" at bounding box center [630, 121] width 5 height 5
click at [609, 134] on span "Export with occurrences" at bounding box center [608, 133] width 45 height 5
